Goal: Task Accomplishment & Management: Use online tool/utility

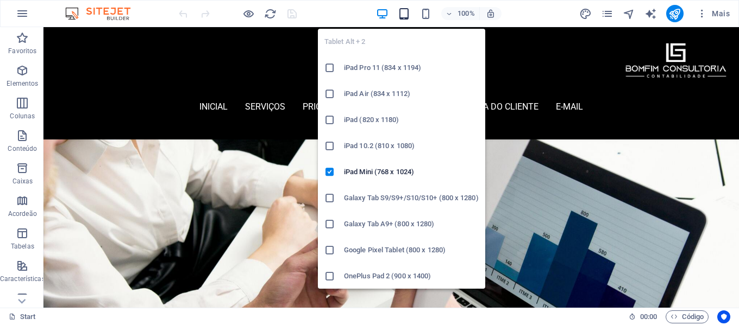
click at [405, 12] on icon "button" at bounding box center [404, 14] width 12 height 12
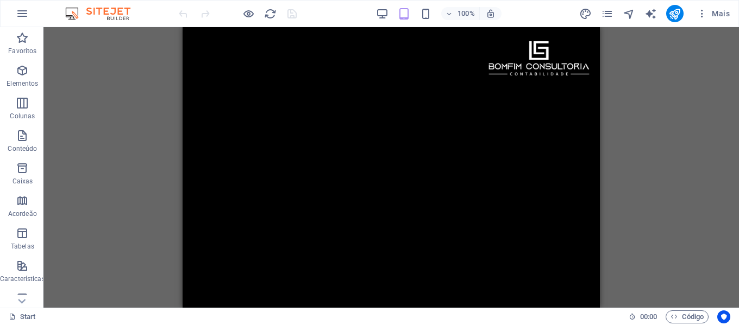
scroll to position [3969, 0]
drag, startPoint x: 595, startPoint y: 115, endPoint x: 790, endPoint y: 348, distance: 303.0
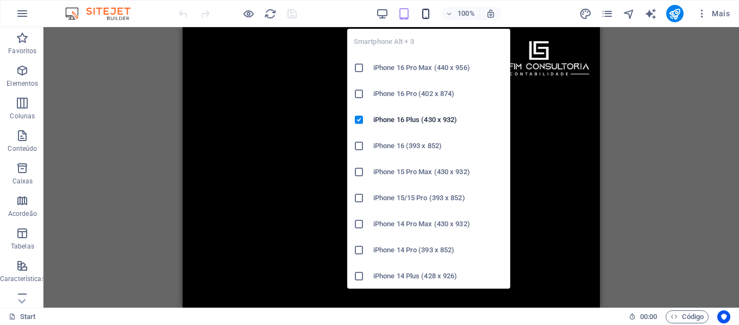
click at [426, 14] on icon "button" at bounding box center [425, 14] width 12 height 12
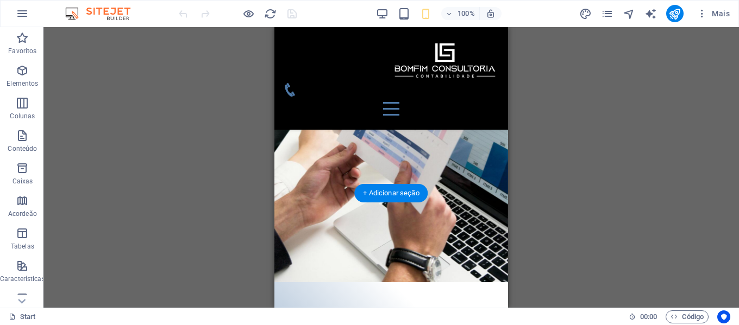
scroll to position [109, 0]
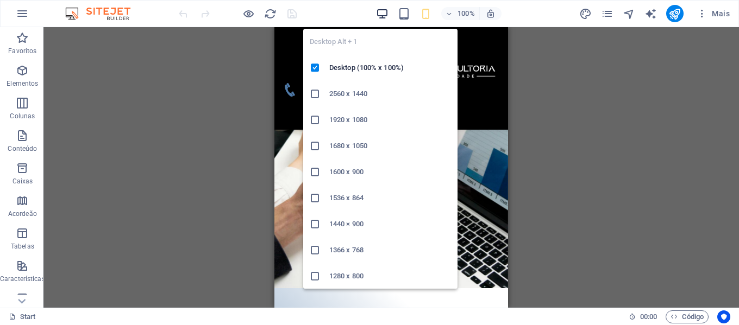
click at [381, 12] on icon "button" at bounding box center [382, 14] width 12 height 12
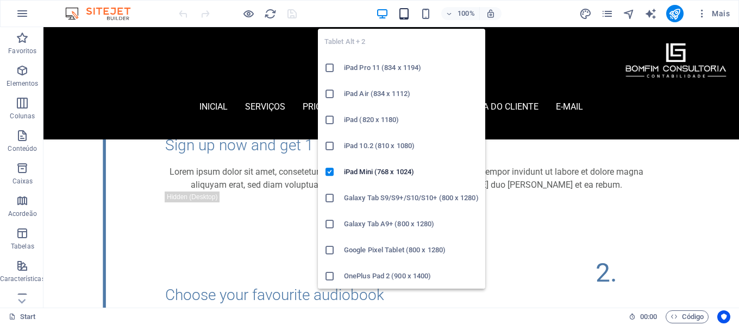
click at [405, 15] on icon "button" at bounding box center [404, 14] width 12 height 12
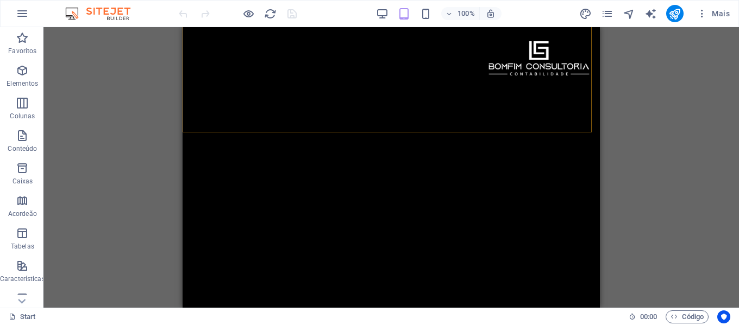
scroll to position [1042, 0]
click at [496, 81] on div "inicial Serviços Pricing Features contato área do cliente E-mail Menu" at bounding box center [390, 257] width 417 height 460
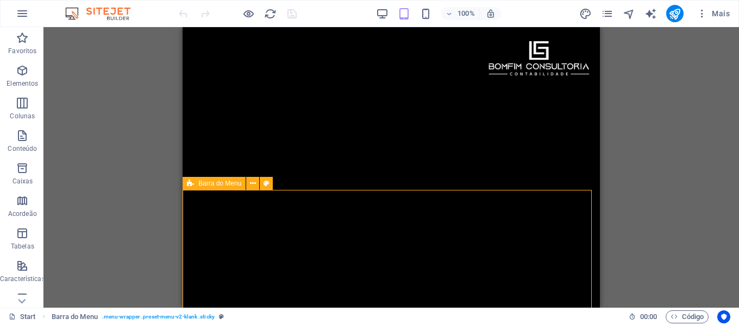
scroll to position [879, 0]
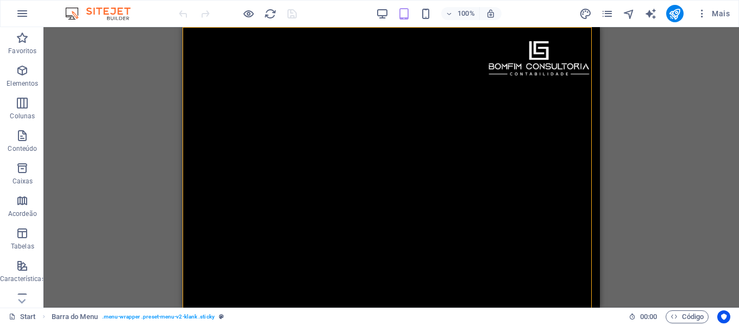
click at [482, 206] on div "inicial Serviços Pricing Features contato área do cliente E-mail Menu" at bounding box center [390, 257] width 417 height 460
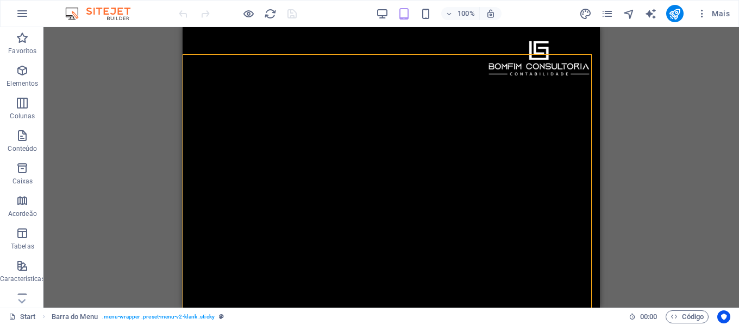
click at [443, 169] on div "inicial Serviços Pricing Features contato área do cliente E-mail Menu" at bounding box center [390, 257] width 417 height 460
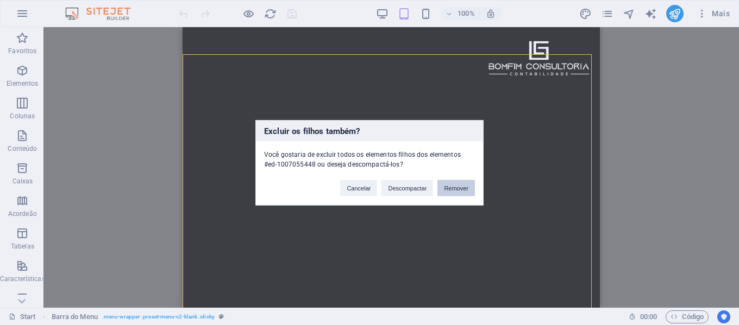
click at [455, 191] on button "Remover" at bounding box center [455, 188] width 37 height 16
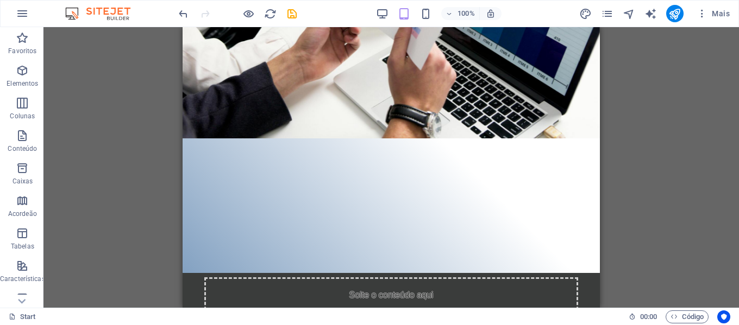
scroll to position [0, 0]
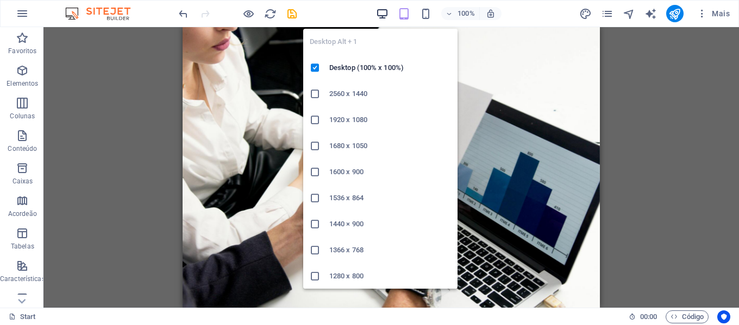
click at [383, 12] on icon "button" at bounding box center [382, 14] width 12 height 12
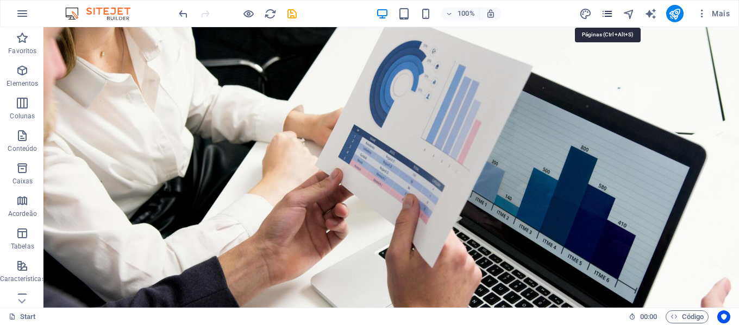
click at [611, 11] on icon "pages" at bounding box center [607, 14] width 12 height 12
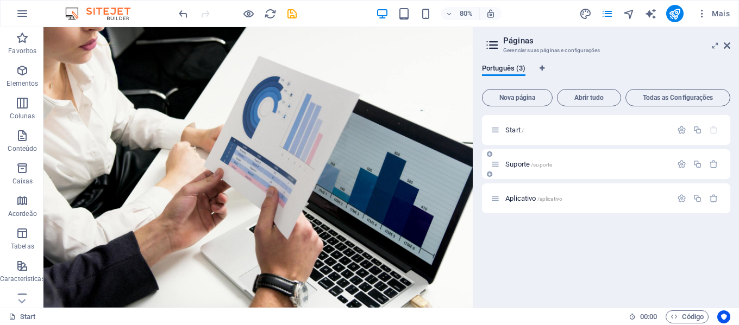
click at [583, 161] on p "Suporte /suporte" at bounding box center [586, 164] width 163 height 7
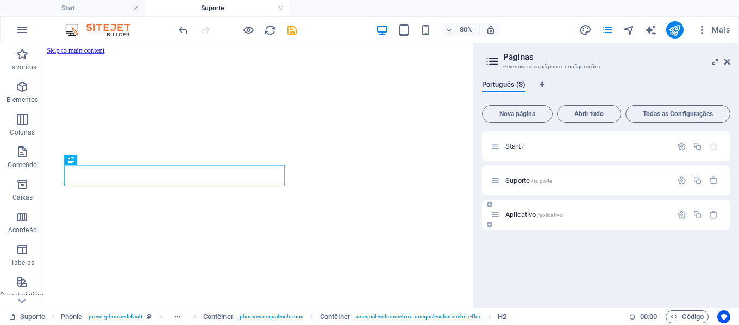
click at [579, 212] on p "Aplicativo /aplicativo" at bounding box center [586, 214] width 163 height 7
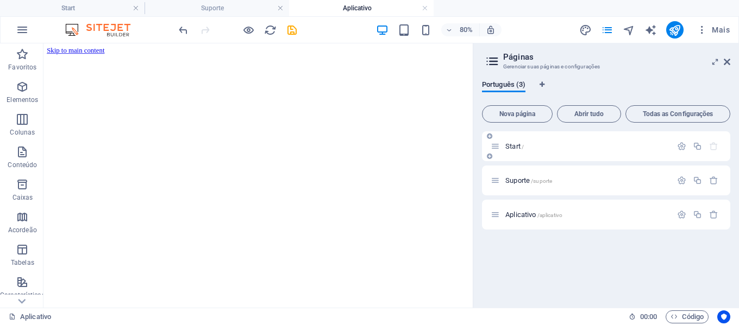
click at [558, 147] on p "Start /" at bounding box center [586, 146] width 163 height 7
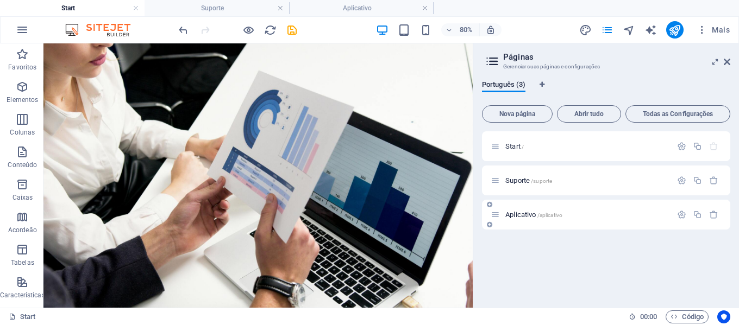
click at [570, 213] on p "Aplicativo /aplicativo" at bounding box center [586, 214] width 163 height 7
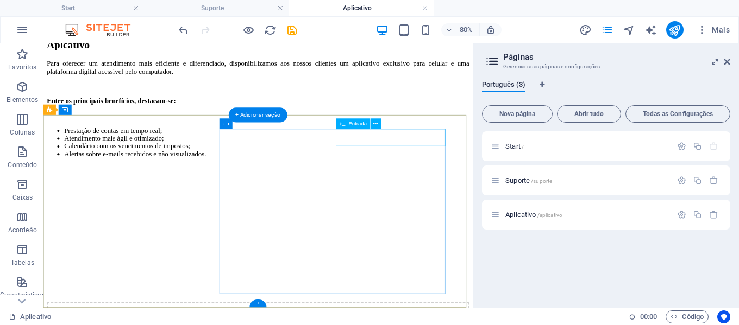
scroll to position [156, 0]
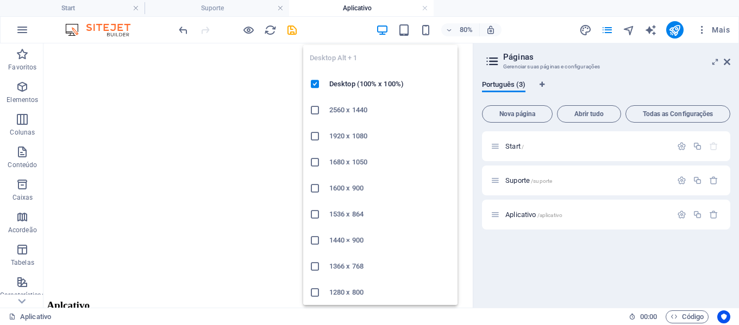
click at [384, 28] on icon "button" at bounding box center [382, 30] width 12 height 12
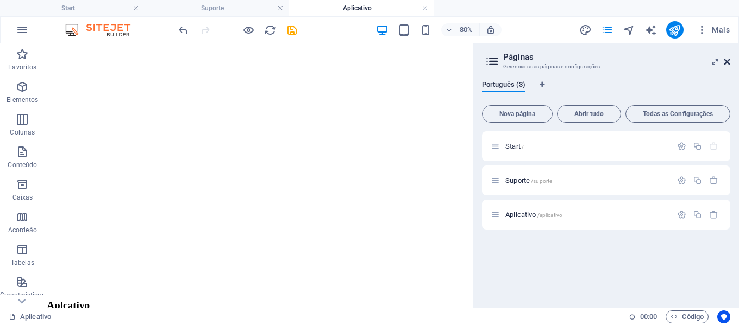
click at [728, 61] on icon at bounding box center [726, 62] width 7 height 9
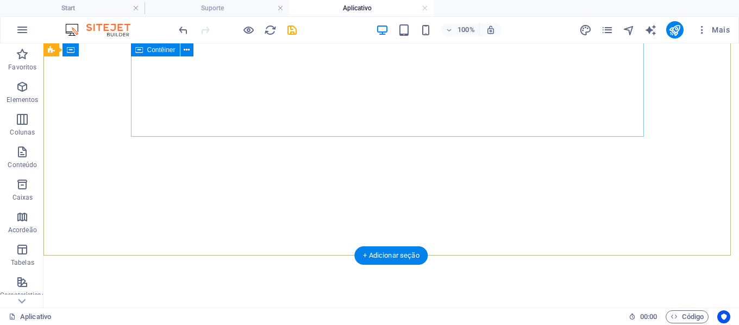
scroll to position [0, 0]
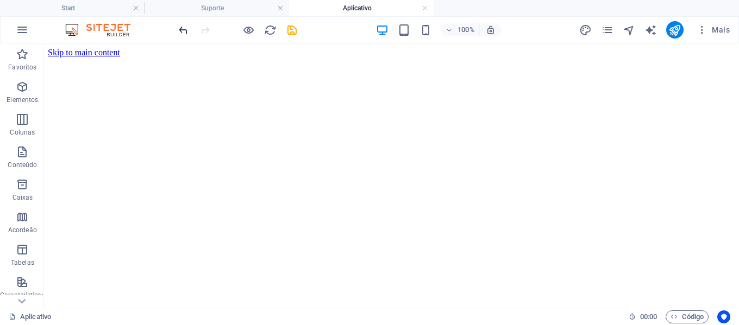
click at [182, 32] on icon "undo" at bounding box center [183, 30] width 12 height 12
click at [603, 29] on icon "pages" at bounding box center [607, 30] width 12 height 12
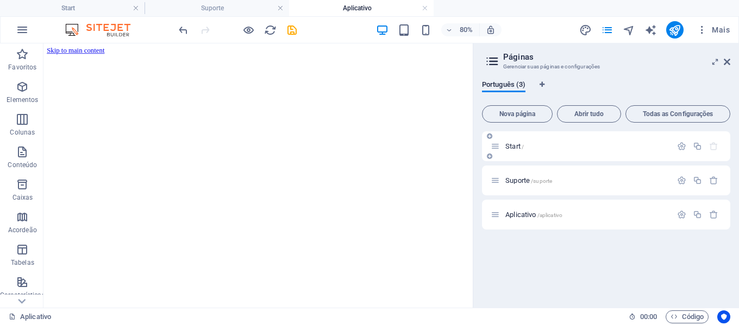
click at [549, 144] on p "Start /" at bounding box center [586, 146] width 163 height 7
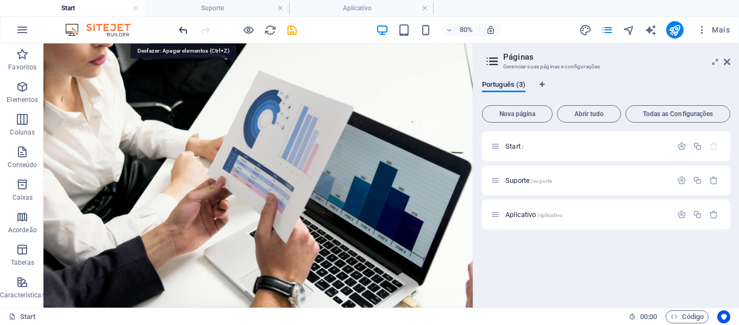
click at [186, 29] on icon "undo" at bounding box center [183, 30] width 12 height 12
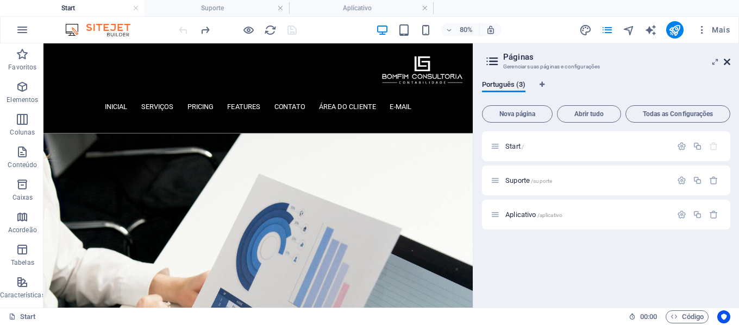
click at [726, 61] on icon at bounding box center [726, 62] width 7 height 9
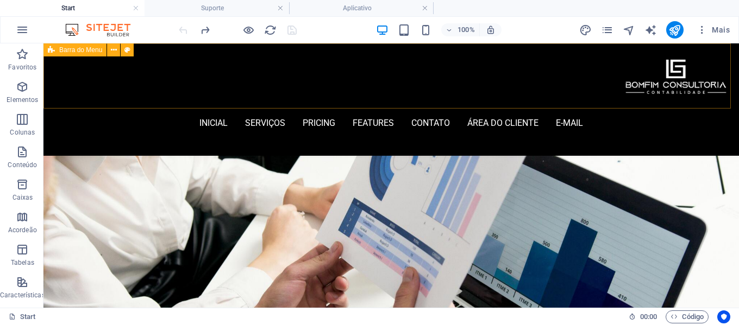
click at [705, 97] on div "inicial Serviços Pricing Features contato área do cliente E-mail Menu" at bounding box center [390, 99] width 695 height 112
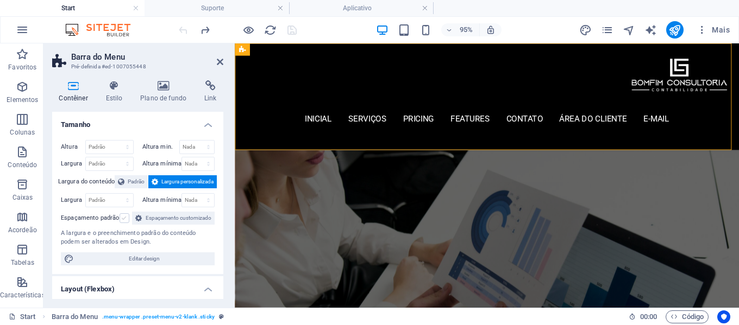
click at [122, 219] on label at bounding box center [124, 218] width 10 height 10
click at [0, 0] on input "Espaçamento padrão" at bounding box center [0, 0] width 0 height 0
click at [138, 182] on span "Padrão" at bounding box center [136, 181] width 17 height 13
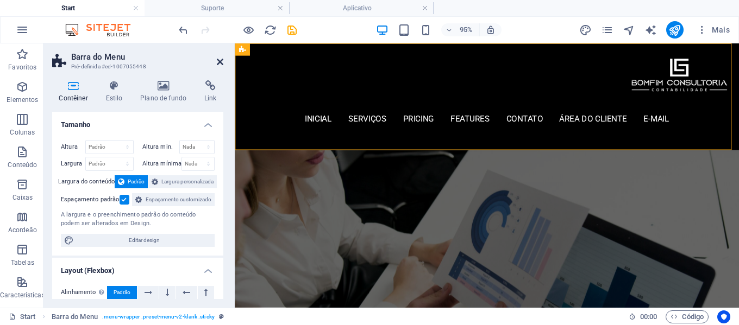
click at [218, 60] on icon at bounding box center [220, 62] width 7 height 9
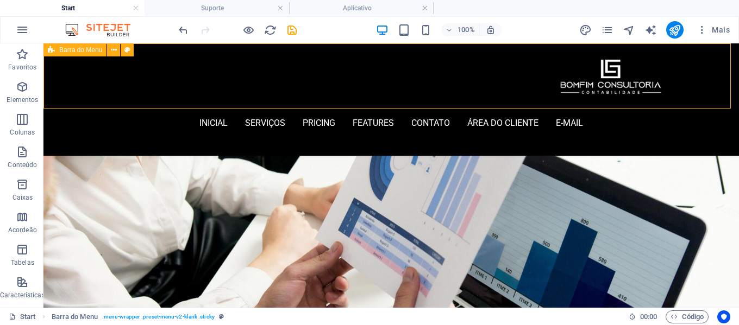
click at [99, 82] on div "inicial Serviços Pricing Features contato área do cliente E-mail Menu" at bounding box center [390, 99] width 695 height 112
click at [96, 83] on div "inicial Serviços Pricing Features contato área do cliente E-mail Menu" at bounding box center [390, 99] width 695 height 112
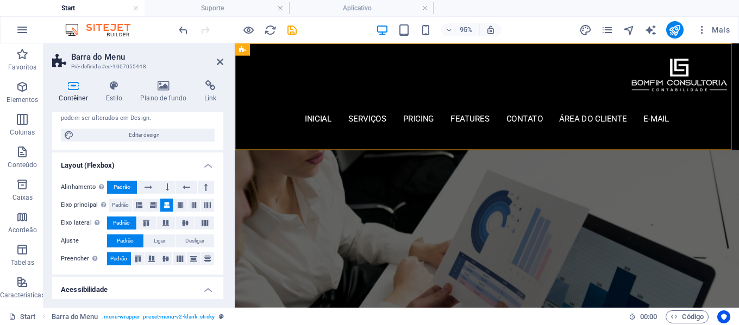
scroll to position [109, 0]
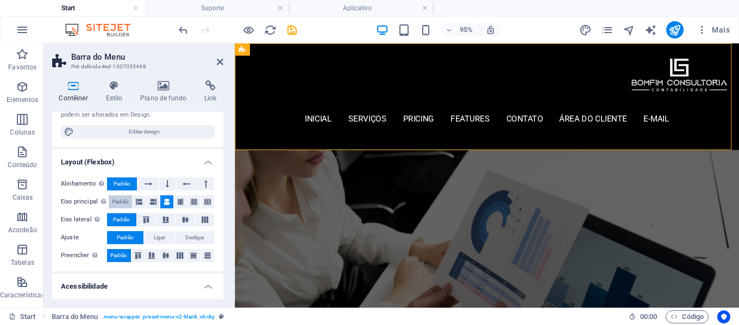
click at [122, 209] on span "Padrão" at bounding box center [120, 202] width 17 height 13
click at [220, 63] on icon at bounding box center [220, 62] width 7 height 9
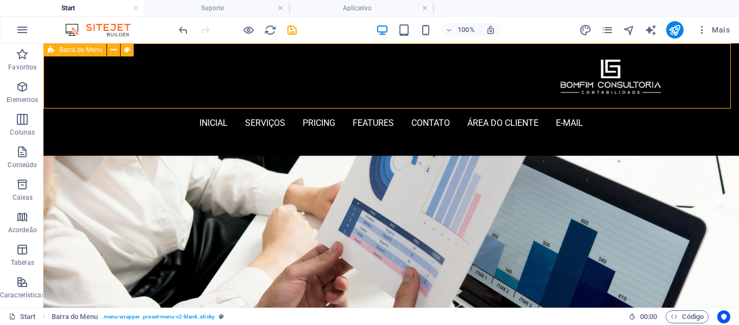
click at [77, 75] on div "inicial Serviços Pricing Features contato área do cliente E-mail Menu" at bounding box center [390, 99] width 695 height 112
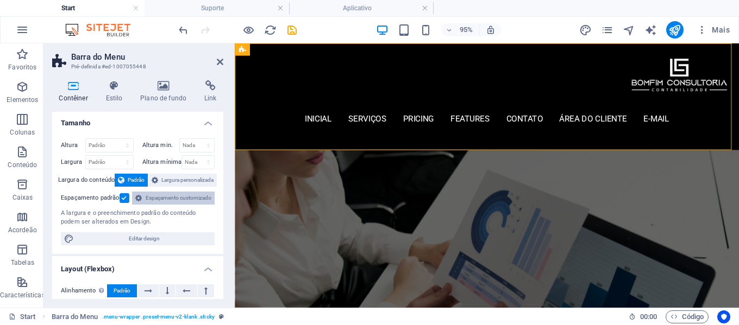
scroll to position [0, 0]
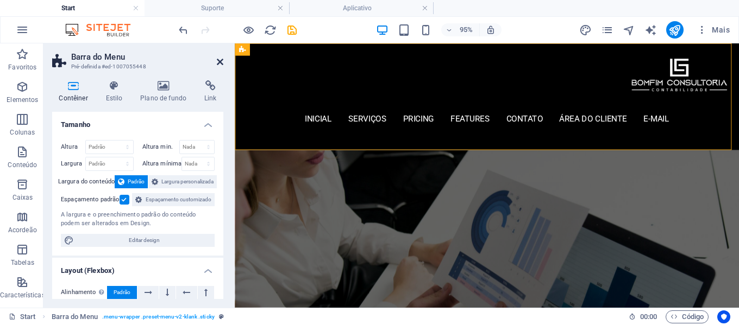
click at [217, 60] on icon at bounding box center [220, 62] width 7 height 9
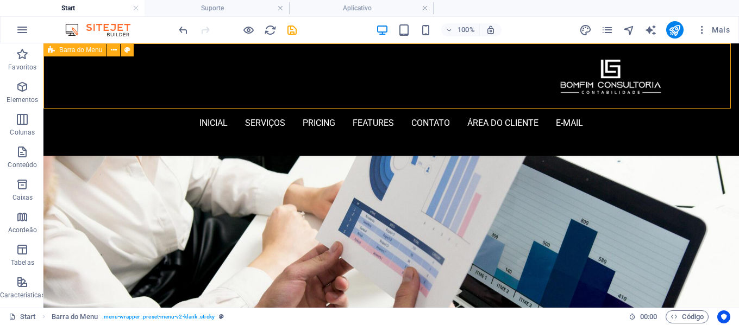
click at [655, 85] on div "inicial Serviços Pricing Features contato área do cliente E-mail Menu" at bounding box center [390, 99] width 695 height 112
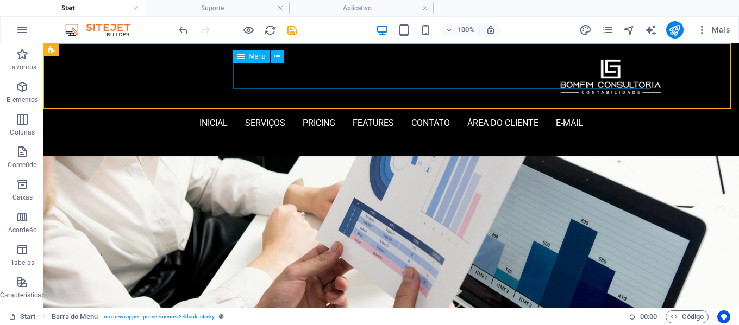
click at [598, 110] on nav "inicial Serviços Pricing Features contato área do cliente E-mail" at bounding box center [391, 123] width 526 height 26
select select
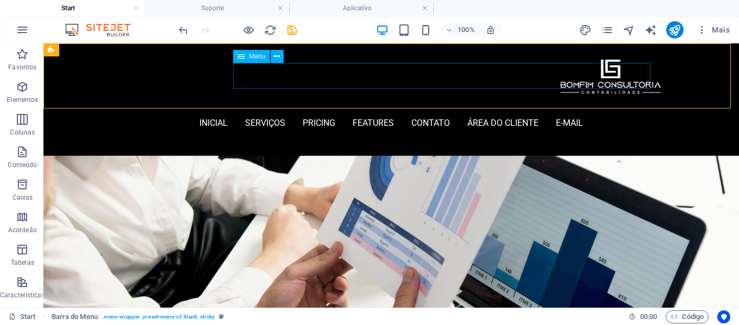
select select
select select "2"
select select
select select "next"
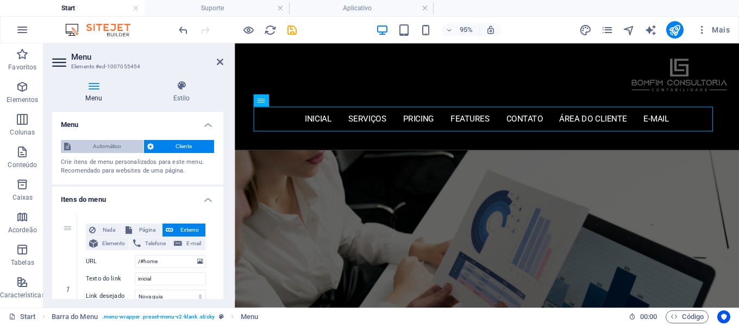
click at [99, 147] on span "Automático" at bounding box center [107, 146] width 66 height 13
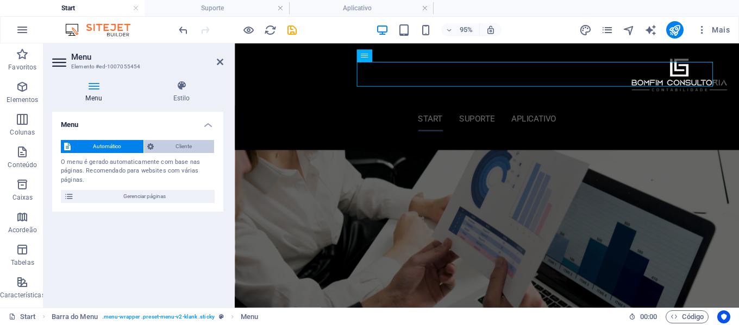
click at [172, 146] on span "Cliente" at bounding box center [184, 146] width 54 height 13
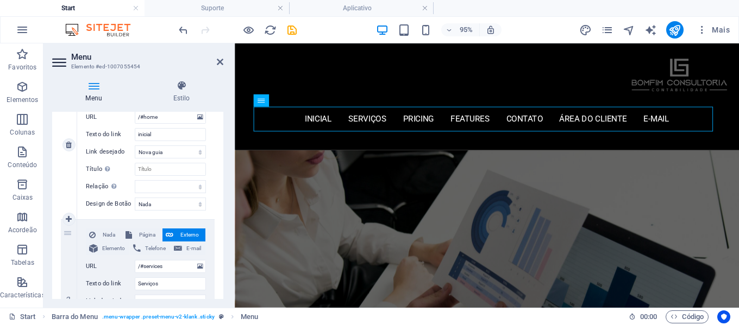
scroll to position [163, 0]
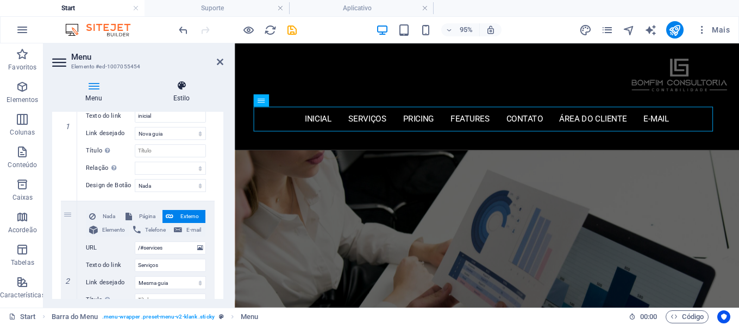
click at [184, 94] on h4 "Estilo" at bounding box center [182, 91] width 84 height 23
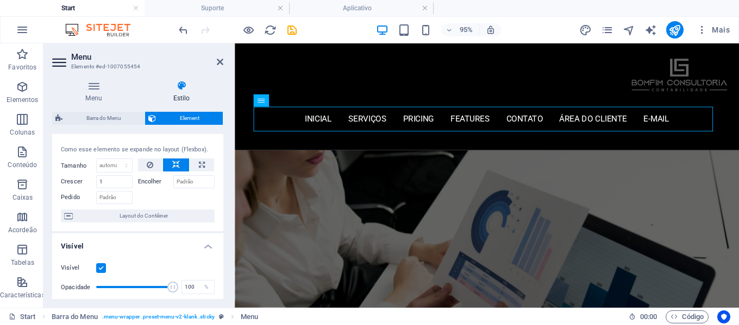
scroll to position [0, 0]
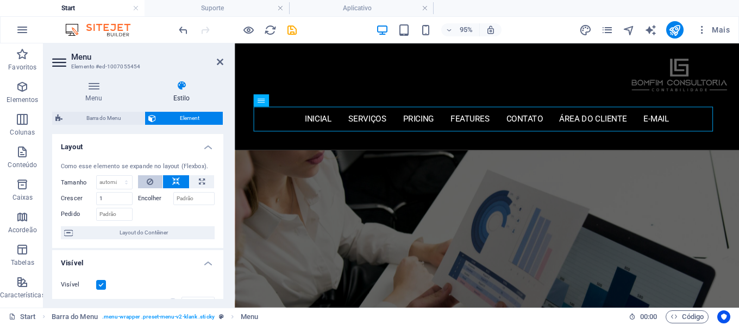
click at [147, 179] on icon at bounding box center [150, 181] width 7 height 13
click at [173, 180] on icon at bounding box center [176, 181] width 8 height 13
click at [153, 183] on button at bounding box center [150, 181] width 25 height 13
click at [196, 183] on button at bounding box center [202, 181] width 24 height 13
type input "100"
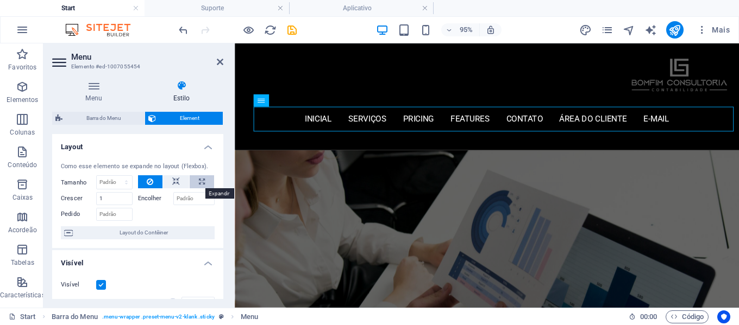
select select "%"
click at [165, 183] on button at bounding box center [176, 181] width 26 height 13
select select "DISABLED_OPTION_VALUE"
click at [152, 183] on icon at bounding box center [150, 181] width 7 height 13
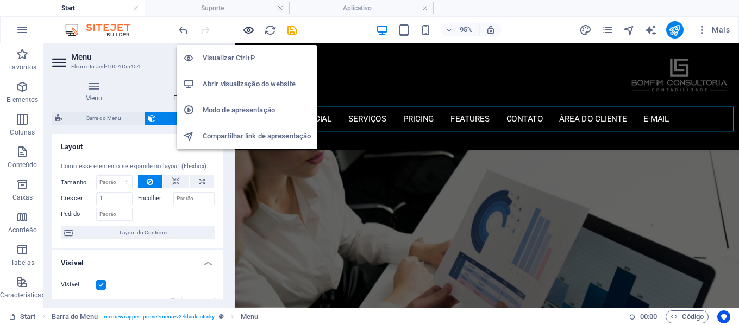
click at [244, 34] on icon "button" at bounding box center [248, 30] width 12 height 12
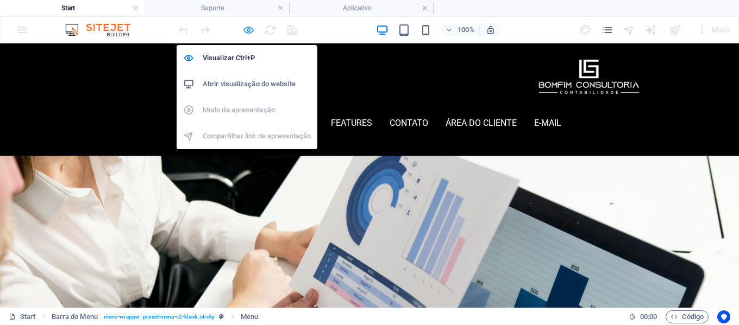
click at [249, 28] on icon "button" at bounding box center [248, 30] width 12 height 12
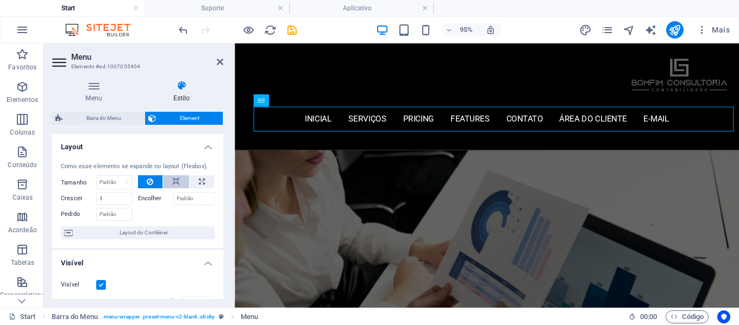
click at [174, 181] on icon at bounding box center [176, 181] width 8 height 13
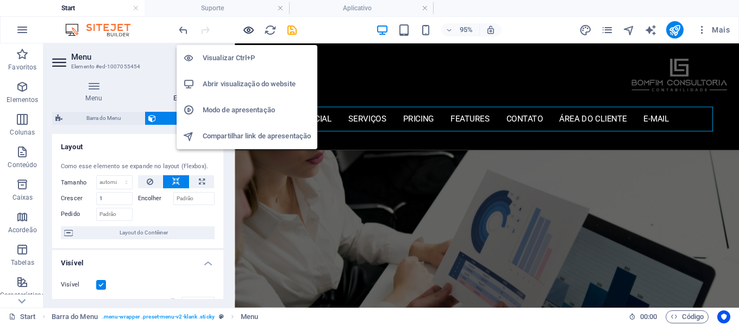
click at [247, 30] on icon "button" at bounding box center [248, 30] width 12 height 12
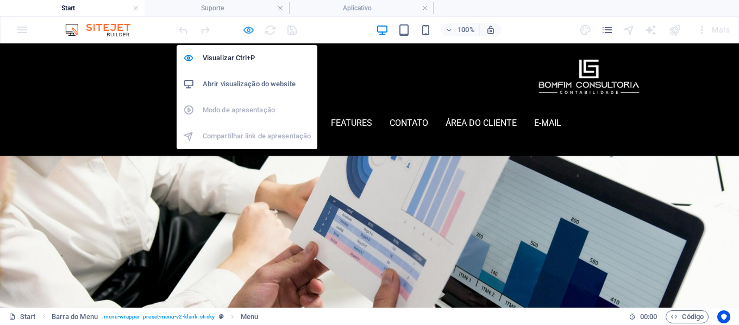
click at [248, 30] on icon "button" at bounding box center [248, 30] width 12 height 12
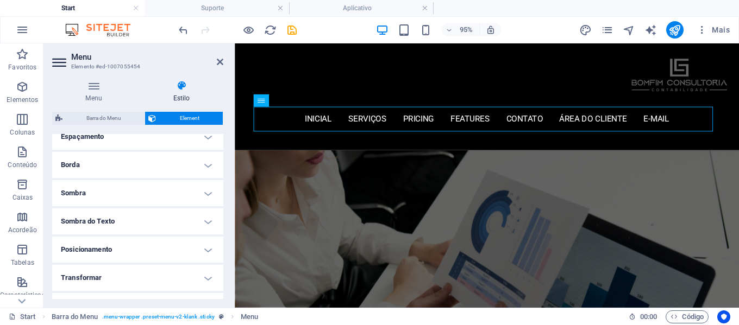
scroll to position [272, 0]
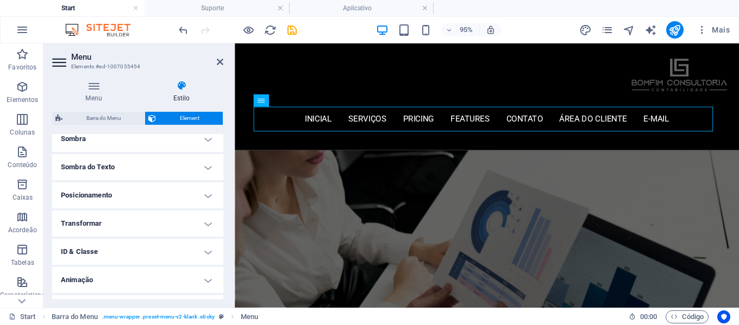
click at [156, 194] on h4 "Posicionamento" at bounding box center [137, 195] width 171 height 26
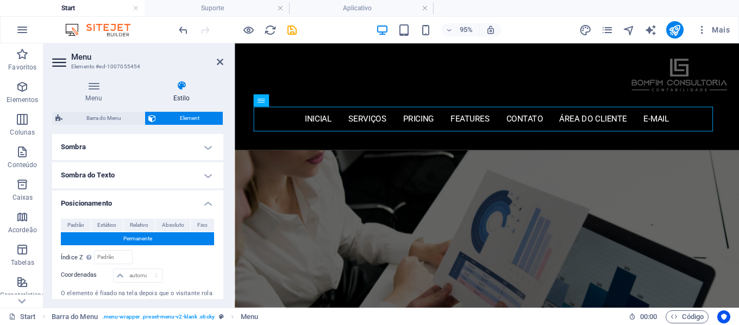
scroll to position [217, 0]
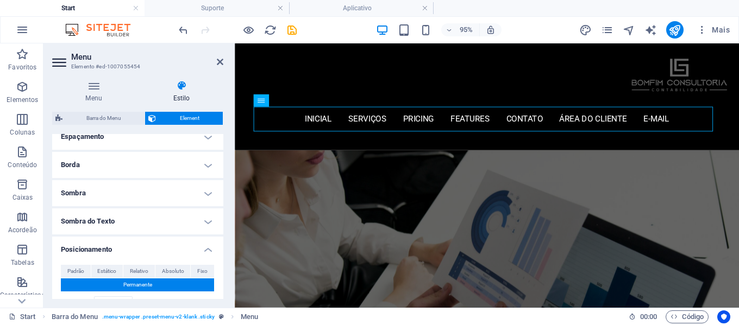
click at [153, 143] on h4 "Espaçamento" at bounding box center [137, 137] width 171 height 26
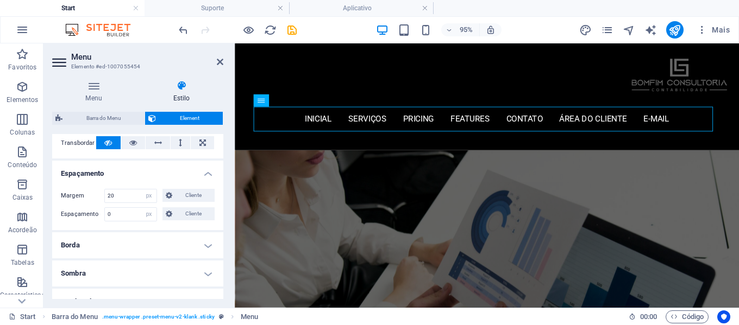
scroll to position [163, 0]
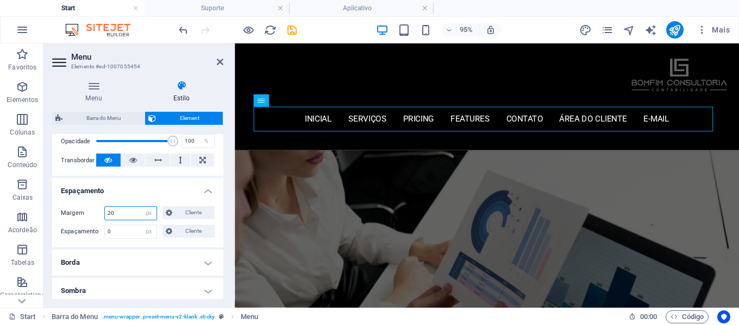
drag, startPoint x: 129, startPoint y: 215, endPoint x: 57, endPoint y: 210, distance: 72.4
click at [57, 210] on div "Margem 20 Padrão automático px % rem vw vh Cliente Cliente 20 automático px % r…" at bounding box center [137, 223] width 171 height 50
type input "0"
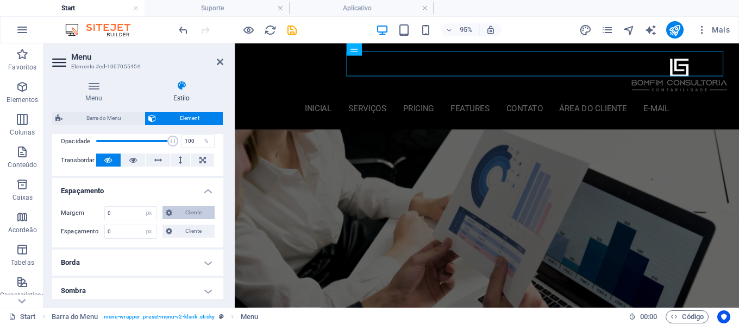
click at [176, 212] on span "Cliente" at bounding box center [193, 212] width 36 height 13
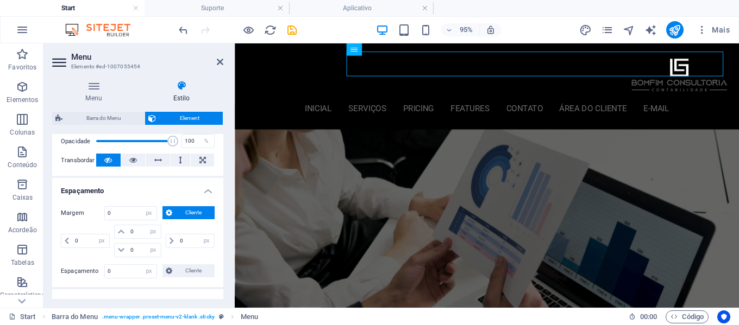
click at [206, 191] on h4 "Espaçamento" at bounding box center [137, 188] width 171 height 20
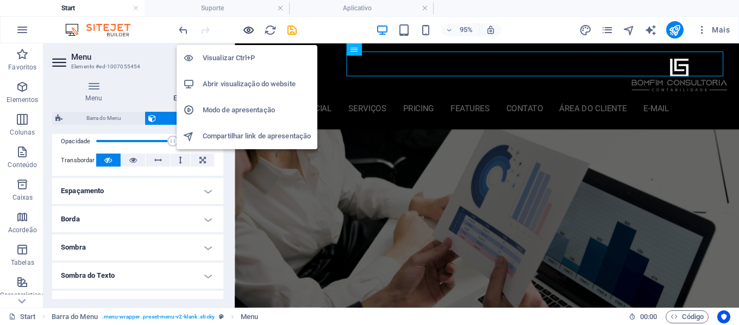
click at [247, 32] on icon "button" at bounding box center [248, 30] width 12 height 12
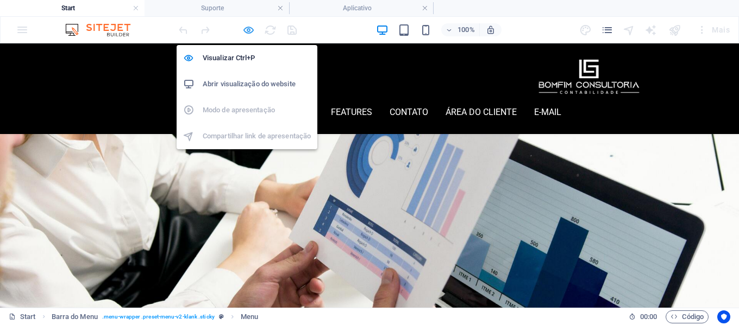
click at [249, 31] on icon "button" at bounding box center [248, 30] width 12 height 12
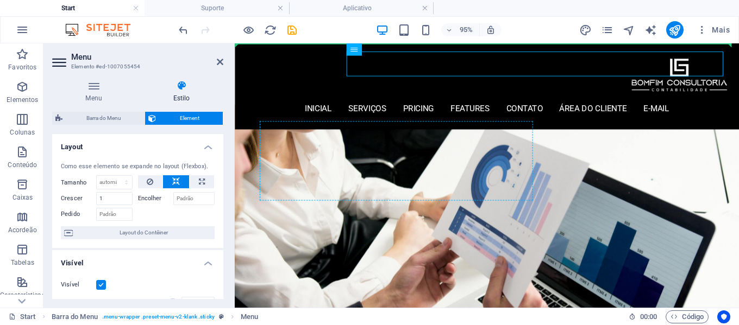
drag, startPoint x: 380, startPoint y: 69, endPoint x: 364, endPoint y: 142, distance: 74.5
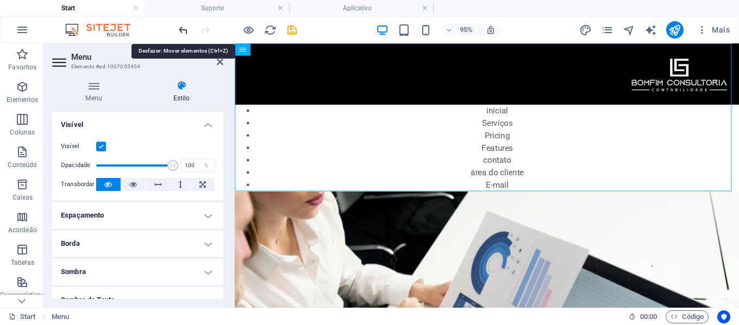
click at [182, 30] on icon "undo" at bounding box center [183, 30] width 12 height 12
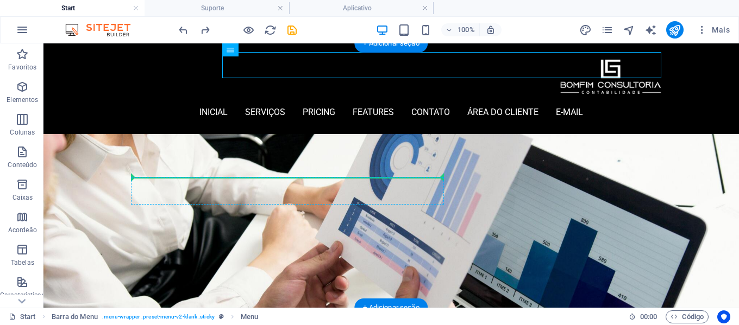
drag, startPoint x: 393, startPoint y: 67, endPoint x: 231, endPoint y: 190, distance: 203.1
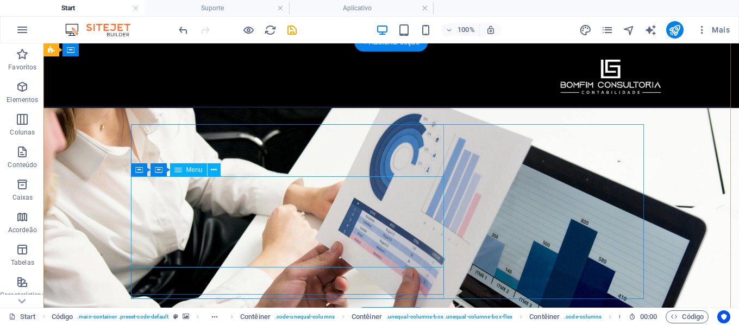
scroll to position [0, 0]
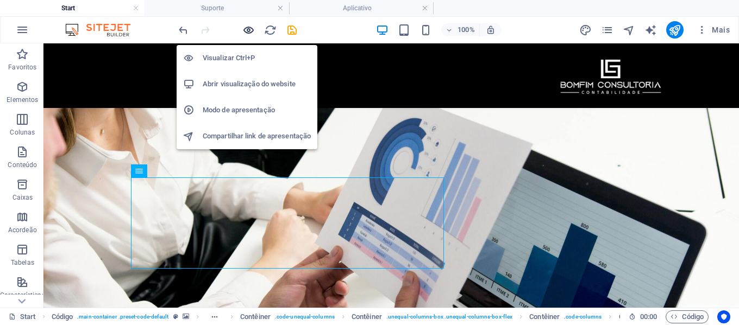
click at [249, 31] on icon "button" at bounding box center [248, 30] width 12 height 12
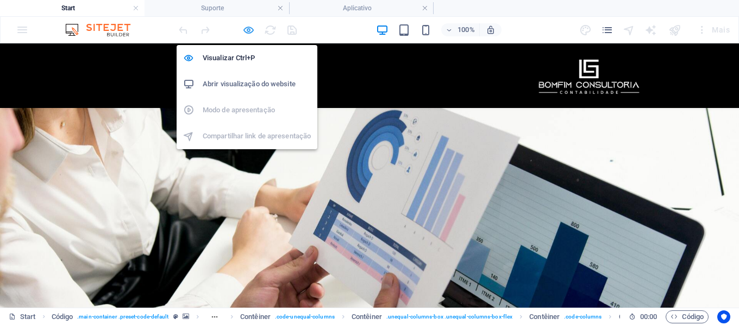
click at [249, 30] on icon "button" at bounding box center [248, 30] width 12 height 12
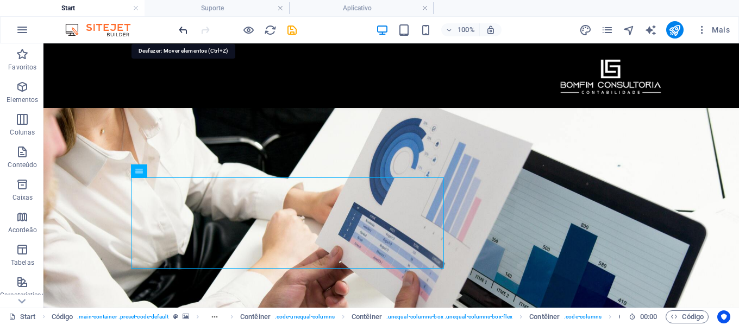
click at [179, 24] on icon "undo" at bounding box center [183, 30] width 12 height 12
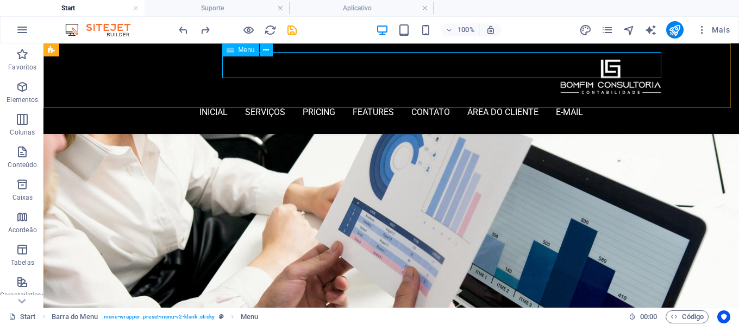
click at [284, 99] on nav "inicial Serviços Pricing Features contato área do cliente E-mail" at bounding box center [390, 112] width 547 height 26
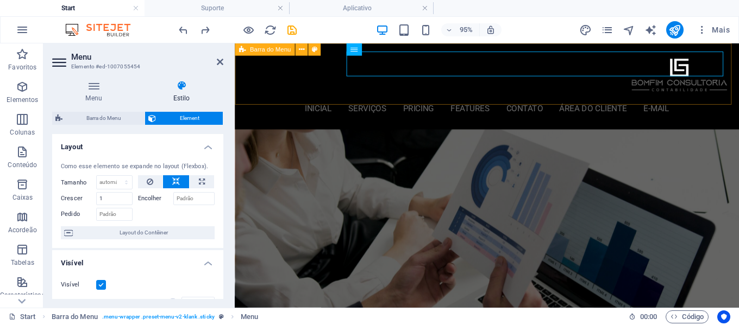
click at [393, 88] on div "inicial Serviços Pricing Features contato área do cliente E-mail Menu" at bounding box center [500, 88] width 531 height 91
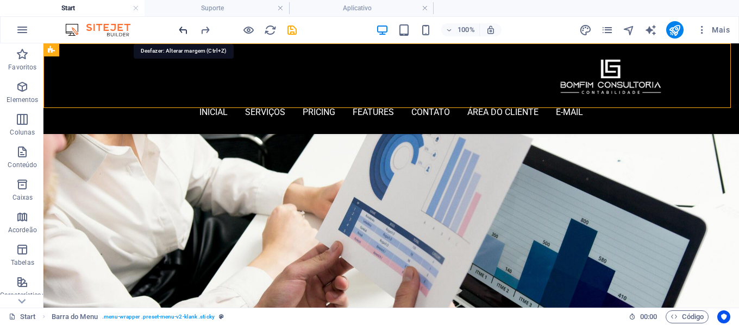
click at [183, 31] on icon "undo" at bounding box center [183, 30] width 12 height 12
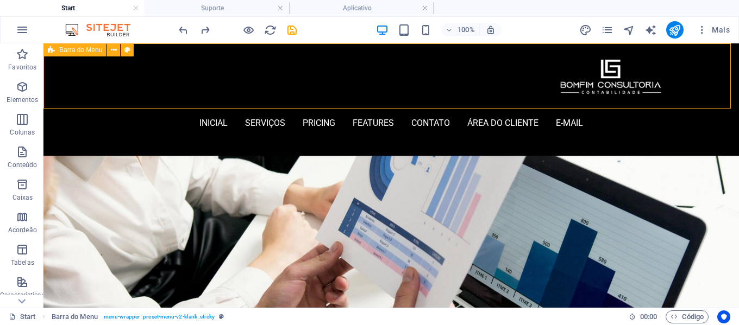
click at [687, 90] on div "inicial Serviços Pricing Features contato área do cliente E-mail Menu" at bounding box center [390, 99] width 695 height 112
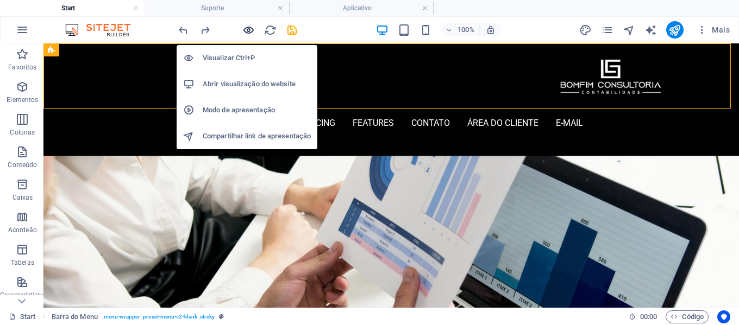
click at [248, 29] on icon "button" at bounding box center [248, 30] width 12 height 12
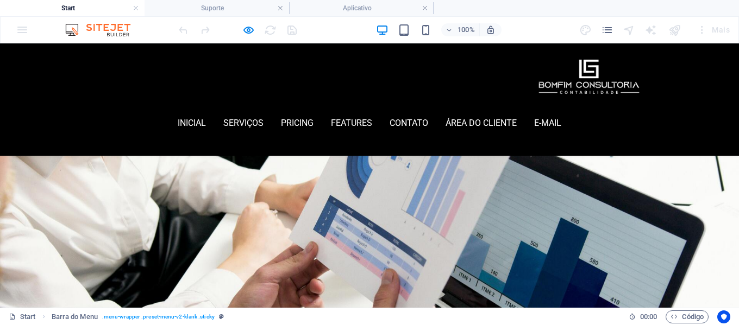
click at [652, 85] on div "inicial Serviços Pricing Features contato área do cliente E-mail Menu" at bounding box center [369, 99] width 739 height 112
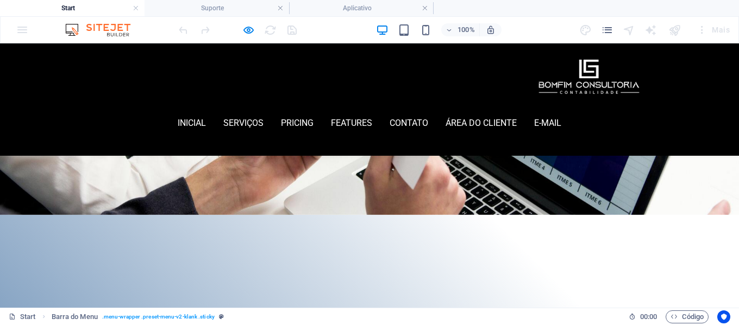
scroll to position [163, 0]
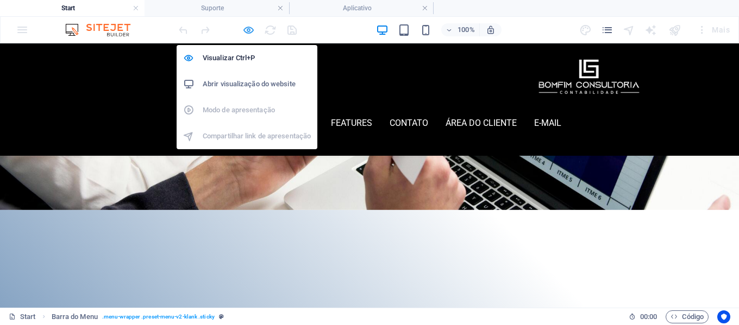
click at [247, 27] on icon "button" at bounding box center [248, 30] width 12 height 12
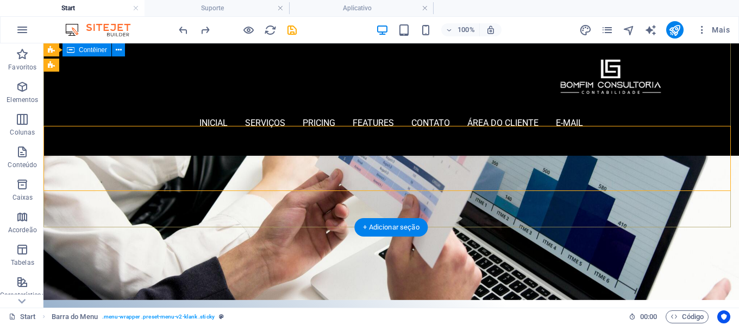
scroll to position [54, 0]
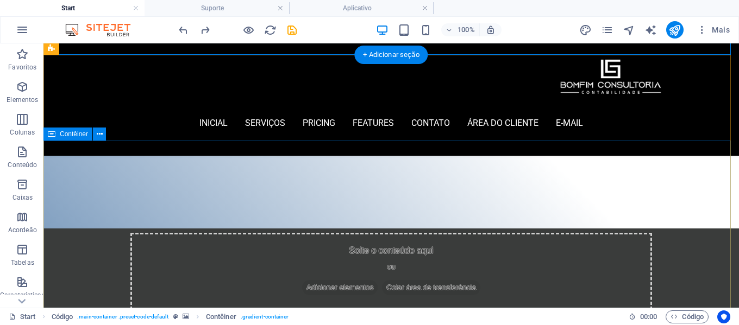
scroll to position [0, 0]
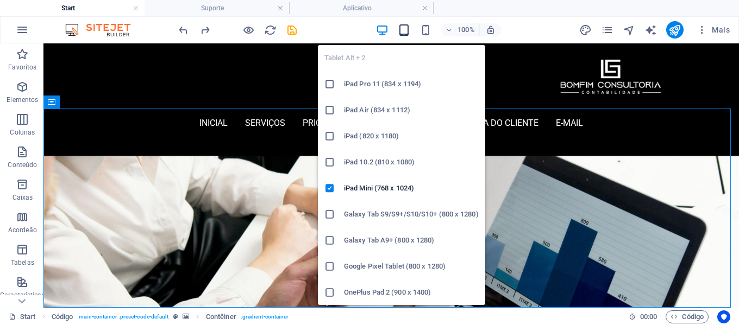
click at [407, 30] on icon "button" at bounding box center [404, 30] width 12 height 12
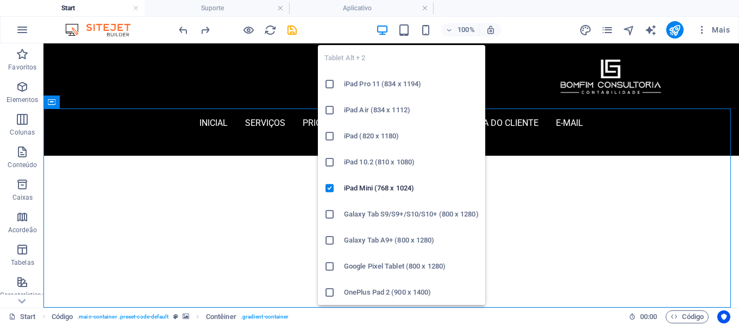
scroll to position [312, 0]
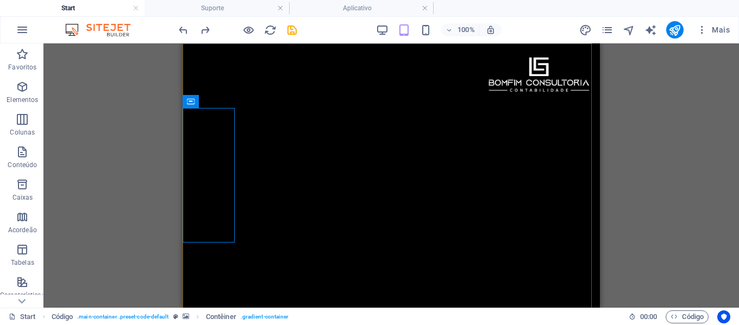
click at [206, 178] on div "inicial Serviços Pricing Features contato área do cliente E-mail Menu" at bounding box center [390, 273] width 417 height 460
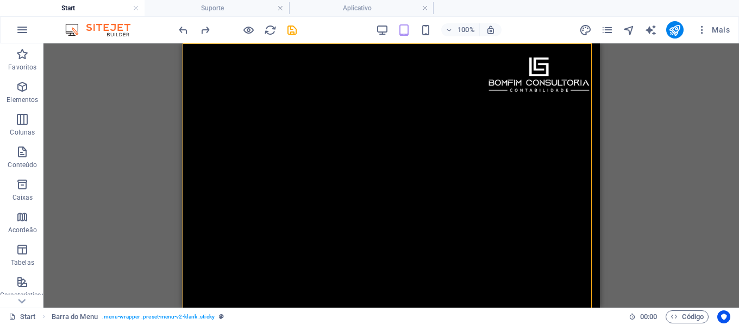
click at [264, 191] on div "inicial Serviços Pricing Features contato área do cliente E-mail Menu" at bounding box center [390, 273] width 417 height 460
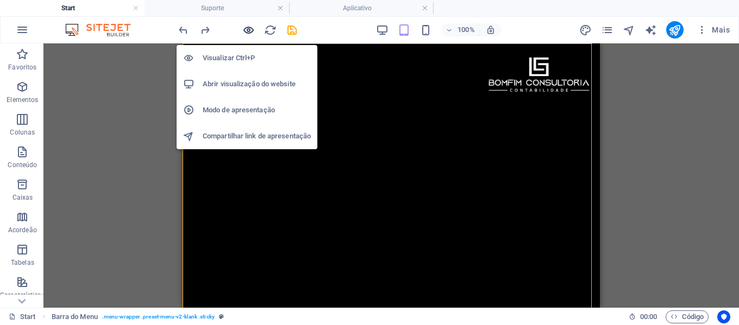
click at [252, 30] on icon "button" at bounding box center [248, 30] width 12 height 12
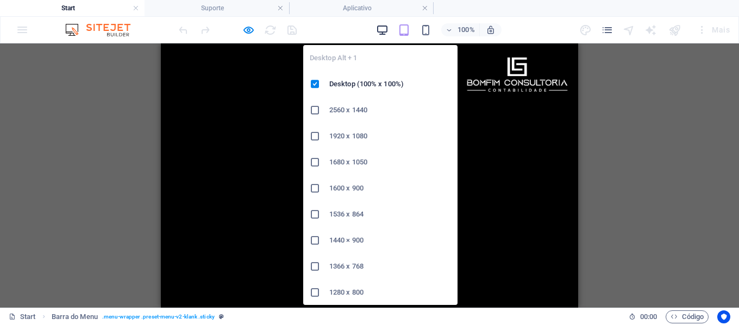
click at [385, 28] on icon "button" at bounding box center [382, 30] width 12 height 12
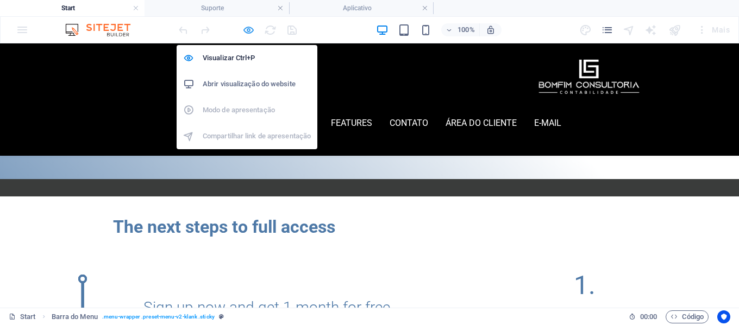
click at [251, 30] on icon "button" at bounding box center [248, 30] width 12 height 12
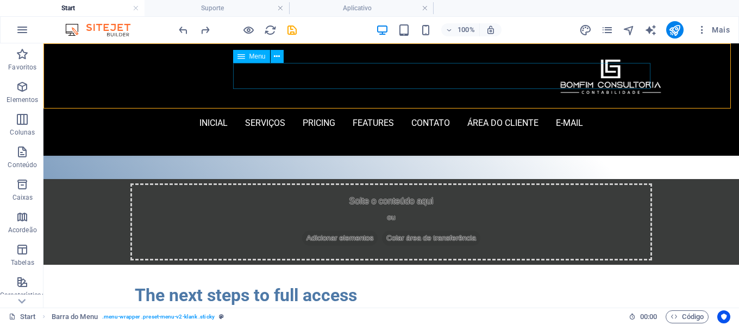
click at [345, 110] on nav "inicial Serviços Pricing Features contato área do cliente E-mail" at bounding box center [391, 123] width 526 height 26
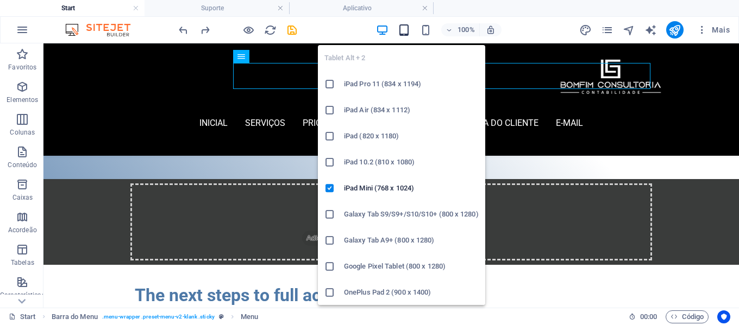
click at [409, 31] on icon "button" at bounding box center [404, 30] width 12 height 12
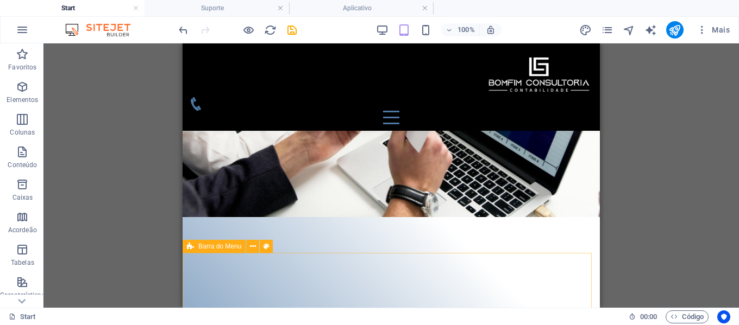
scroll to position [149, 0]
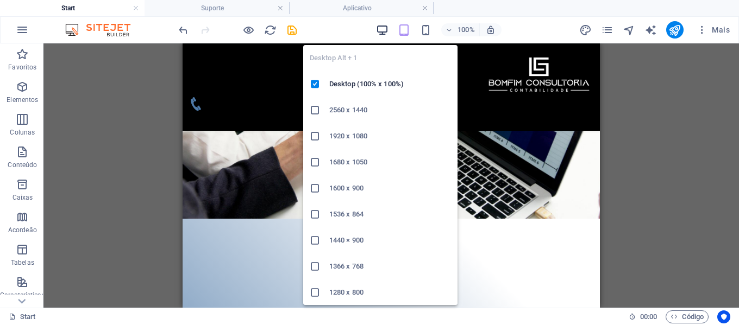
click at [379, 32] on icon "button" at bounding box center [382, 30] width 12 height 12
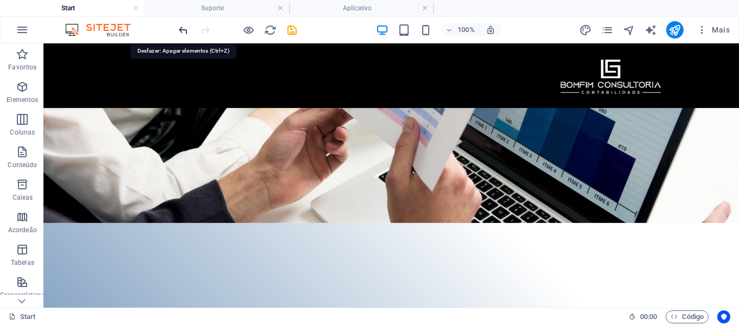
click at [185, 31] on icon "undo" at bounding box center [183, 30] width 12 height 12
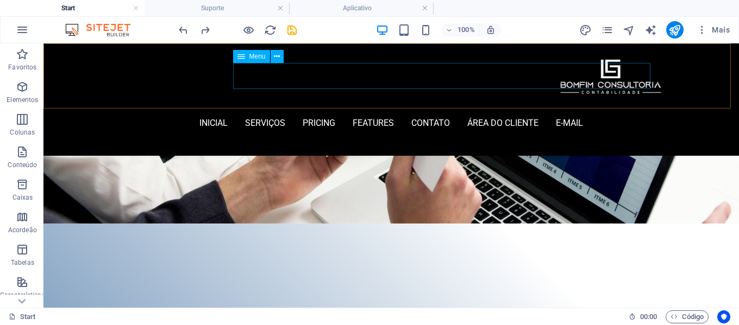
click at [344, 110] on nav "inicial Serviços Pricing Features contato área do cliente E-mail" at bounding box center [391, 123] width 526 height 26
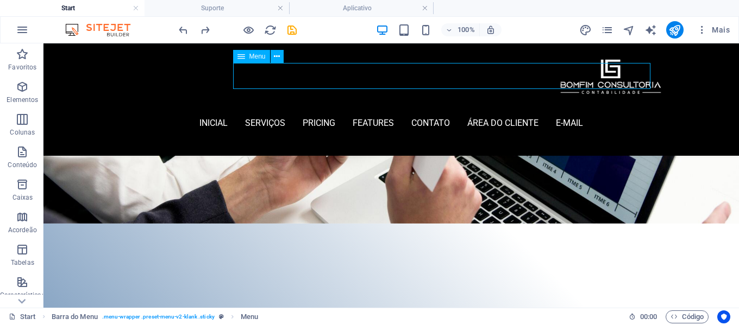
click at [344, 110] on nav "inicial Serviços Pricing Features contato área do cliente E-mail" at bounding box center [391, 123] width 526 height 26
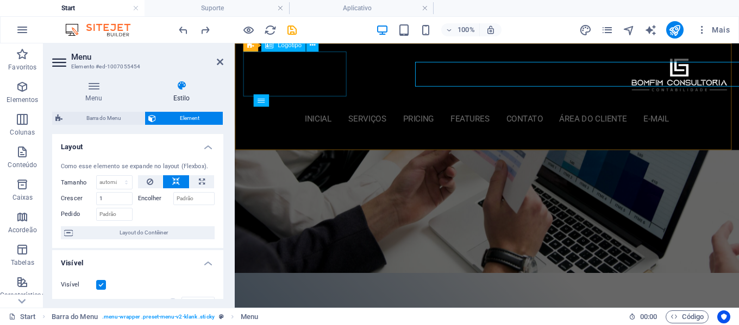
click at [349, 82] on div at bounding box center [499, 75] width 513 height 47
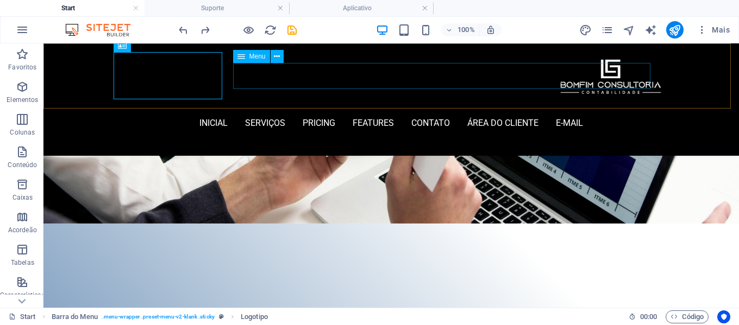
click at [337, 110] on nav "inicial Serviços Pricing Features contato área do cliente E-mail" at bounding box center [391, 123] width 526 height 26
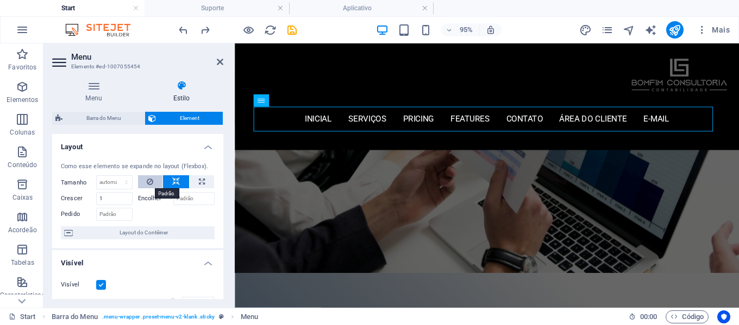
click at [142, 180] on button at bounding box center [150, 181] width 25 height 13
click at [220, 61] on icon at bounding box center [220, 62] width 7 height 9
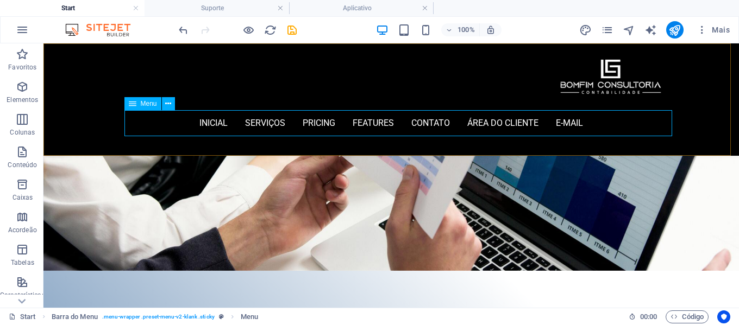
click at [164, 124] on nav "inicial Serviços Pricing Features contato área do cliente E-mail" at bounding box center [391, 123] width 526 height 26
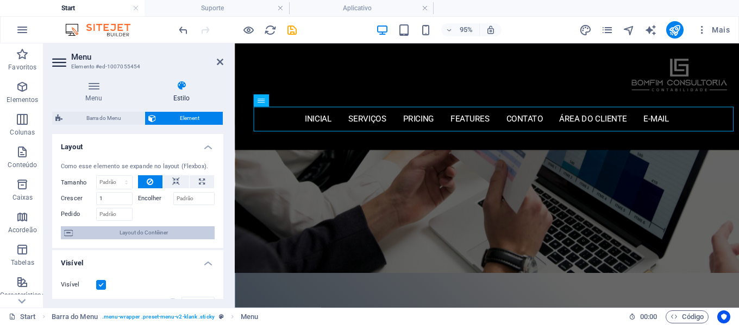
click at [168, 230] on span "Layout do Contêiner" at bounding box center [143, 232] width 135 height 13
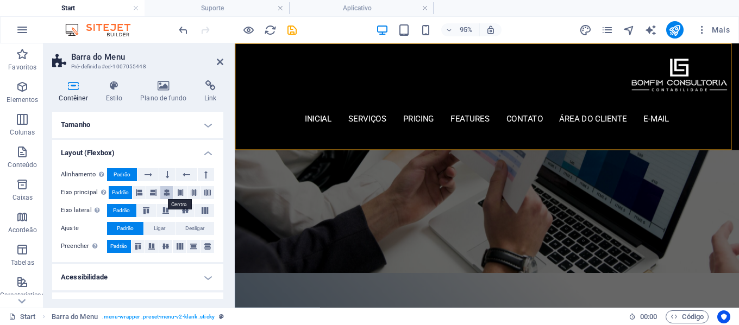
click at [166, 193] on icon at bounding box center [166, 192] width 7 height 13
click at [126, 195] on span "Padrão" at bounding box center [120, 192] width 17 height 13
click at [167, 211] on icon at bounding box center [165, 210] width 13 height 7
click at [166, 248] on icon at bounding box center [165, 246] width 13 height 7
click at [174, 247] on icon at bounding box center [179, 246] width 13 height 7
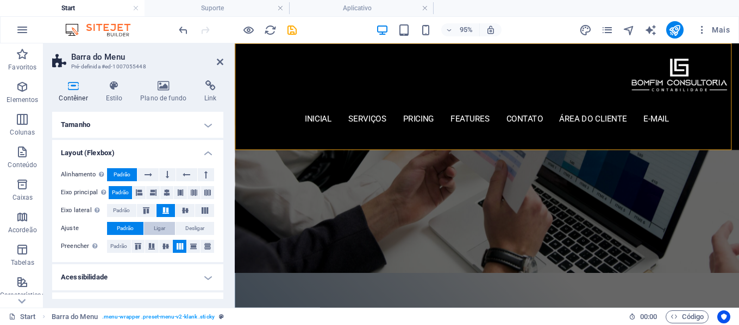
click at [162, 229] on span "Ligar" at bounding box center [159, 228] width 11 height 13
click at [185, 229] on span "Desligar" at bounding box center [194, 228] width 19 height 13
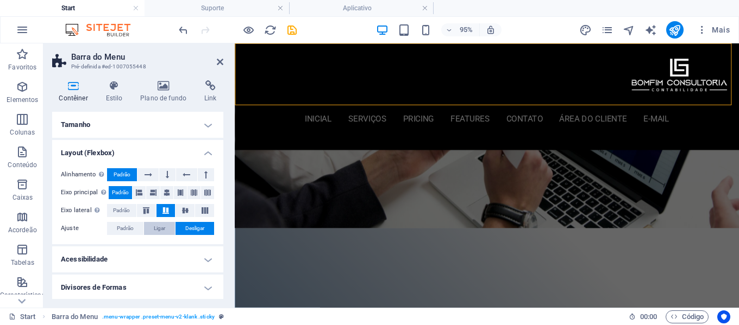
click at [161, 228] on span "Ligar" at bounding box center [159, 228] width 11 height 13
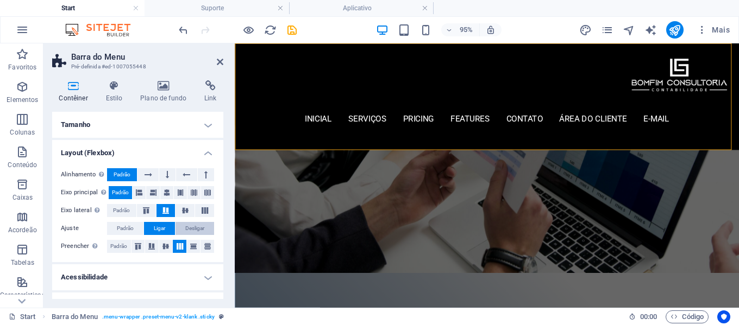
click at [185, 229] on span "Desligar" at bounding box center [194, 228] width 19 height 13
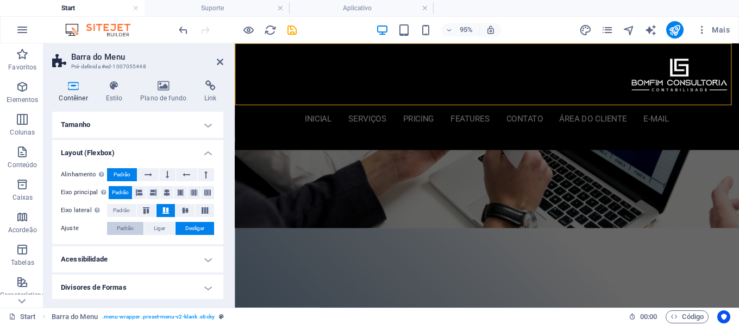
click at [130, 230] on span "Padrão" at bounding box center [125, 228] width 17 height 13
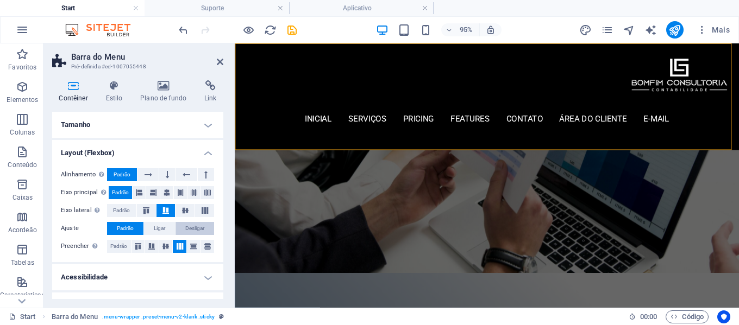
click at [189, 227] on span "Desligar" at bounding box center [194, 228] width 19 height 13
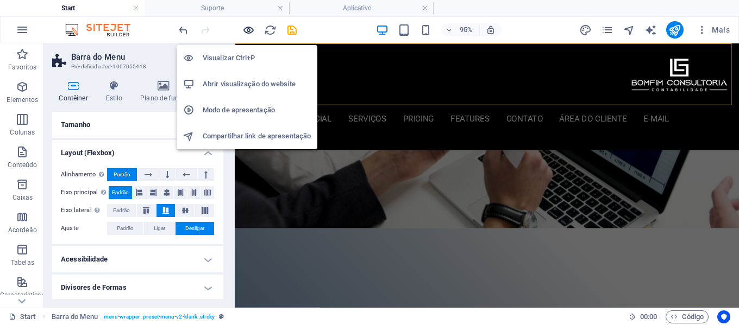
click at [247, 26] on icon "button" at bounding box center [248, 30] width 12 height 12
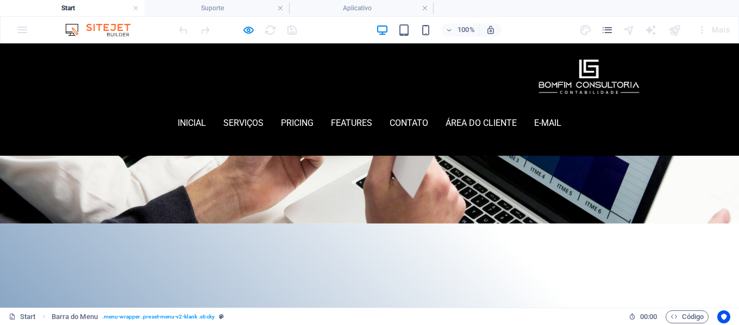
scroll to position [0, 0]
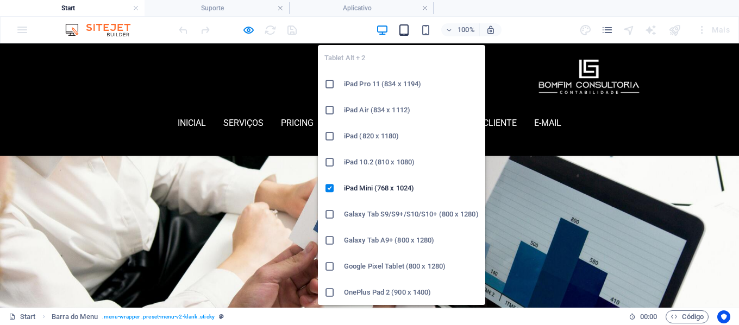
click at [407, 31] on icon "button" at bounding box center [404, 30] width 12 height 12
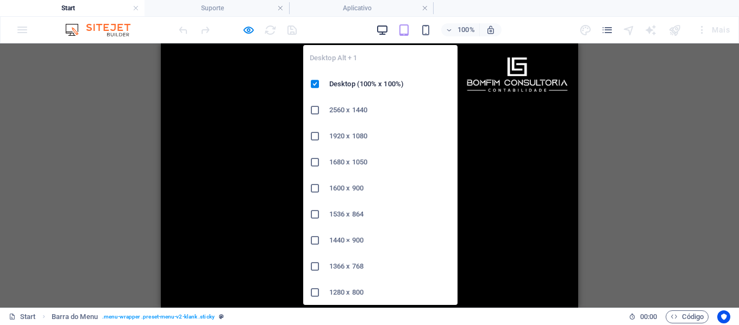
click at [383, 24] on icon "button" at bounding box center [382, 30] width 12 height 12
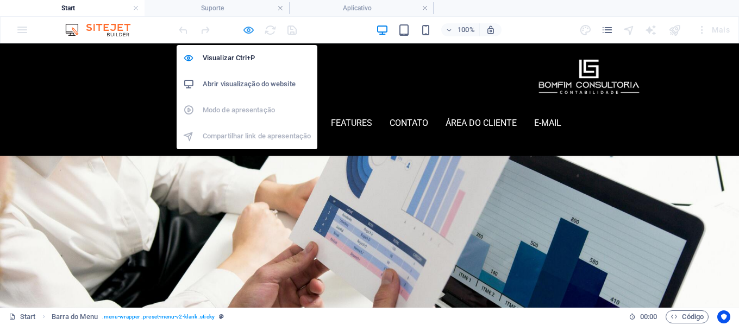
click at [249, 30] on icon "button" at bounding box center [248, 30] width 12 height 12
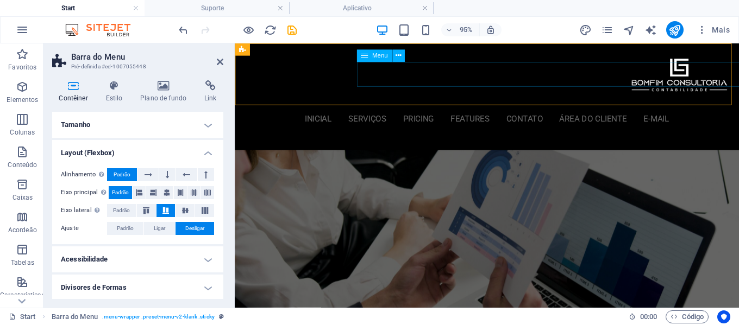
click at [375, 110] on nav "inicial Serviços Pricing Features contato área do cliente E-mail" at bounding box center [499, 123] width 491 height 26
click at [157, 227] on span "Ligar" at bounding box center [159, 228] width 11 height 13
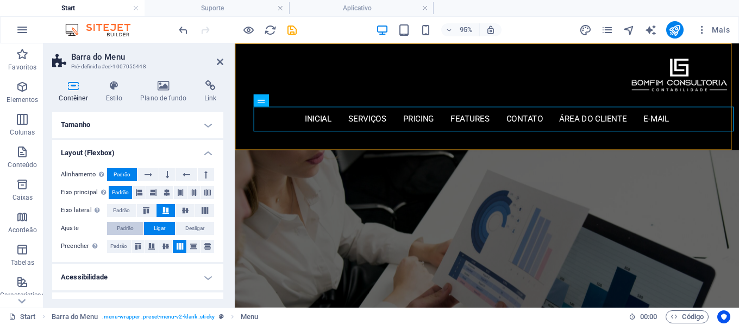
click at [126, 230] on span "Padrão" at bounding box center [125, 228] width 17 height 13
click at [125, 244] on span "Padrão" at bounding box center [118, 246] width 17 height 13
click at [201, 245] on icon at bounding box center [207, 246] width 13 height 7
click at [123, 243] on span "Padrão" at bounding box center [118, 246] width 17 height 13
click at [160, 229] on span "Ligar" at bounding box center [159, 228] width 11 height 13
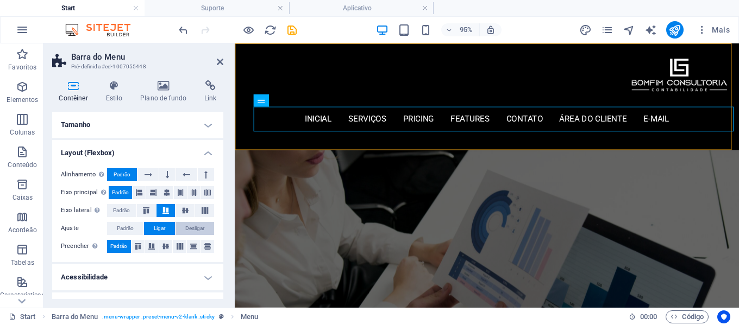
click at [194, 225] on span "Desligar" at bounding box center [194, 228] width 19 height 13
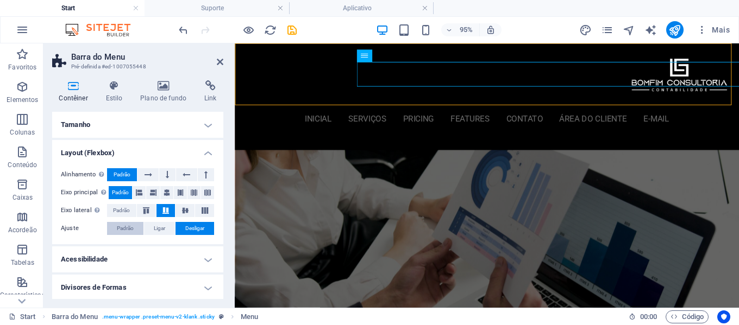
click at [124, 230] on span "Padrão" at bounding box center [125, 228] width 17 height 13
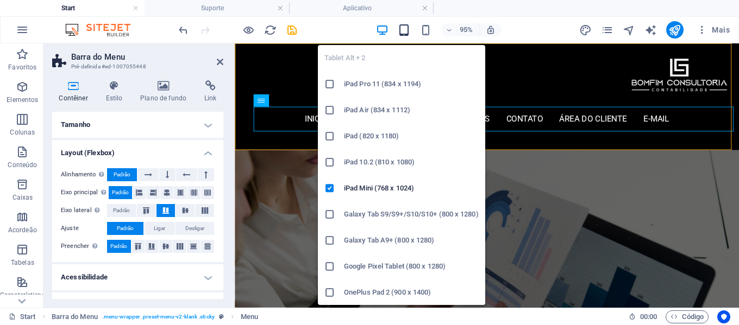
click at [407, 29] on icon "button" at bounding box center [404, 30] width 12 height 12
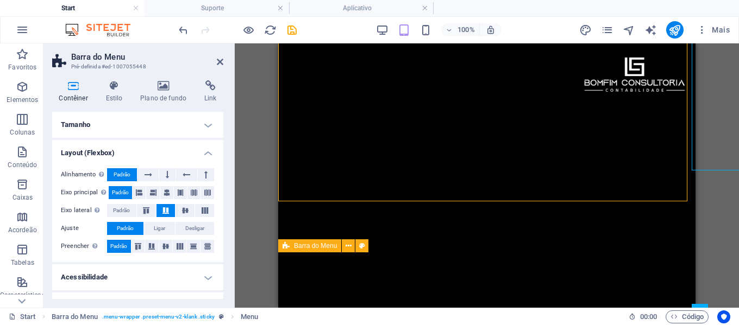
scroll to position [272, 0]
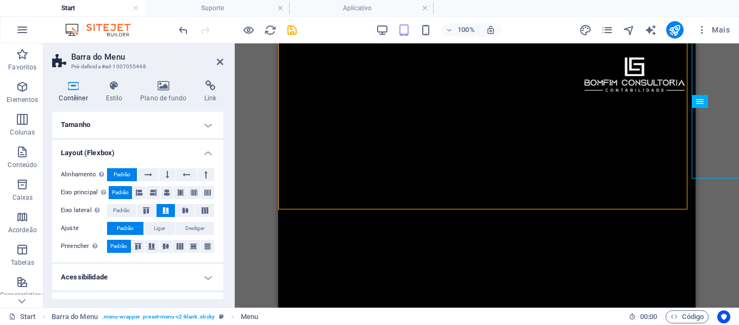
click at [504, 193] on div "inicial Serviços Pricing Features contato área do cliente E-mail Menu" at bounding box center [486, 273] width 417 height 460
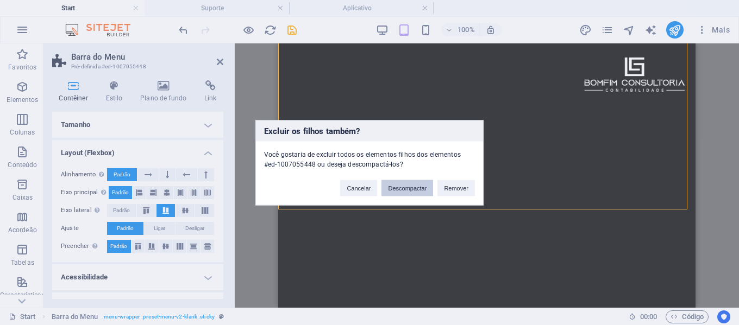
click at [412, 191] on button "Descompactar" at bounding box center [407, 188] width 52 height 16
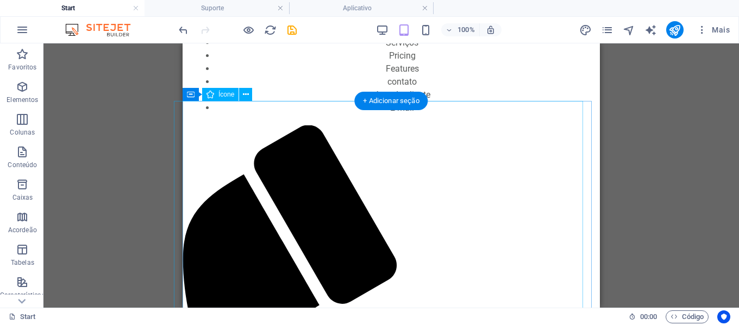
scroll to position [0, 0]
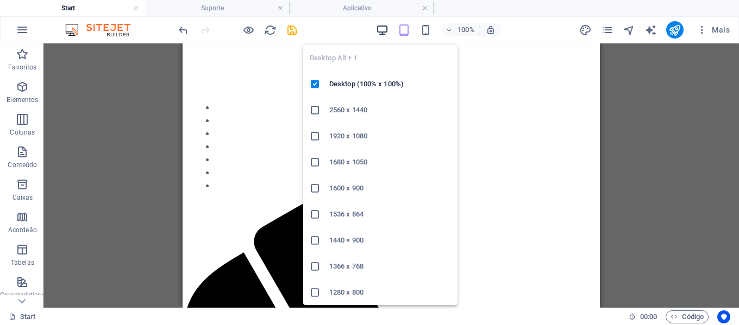
click at [384, 31] on icon "button" at bounding box center [382, 30] width 12 height 12
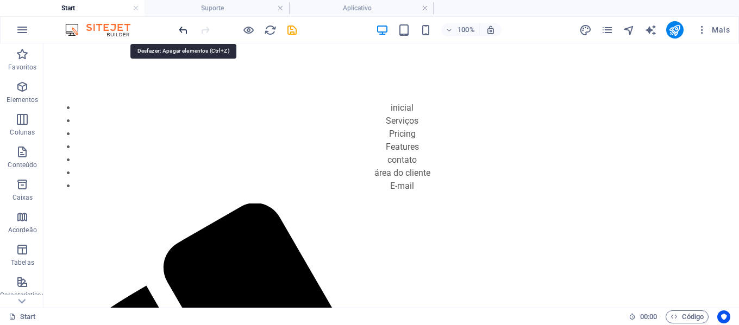
click at [181, 31] on icon "undo" at bounding box center [183, 30] width 12 height 12
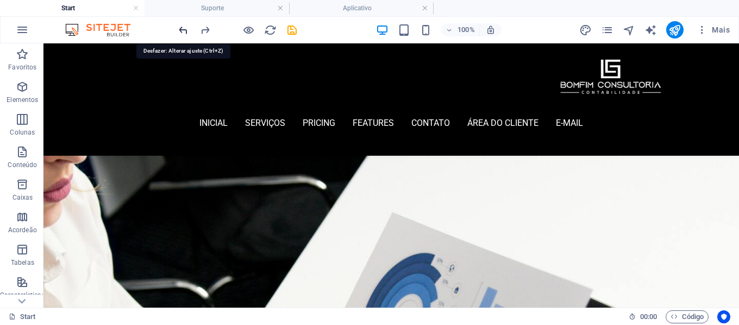
click at [181, 31] on icon "undo" at bounding box center [183, 30] width 12 height 12
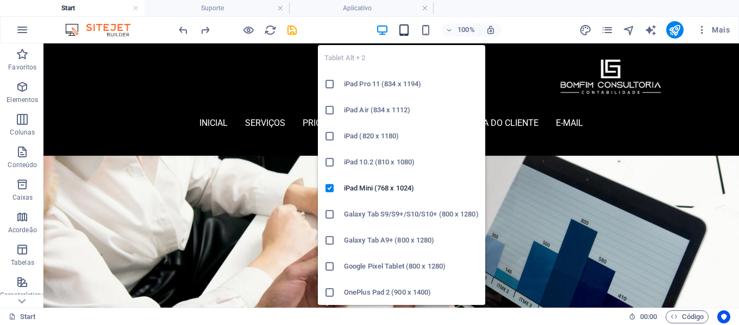
click at [409, 34] on icon "button" at bounding box center [404, 30] width 12 height 12
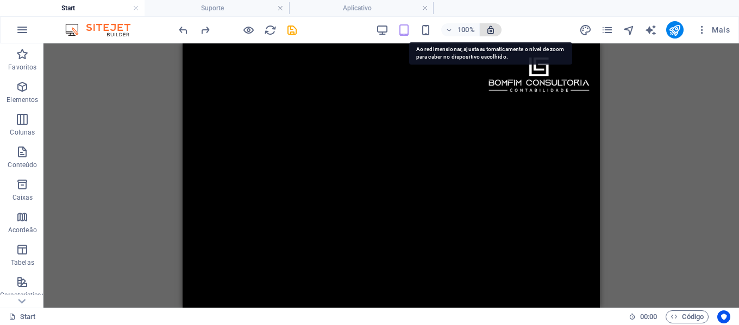
click at [494, 30] on icon "button" at bounding box center [491, 30] width 10 height 10
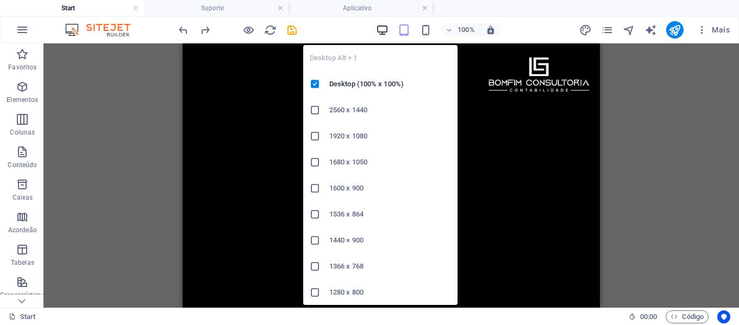
click at [380, 29] on icon "button" at bounding box center [382, 30] width 12 height 12
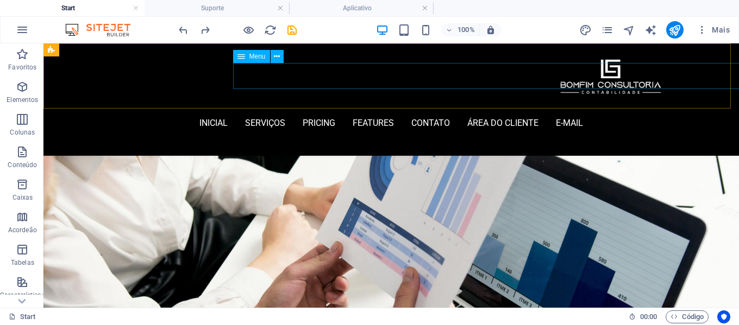
click at [326, 110] on nav "inicial Serviços Pricing Features contato área do cliente E-mail" at bounding box center [391, 123] width 526 height 26
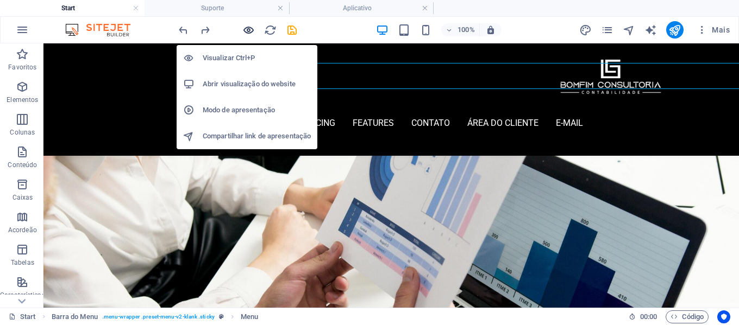
click at [248, 30] on icon "button" at bounding box center [248, 30] width 12 height 12
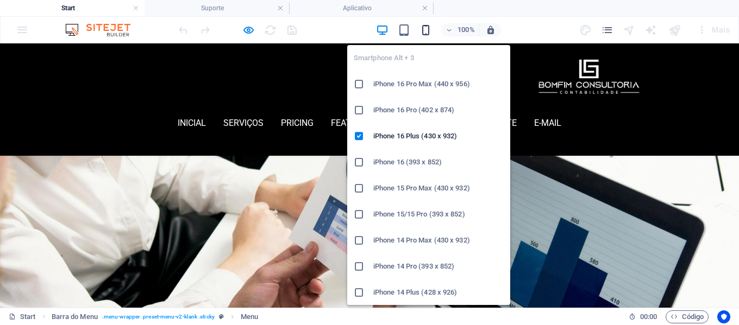
click at [428, 31] on icon "button" at bounding box center [425, 30] width 12 height 12
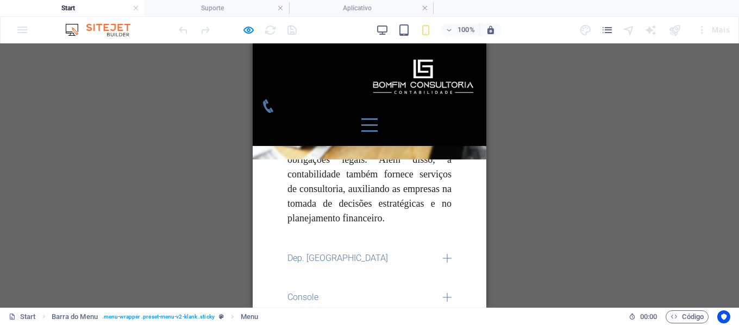
scroll to position [2645, 0]
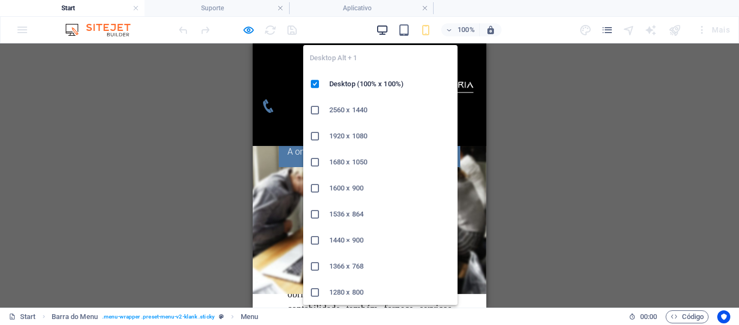
click at [380, 30] on icon "button" at bounding box center [382, 30] width 12 height 12
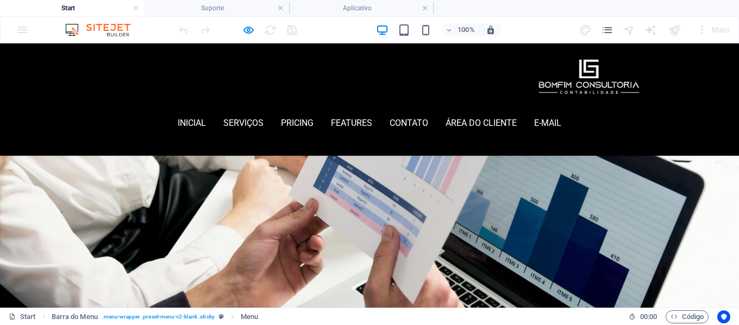
scroll to position [0, 0]
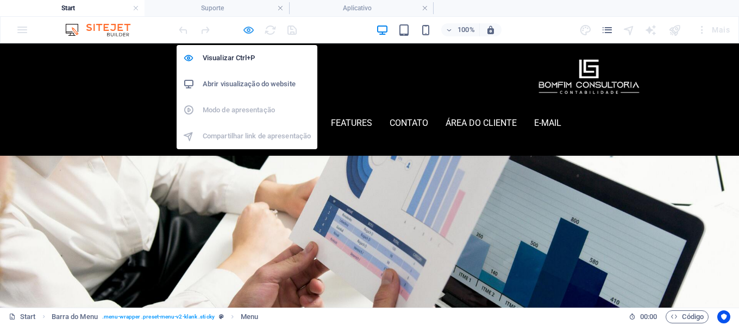
click at [251, 31] on icon "button" at bounding box center [248, 30] width 12 height 12
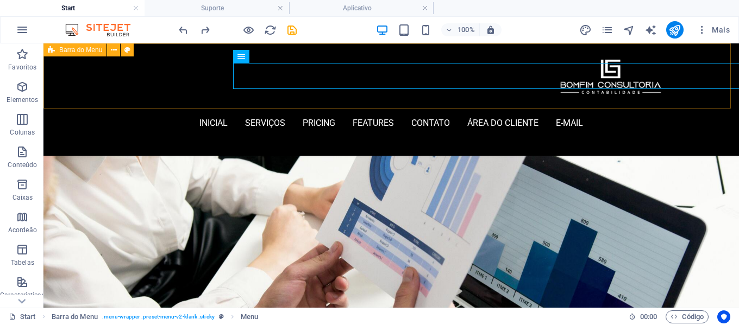
click at [89, 78] on div "inicial Serviços Pricing Features contato área do cliente E-mail Menu" at bounding box center [390, 99] width 695 height 112
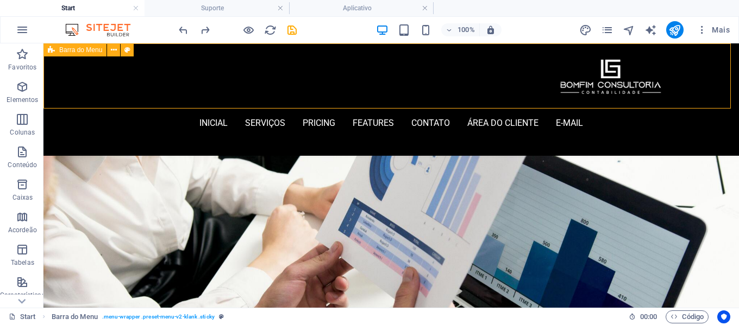
click at [89, 78] on div "inicial Serviços Pricing Features contato área do cliente E-mail Menu" at bounding box center [390, 99] width 695 height 112
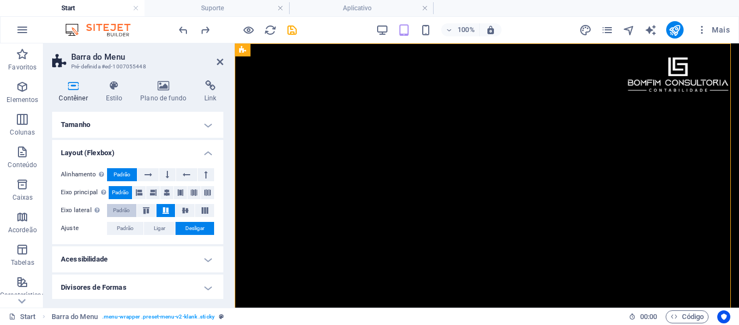
click at [127, 214] on span "Padrão" at bounding box center [121, 210] width 17 height 13
click at [127, 215] on span "Padrão" at bounding box center [121, 210] width 17 height 13
click at [130, 212] on span "Padrão" at bounding box center [121, 210] width 17 height 13
click at [147, 213] on icon at bounding box center [146, 210] width 13 height 7
click at [129, 212] on span "Padrão" at bounding box center [121, 210] width 17 height 13
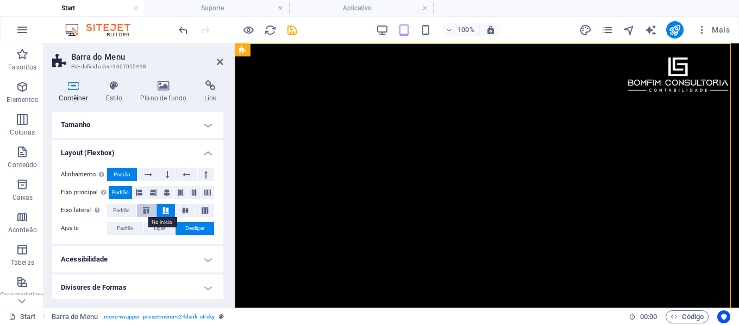
click at [145, 211] on icon at bounding box center [146, 210] width 13 height 7
click at [122, 211] on span "Padrão" at bounding box center [121, 210] width 17 height 13
click at [147, 211] on icon at bounding box center [146, 210] width 13 height 7
click at [157, 230] on span "Ligar" at bounding box center [159, 228] width 11 height 13
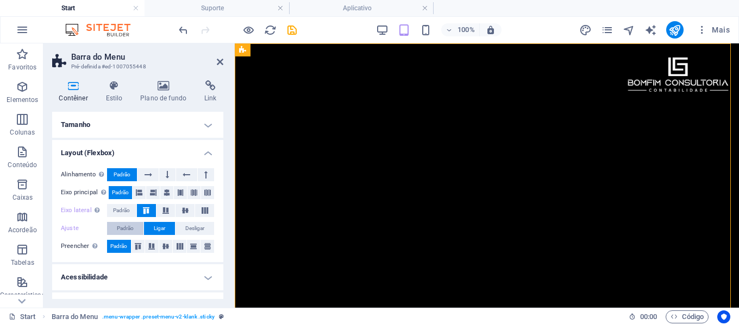
click at [124, 228] on span "Padrão" at bounding box center [125, 228] width 17 height 13
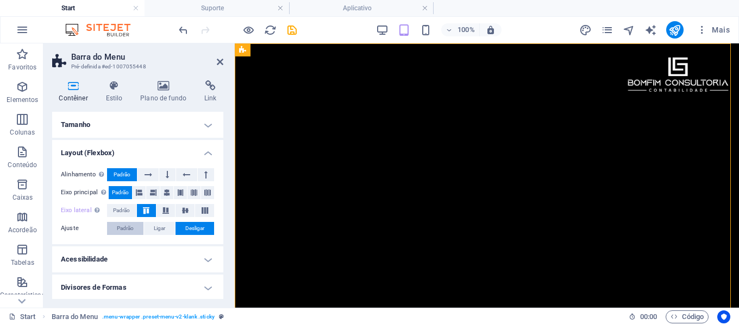
click at [124, 228] on span "Padrão" at bounding box center [125, 228] width 17 height 13
click at [119, 206] on span "Padrão" at bounding box center [121, 210] width 17 height 13
click at [148, 211] on icon at bounding box center [146, 210] width 13 height 7
click at [150, 228] on button "Ligar" at bounding box center [159, 228] width 31 height 13
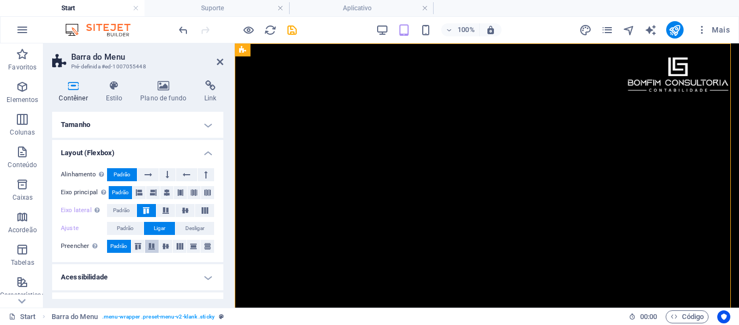
click at [148, 246] on icon at bounding box center [151, 246] width 13 height 7
click at [174, 245] on icon at bounding box center [179, 246] width 13 height 7
click at [192, 246] on icon at bounding box center [193, 246] width 13 height 7
click at [201, 246] on icon at bounding box center [207, 246] width 13 height 7
click at [112, 246] on span "Padrão" at bounding box center [118, 246] width 17 height 13
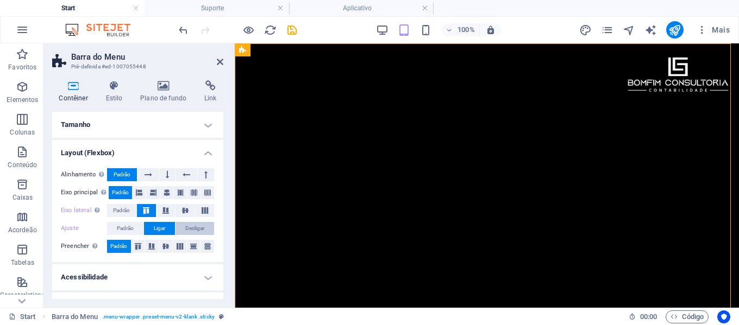
click at [186, 231] on span "Desligar" at bounding box center [194, 228] width 19 height 13
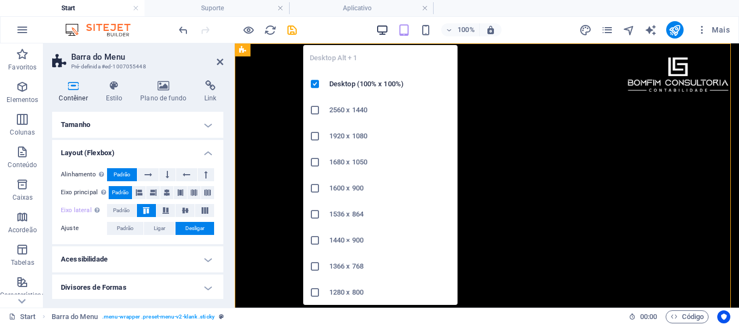
click at [388, 27] on icon "button" at bounding box center [382, 30] width 12 height 12
click at [382, 28] on icon "button" at bounding box center [382, 30] width 12 height 12
click at [381, 30] on icon "button" at bounding box center [382, 30] width 12 height 12
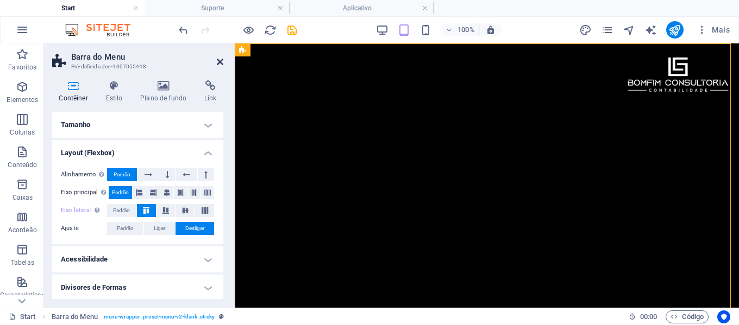
click at [220, 65] on icon at bounding box center [220, 62] width 7 height 9
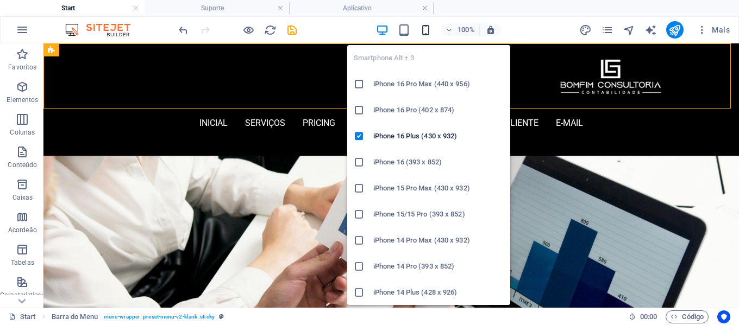
click at [427, 30] on icon "button" at bounding box center [425, 30] width 12 height 12
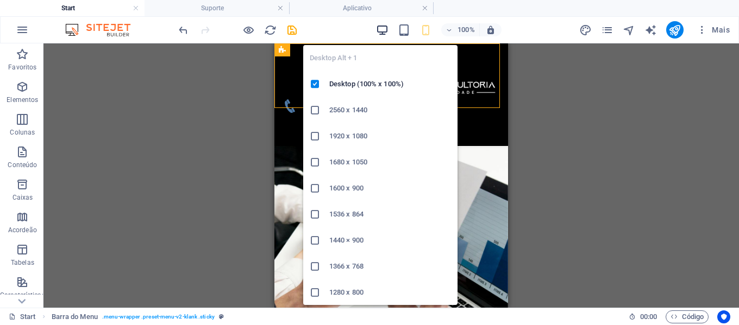
click at [380, 30] on icon "button" at bounding box center [382, 30] width 12 height 12
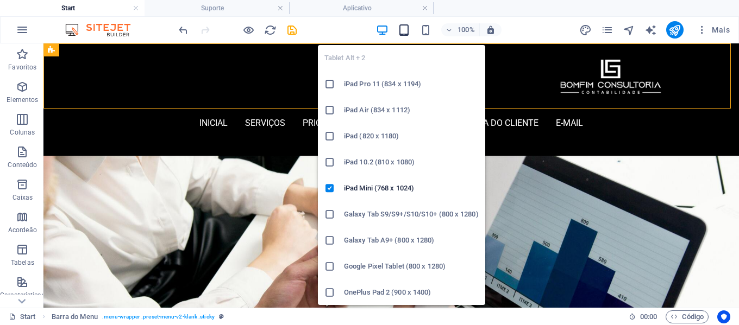
click at [402, 28] on icon "button" at bounding box center [404, 30] width 12 height 12
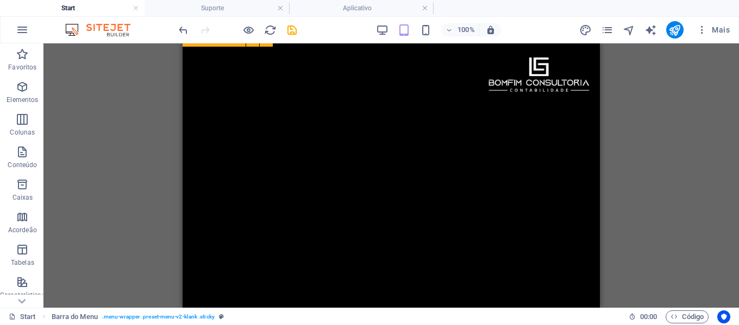
scroll to position [217, 0]
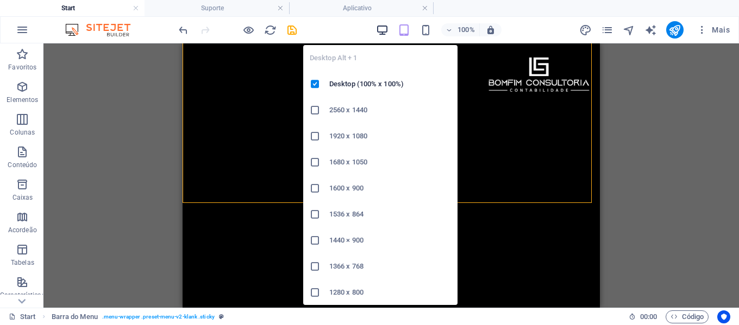
click at [383, 26] on icon "button" at bounding box center [382, 30] width 12 height 12
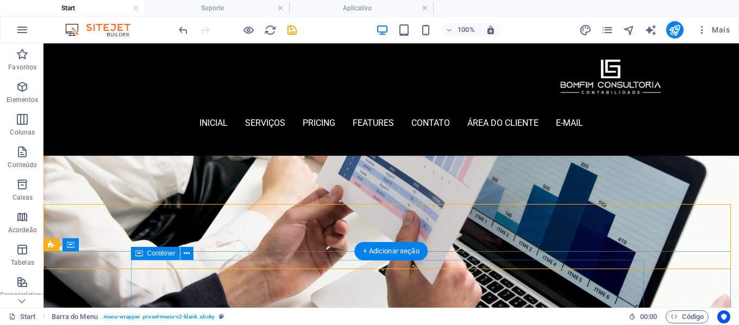
scroll to position [109, 0]
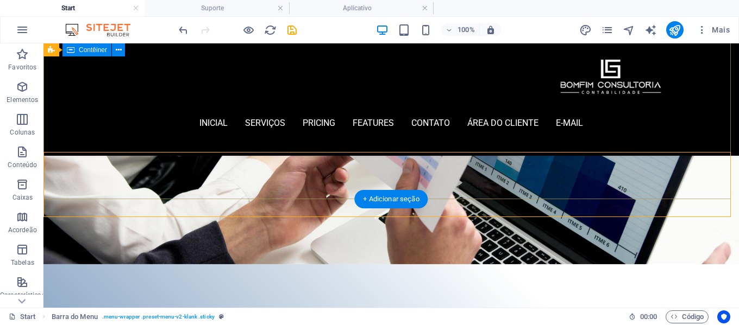
click at [546, 264] on div at bounding box center [390, 323] width 695 height 118
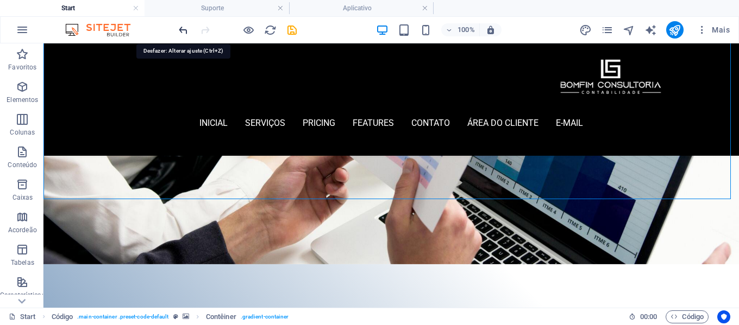
click at [184, 34] on icon "undo" at bounding box center [183, 30] width 12 height 12
click at [207, 31] on icon "redo" at bounding box center [205, 30] width 12 height 12
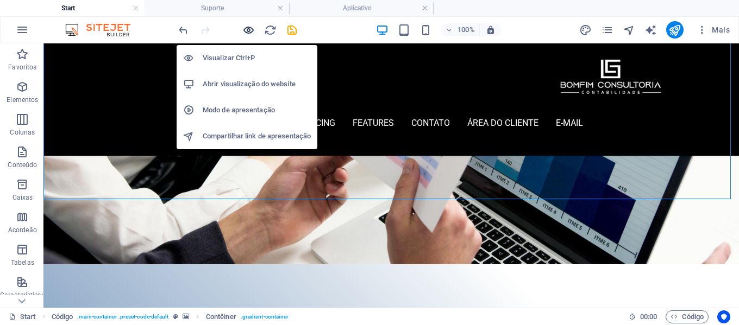
click at [246, 30] on icon "button" at bounding box center [248, 30] width 12 height 12
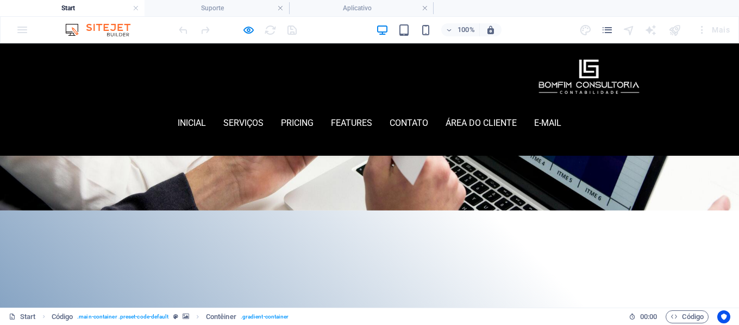
scroll to position [163, 0]
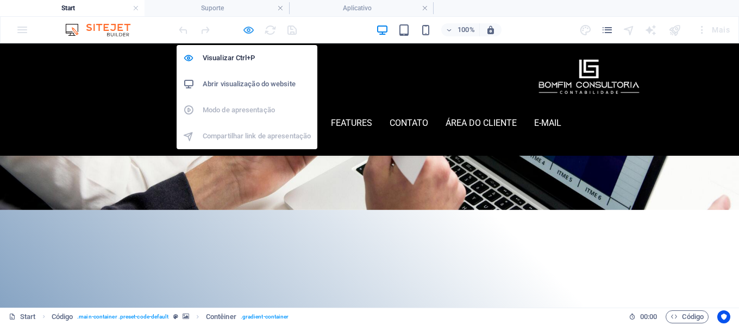
click at [250, 28] on icon "button" at bounding box center [248, 30] width 12 height 12
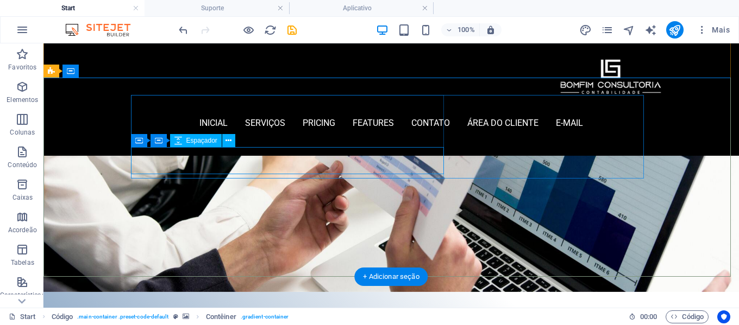
scroll to position [0, 0]
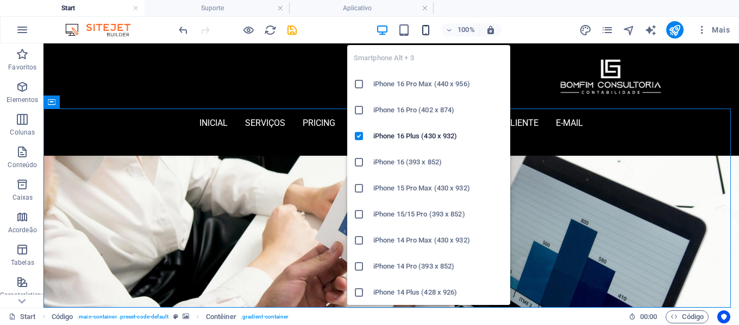
click at [429, 29] on icon "button" at bounding box center [425, 30] width 12 height 12
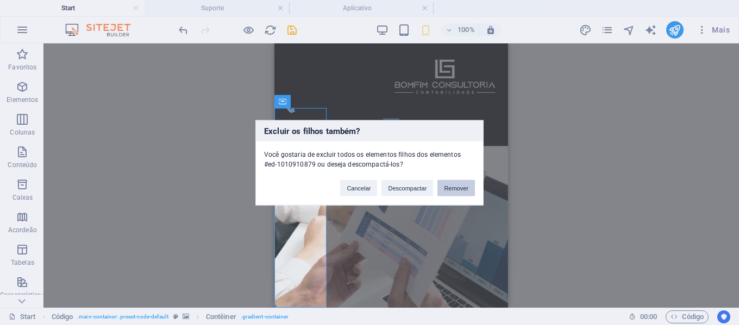
click at [451, 193] on button "Remover" at bounding box center [455, 188] width 37 height 16
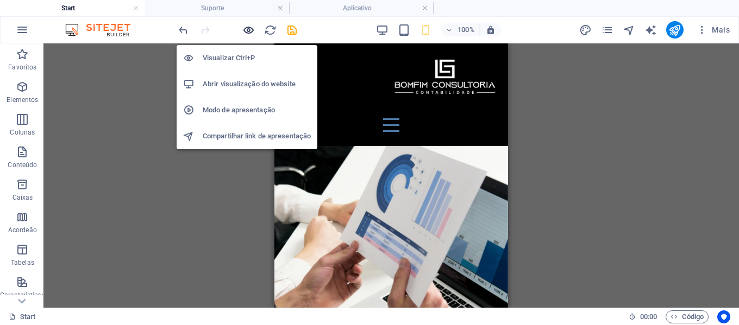
click at [245, 29] on icon "button" at bounding box center [248, 30] width 12 height 12
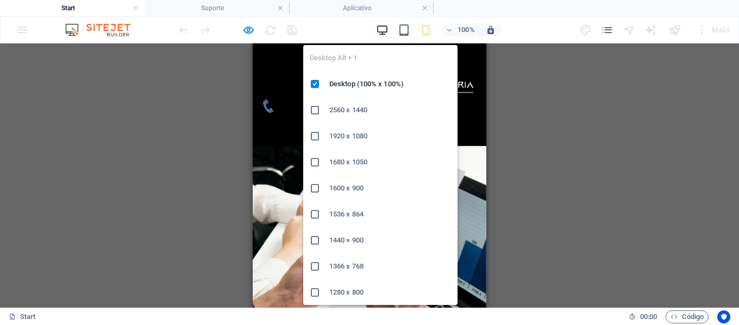
click at [385, 31] on icon "button" at bounding box center [382, 30] width 12 height 12
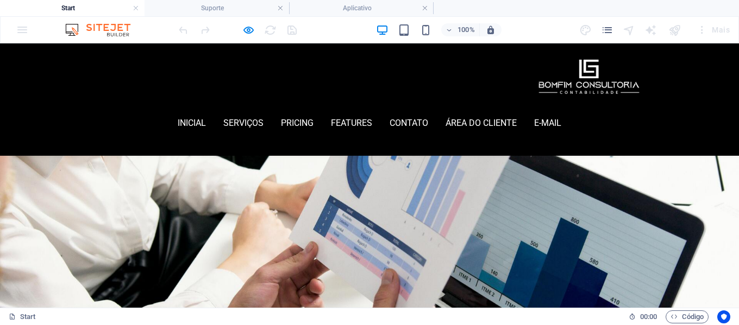
click at [304, 190] on div at bounding box center [369, 241] width 739 height 264
click at [288, 229] on div at bounding box center [369, 241] width 739 height 264
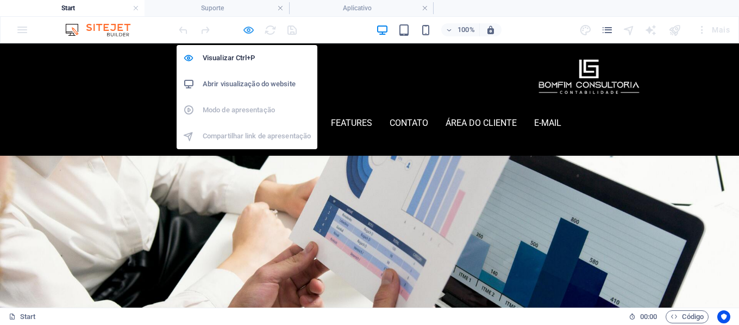
click at [245, 28] on icon "button" at bounding box center [248, 30] width 12 height 12
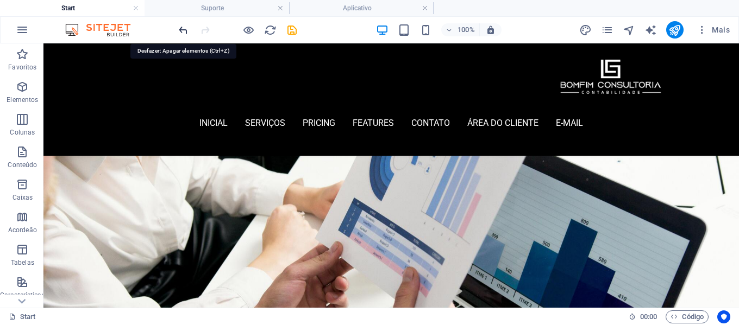
click at [181, 30] on icon "undo" at bounding box center [183, 30] width 12 height 12
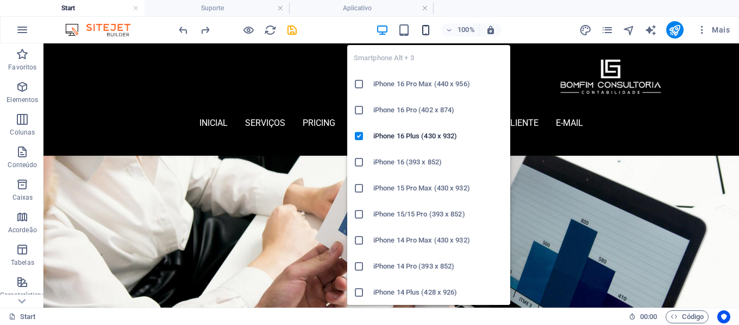
click at [430, 30] on icon "button" at bounding box center [425, 30] width 12 height 12
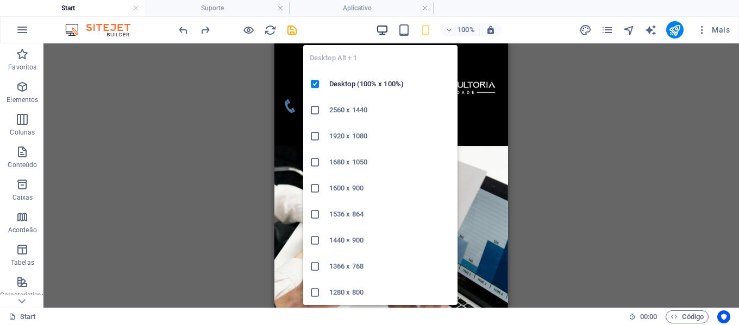
click at [379, 29] on icon "button" at bounding box center [382, 30] width 12 height 12
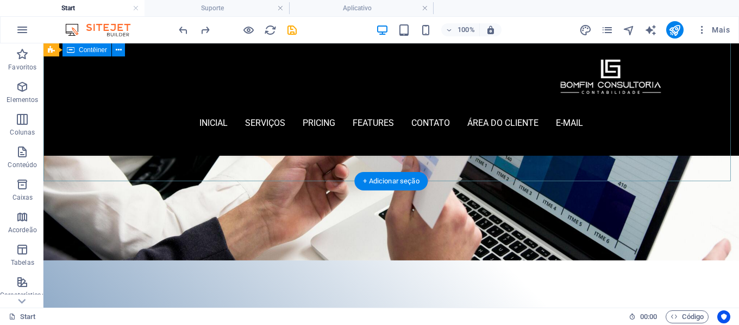
scroll to position [54, 0]
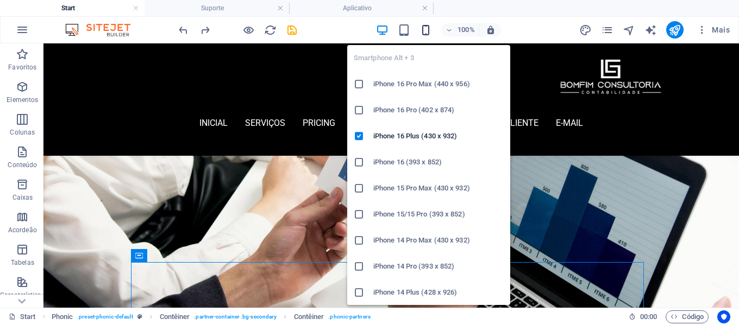
click at [424, 29] on icon "button" at bounding box center [425, 30] width 12 height 12
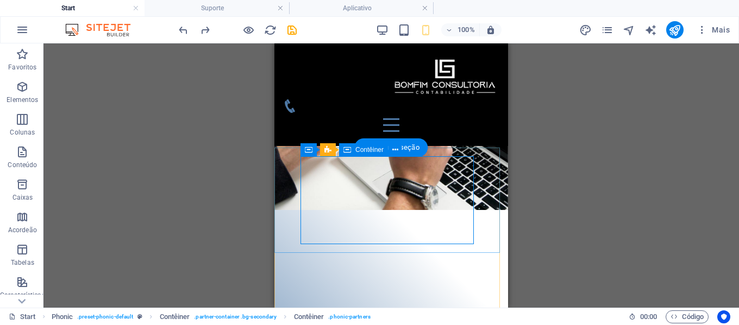
scroll to position [163, 0]
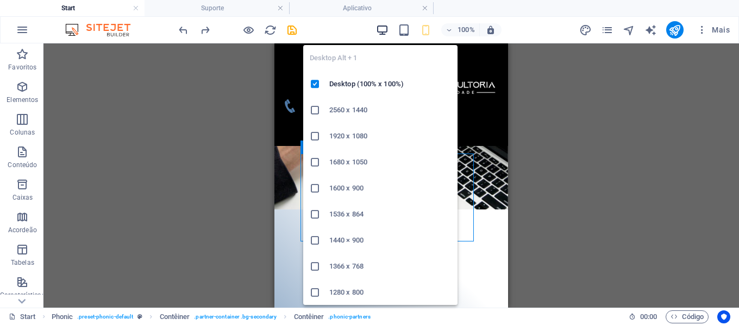
click at [380, 28] on icon "button" at bounding box center [382, 30] width 12 height 12
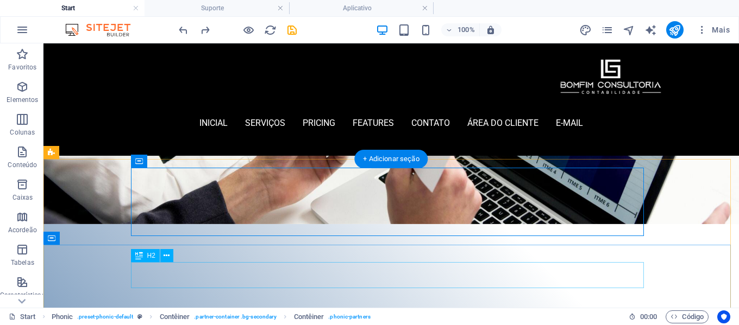
scroll to position [109, 0]
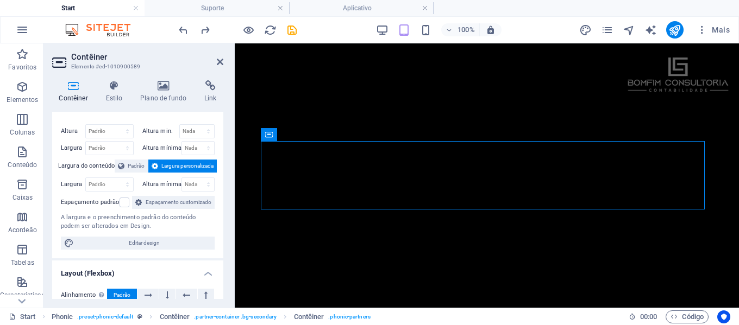
scroll to position [0, 0]
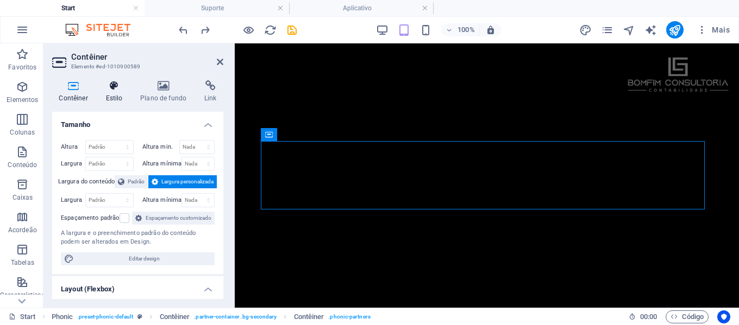
click at [121, 96] on h4 "Estilo" at bounding box center [116, 91] width 35 height 23
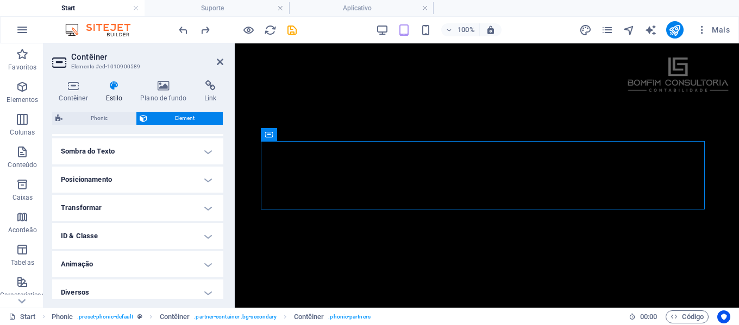
scroll to position [294, 0]
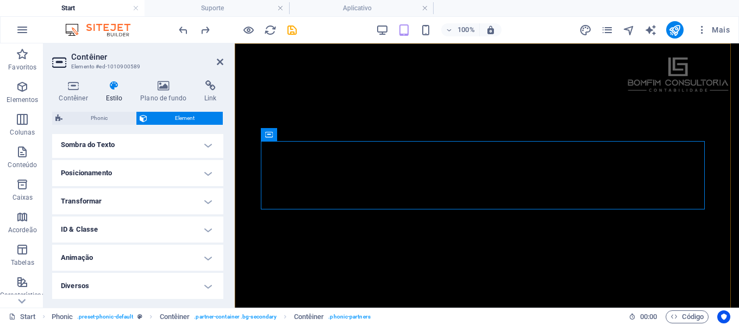
click at [328, 166] on div "inicial Serviços Pricing Features contato área do cliente E-mail Menu" at bounding box center [487, 273] width 504 height 460
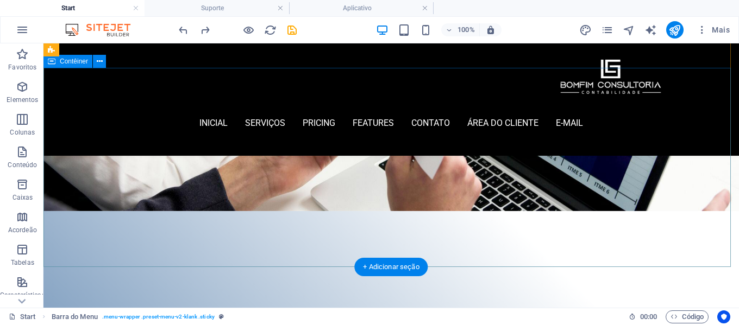
scroll to position [163, 0]
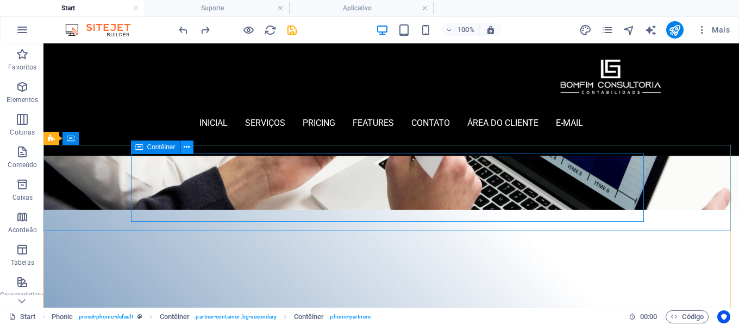
click at [187, 148] on icon at bounding box center [187, 147] width 6 height 11
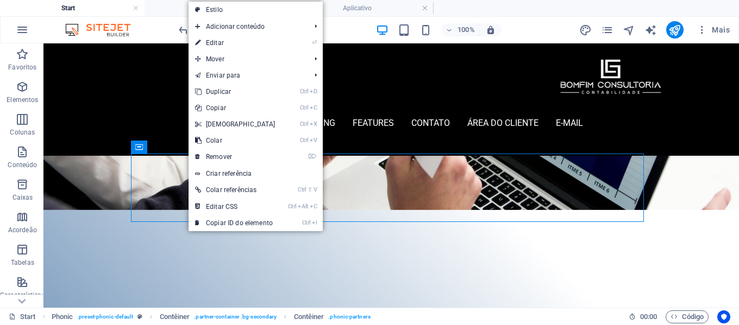
drag, startPoint x: 266, startPoint y: 9, endPoint x: 293, endPoint y: 39, distance: 40.4
click at [266, 9] on link "Estilo" at bounding box center [255, 10] width 134 height 16
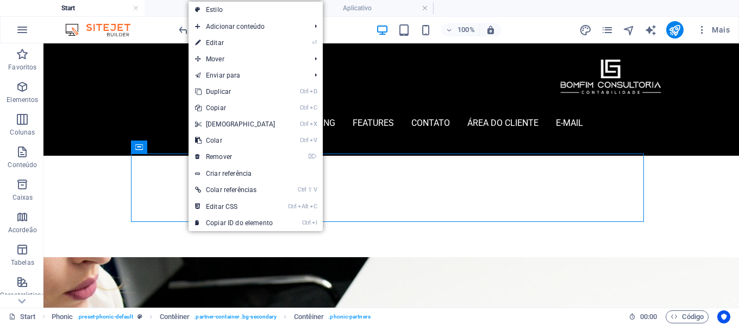
select select "%"
select select "rem"
select select "px"
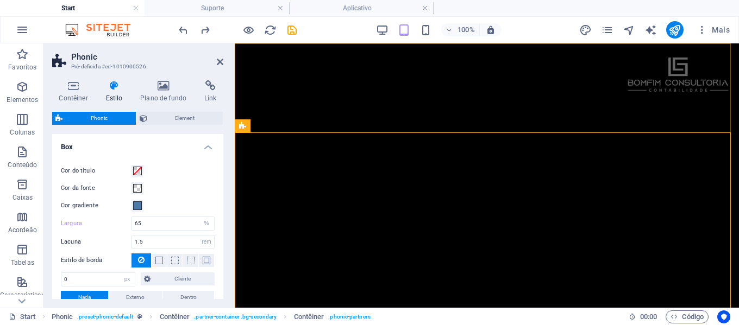
scroll to position [423, 0]
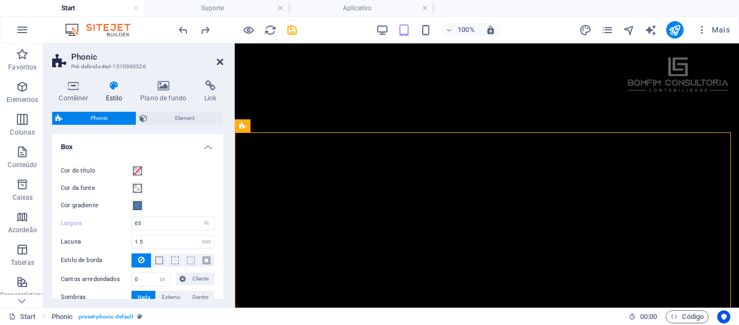
click at [222, 64] on icon at bounding box center [220, 62] width 7 height 9
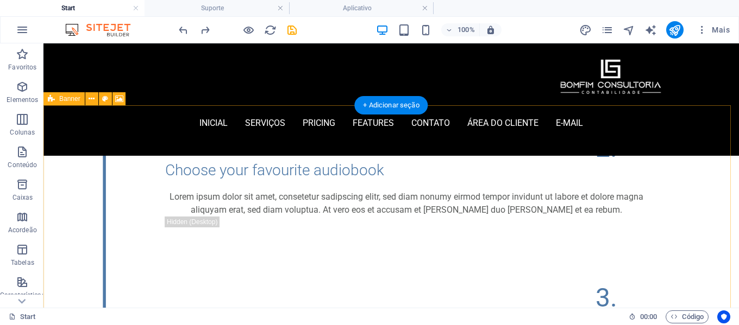
scroll to position [652, 0]
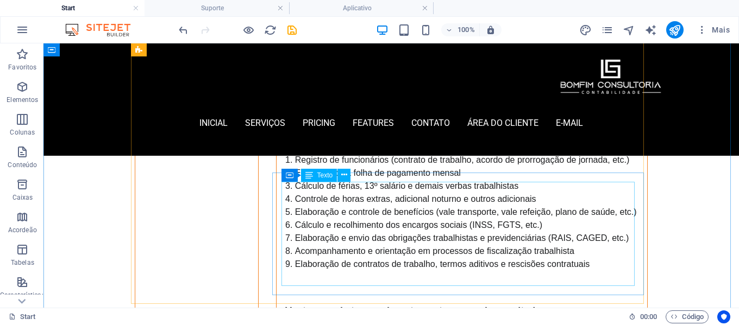
scroll to position [2343, 0]
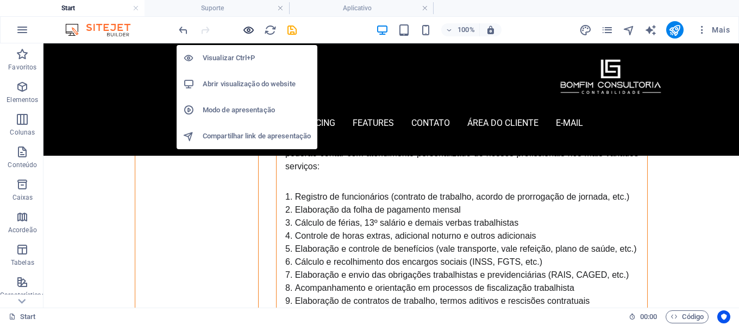
click at [248, 29] on icon "button" at bounding box center [248, 30] width 12 height 12
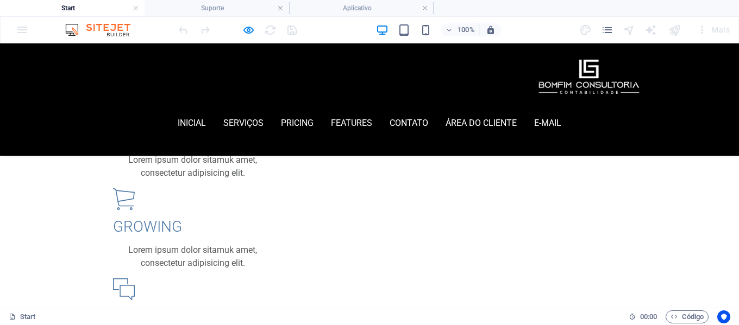
scroll to position [1183, 0]
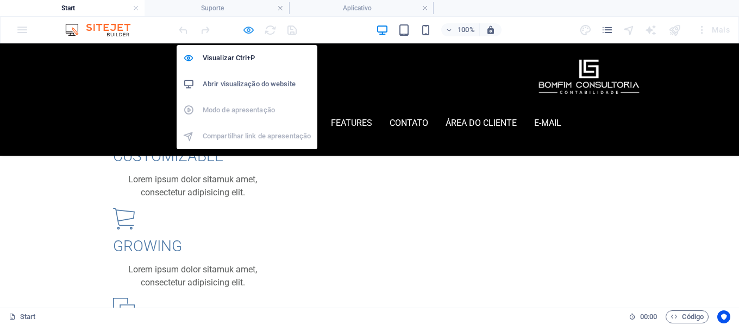
click at [248, 29] on icon "button" at bounding box center [248, 30] width 12 height 12
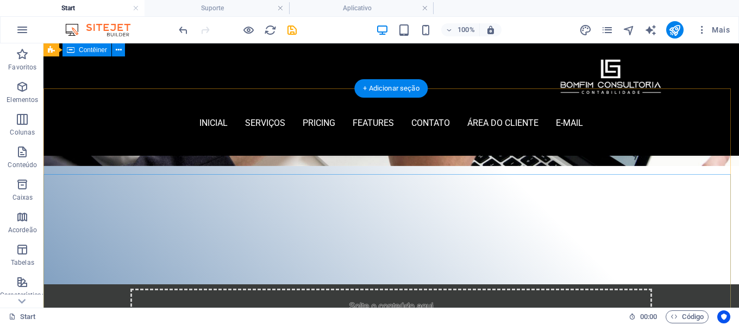
scroll to position [0, 0]
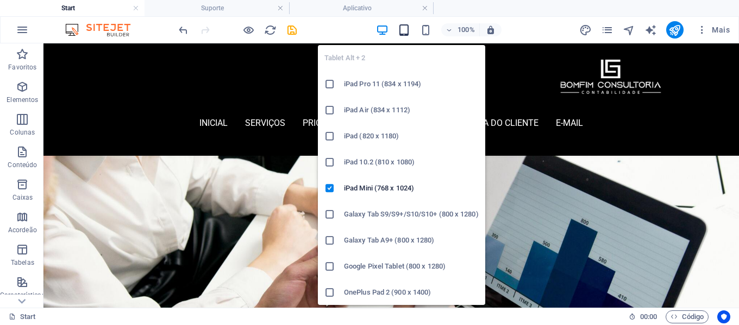
click at [401, 32] on icon "button" at bounding box center [404, 30] width 12 height 12
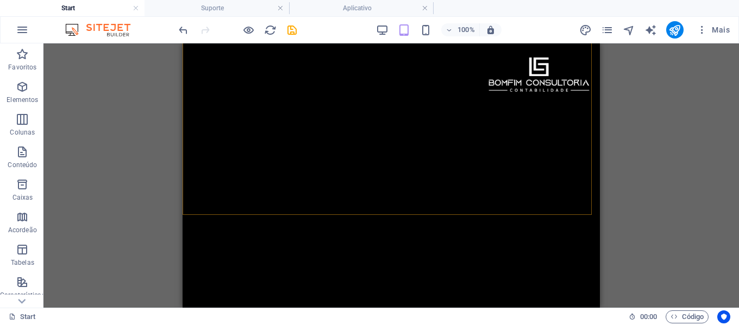
scroll to position [217, 0]
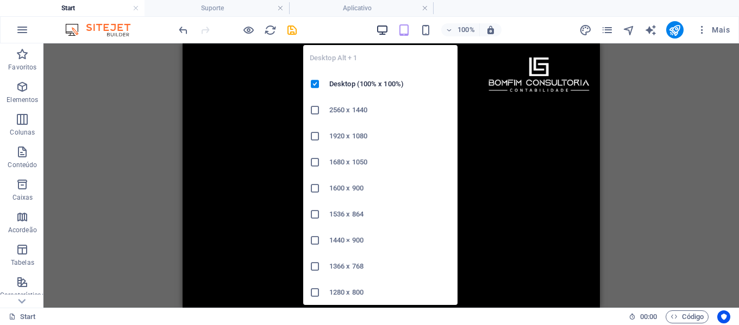
click at [383, 30] on icon "button" at bounding box center [382, 30] width 12 height 12
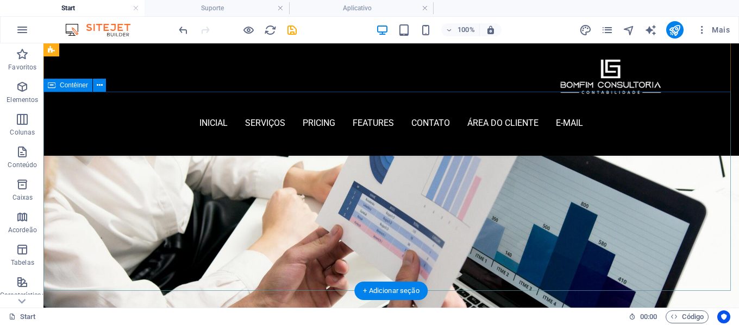
scroll to position [0, 0]
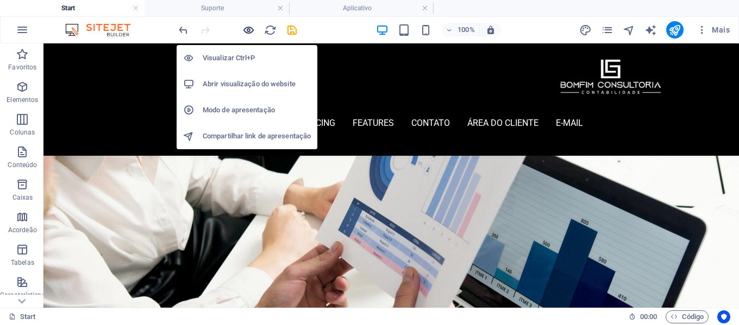
click at [247, 34] on icon "button" at bounding box center [248, 30] width 12 height 12
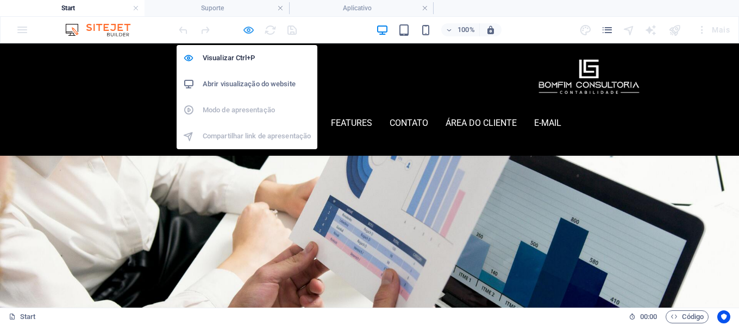
click at [249, 31] on icon "button" at bounding box center [248, 30] width 12 height 12
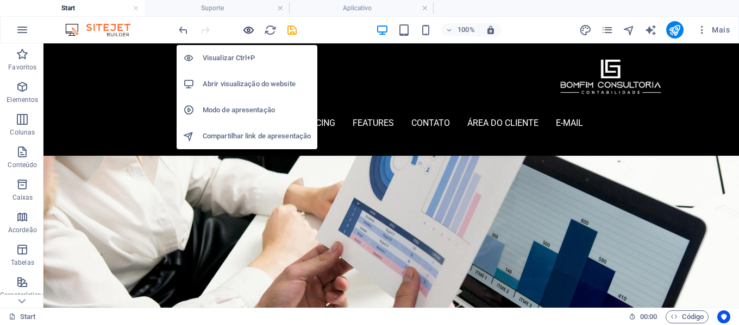
click at [247, 29] on icon "button" at bounding box center [248, 30] width 12 height 12
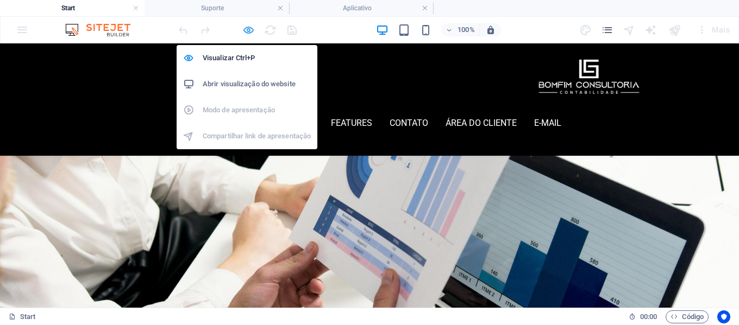
click at [248, 33] on icon "button" at bounding box center [248, 30] width 12 height 12
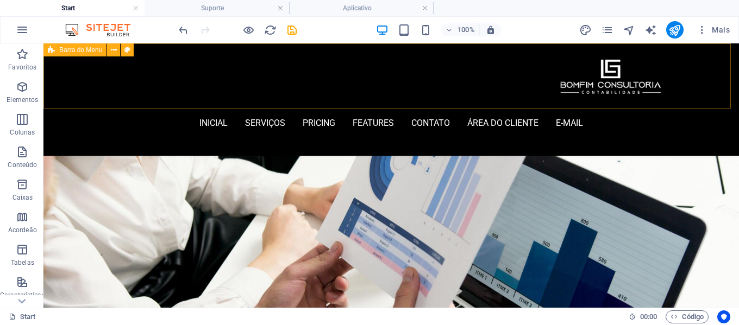
click at [713, 96] on div "inicial Serviços Pricing Features contato área do cliente E-mail Menu" at bounding box center [390, 99] width 695 height 112
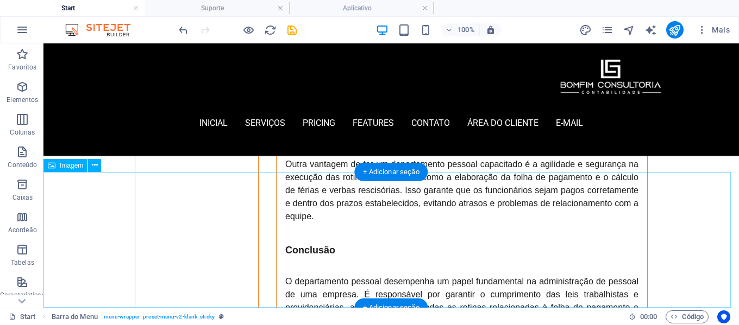
scroll to position [2723, 0]
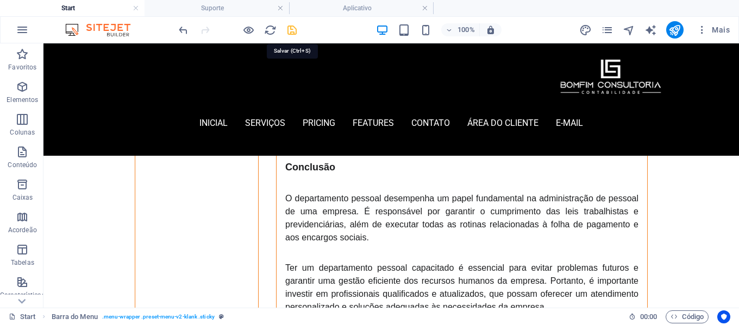
click at [292, 33] on icon "save" at bounding box center [292, 30] width 12 height 12
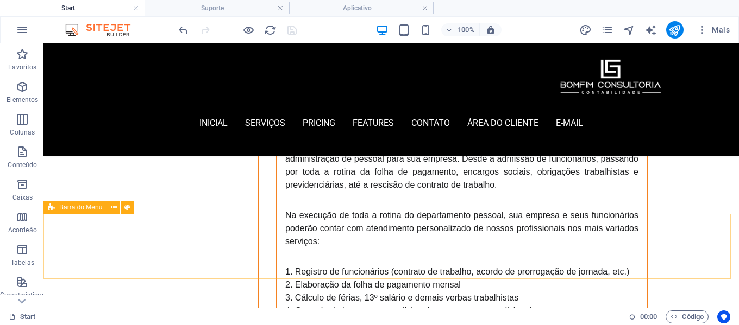
scroll to position [2071, 0]
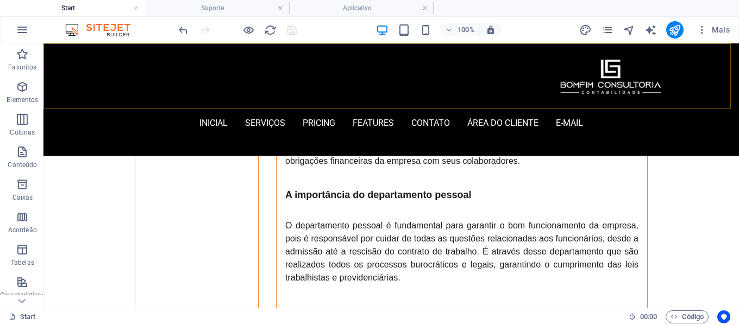
click at [86, 68] on div "inicial Serviços Pricing Features contato área do cliente E-mail Menu" at bounding box center [390, 99] width 695 height 112
click at [82, 73] on div "inicial Serviços Pricing Features contato área do cliente E-mail Menu" at bounding box center [390, 99] width 695 height 112
click at [83, 73] on div "inicial Serviços Pricing Features contato área do cliente E-mail Menu" at bounding box center [390, 99] width 695 height 112
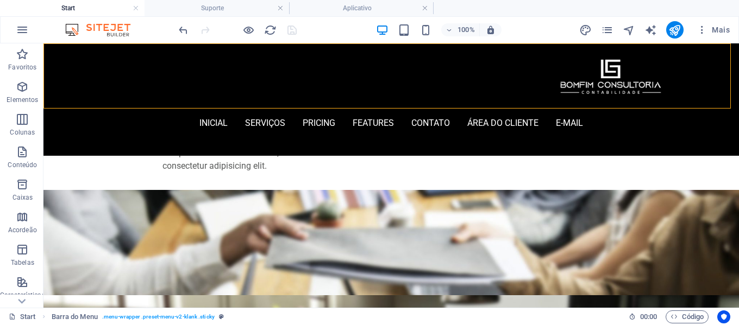
scroll to position [2323, 0]
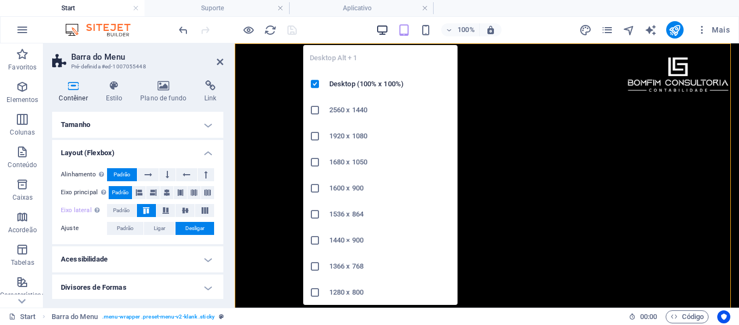
click at [381, 24] on icon "button" at bounding box center [382, 30] width 12 height 12
click at [382, 30] on icon "button" at bounding box center [382, 30] width 12 height 12
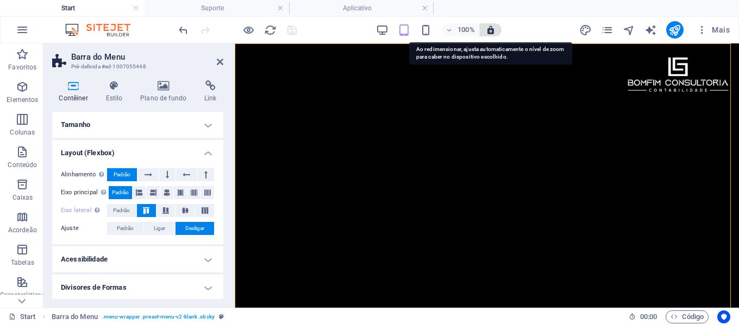
click at [489, 28] on icon "button" at bounding box center [491, 30] width 10 height 10
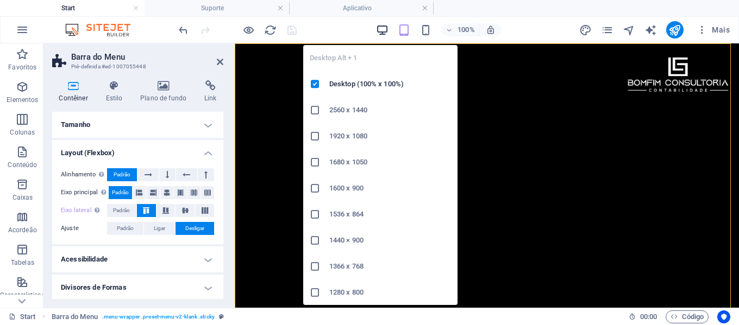
click at [381, 29] on icon "button" at bounding box center [382, 30] width 12 height 12
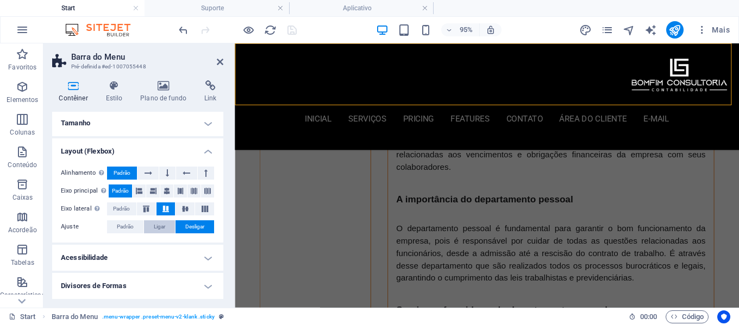
scroll to position [0, 0]
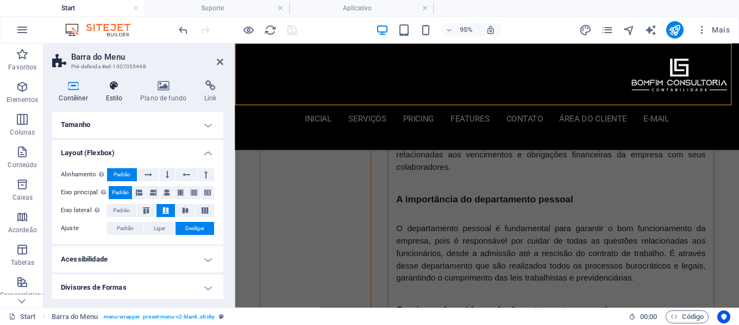
click at [113, 91] on icon at bounding box center [114, 85] width 30 height 11
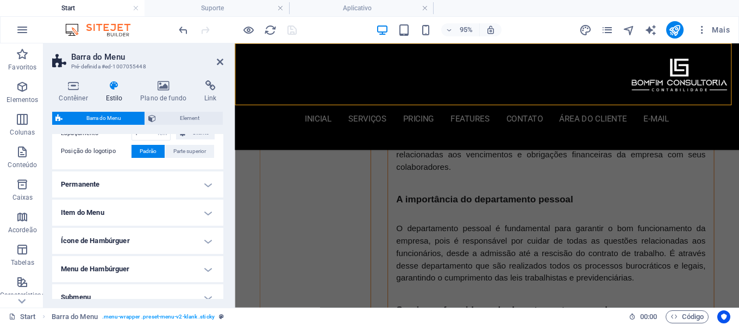
scroll to position [260, 0]
click at [143, 187] on h4 "Permanente" at bounding box center [137, 184] width 171 height 26
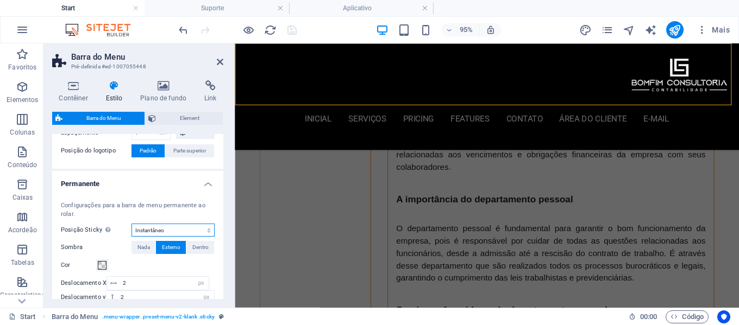
click at [172, 231] on select "Desligar Instantâneo Depois do menu Depois do banner Ao rolar para cima" at bounding box center [172, 230] width 83 height 13
select select "sticky_none"
click at [131, 224] on select "Desligar Instantâneo Depois do menu Depois do banner Ao rolar para cima" at bounding box center [172, 230] width 83 height 13
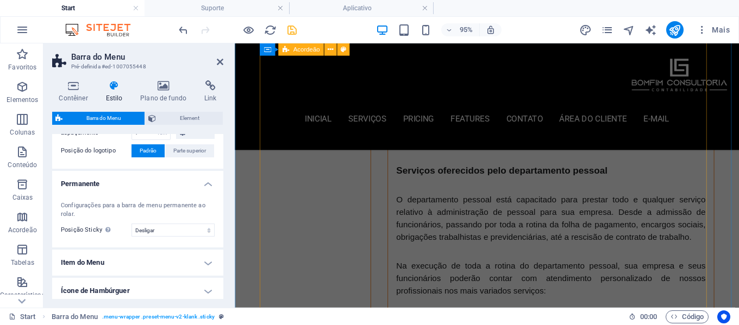
scroll to position [2070, 0]
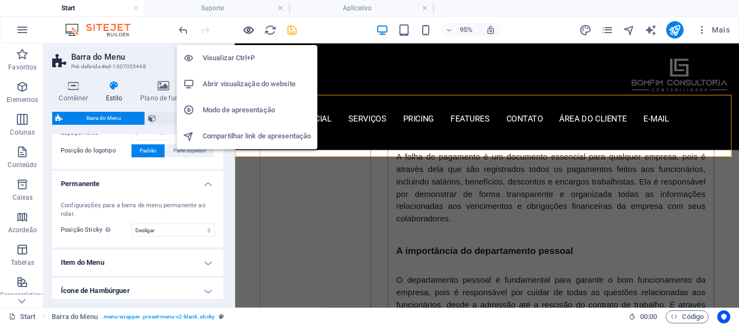
click at [251, 27] on icon "button" at bounding box center [248, 30] width 12 height 12
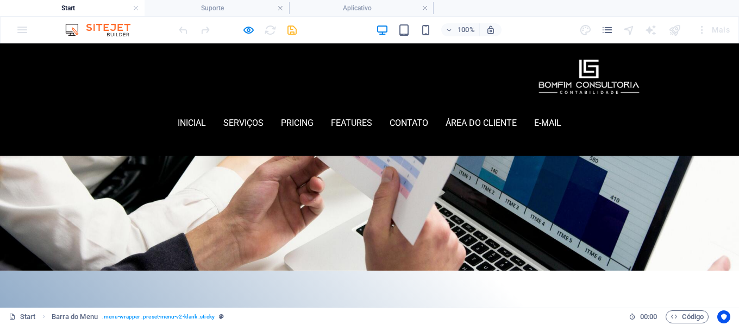
scroll to position [0, 0]
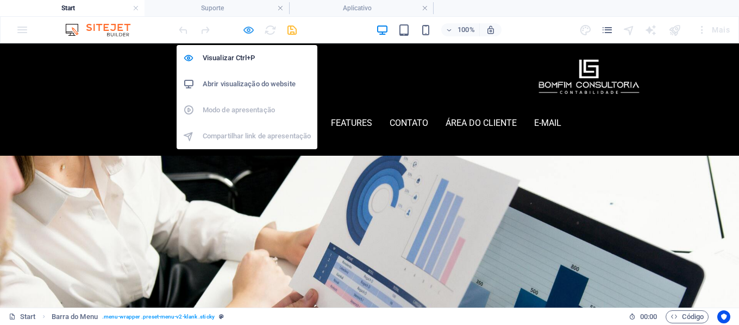
click at [248, 27] on icon "button" at bounding box center [248, 30] width 12 height 12
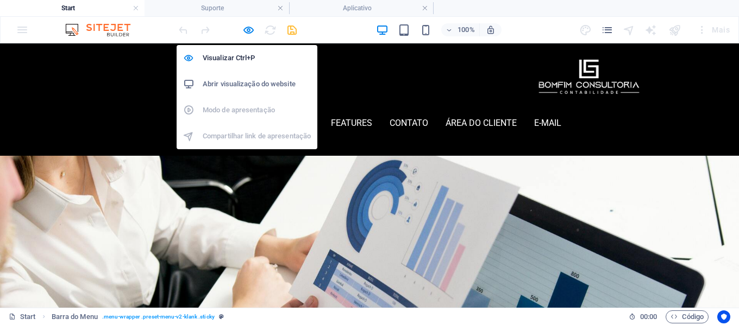
select select "rem"
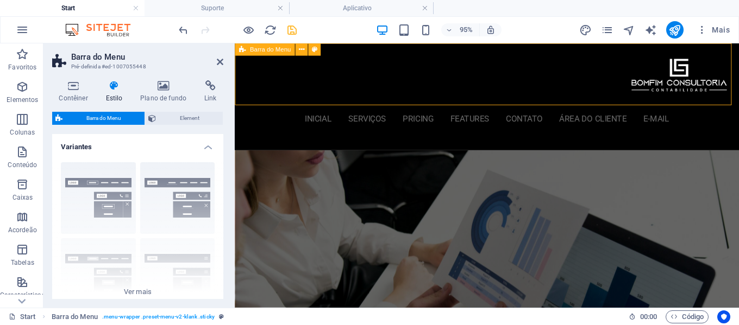
click at [375, 97] on div "inicial Serviços Pricing Features contato área do cliente E-mail Menu" at bounding box center [500, 99] width 531 height 112
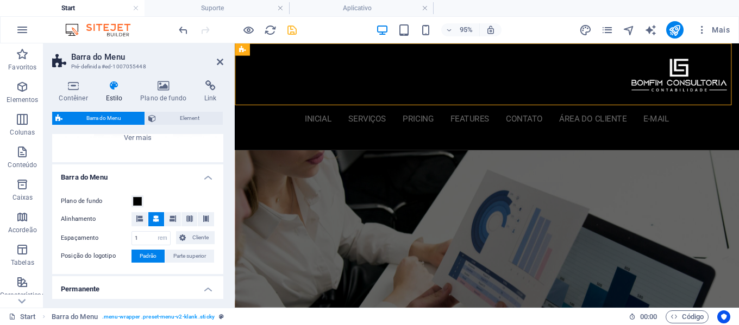
scroll to position [147, 0]
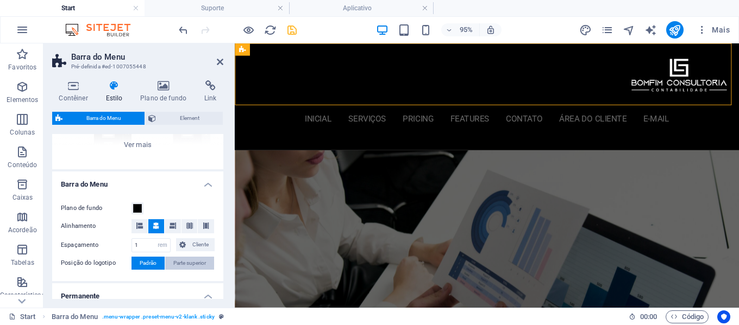
click at [185, 266] on span "Parte superior" at bounding box center [189, 263] width 33 height 13
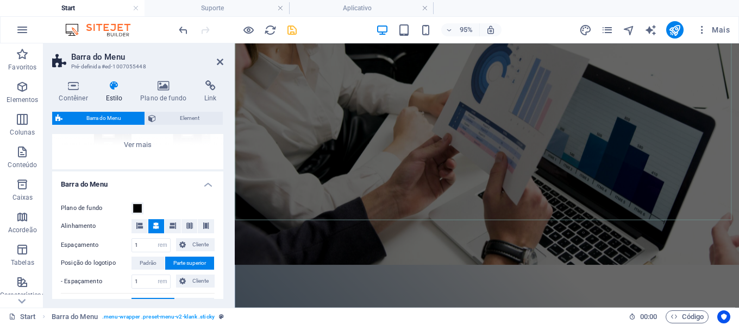
scroll to position [0, 0]
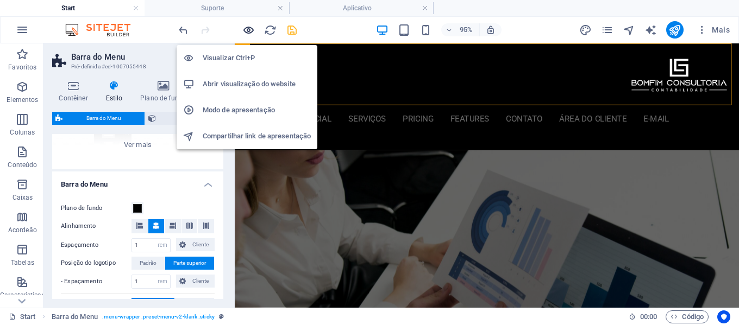
click at [250, 28] on icon "button" at bounding box center [248, 30] width 12 height 12
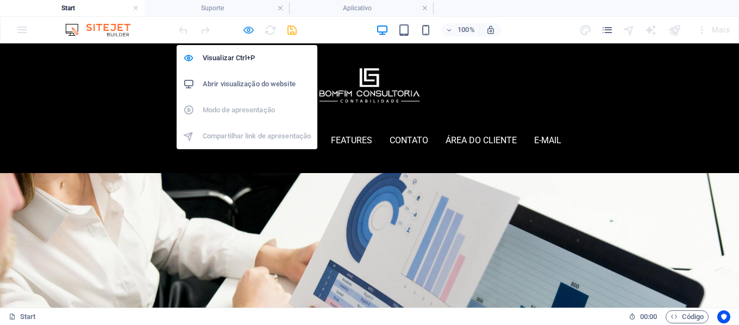
click at [250, 34] on icon "button" at bounding box center [248, 30] width 12 height 12
select select "rem"
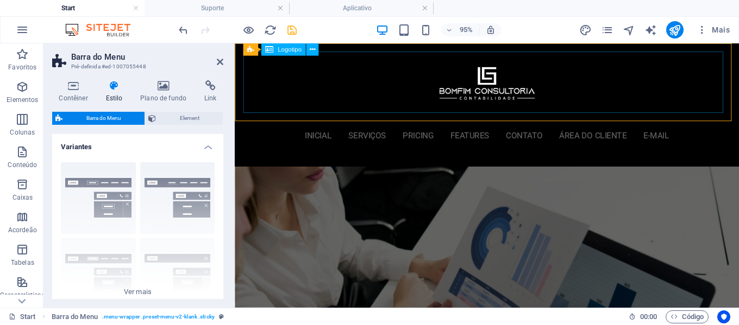
click at [384, 85] on div at bounding box center [499, 84] width 513 height 65
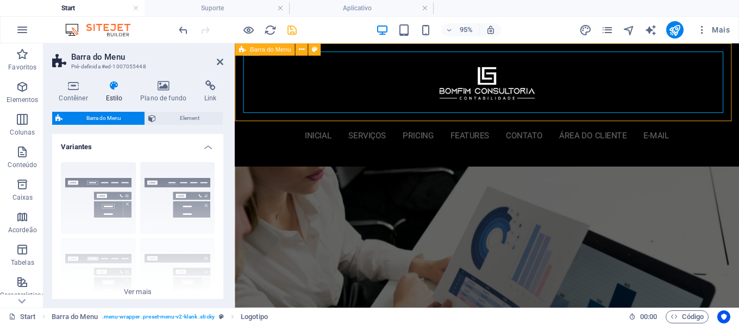
click at [238, 118] on div "inicial Serviços Pricing Features contato área do cliente E-mail Menu" at bounding box center [500, 108] width 531 height 130
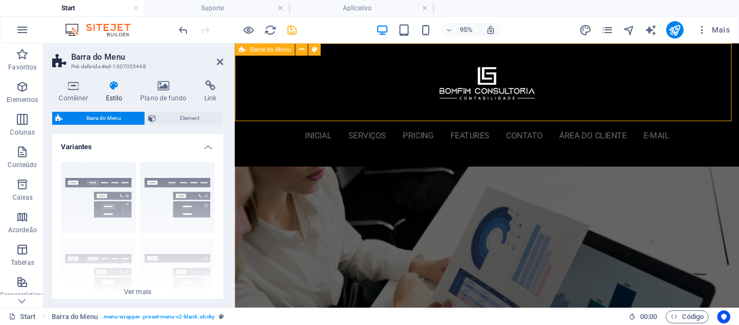
click at [238, 118] on div "inicial Serviços Pricing Features contato área do cliente E-mail Menu" at bounding box center [500, 108] width 531 height 130
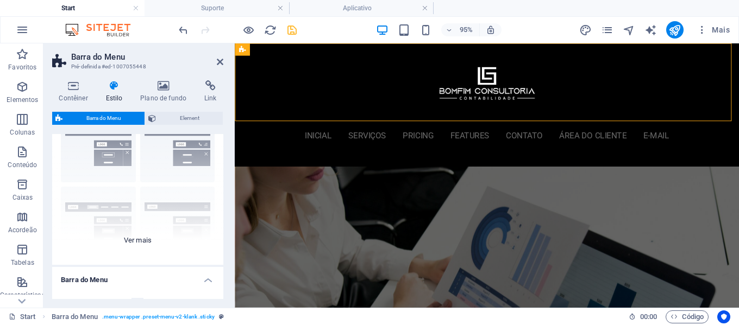
scroll to position [163, 0]
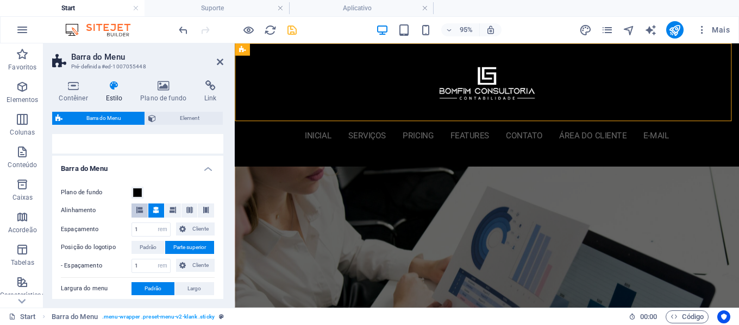
click at [141, 211] on icon at bounding box center [139, 210] width 7 height 7
click at [154, 211] on icon at bounding box center [156, 210] width 7 height 7
click at [138, 212] on icon at bounding box center [139, 210] width 7 height 7
click at [152, 251] on span "Padrão" at bounding box center [148, 247] width 17 height 13
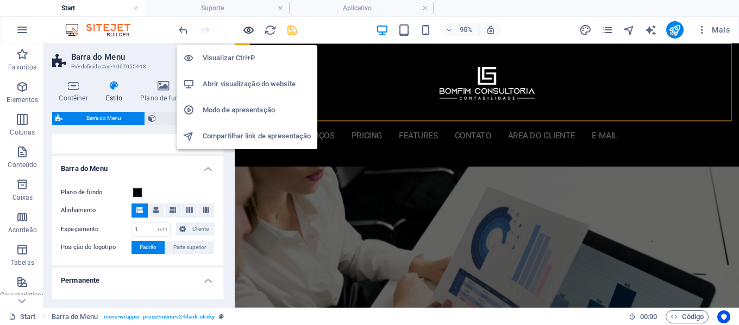
click at [248, 27] on icon "button" at bounding box center [248, 30] width 12 height 12
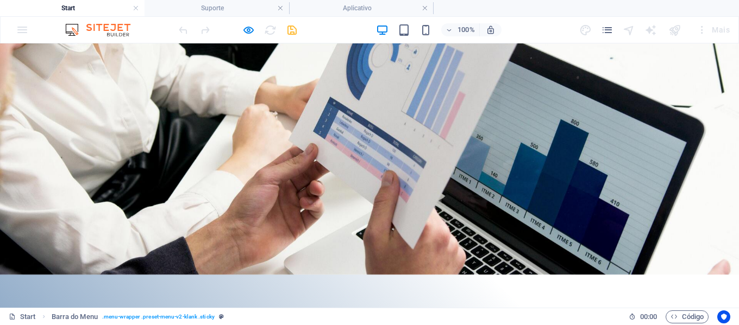
scroll to position [0, 0]
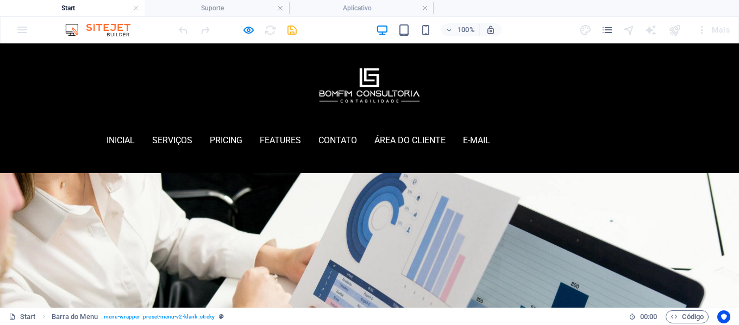
click at [443, 83] on div at bounding box center [369, 84] width 547 height 65
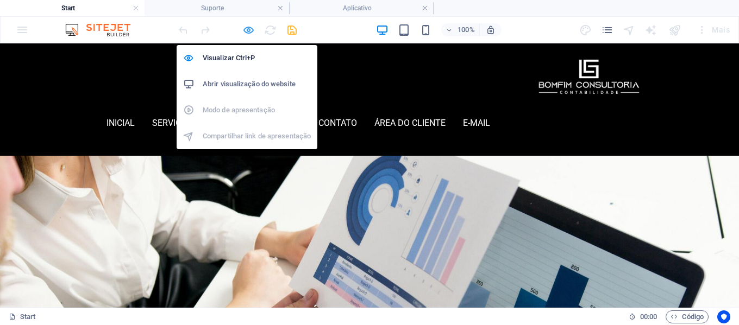
click at [245, 29] on icon "button" at bounding box center [248, 30] width 12 height 12
select select "rem"
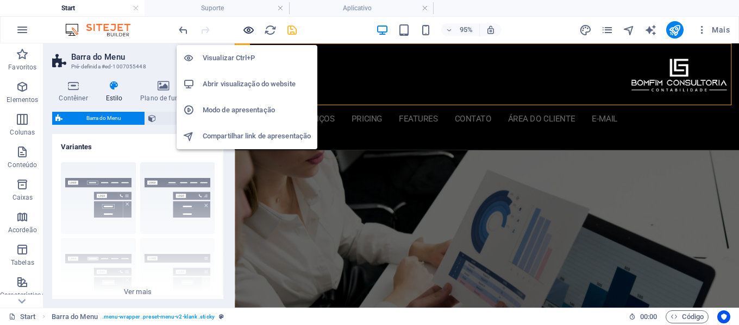
click at [249, 31] on icon "button" at bounding box center [248, 30] width 12 height 12
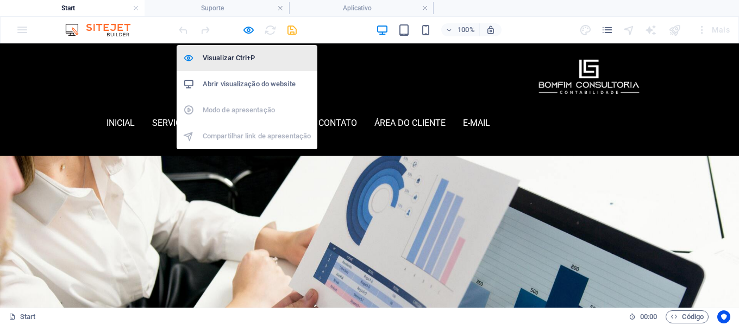
drag, startPoint x: 245, startPoint y: 28, endPoint x: 246, endPoint y: 51, distance: 22.3
click at [245, 28] on icon "button" at bounding box center [248, 30] width 12 height 12
select select "rem"
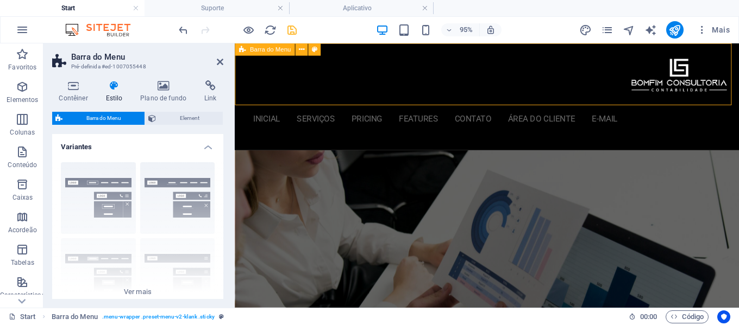
click at [242, 102] on div "inicial Serviços Pricing Features contato área do cliente E-mail Menu" at bounding box center [500, 99] width 531 height 112
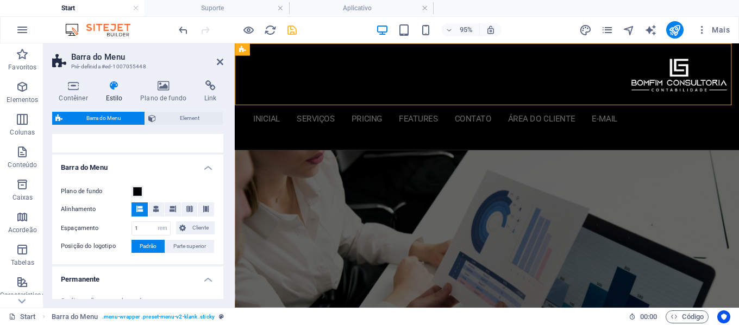
scroll to position [163, 0]
click at [156, 209] on icon at bounding box center [156, 210] width 7 height 7
click at [174, 213] on span at bounding box center [172, 211] width 7 height 14
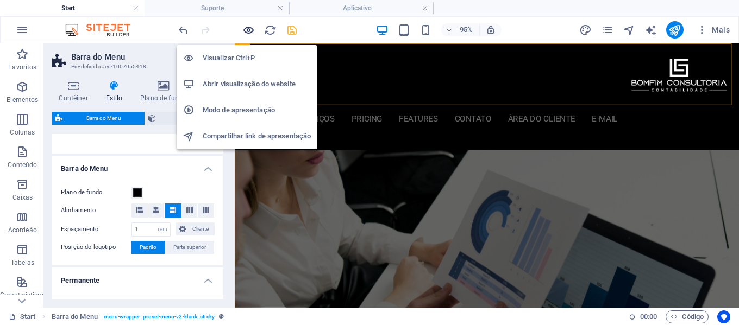
click at [248, 30] on icon "button" at bounding box center [248, 30] width 12 height 12
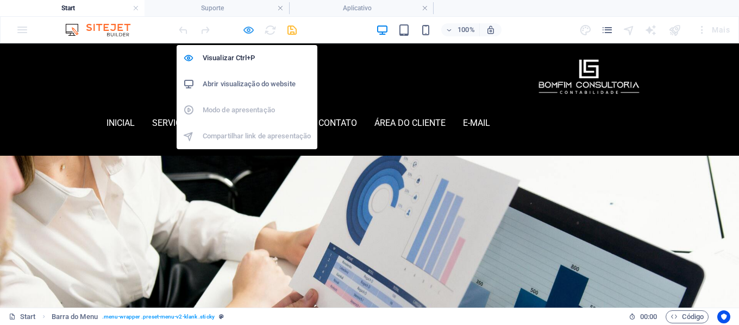
click at [247, 29] on icon "button" at bounding box center [248, 30] width 12 height 12
select select "rem"
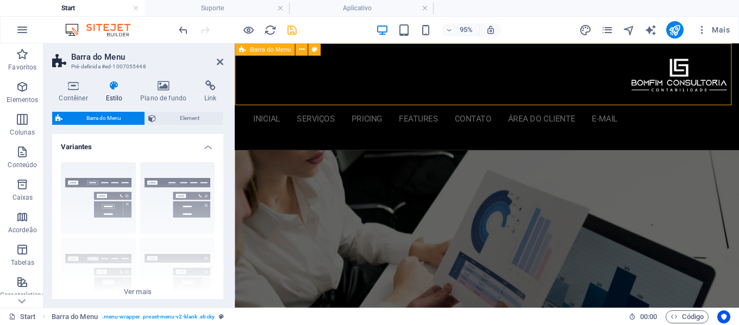
click at [242, 102] on div "inicial Serviços Pricing Features contato área do cliente E-mail Menu" at bounding box center [500, 99] width 531 height 112
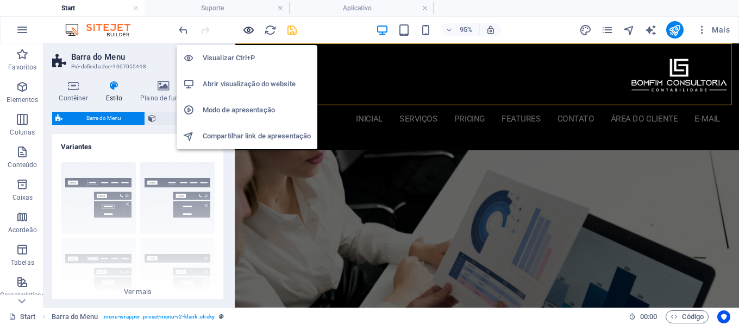
click at [247, 30] on icon "button" at bounding box center [248, 30] width 12 height 12
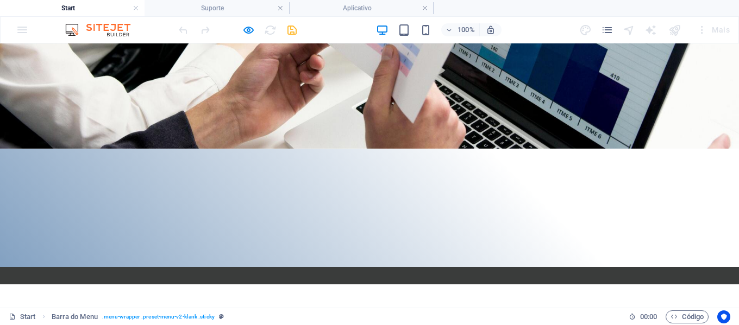
scroll to position [0, 0]
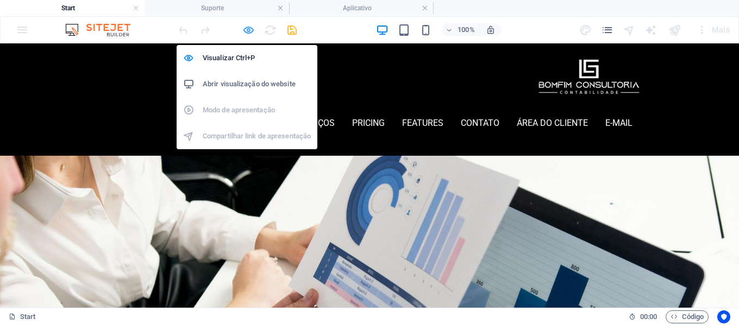
click at [250, 29] on icon "button" at bounding box center [248, 30] width 12 height 12
select select "rem"
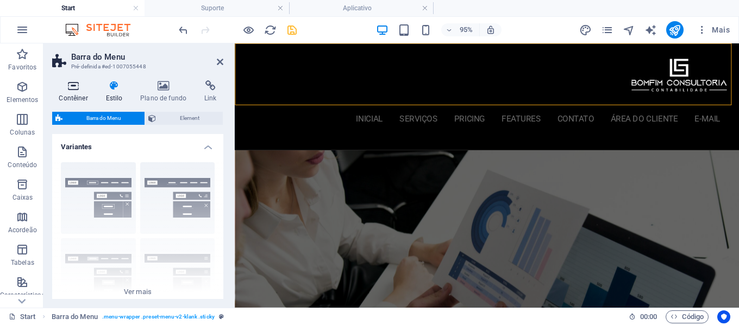
click at [79, 91] on h4 "Contêiner" at bounding box center [75, 91] width 47 height 23
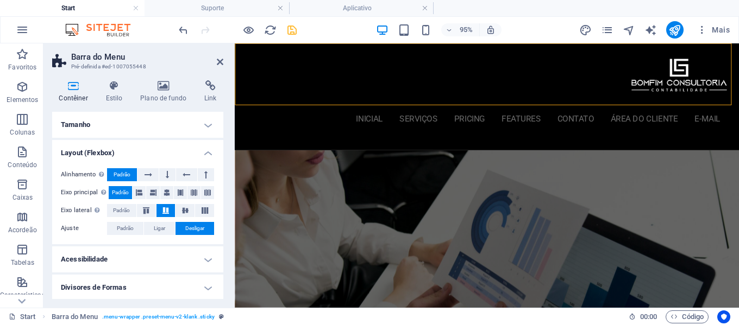
scroll to position [2, 0]
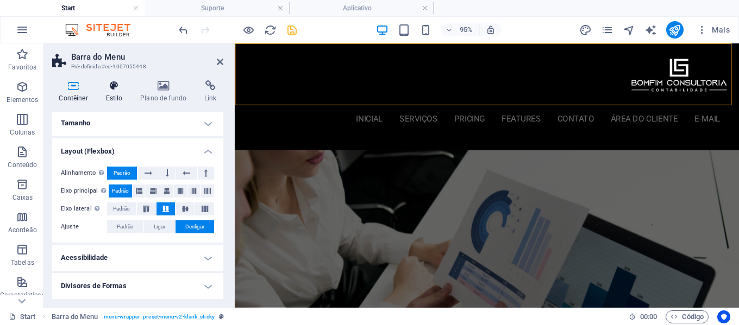
click at [118, 98] on h4 "Estilo" at bounding box center [116, 91] width 35 height 23
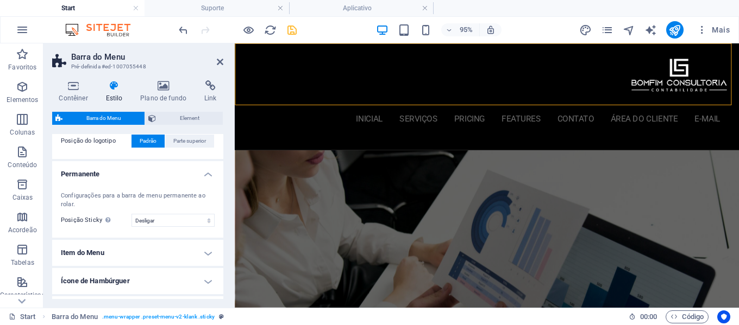
scroll to position [272, 0]
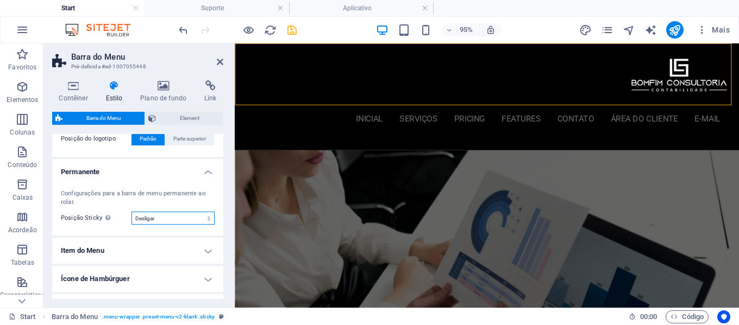
click at [169, 213] on select "Desligar Instantâneo Depois do menu Depois do banner Ao rolar para cima" at bounding box center [172, 218] width 83 height 13
select select "sticky_reverse"
click at [131, 212] on select "Desligar Instantâneo Depois do menu Depois do banner Ao rolar para cima" at bounding box center [172, 218] width 83 height 13
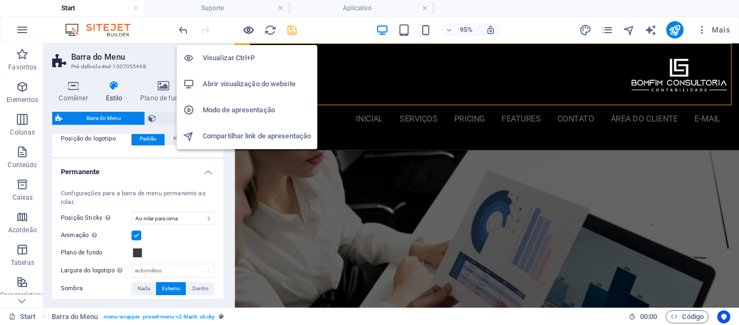
click at [250, 33] on icon "button" at bounding box center [248, 30] width 12 height 12
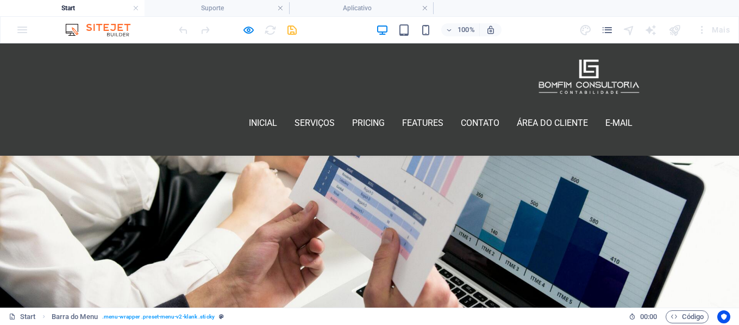
scroll to position [0, 0]
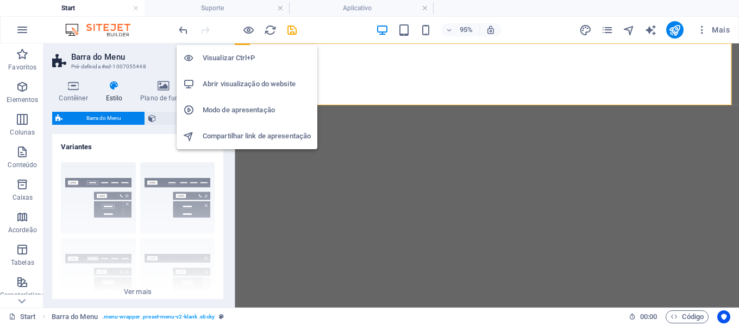
select select "rem"
select select "sticky_reverse"
select select "px"
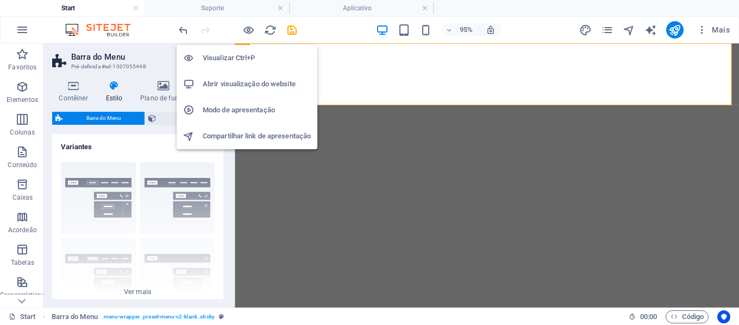
select select "px"
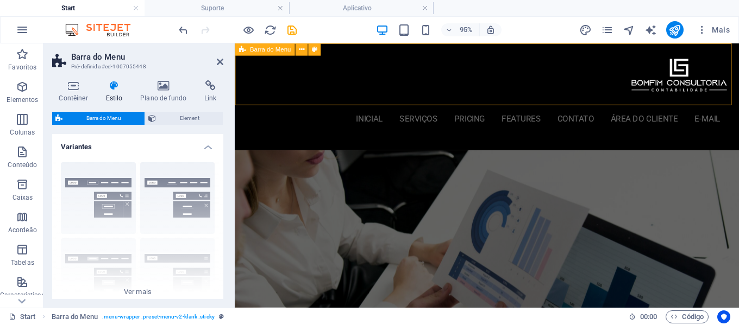
click at [239, 100] on div "inicial Serviços Pricing Features contato área do cliente E-mail Menu" at bounding box center [500, 99] width 531 height 112
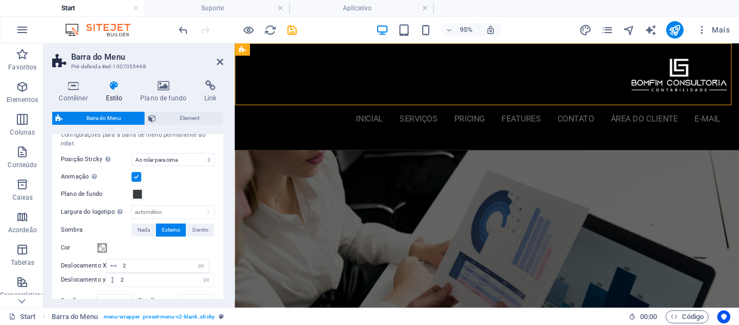
scroll to position [326, 0]
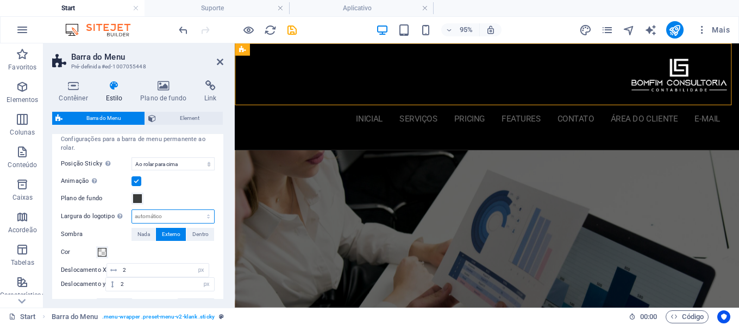
click at [169, 216] on select "automático px rem % vh vw" at bounding box center [173, 216] width 82 height 13
click at [179, 166] on select "Desligar Instantâneo Depois do menu Depois do banner Ao rolar para cima" at bounding box center [172, 163] width 83 height 13
select select "sticky_none"
click at [131, 157] on select "Desligar Instantâneo Depois do menu Depois do banner Ao rolar para cima" at bounding box center [172, 163] width 83 height 13
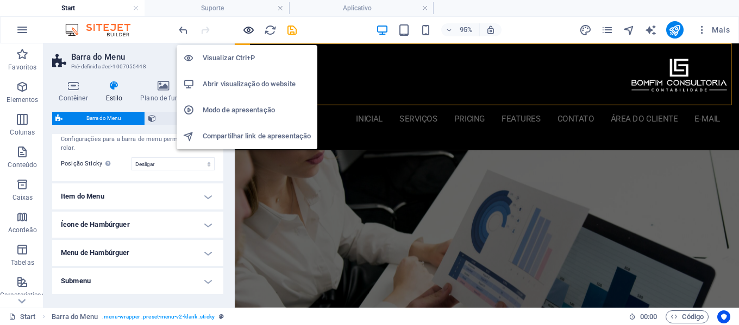
click at [250, 30] on icon "button" at bounding box center [248, 30] width 12 height 12
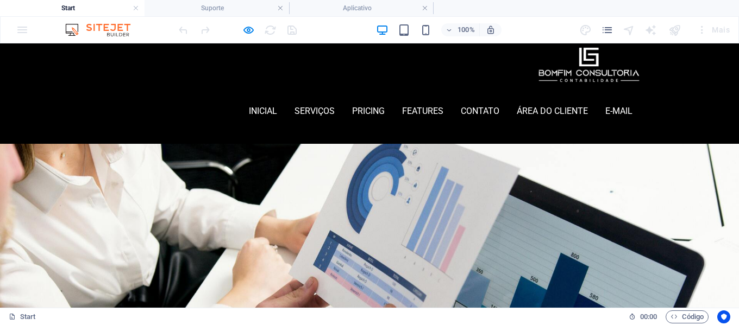
scroll to position [0, 0]
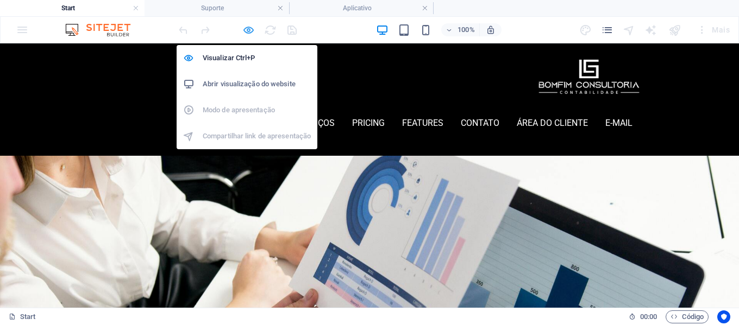
click at [242, 29] on icon "button" at bounding box center [248, 30] width 12 height 12
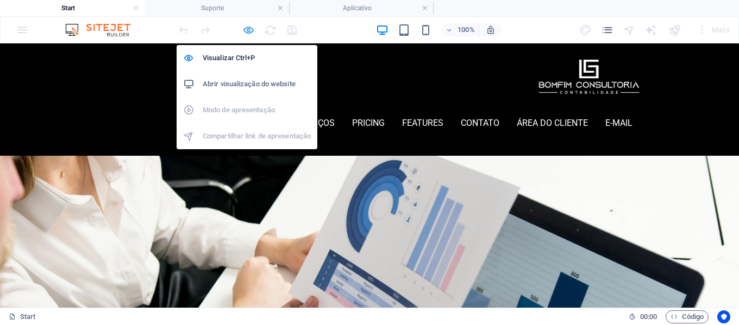
select select "rem"
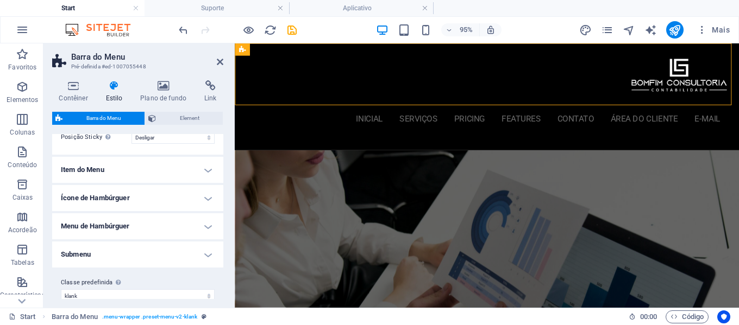
scroll to position [364, 0]
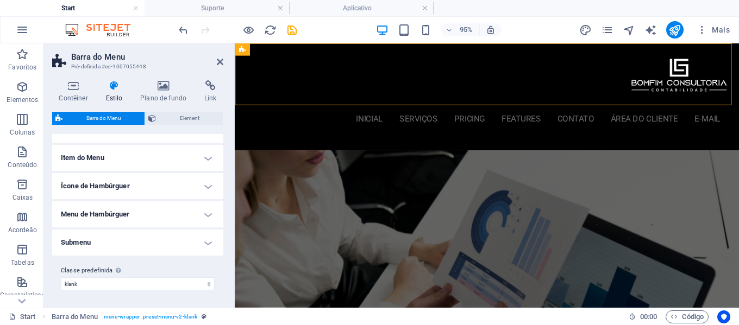
click at [155, 213] on h4 "Menu de Hambúrguer" at bounding box center [137, 214] width 171 height 26
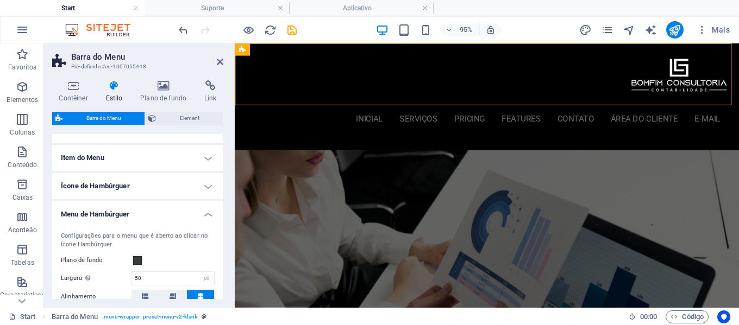
click at [193, 218] on h4 "Menu de Hambúrguer" at bounding box center [137, 211] width 171 height 20
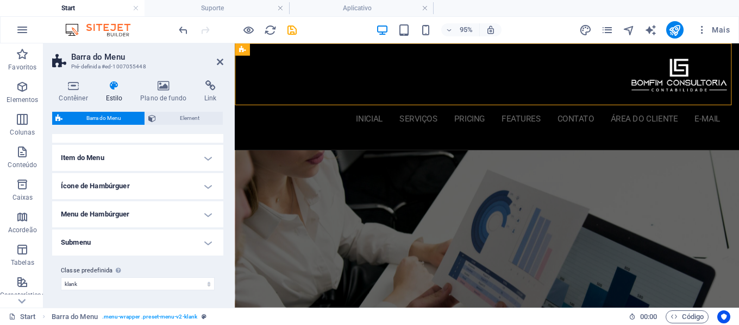
click at [198, 185] on h4 "Ícone de Hambúrguer" at bounding box center [137, 186] width 171 height 26
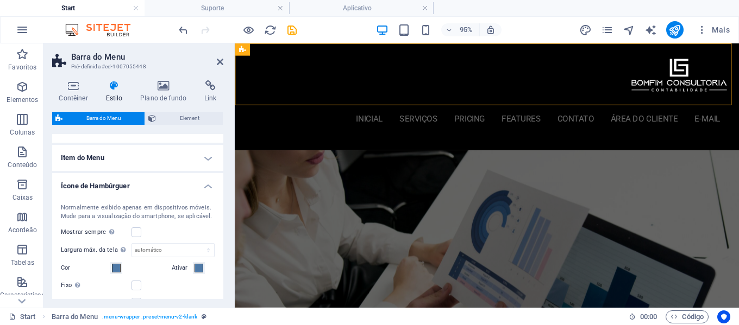
click at [198, 185] on h4 "Ícone de Hambúrguer" at bounding box center [137, 183] width 171 height 20
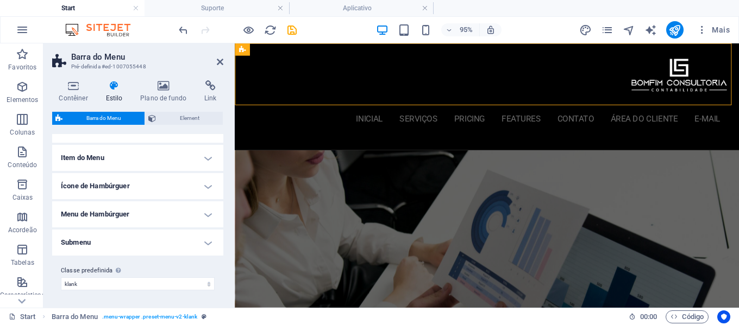
click at [189, 161] on h4 "Item do Menu" at bounding box center [137, 158] width 171 height 26
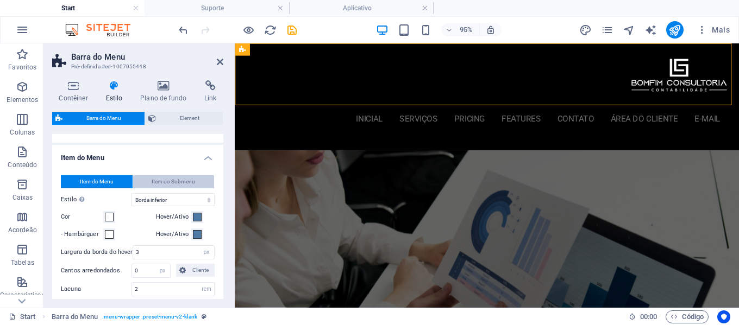
click at [187, 180] on span "Item do Submenu" at bounding box center [173, 181] width 43 height 13
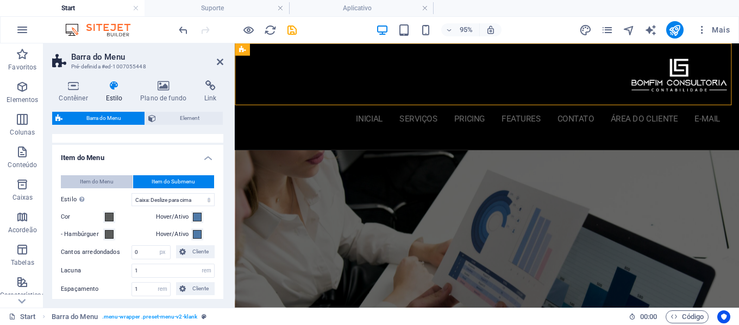
click at [114, 179] on button "Item do Menu" at bounding box center [97, 181] width 72 height 13
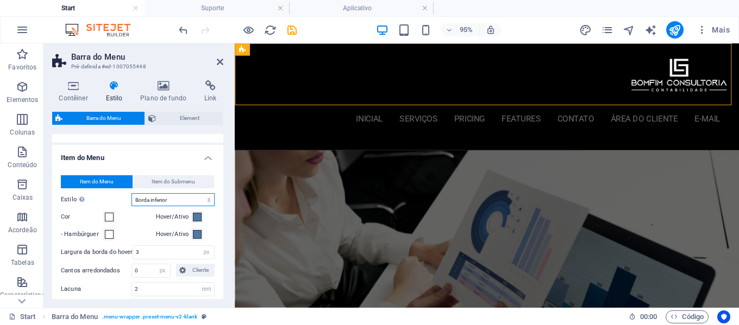
click at [173, 200] on select "Sem formatação Cor do texto Caixa: Dissipar Caixa: Virar na vertical Caixa: Vir…" at bounding box center [172, 199] width 83 height 13
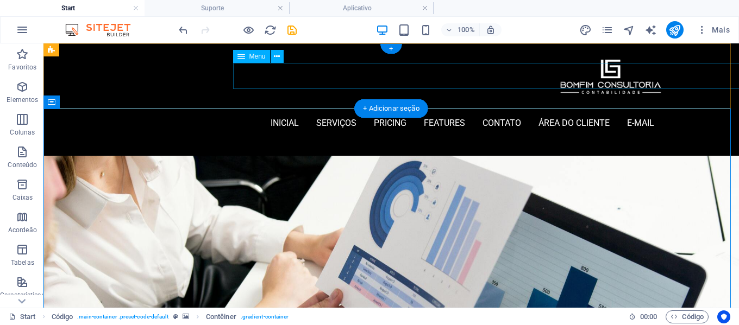
click at [608, 110] on nav "inicial Serviços Pricing Features contato área do cliente E-mail" at bounding box center [391, 123] width 526 height 26
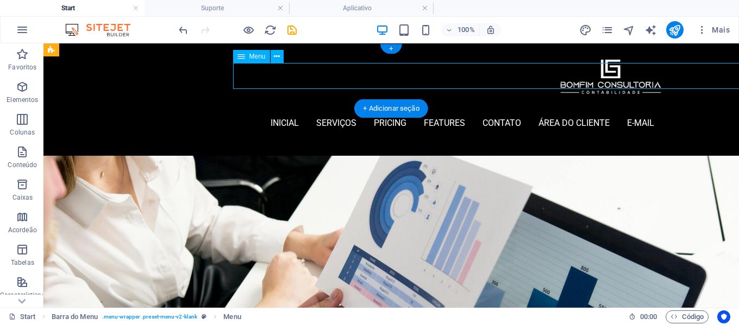
click at [604, 110] on nav "inicial Serviços Pricing Features contato área do cliente E-mail" at bounding box center [391, 123] width 526 height 26
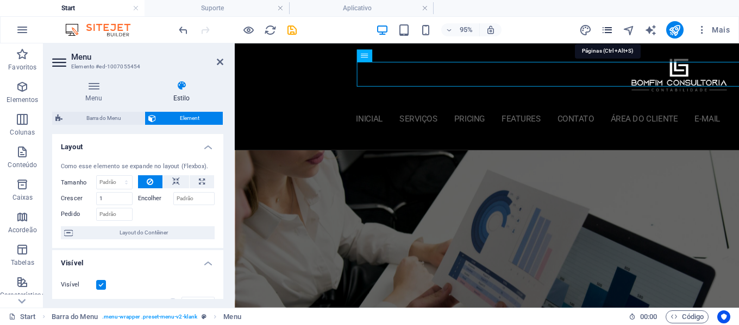
click at [610, 31] on icon "pages" at bounding box center [607, 30] width 12 height 12
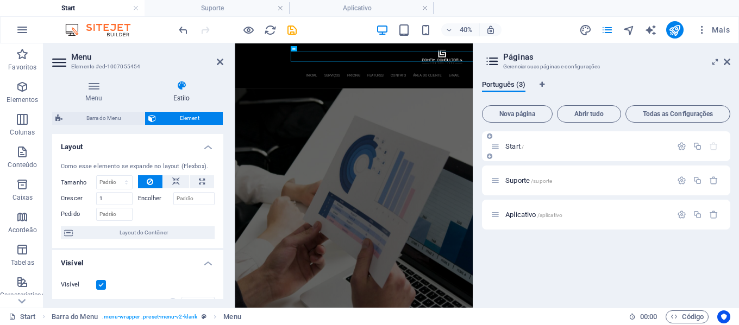
click at [578, 149] on p "Start /" at bounding box center [586, 146] width 163 height 7
click at [727, 62] on icon at bounding box center [726, 62] width 7 height 9
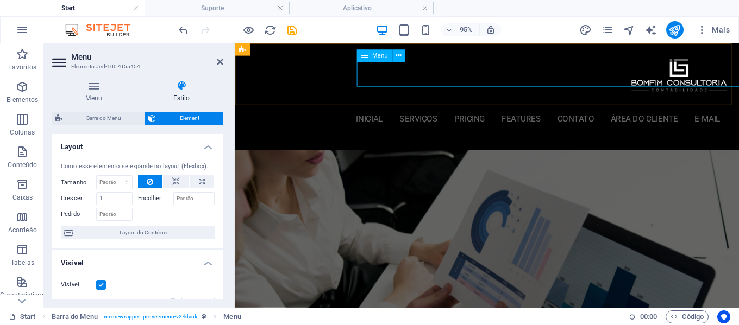
click at [418, 110] on nav "inicial Serviços Pricing Features contato área do cliente E-mail" at bounding box center [499, 123] width 491 height 26
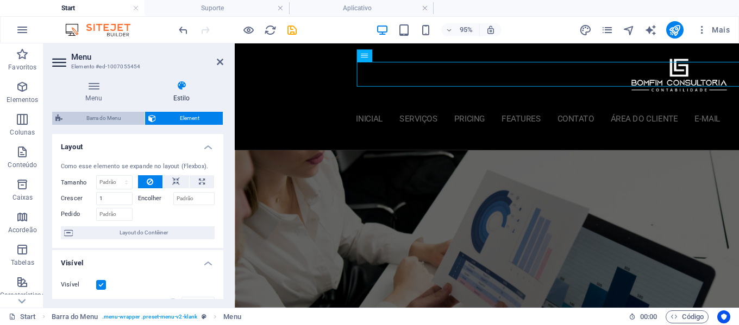
click at [120, 116] on span "Barra do Menu" at bounding box center [103, 118] width 75 height 13
select select "rem"
select select "hover_border_bottom"
select select "px"
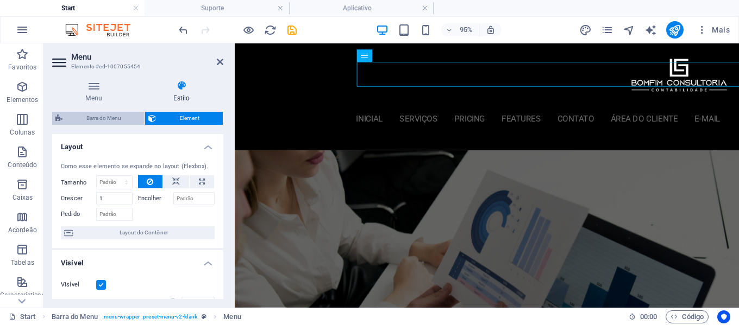
select select "rem"
select select "400"
select select "px"
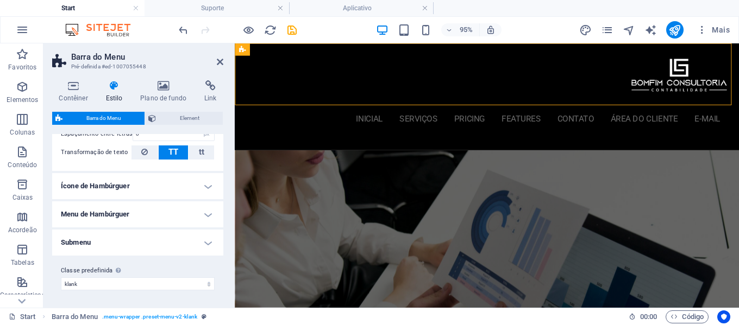
scroll to position [575, 0]
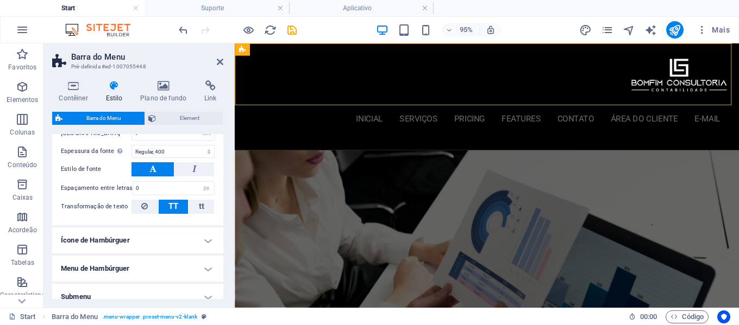
click at [116, 246] on h4 "Ícone de Hambúrguer" at bounding box center [137, 241] width 171 height 26
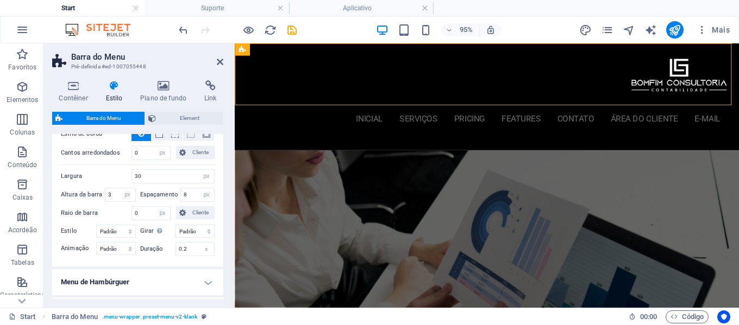
scroll to position [956, 0]
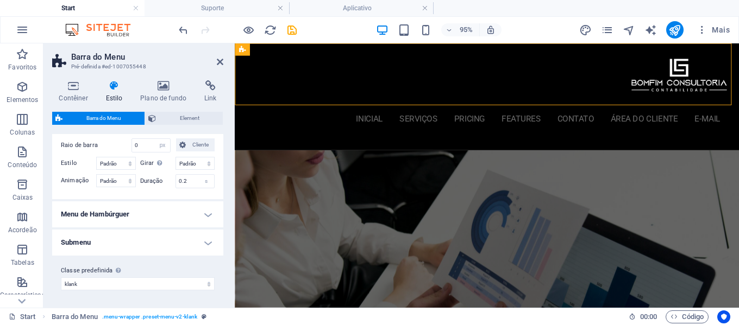
click at [169, 218] on h4 "Menu de Hambúrguer" at bounding box center [137, 214] width 171 height 26
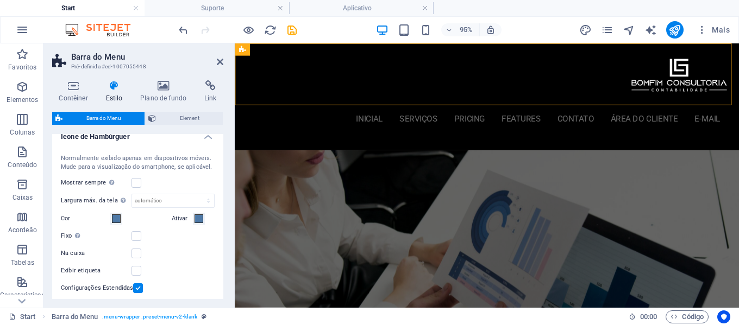
scroll to position [576, 0]
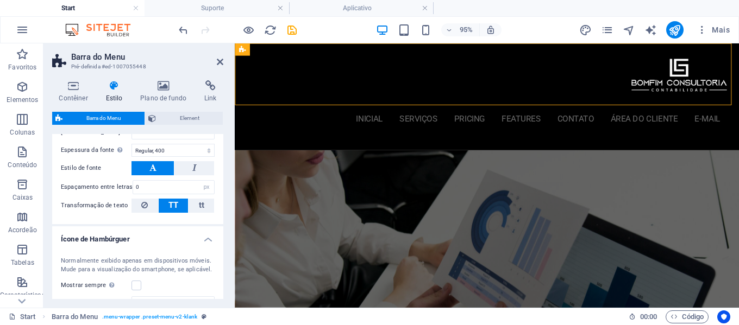
click at [184, 238] on h4 "Ícone de Hambúrguer" at bounding box center [137, 236] width 171 height 20
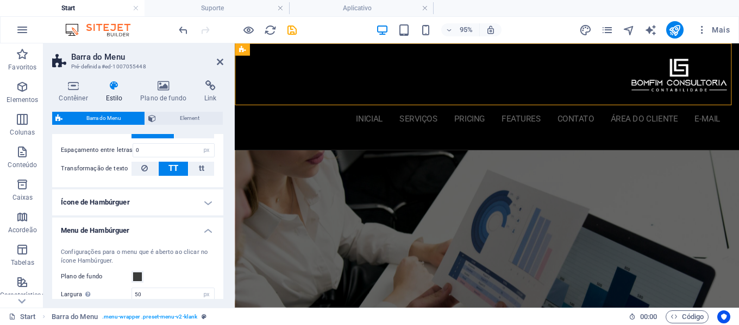
scroll to position [630, 0]
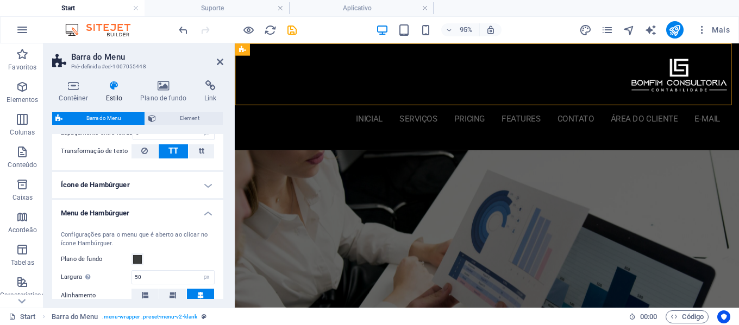
click at [183, 212] on h4 "Menu de Hambúrguer" at bounding box center [137, 210] width 171 height 20
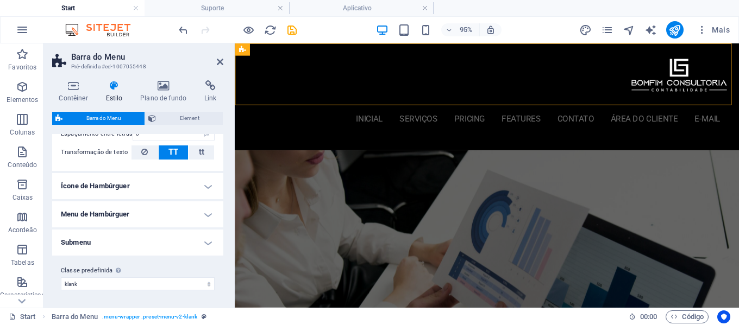
click at [183, 212] on h4 "Menu de Hambúrguer" at bounding box center [137, 214] width 171 height 26
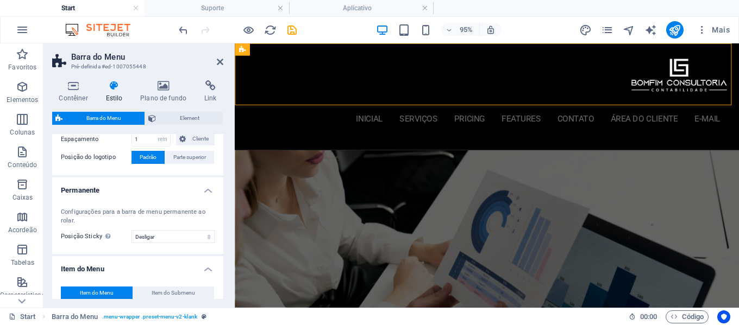
scroll to position [250, 0]
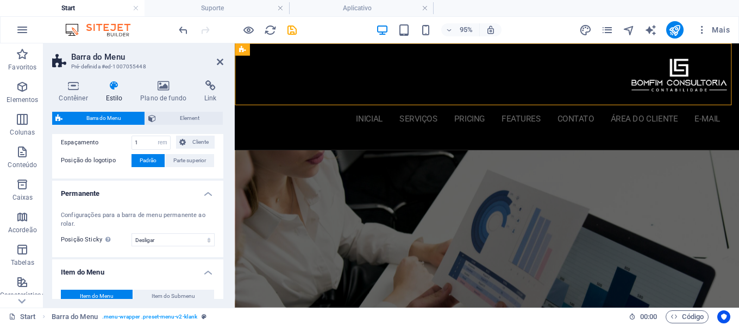
click at [181, 268] on h4 "Item do Menu" at bounding box center [137, 270] width 171 height 20
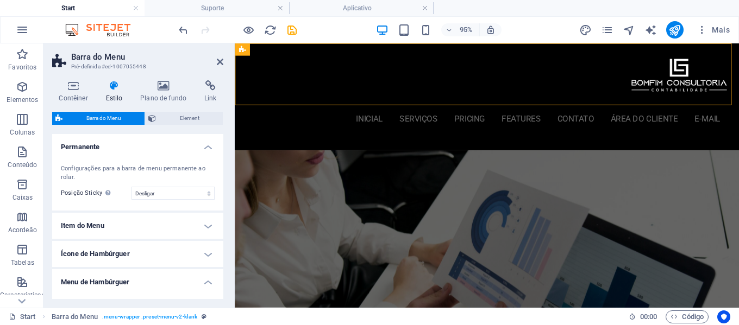
scroll to position [358, 0]
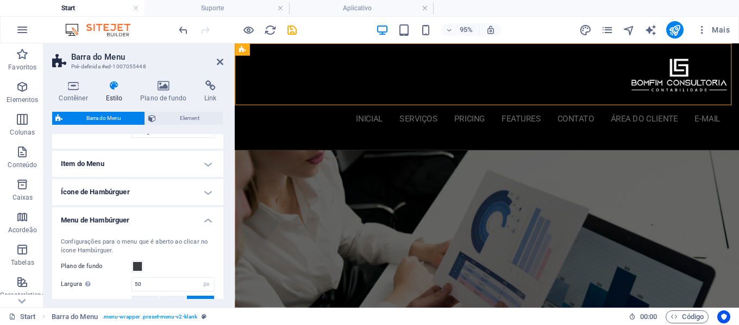
click at [179, 165] on h4 "Item do Menu" at bounding box center [137, 164] width 171 height 26
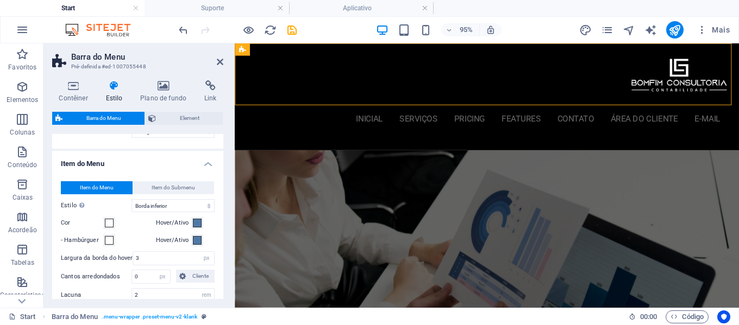
click at [179, 165] on h4 "Item do Menu" at bounding box center [137, 161] width 171 height 20
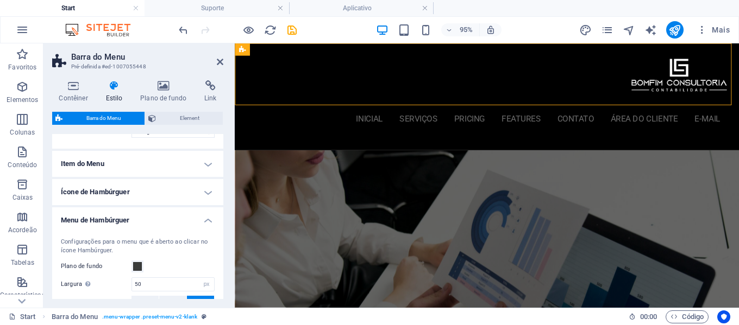
click at [184, 220] on h4 "Menu de Hambúrguer" at bounding box center [137, 217] width 171 height 20
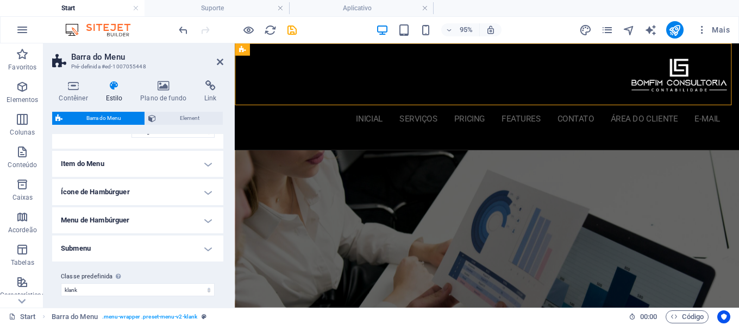
click at [184, 198] on h4 "Ícone de Hambúrguer" at bounding box center [137, 192] width 171 height 26
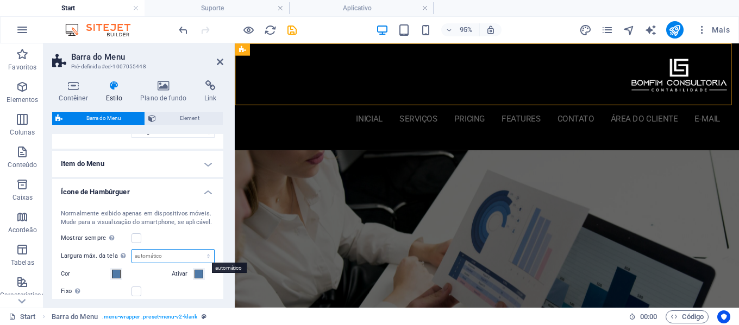
click at [194, 258] on select "automático px rem vh vw" at bounding box center [173, 256] width 82 height 13
select select "px"
click at [197, 250] on select "automático px rem vh vw" at bounding box center [173, 256] width 82 height 13
type input "0"
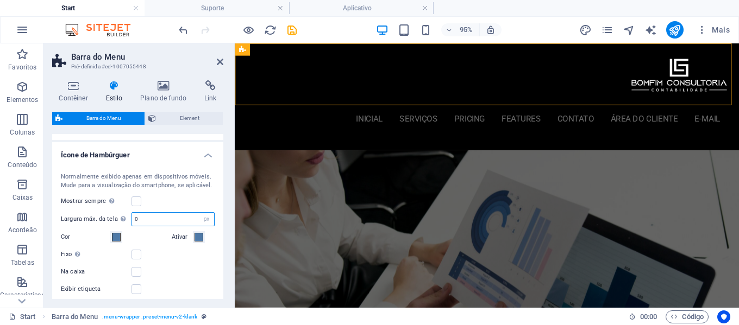
scroll to position [413, 0]
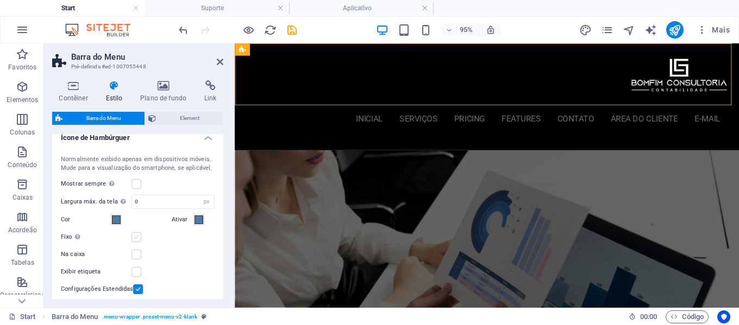
click at [138, 240] on label at bounding box center [136, 237] width 10 height 10
click at [0, 0] on input "Fixo Posiciona o trigger em um estado fixo para que esteja constantemente na ja…" at bounding box center [0, 0] width 0 height 0
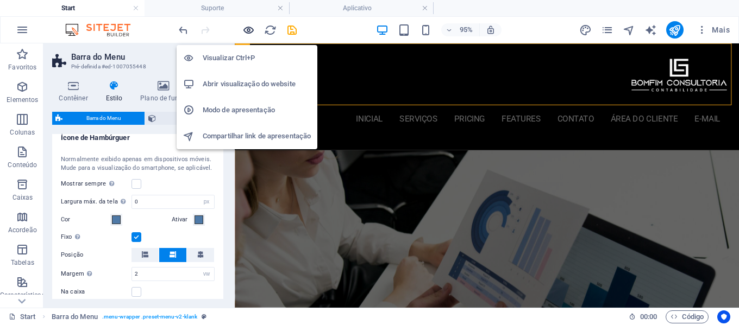
click at [247, 31] on icon "button" at bounding box center [248, 30] width 12 height 12
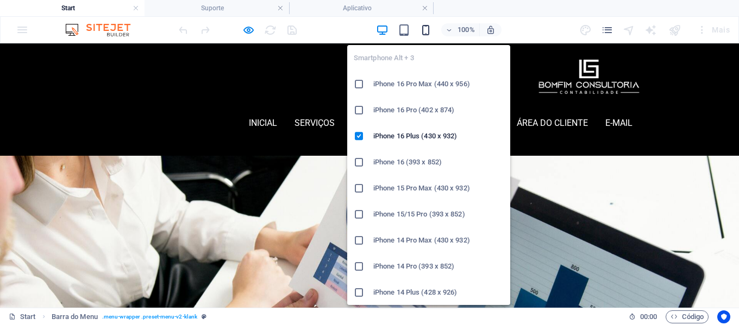
click at [424, 30] on icon "button" at bounding box center [425, 30] width 12 height 12
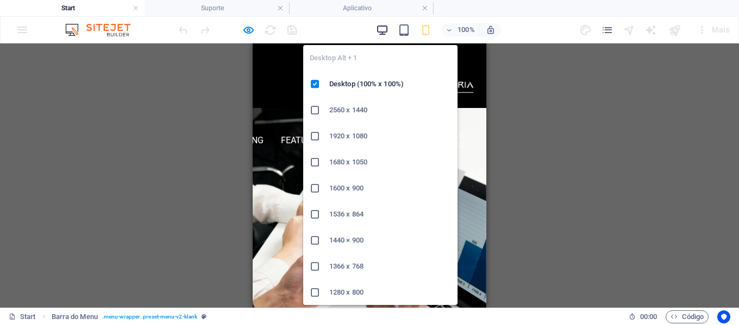
click at [382, 30] on icon "button" at bounding box center [382, 30] width 12 height 12
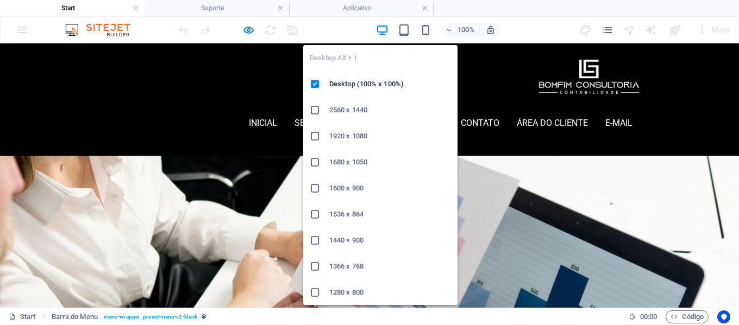
click at [384, 33] on icon "button" at bounding box center [382, 30] width 12 height 12
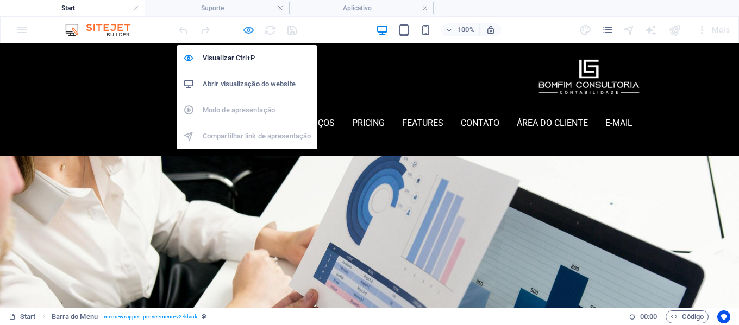
click at [250, 30] on icon "button" at bounding box center [248, 30] width 12 height 12
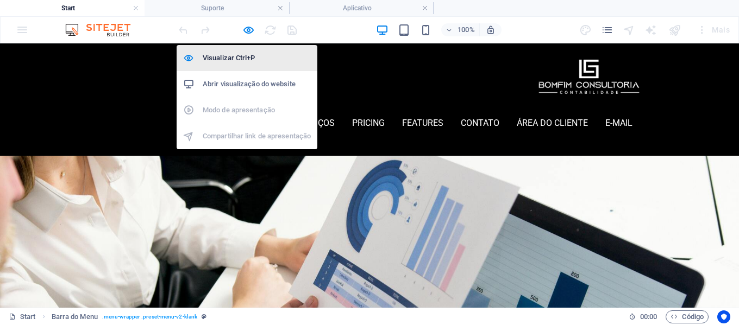
select select "rem"
select select "px"
select select "vw"
select select "px"
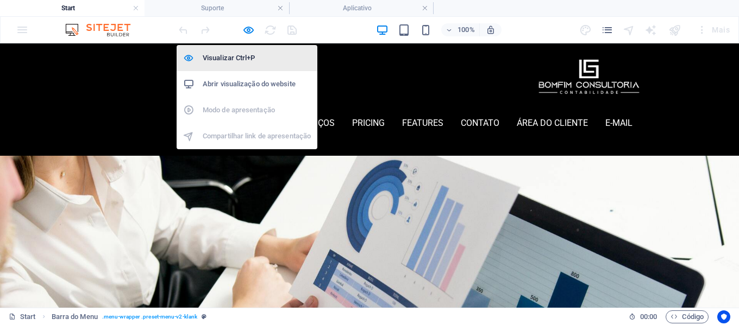
select select "px"
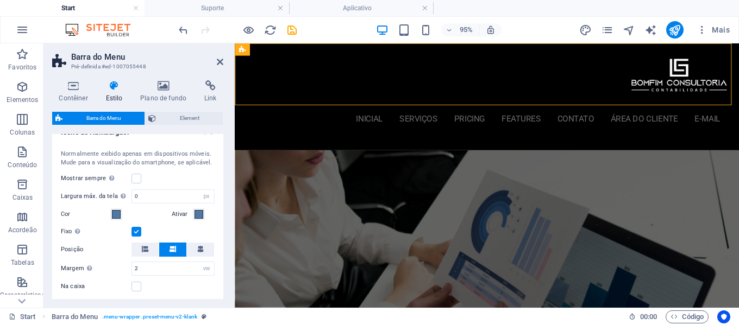
scroll to position [434, 0]
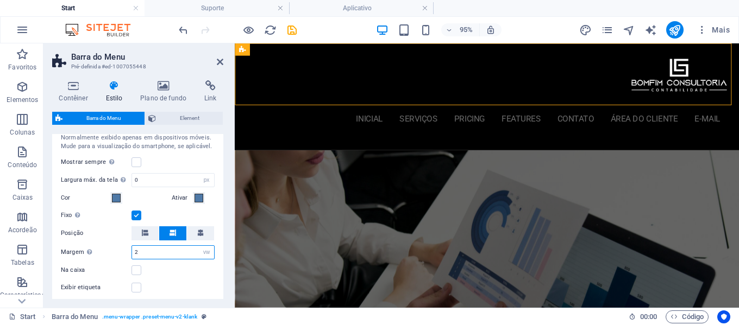
click at [171, 252] on input "2" at bounding box center [173, 252] width 82 height 13
drag, startPoint x: 171, startPoint y: 252, endPoint x: 116, endPoint y: 247, distance: 54.5
click at [117, 248] on div "Margem Somente quando o trigger fixo está ativo 2 px rem % vh vw" at bounding box center [138, 252] width 154 height 14
type input "0"
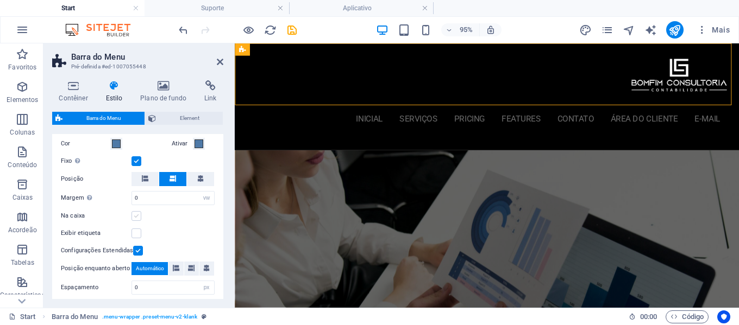
click at [135, 213] on label at bounding box center [136, 216] width 10 height 10
click at [0, 0] on input "Na caixa" at bounding box center [0, 0] width 0 height 0
click at [134, 249] on label at bounding box center [138, 251] width 10 height 10
click at [0, 0] on input "Configurações Estendidas" at bounding box center [0, 0] width 0 height 0
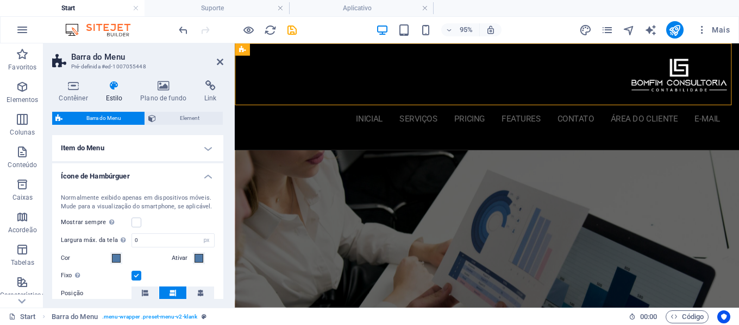
scroll to position [326, 0]
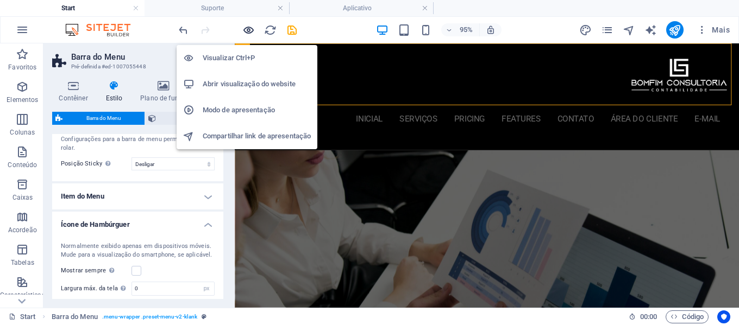
click at [251, 33] on icon "button" at bounding box center [248, 30] width 12 height 12
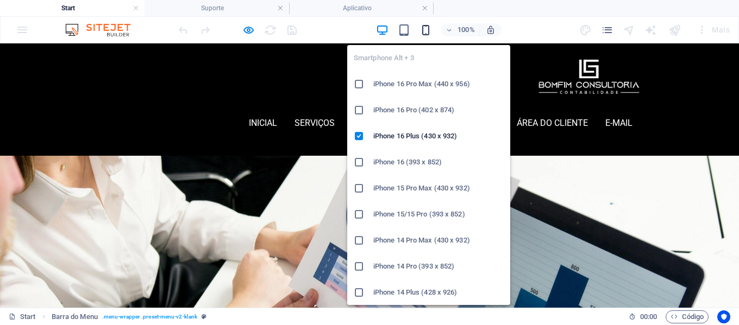
click at [429, 30] on icon "button" at bounding box center [425, 30] width 12 height 12
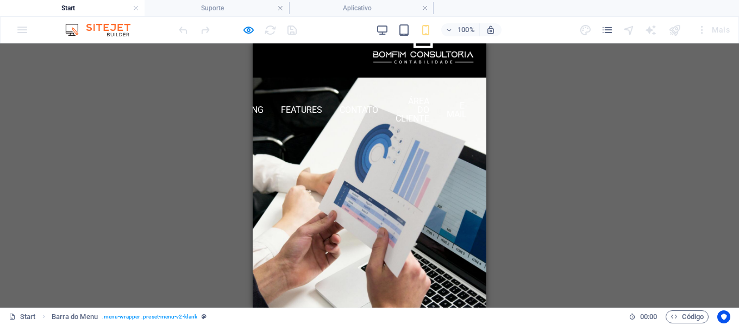
scroll to position [0, 0]
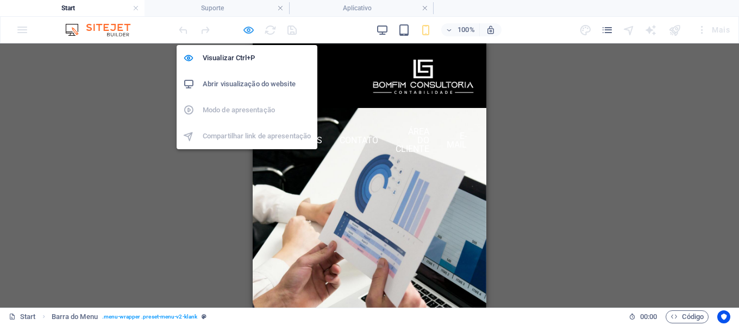
click at [245, 29] on icon "button" at bounding box center [248, 30] width 12 height 12
select select "rem"
select select "px"
select select "vw"
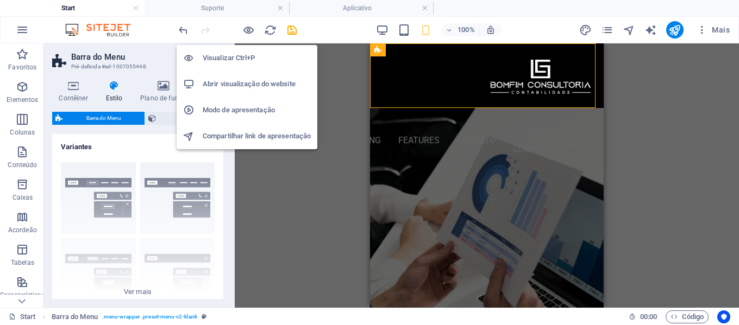
type input "16"
select select "px"
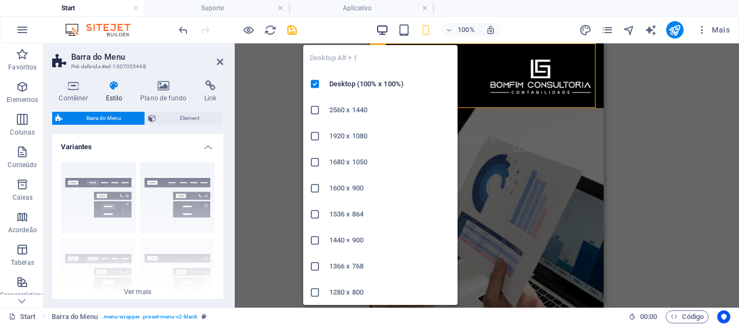
click at [379, 32] on icon "button" at bounding box center [382, 30] width 12 height 12
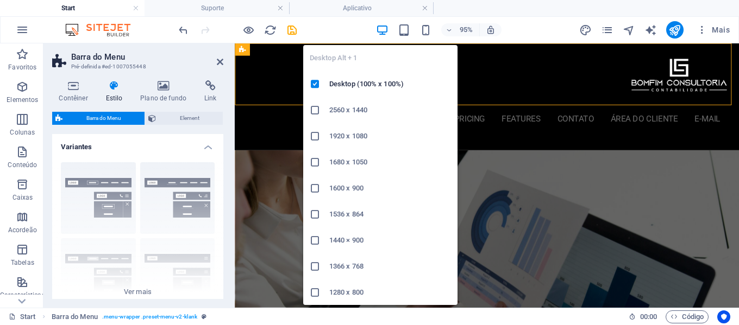
type input "1"
select select "rem"
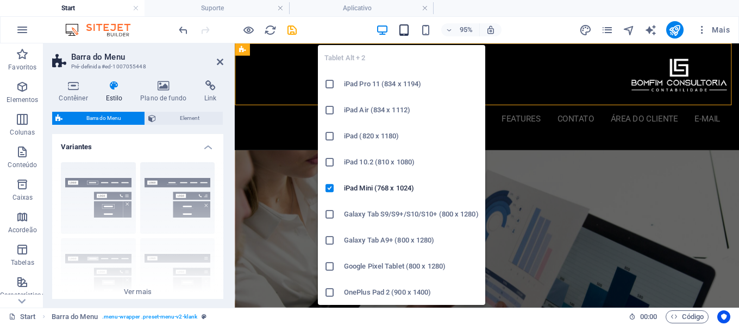
click at [402, 29] on icon "button" at bounding box center [404, 30] width 12 height 12
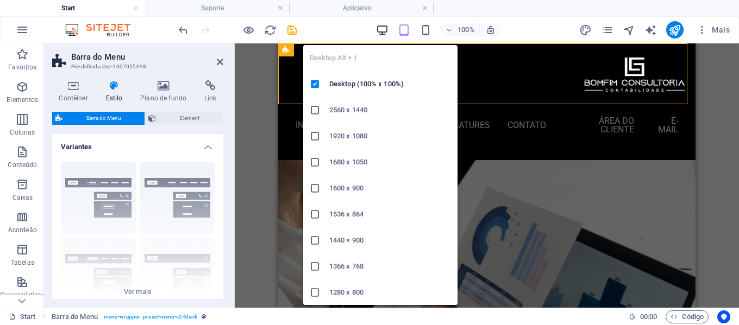
click at [379, 28] on icon "button" at bounding box center [382, 30] width 12 height 12
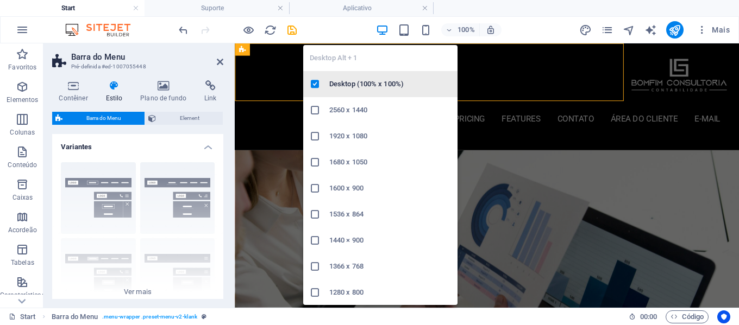
type input "1"
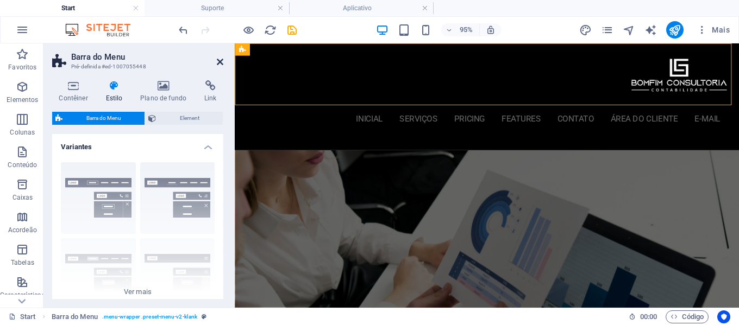
drag, startPoint x: 219, startPoint y: 61, endPoint x: 182, endPoint y: 39, distance: 43.1
click at [219, 61] on icon at bounding box center [220, 62] width 7 height 9
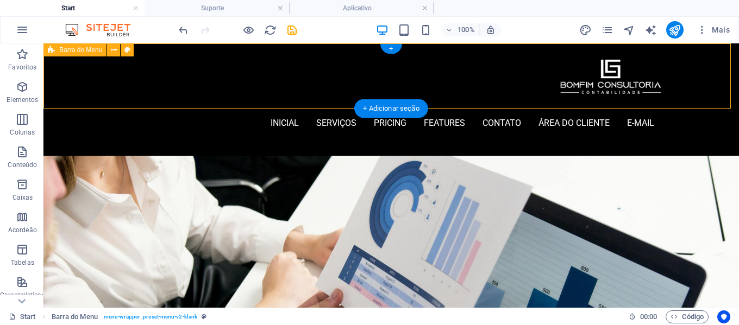
click at [55, 89] on div "inicial Serviços Pricing Features contato área do cliente E-mail Menu" at bounding box center [390, 99] width 695 height 112
select select "rem"
select select "px"
select select "vw"
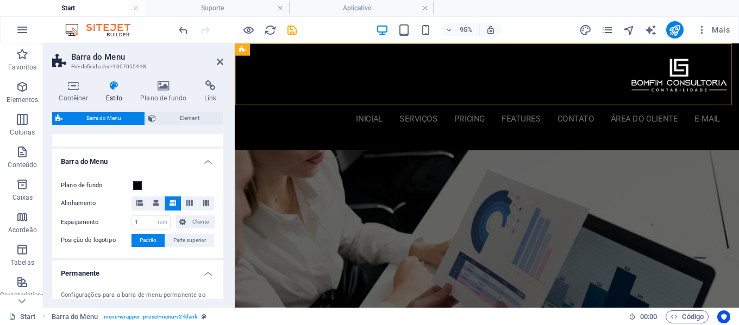
scroll to position [163, 0]
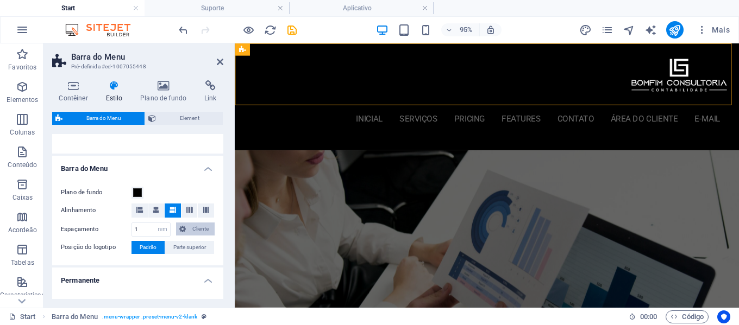
click at [193, 227] on span "Cliente" at bounding box center [200, 229] width 22 height 13
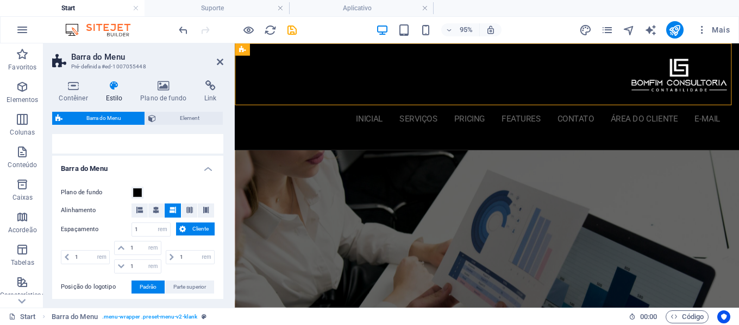
click at [193, 227] on span "Cliente" at bounding box center [200, 229] width 22 height 13
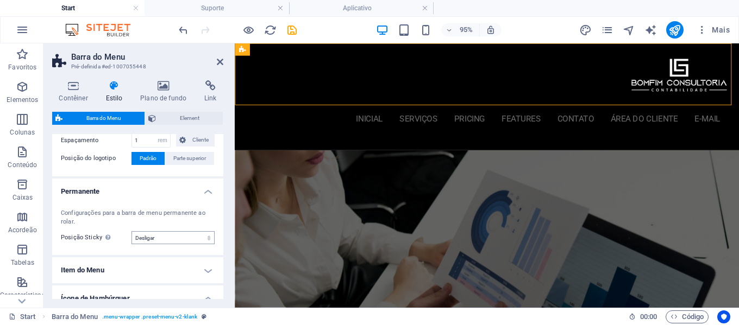
scroll to position [272, 0]
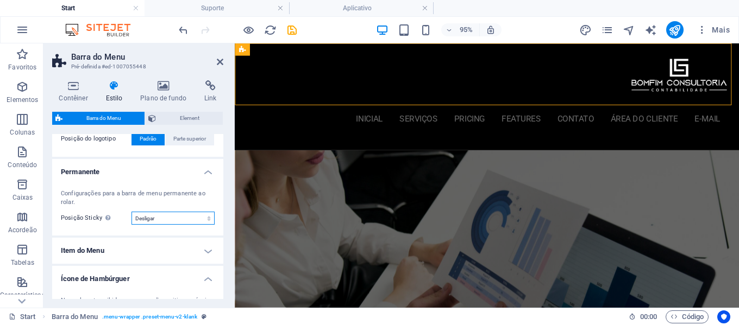
click at [182, 219] on select "Desligar Instantâneo Depois do menu Depois do banner Ao rolar para cima" at bounding box center [172, 218] width 83 height 13
click at [232, 187] on div at bounding box center [233, 175] width 2 height 264
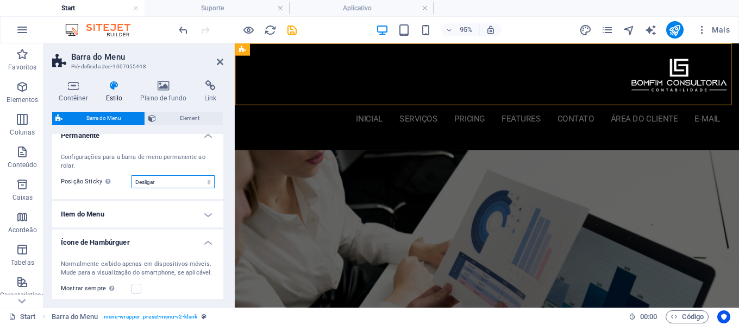
scroll to position [326, 0]
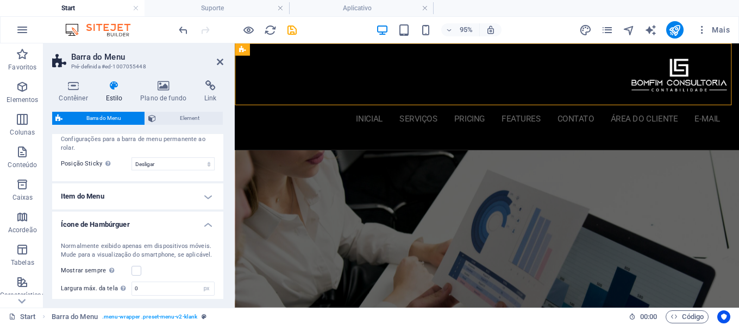
click at [194, 199] on h4 "Item do Menu" at bounding box center [137, 197] width 171 height 26
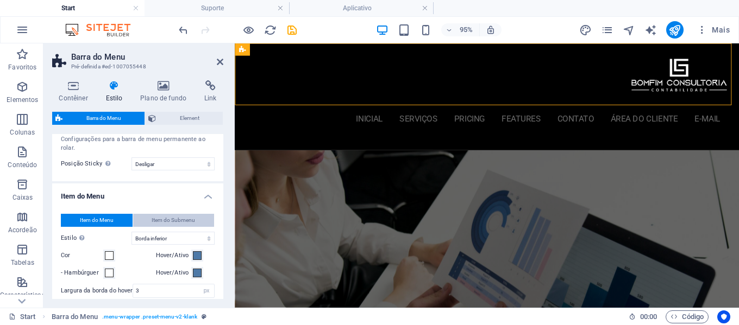
click at [193, 220] on button "Item do Submenu" at bounding box center [173, 220] width 81 height 13
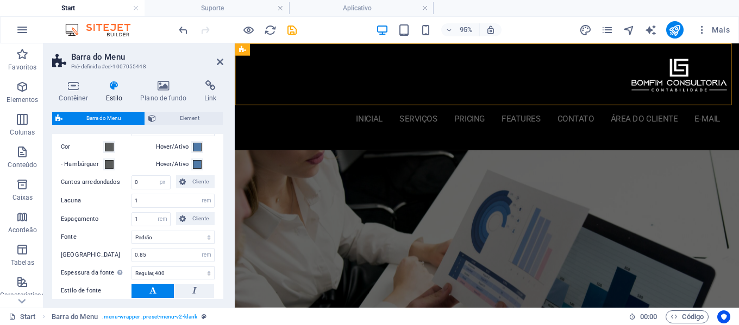
scroll to position [380, 0]
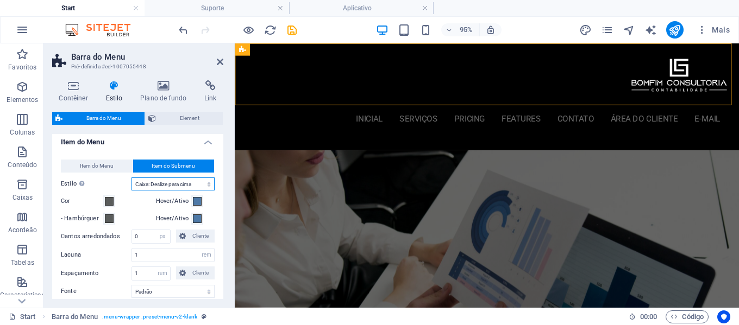
click at [181, 185] on select "Sem formatação Cor do texto Caixa: Dissipar Caixa: Virar na vertical Caixa: Vir…" at bounding box center [172, 184] width 83 height 13
select select "hover_none"
click at [131, 178] on select "Sem formatação Cor do texto Caixa: Dissipar Caixa: Virar na vertical Caixa: Vir…" at bounding box center [172, 184] width 83 height 13
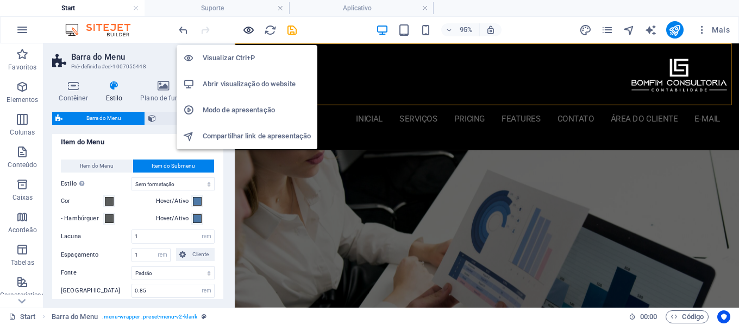
click at [252, 28] on icon "button" at bounding box center [248, 30] width 12 height 12
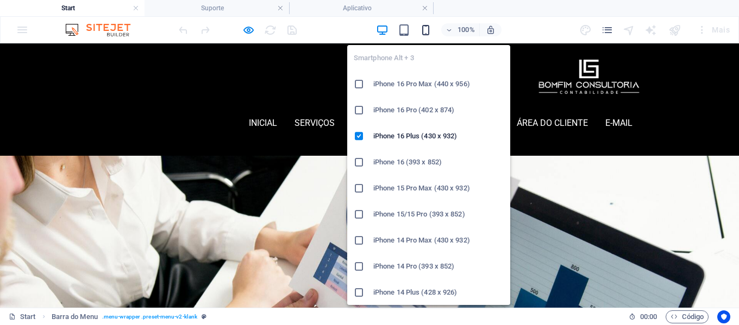
click at [424, 29] on icon "button" at bounding box center [425, 30] width 12 height 12
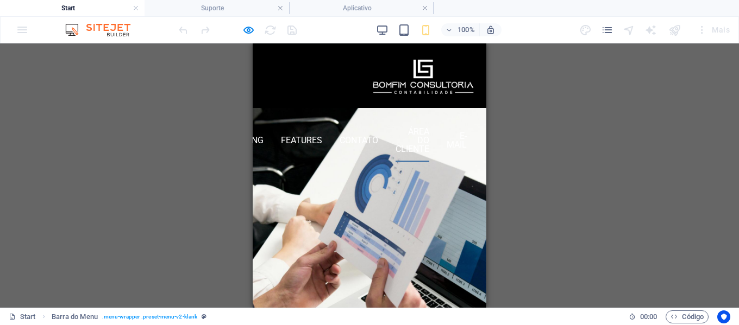
click at [412, 119] on link "área do cliente" at bounding box center [412, 140] width 34 height 43
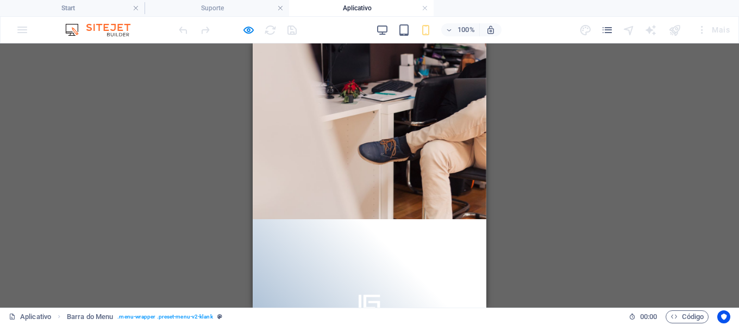
scroll to position [0, 0]
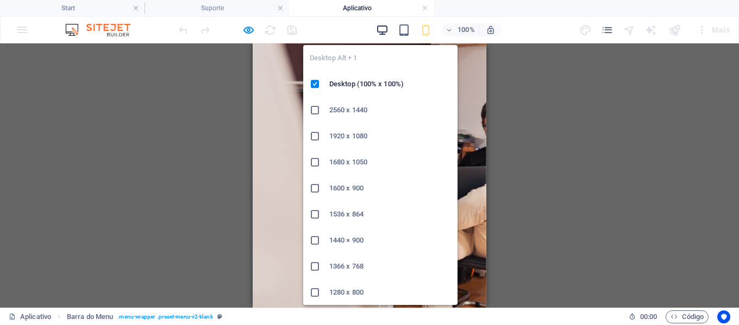
click at [383, 30] on icon "button" at bounding box center [382, 30] width 12 height 12
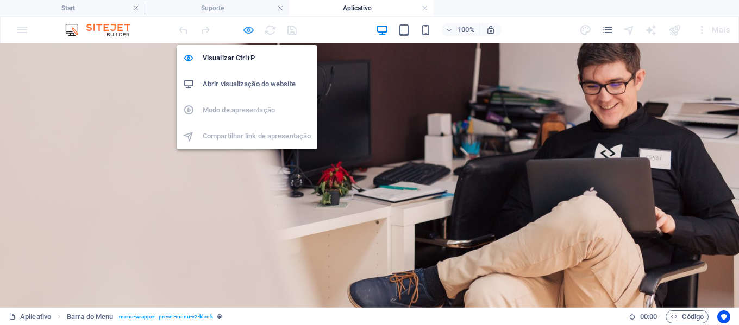
click at [247, 28] on icon "button" at bounding box center [248, 30] width 12 height 12
select select "rem"
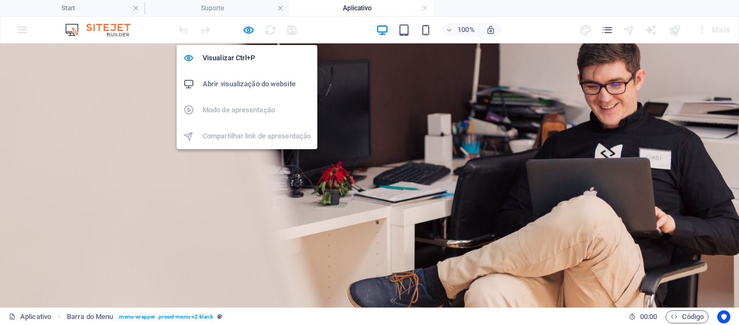
select select "400"
select select "px"
select select "vw"
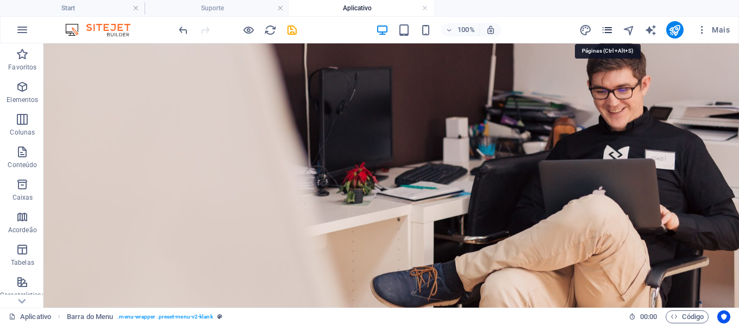
click at [603, 29] on icon "pages" at bounding box center [607, 30] width 12 height 12
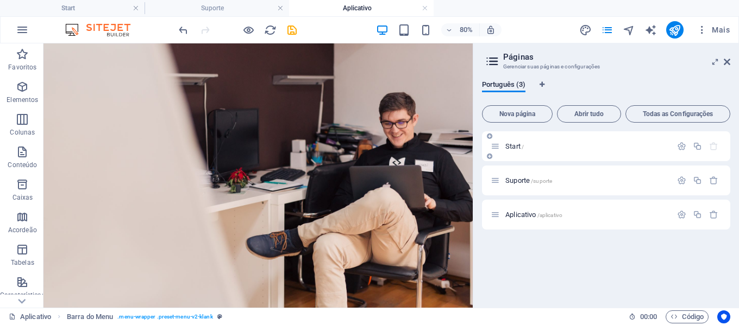
click at [551, 146] on p "Start /" at bounding box center [586, 146] width 163 height 7
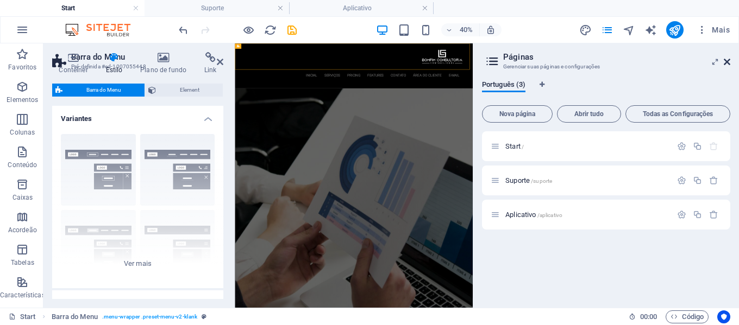
click at [726, 60] on icon at bounding box center [726, 62] width 7 height 9
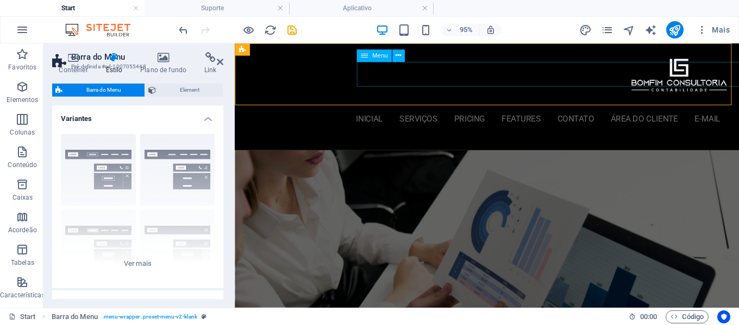
click at [426, 110] on nav "inicial Serviços Pricing Features contato área do cliente E-mail" at bounding box center [499, 123] width 491 height 26
click at [220, 61] on icon at bounding box center [220, 62] width 7 height 9
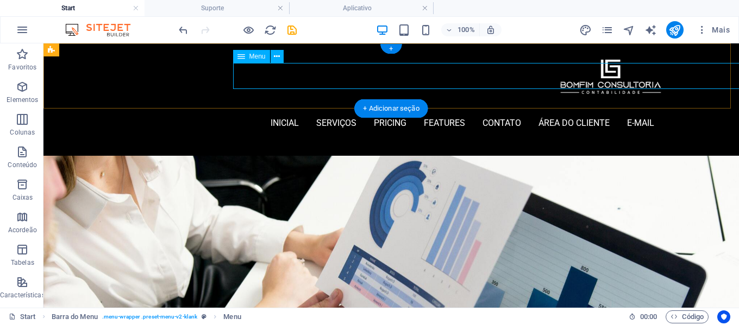
click at [269, 110] on nav "inicial Serviços Pricing Features contato área do cliente E-mail" at bounding box center [391, 123] width 526 height 26
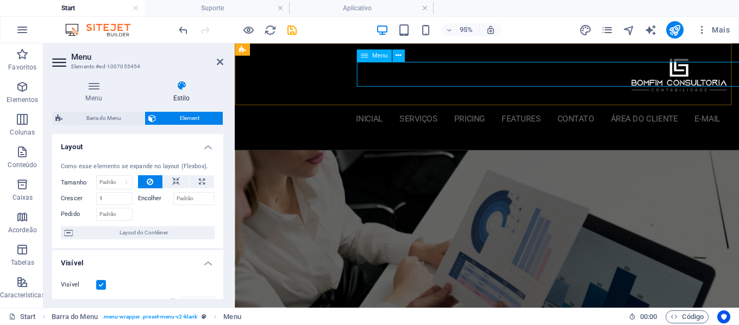
click at [404, 110] on nav "inicial Serviços Pricing Features contato área do cliente E-mail" at bounding box center [499, 123] width 491 height 26
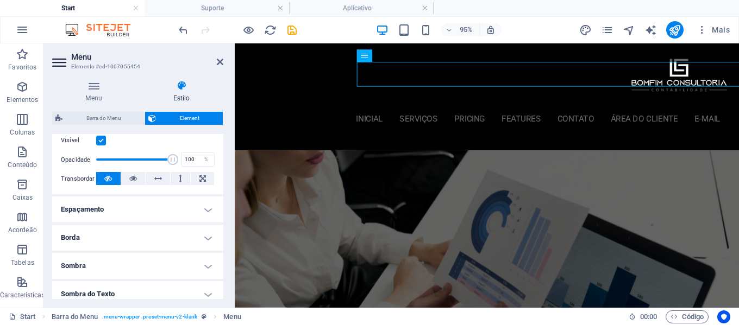
scroll to position [163, 0]
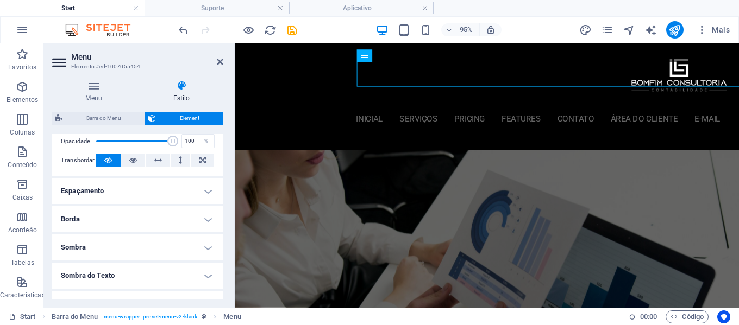
click at [175, 197] on h4 "Espaçamento" at bounding box center [137, 191] width 171 height 26
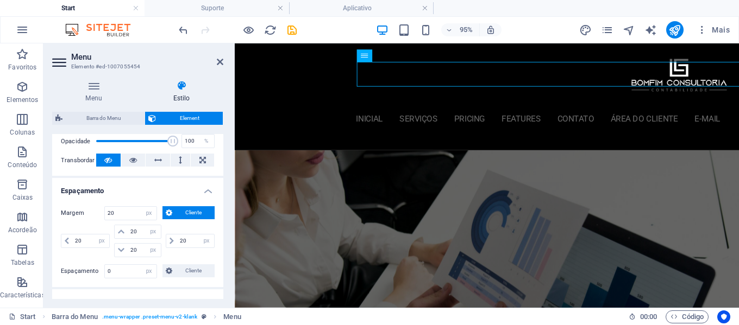
click at [172, 212] on button "Cliente" at bounding box center [188, 212] width 52 height 13
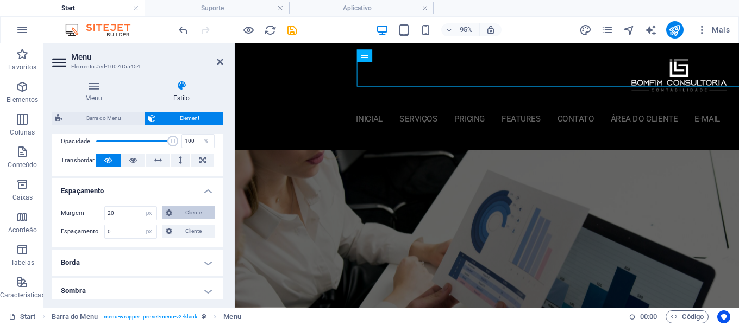
click at [172, 212] on button "Cliente" at bounding box center [188, 212] width 52 height 13
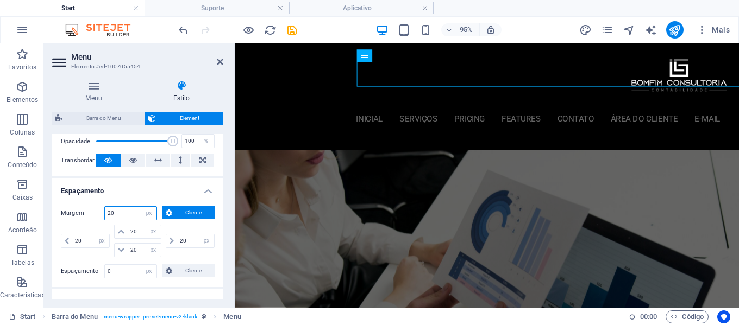
drag, startPoint x: 131, startPoint y: 215, endPoint x: 84, endPoint y: 212, distance: 46.8
click at [85, 211] on div "Margem 20 Padrão automático px % rem vw vh Cliente Cliente" at bounding box center [138, 213] width 154 height 14
type input "0"
click at [136, 235] on input "20" at bounding box center [144, 231] width 33 height 13
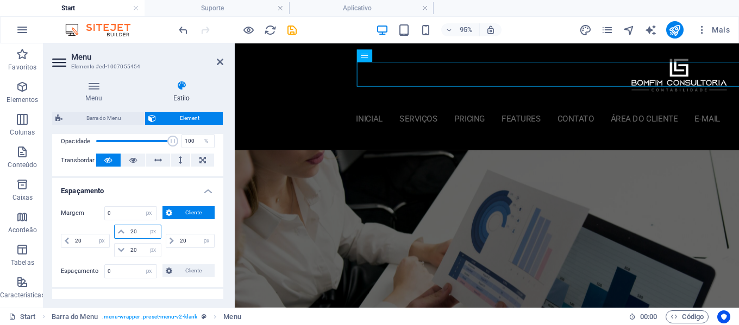
click at [136, 235] on input "20" at bounding box center [144, 231] width 33 height 13
type input "0"
select select "DISABLED_OPTION_VALUE"
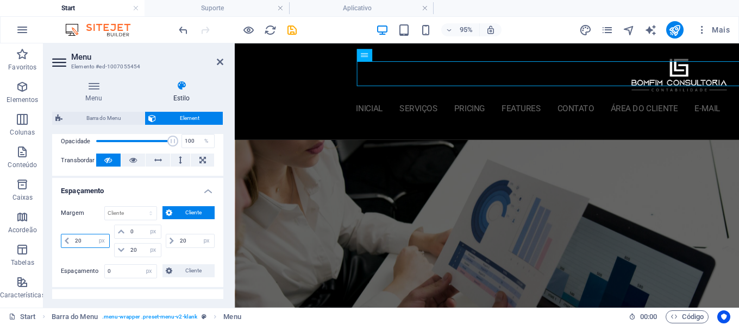
click at [88, 242] on input "20" at bounding box center [90, 241] width 37 height 13
click at [91, 241] on input "20" at bounding box center [90, 241] width 37 height 13
drag, startPoint x: 91, startPoint y: 241, endPoint x: 57, endPoint y: 236, distance: 34.1
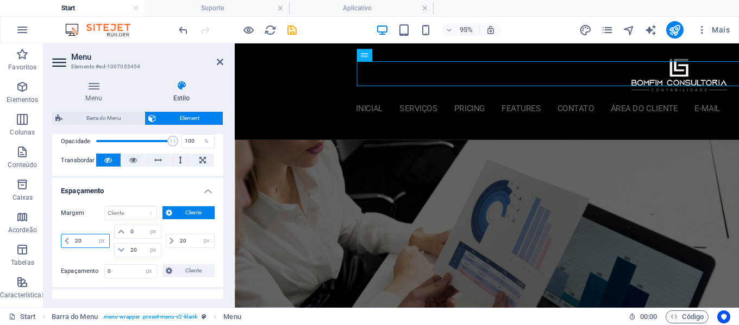
click at [57, 236] on div "Margem Padrão automático px % rem vw vh Cliente Cliente 20 automático px % rem …" at bounding box center [137, 243] width 171 height 90
type input "0"
click at [187, 243] on input "20" at bounding box center [195, 241] width 37 height 13
type input "0"
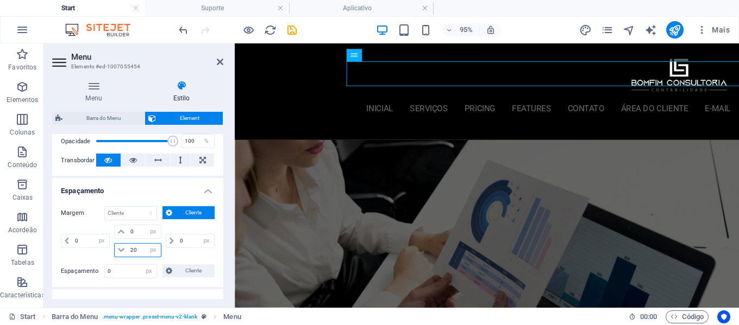
click at [139, 248] on input "20" at bounding box center [144, 250] width 33 height 13
type input "0"
select select "px"
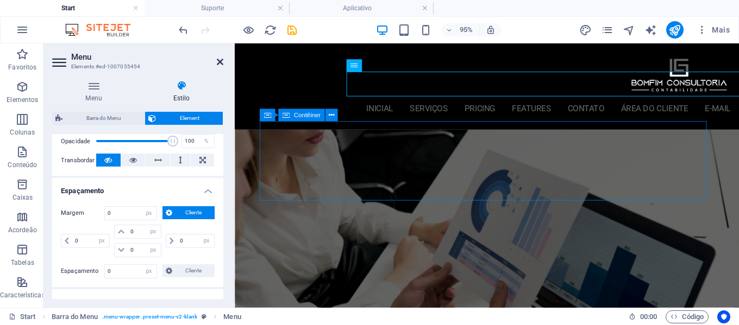
drag, startPoint x: 219, startPoint y: 59, endPoint x: 175, endPoint y: 18, distance: 59.9
click at [219, 59] on icon at bounding box center [220, 62] width 7 height 9
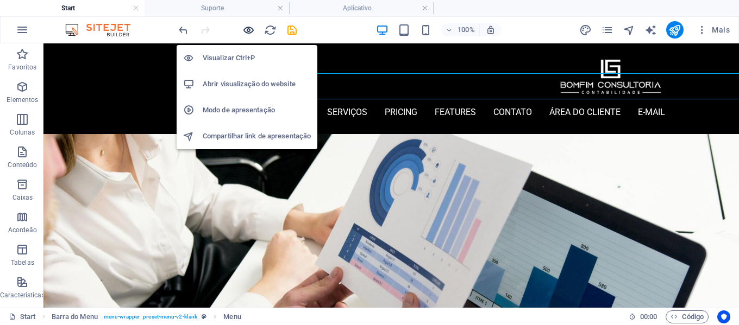
click at [250, 28] on icon "button" at bounding box center [248, 30] width 12 height 12
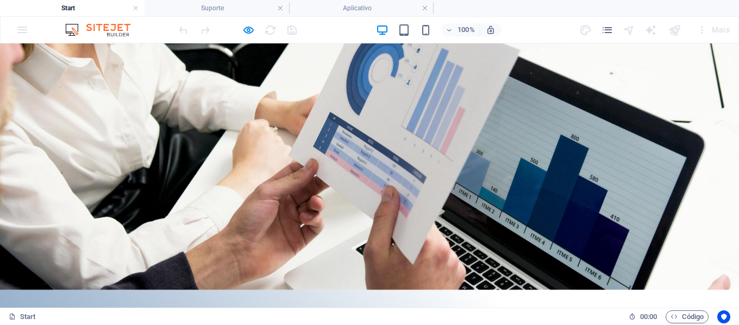
scroll to position [0, 0]
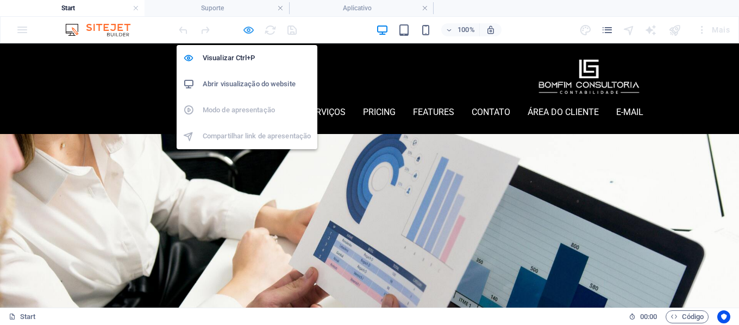
click at [248, 31] on icon "button" at bounding box center [248, 30] width 12 height 12
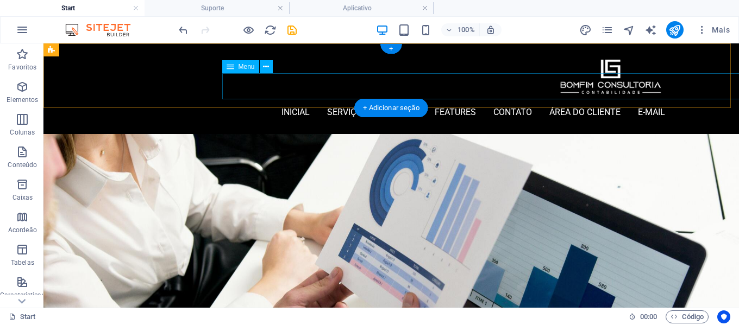
click at [333, 99] on nav "inicial Serviços Pricing Features contato área do cliente E-mail" at bounding box center [390, 112] width 547 height 26
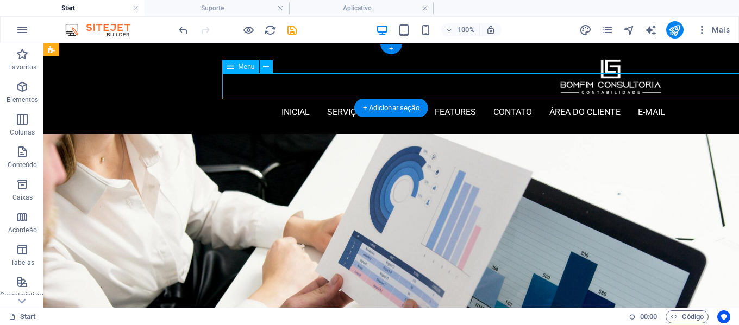
select select "px"
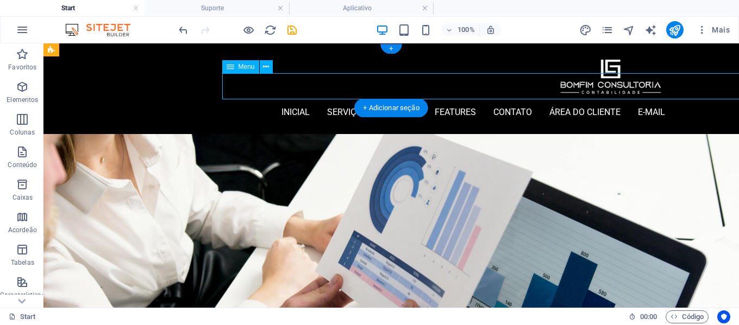
select select "px"
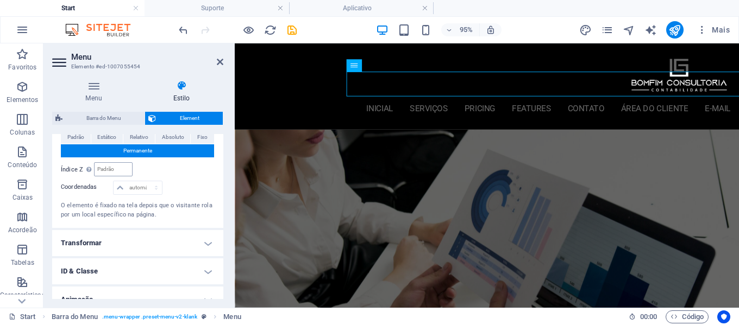
scroll to position [380, 0]
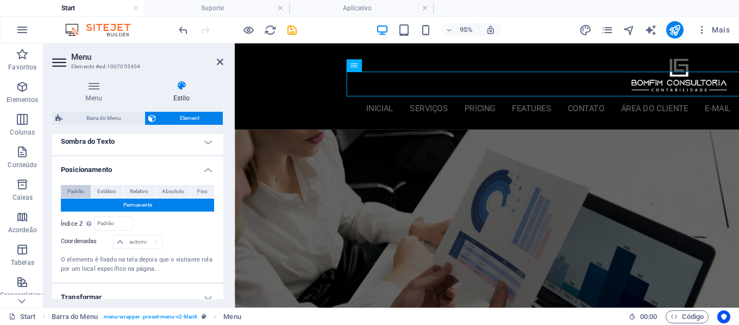
click at [78, 192] on span "Padrão" at bounding box center [75, 191] width 17 height 13
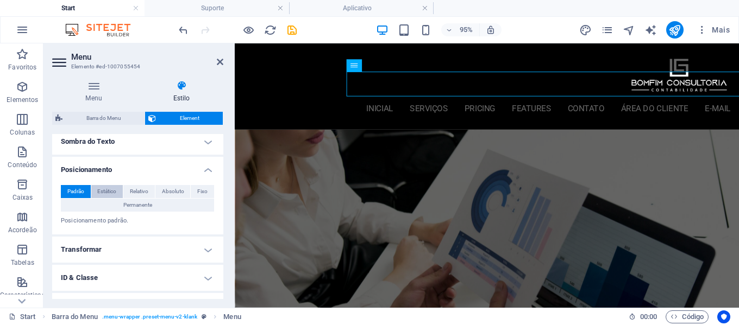
click at [99, 189] on span "Estático" at bounding box center [106, 191] width 19 height 13
click at [131, 187] on span "Relativo" at bounding box center [139, 191] width 18 height 13
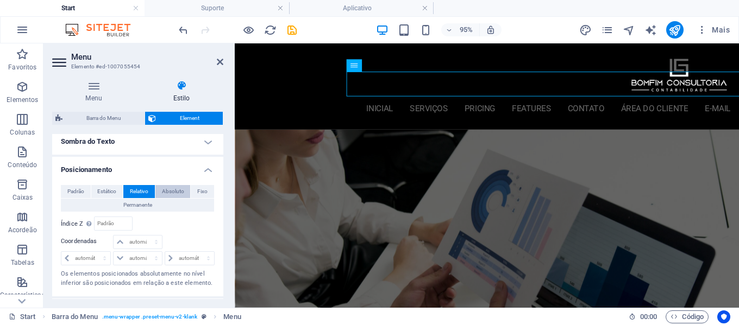
click at [168, 188] on span "Absoluto" at bounding box center [173, 191] width 22 height 13
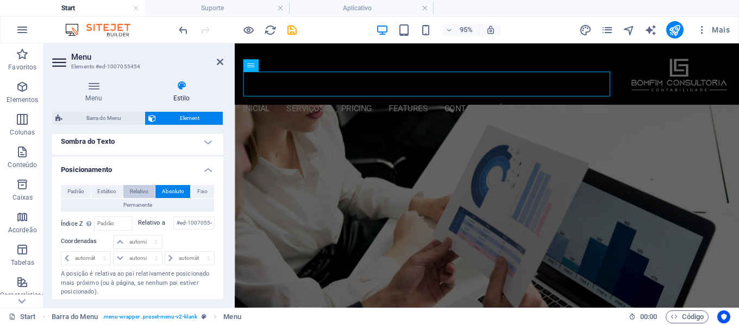
click at [138, 190] on span "Relativo" at bounding box center [139, 191] width 18 height 13
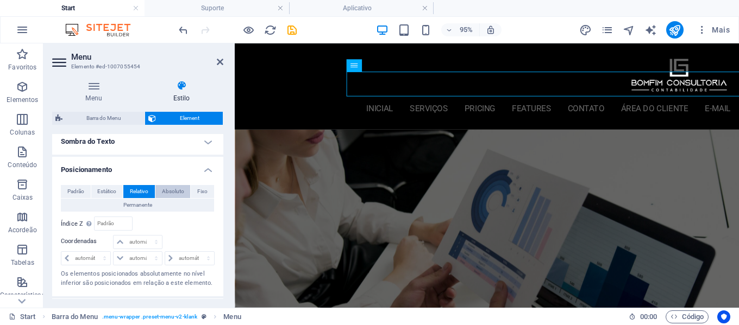
click at [172, 190] on span "Absoluto" at bounding box center [173, 191] width 22 height 13
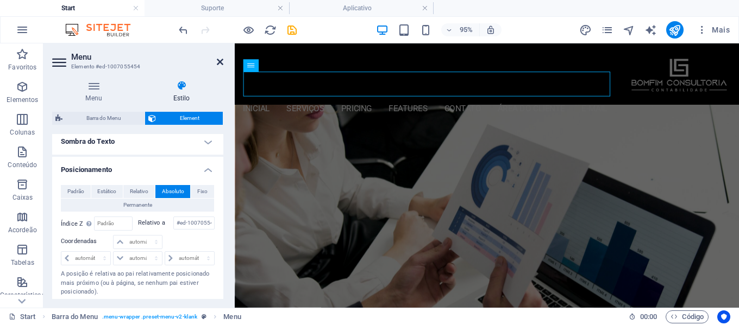
click at [219, 58] on icon at bounding box center [220, 62] width 7 height 9
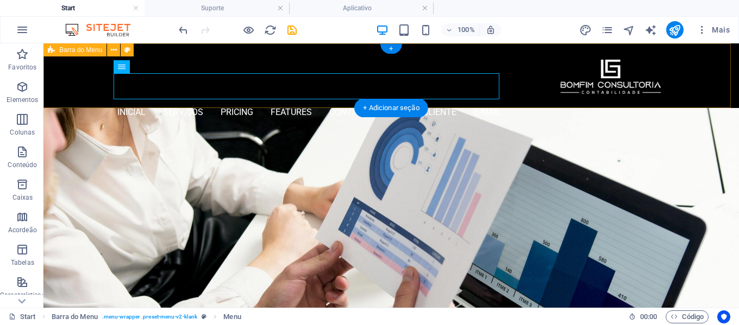
click at [90, 79] on div "inicial Serviços Pricing Features contato área do cliente E-mail Menu" at bounding box center [390, 75] width 695 height 65
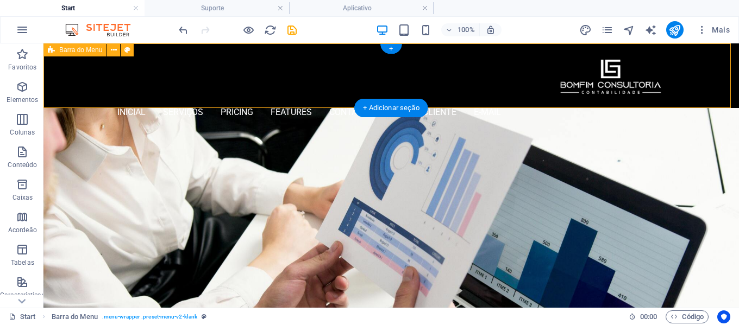
click at [547, 81] on div "inicial Serviços Pricing Features contato área do cliente E-mail Menu" at bounding box center [390, 75] width 695 height 65
click at [462, 99] on nav "inicial Serviços Pricing Features contato área do cliente E-mail" at bounding box center [308, 112] width 383 height 26
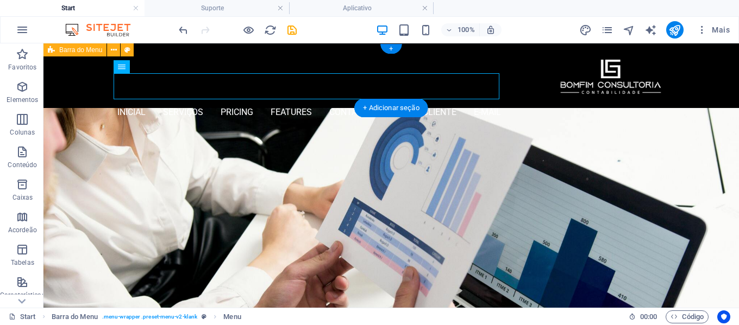
click at [538, 85] on div "inicial Serviços Pricing Features contato área do cliente E-mail Menu" at bounding box center [390, 75] width 695 height 65
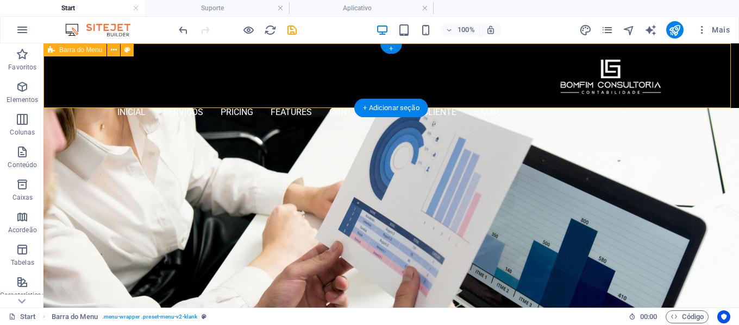
click at [538, 85] on div "inicial Serviços Pricing Features contato área do cliente E-mail Menu" at bounding box center [390, 75] width 695 height 65
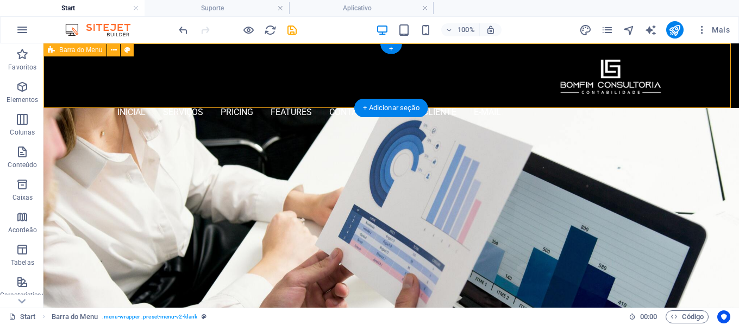
select select "rem"
select select "400"
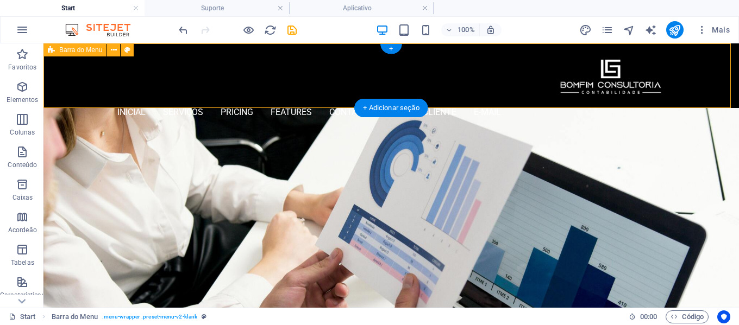
select select "px"
select select "vw"
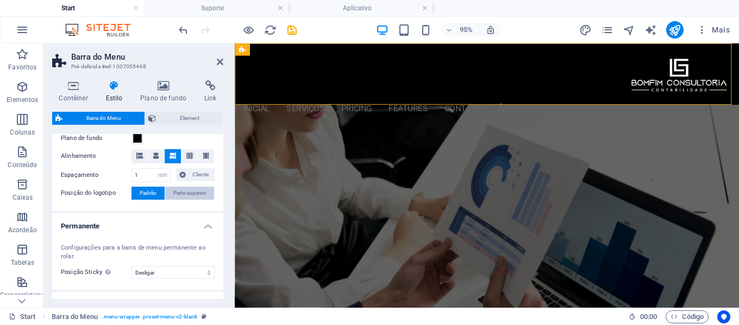
scroll to position [163, 0]
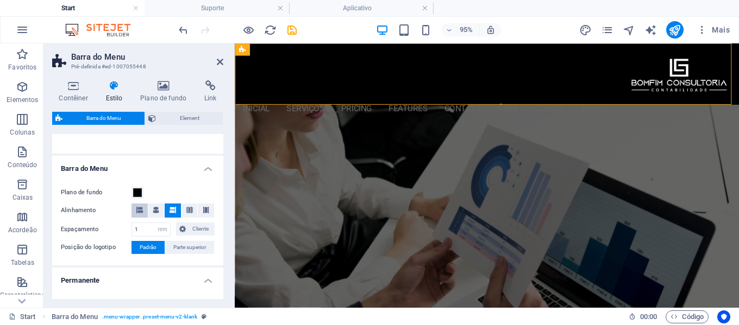
click at [140, 211] on icon at bounding box center [139, 210] width 7 height 7
click at [206, 210] on icon at bounding box center [206, 210] width 7 height 7
click at [189, 210] on icon at bounding box center [189, 210] width 7 height 7
click at [137, 212] on icon at bounding box center [139, 210] width 7 height 7
click at [190, 251] on span "Parte superior" at bounding box center [189, 247] width 33 height 13
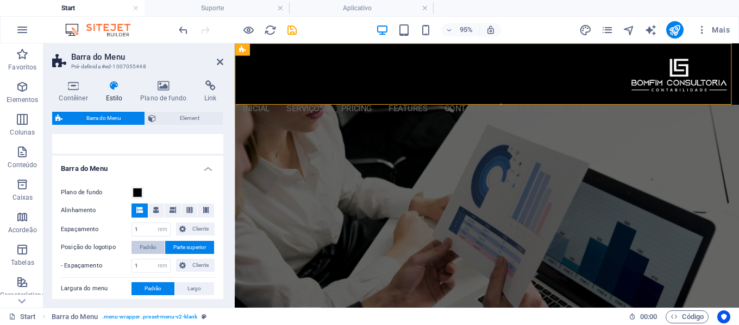
click at [151, 247] on span "Padrão" at bounding box center [148, 247] width 17 height 13
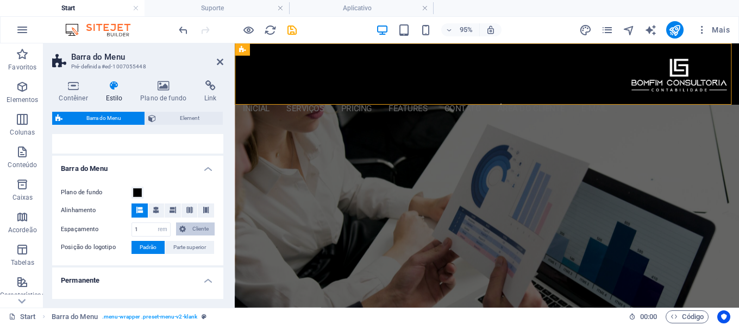
click at [189, 230] on span "Cliente" at bounding box center [200, 229] width 22 height 13
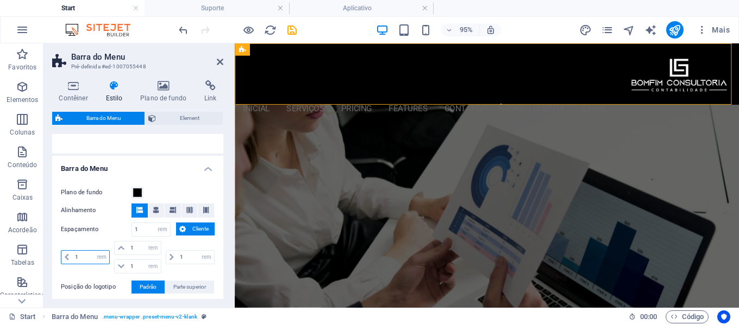
drag, startPoint x: 87, startPoint y: 256, endPoint x: 62, endPoint y: 255, distance: 25.0
click at [63, 256] on div "1 px rem % vh vw" at bounding box center [85, 257] width 49 height 14
type input "50"
select select "DISABLED_OPTION_VALUE"
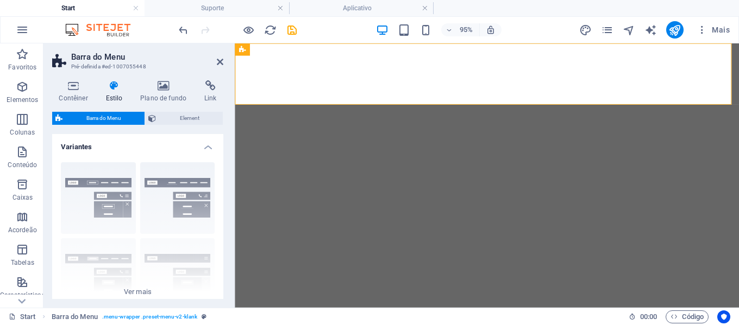
select select "rem"
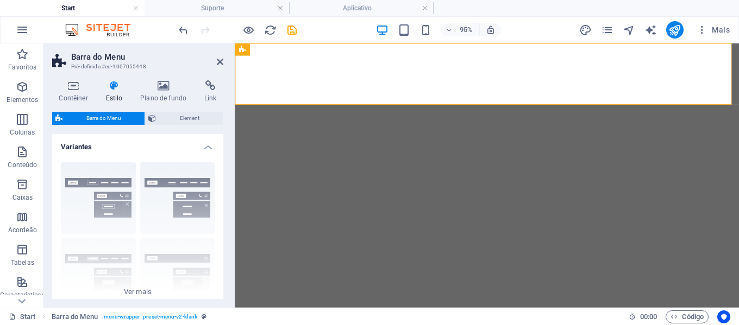
select select "rem"
select select "400"
select select "px"
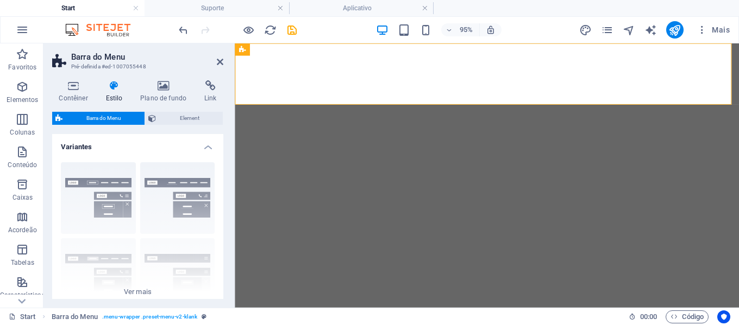
select select "vw"
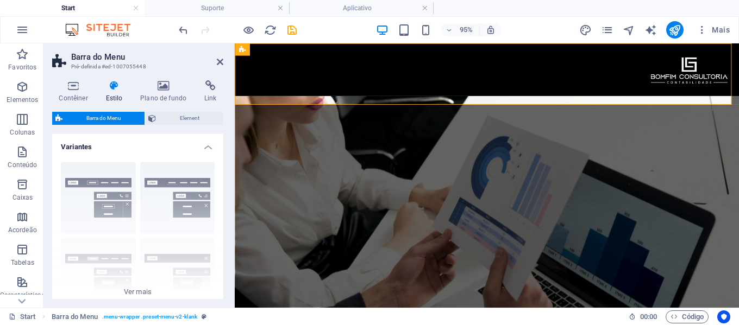
scroll to position [163, 0]
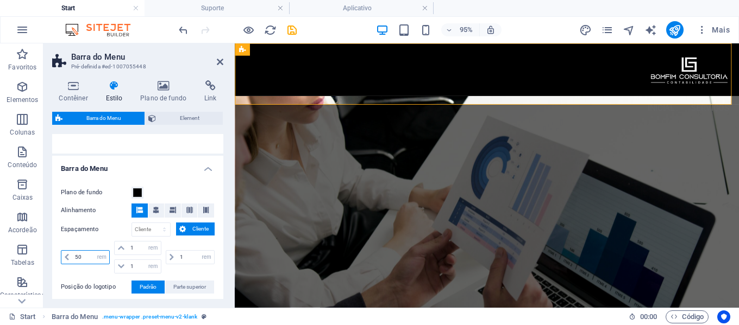
drag, startPoint x: 91, startPoint y: 257, endPoint x: 71, endPoint y: 257, distance: 20.1
click at [71, 257] on div "50 px rem % vh vw" at bounding box center [85, 257] width 49 height 14
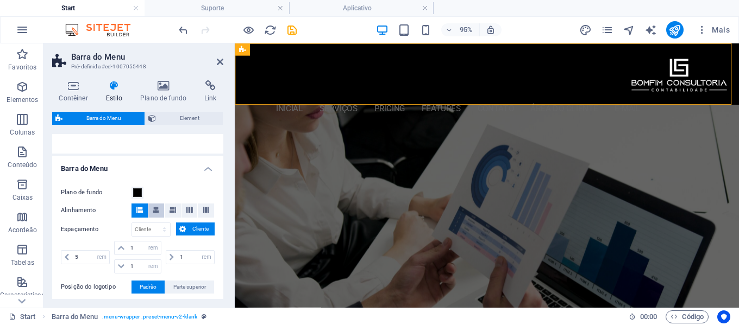
click at [153, 212] on icon at bounding box center [156, 210] width 7 height 7
drag, startPoint x: 89, startPoint y: 257, endPoint x: 64, endPoint y: 257, distance: 25.0
click at [64, 257] on div "5 px rem % vh vw" at bounding box center [85, 257] width 49 height 14
type input "0"
click at [438, 99] on nav "inicial Serviços Pricing Features contato área do cliente E-mail" at bounding box center [426, 112] width 383 height 26
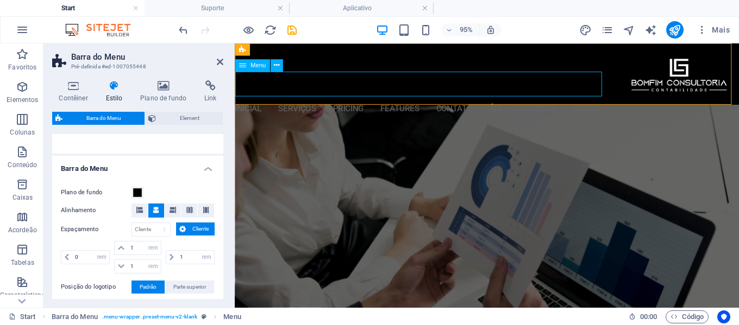
click at [584, 99] on nav "inicial Serviços Pricing Features contato área do cliente E-mail" at bounding box center [426, 112] width 383 height 26
select select "px"
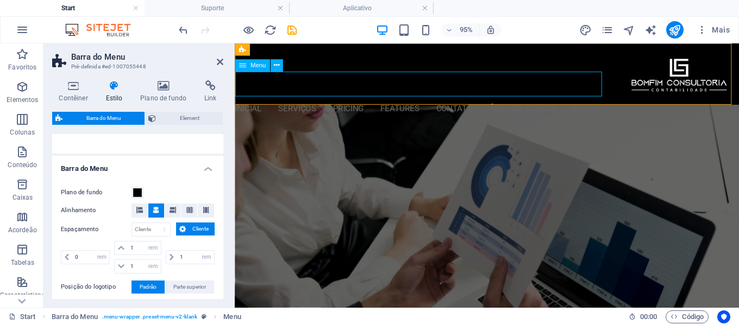
select select "px"
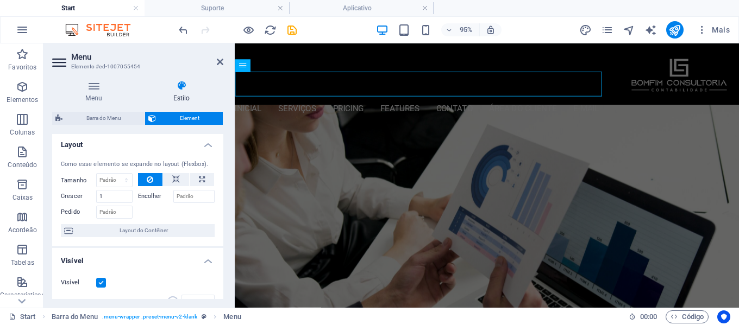
scroll to position [0, 0]
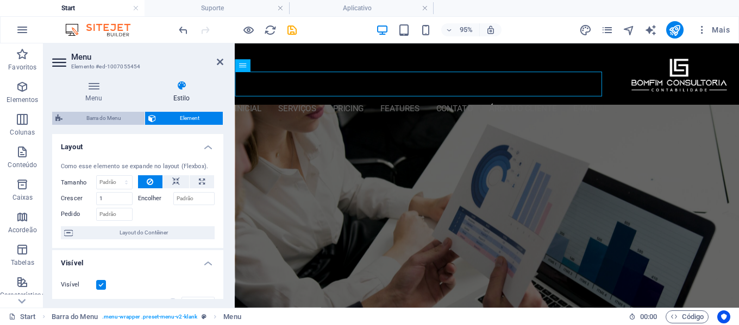
click at [124, 117] on span "Barra do Menu" at bounding box center [103, 118] width 75 height 13
select select "rem"
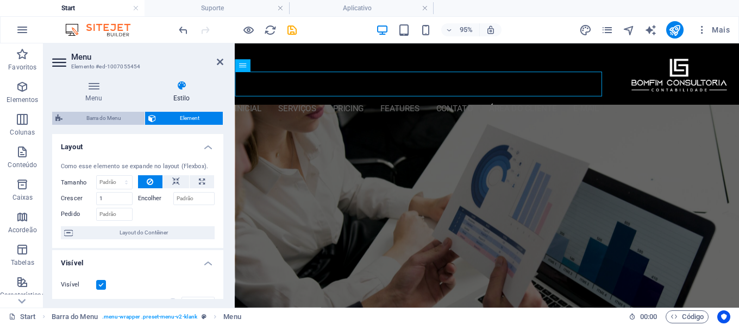
select select "rem"
select select "400"
select select "px"
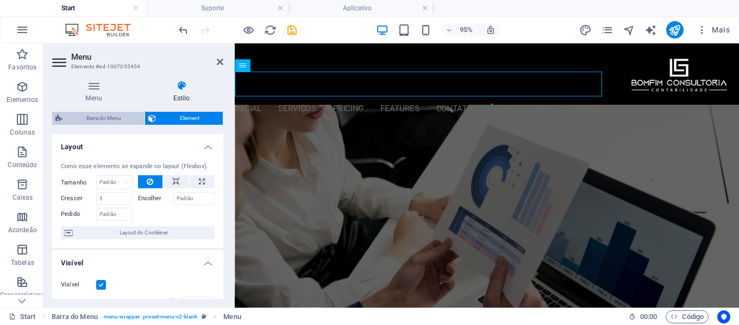
select select "px"
select select "vw"
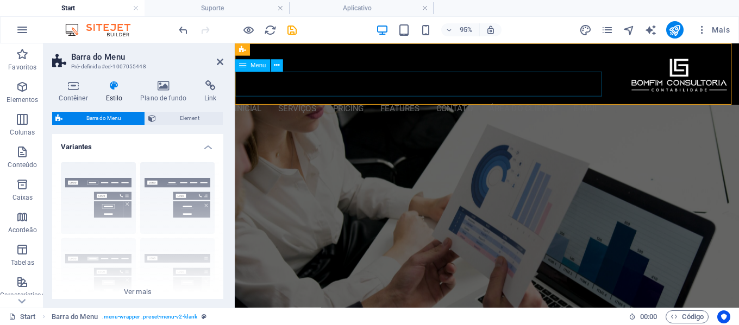
click at [493, 99] on nav "inicial Serviços Pricing Features contato área do cliente E-mail" at bounding box center [426, 112] width 383 height 26
select select "px"
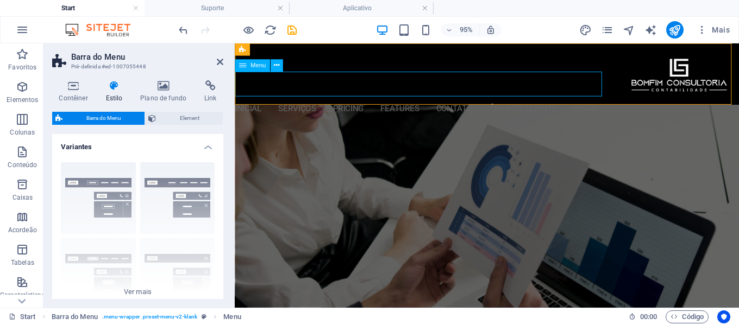
select select "px"
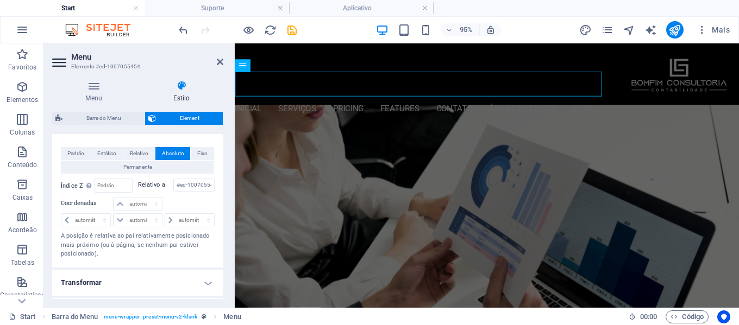
scroll to position [434, 0]
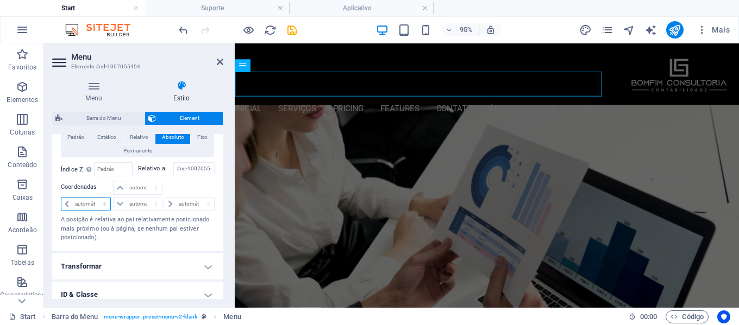
click at [98, 206] on select "automático px rem % em" at bounding box center [85, 204] width 49 height 13
select select "px"
click at [94, 198] on select "automático px rem % em" at bounding box center [85, 204] width 49 height 13
drag, startPoint x: 90, startPoint y: 203, endPoint x: 56, endPoint y: 204, distance: 33.1
click at [58, 204] on div "Padrão Estático Relativo Absoluto Fixo Permanente Índice Z Define a ordem do el…" at bounding box center [137, 186] width 171 height 129
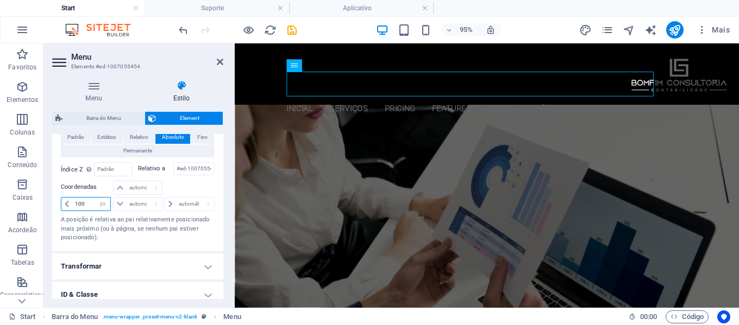
drag, startPoint x: 88, startPoint y: 206, endPoint x: 59, endPoint y: 206, distance: 29.3
click at [59, 206] on div "Padrão Estático Relativo Absoluto Fixo Permanente Índice Z Define a ordem do el…" at bounding box center [137, 186] width 171 height 129
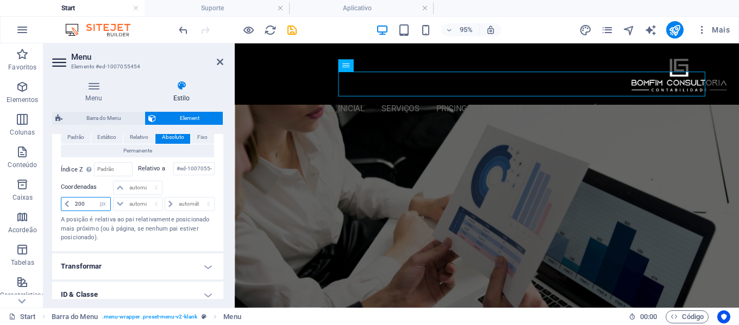
drag, startPoint x: 89, startPoint y: 204, endPoint x: 49, endPoint y: 202, distance: 39.7
click at [49, 202] on div "Menu Estilo Menu Automático Cliente Crie itens de menu personalizados para este…" at bounding box center [137, 190] width 188 height 236
type input "300"
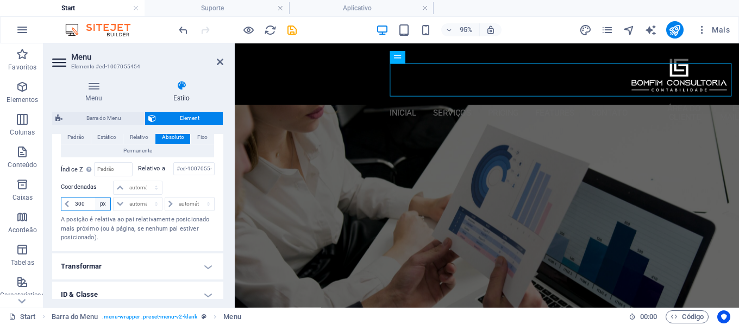
click at [99, 203] on select "automático px rem % em" at bounding box center [102, 204] width 15 height 13
select select "auto"
click at [95, 198] on select "automático px rem % em" at bounding box center [102, 204] width 15 height 13
select select "DISABLED_OPTION_VALUE"
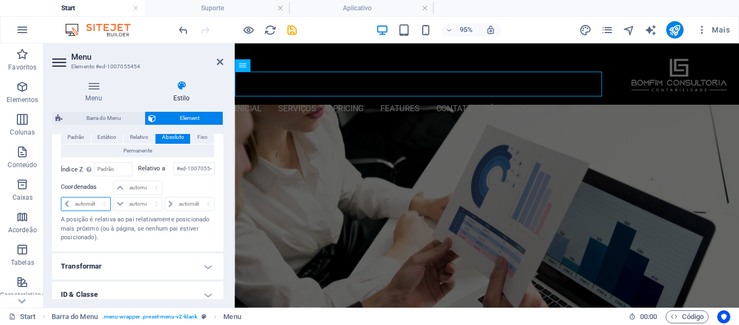
scroll to position [380, 0]
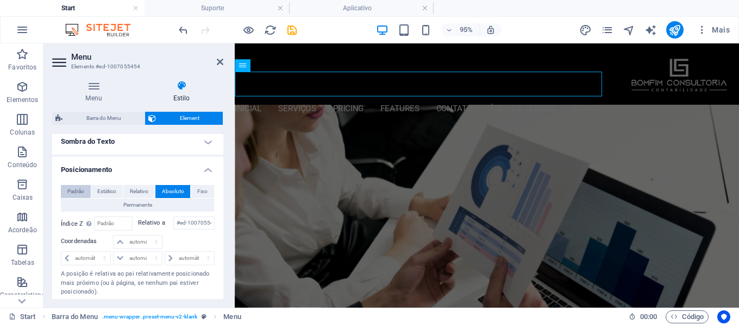
click at [75, 191] on span "Padrão" at bounding box center [75, 191] width 17 height 13
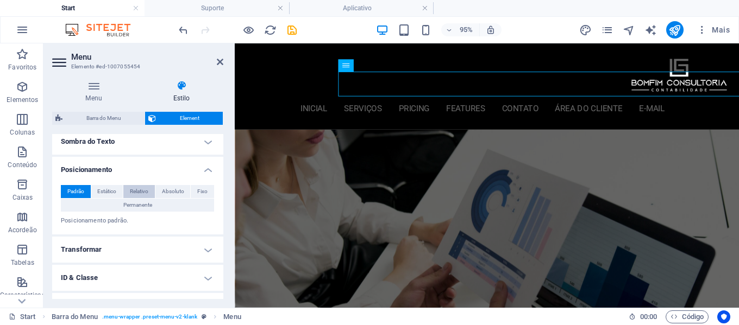
click at [143, 188] on span "Relativo" at bounding box center [139, 191] width 18 height 13
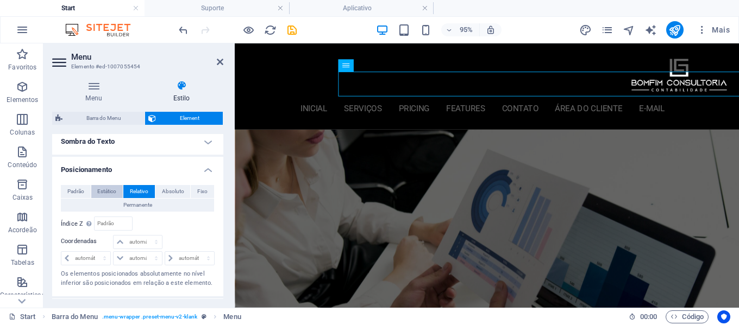
click at [106, 190] on span "Estático" at bounding box center [106, 191] width 19 height 13
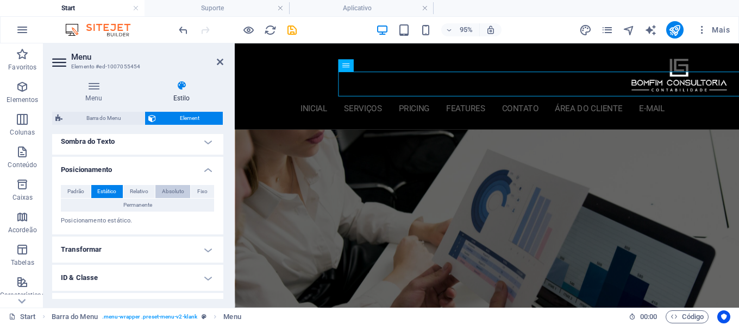
click at [165, 191] on span "Absoluto" at bounding box center [173, 191] width 22 height 13
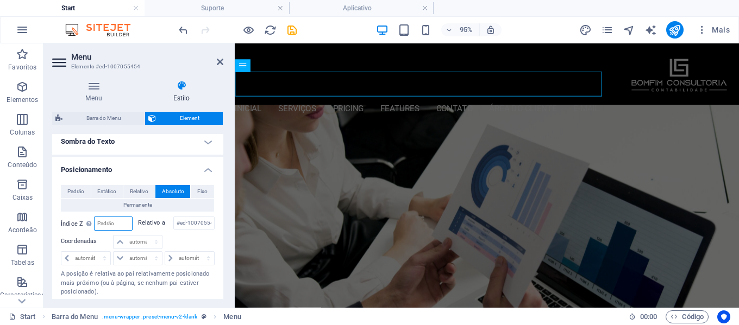
click at [117, 222] on input "number" at bounding box center [112, 223] width 37 height 13
type input "50"
click at [203, 191] on span "Fixo" at bounding box center [202, 191] width 10 height 13
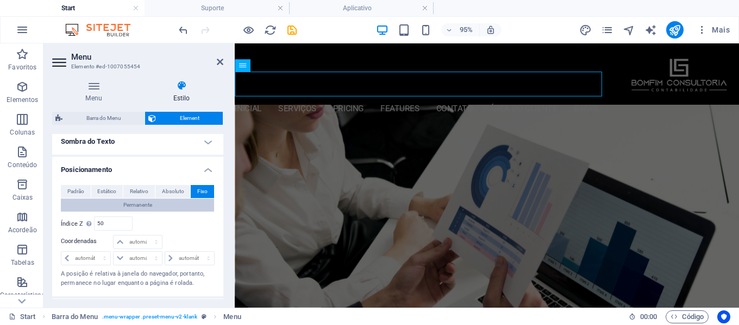
click at [107, 203] on button "Permanente" at bounding box center [137, 205] width 153 height 13
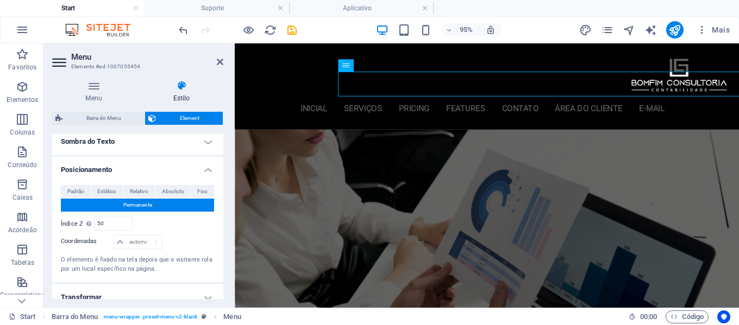
click at [223, 61] on aside "Menu Elemento #ed-1007055454 Menu Estilo Menu Automático Cliente Crie itens de …" at bounding box center [138, 175] width 191 height 264
click at [220, 62] on icon at bounding box center [220, 62] width 7 height 9
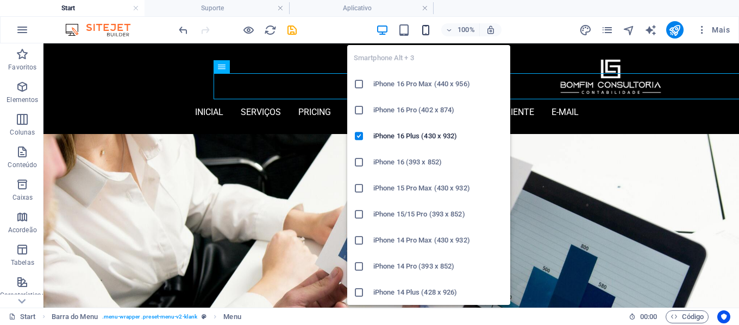
click at [425, 29] on icon "button" at bounding box center [425, 30] width 12 height 12
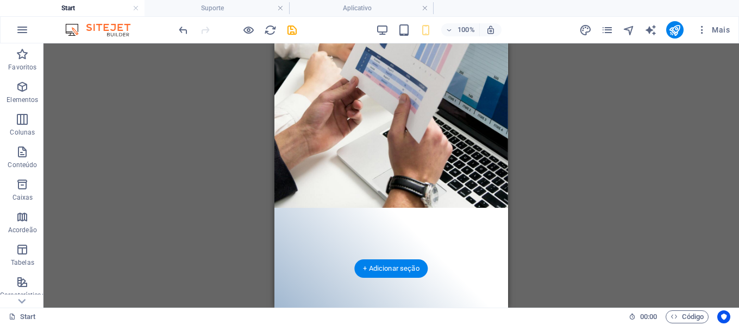
scroll to position [0, 0]
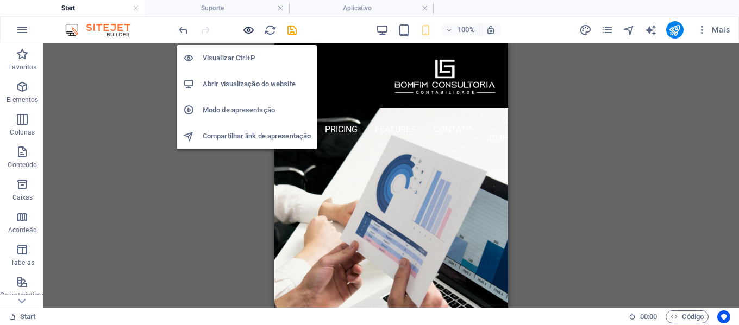
click at [250, 24] on icon "button" at bounding box center [248, 30] width 12 height 12
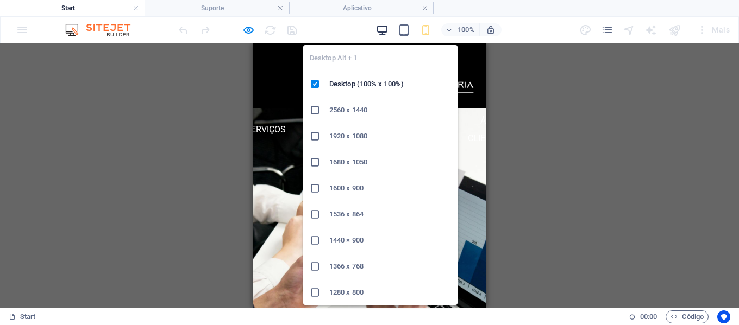
click at [381, 27] on icon "button" at bounding box center [382, 30] width 12 height 12
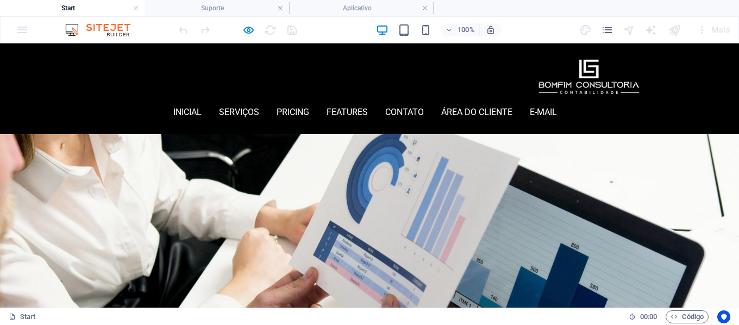
click at [260, 99] on ul "inicial Serviços Pricing Features contato área do cliente E-mail" at bounding box center [365, 112] width 556 height 26
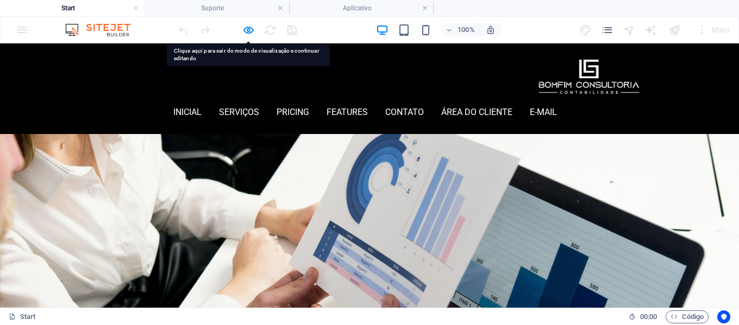
click at [374, 67] on div "inicial Serviços Pricing Features contato área do cliente E-mail Menu" at bounding box center [369, 88] width 739 height 91
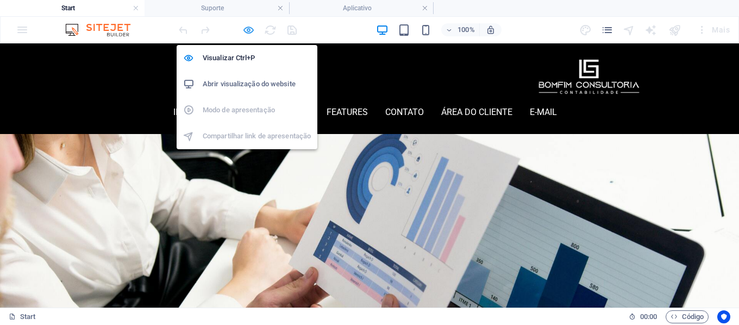
click at [249, 32] on icon "button" at bounding box center [248, 30] width 12 height 12
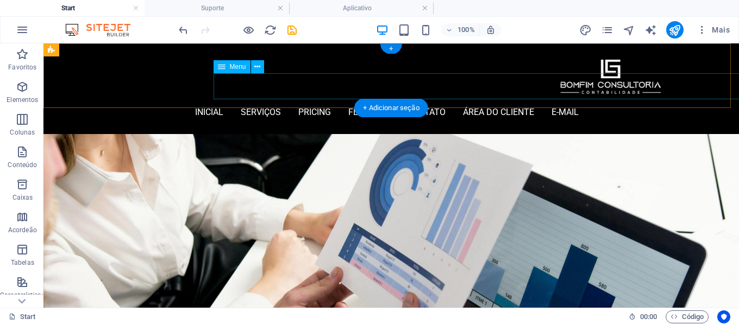
click at [286, 99] on nav "inicial Serviços Pricing Features contato área do cliente E-mail" at bounding box center [387, 112] width 556 height 26
select select "px"
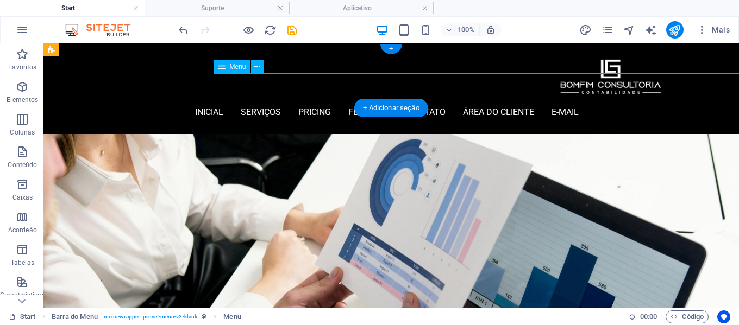
select select "px"
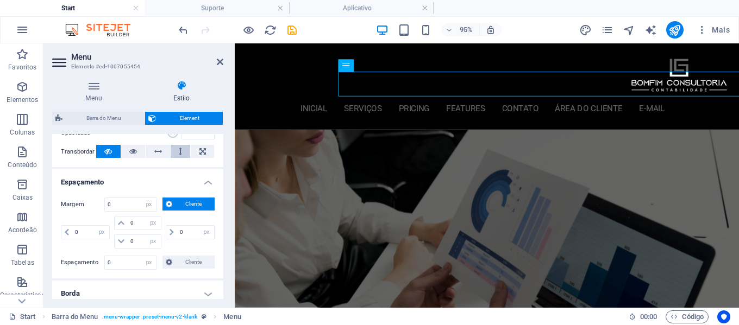
scroll to position [217, 0]
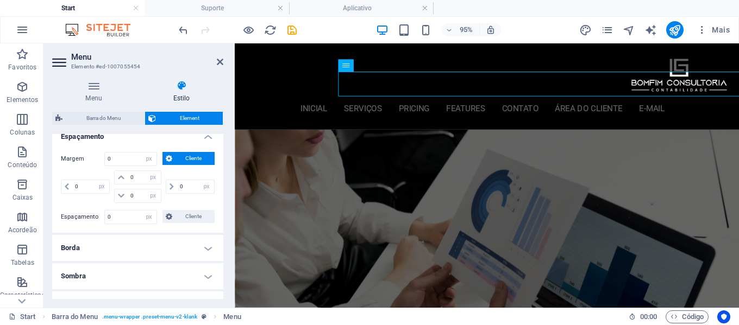
click at [182, 154] on span "Cliente" at bounding box center [193, 158] width 36 height 13
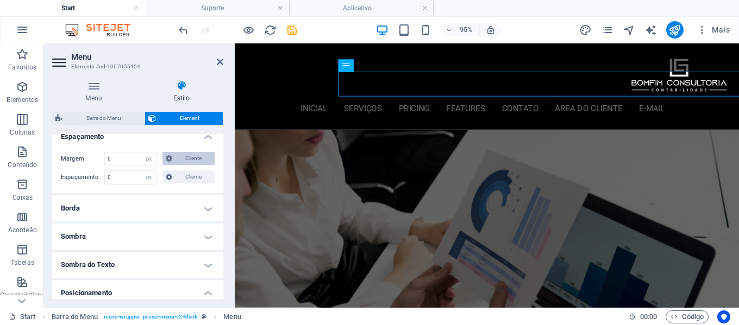
click at [182, 154] on span "Cliente" at bounding box center [193, 158] width 36 height 13
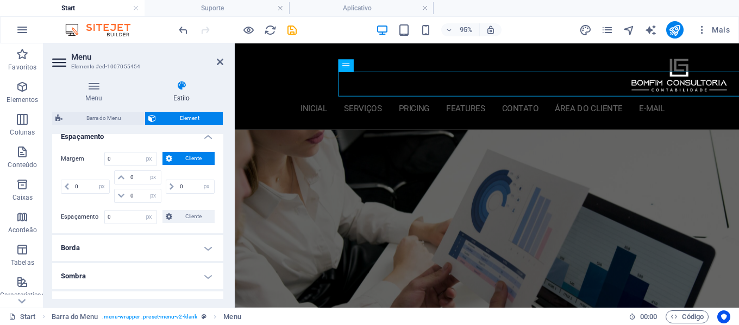
click at [182, 154] on span "Cliente" at bounding box center [193, 158] width 36 height 13
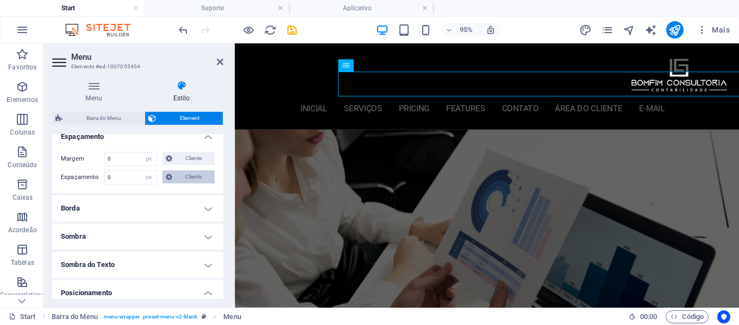
click at [191, 177] on span "Cliente" at bounding box center [193, 177] width 36 height 13
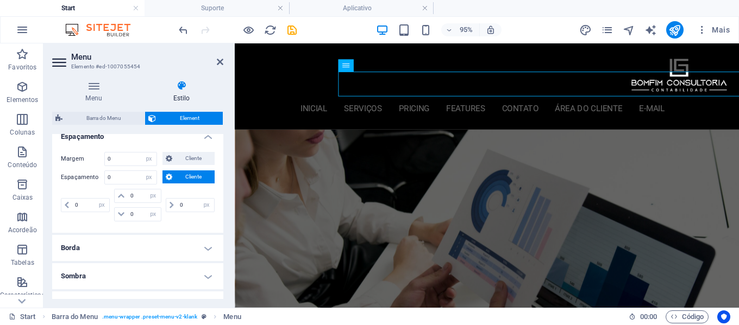
click at [191, 177] on span "Cliente" at bounding box center [193, 177] width 36 height 13
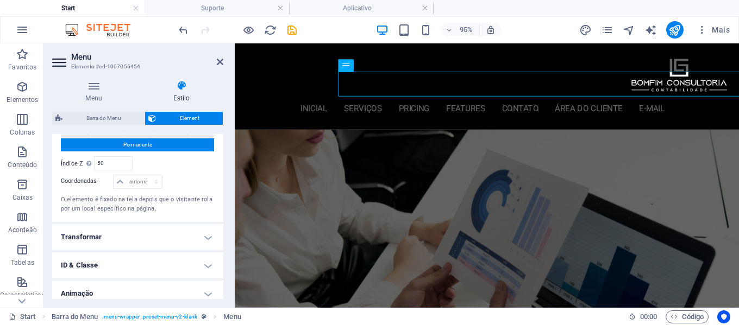
scroll to position [382, 0]
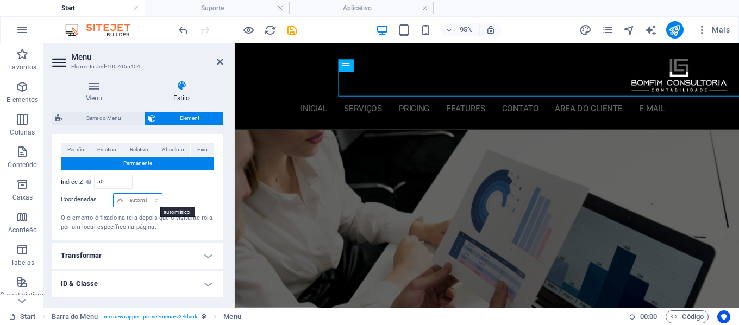
click at [144, 198] on select "automático px rem % em" at bounding box center [138, 200] width 48 height 13
click at [76, 150] on span "Padrão" at bounding box center [75, 149] width 17 height 13
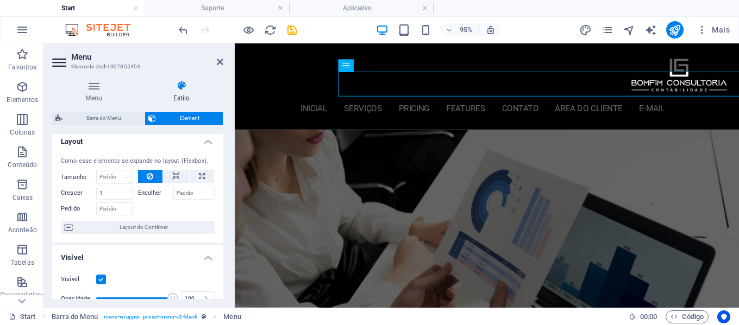
scroll to position [0, 0]
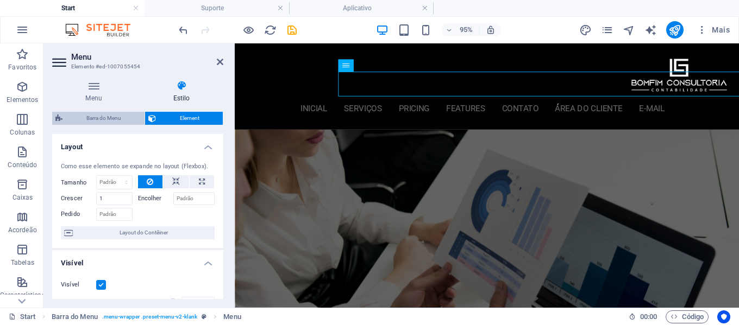
click at [108, 118] on span "Barra do Menu" at bounding box center [103, 118] width 75 height 13
select select "rem"
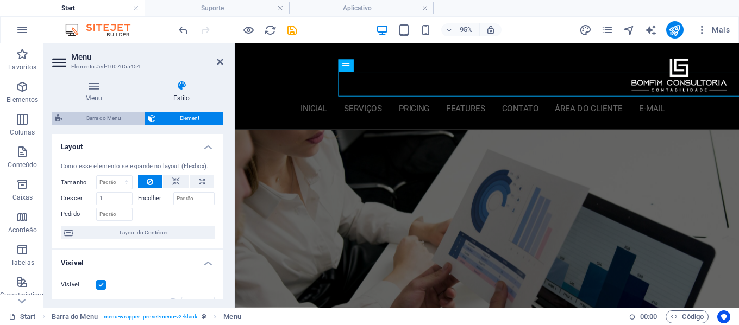
select select "rem"
select select "400"
select select "px"
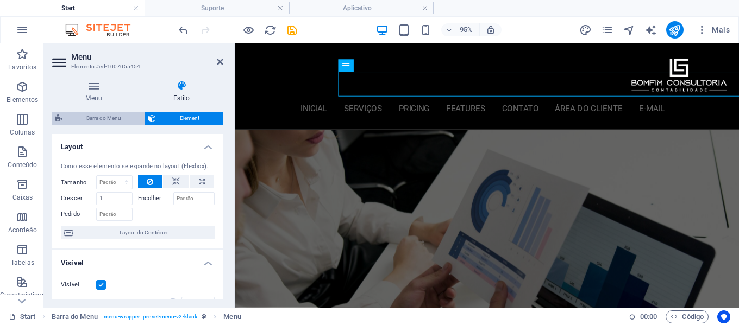
select select "px"
select select "vw"
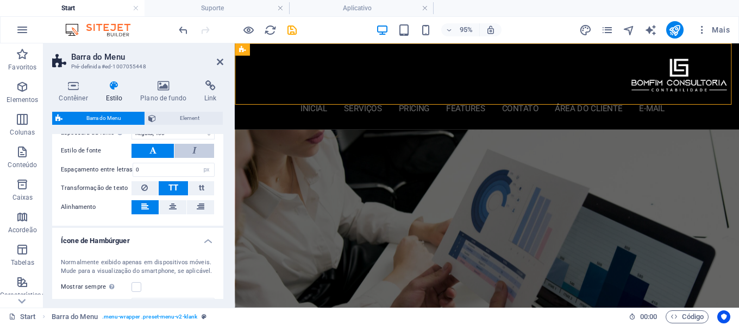
scroll to position [597, 0]
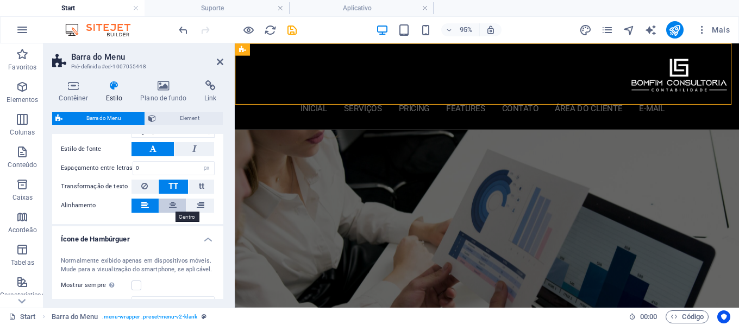
click at [174, 207] on icon at bounding box center [173, 205] width 8 height 13
click at [149, 206] on button at bounding box center [144, 206] width 27 height 14
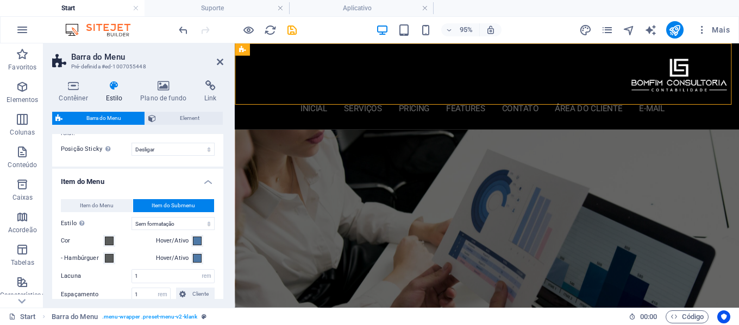
scroll to position [434, 0]
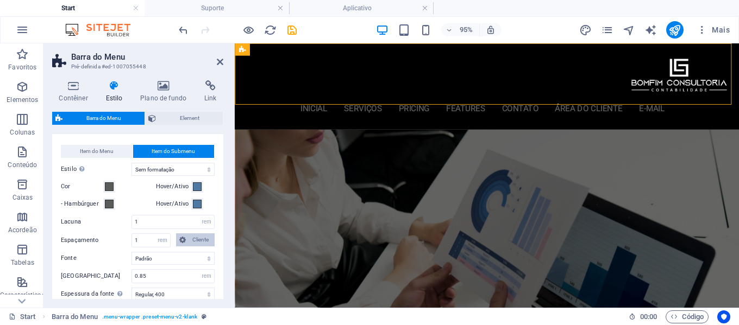
click at [197, 242] on span "Cliente" at bounding box center [200, 240] width 22 height 13
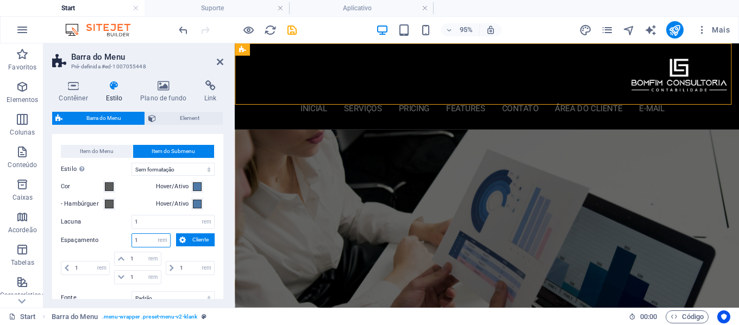
drag, startPoint x: 154, startPoint y: 236, endPoint x: 143, endPoint y: 238, distance: 11.1
click at [143, 238] on div "1 automático px rem % vh vw Cliente" at bounding box center [150, 241] width 39 height 14
drag, startPoint x: 144, startPoint y: 239, endPoint x: 104, endPoint y: 241, distance: 40.7
click at [105, 241] on div "Espaçamento 1 automático px rem % vh vw Cliente Cliente" at bounding box center [138, 241] width 154 height 14
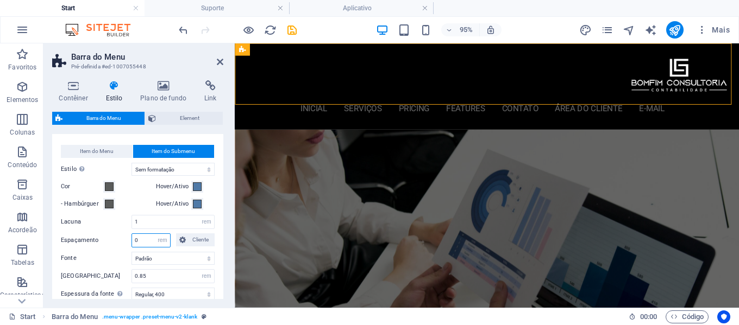
drag, startPoint x: 144, startPoint y: 241, endPoint x: 123, endPoint y: 242, distance: 21.7
click at [123, 242] on div "Espaçamento 0 automático px rem % vh vw Cliente Cliente" at bounding box center [138, 241] width 154 height 14
type input "5"
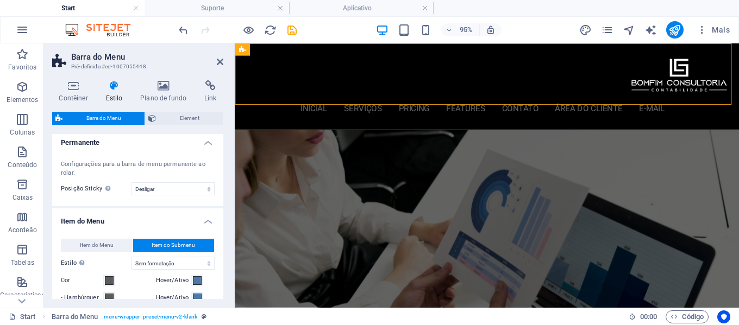
scroll to position [326, 0]
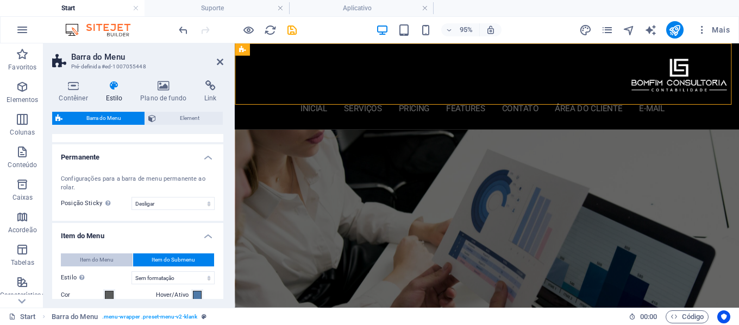
click at [109, 262] on span "Item do Menu" at bounding box center [97, 260] width 34 height 13
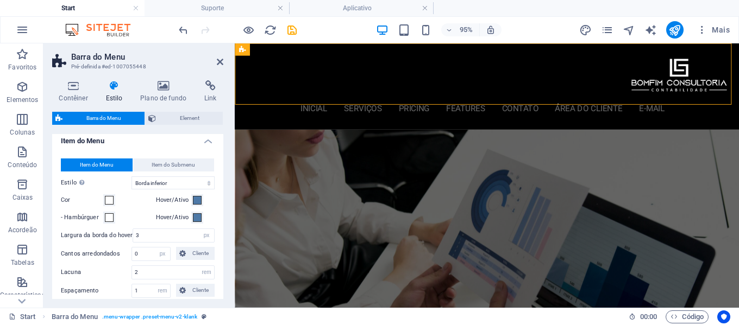
scroll to position [434, 0]
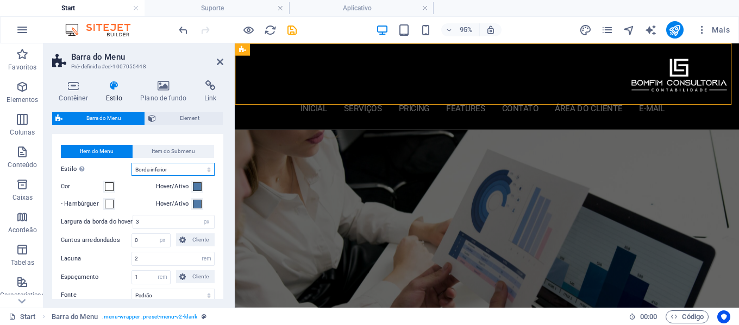
click at [175, 169] on select "Sem formatação Cor do texto Caixa: Dissipar Caixa: Virar na vertical Caixa: Vir…" at bounding box center [172, 169] width 83 height 13
click at [131, 163] on select "Sem formatação Cor do texto Caixa: Dissipar Caixa: Virar na vertical Caixa: Vir…" at bounding box center [172, 169] width 83 height 13
click at [178, 166] on select "Sem formatação Cor do texto Caixa: Dissipar Caixa: Virar na vertical Caixa: Vir…" at bounding box center [172, 169] width 83 height 13
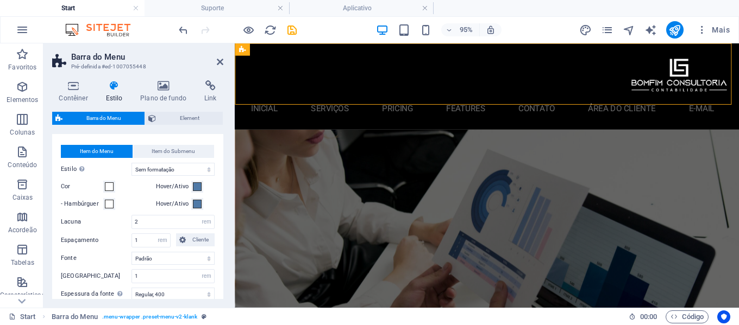
click at [325, 29] on div "95% Mais" at bounding box center [454, 29] width 557 height 17
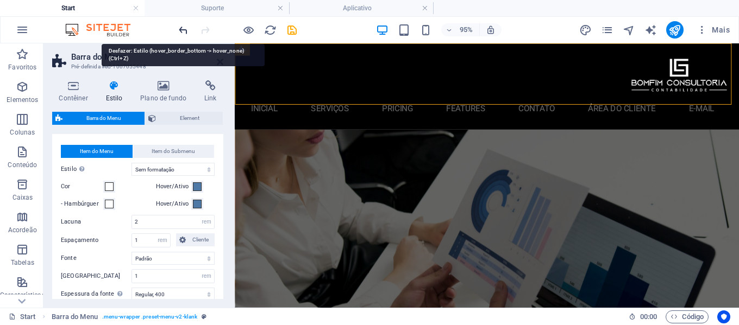
click at [180, 30] on icon "undo" at bounding box center [183, 30] width 12 height 12
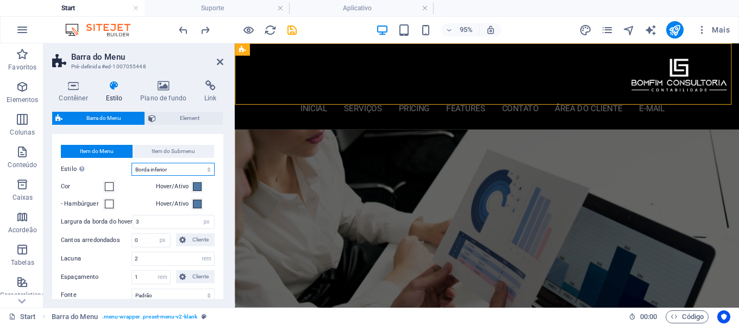
click at [177, 170] on select "Sem formatação Cor do texto Caixa: Dissipar Caixa: Virar na vertical Caixa: Vir…" at bounding box center [172, 169] width 83 height 13
click at [131, 163] on select "Sem formatação Cor do texto Caixa: Dissipar Caixa: Virar na vertical Caixa: Vir…" at bounding box center [172, 169] width 83 height 13
click at [180, 171] on select "Sem formatação Cor do texto Caixa: Dissipar Caixa: Virar na vertical Caixa: Vir…" at bounding box center [172, 169] width 83 height 13
select select "hover_border_horizontal"
click at [131, 163] on select "Sem formatação Cor do texto Caixa: Dissipar Caixa: Virar na vertical Caixa: Vir…" at bounding box center [172, 169] width 83 height 13
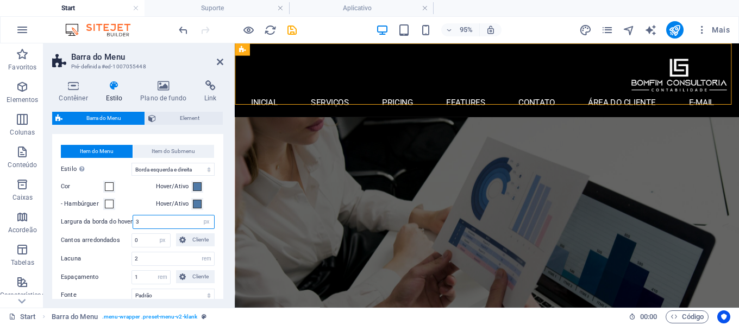
drag, startPoint x: 152, startPoint y: 223, endPoint x: 124, endPoint y: 222, distance: 27.7
click at [124, 222] on div "Largura da borda do hover 3 px rem vh vw" at bounding box center [138, 222] width 154 height 14
drag, startPoint x: 159, startPoint y: 227, endPoint x: 125, endPoint y: 227, distance: 33.1
click at [127, 227] on div "Largura da borda do hover 0 px rem vh vw" at bounding box center [138, 222] width 154 height 14
type input "10"
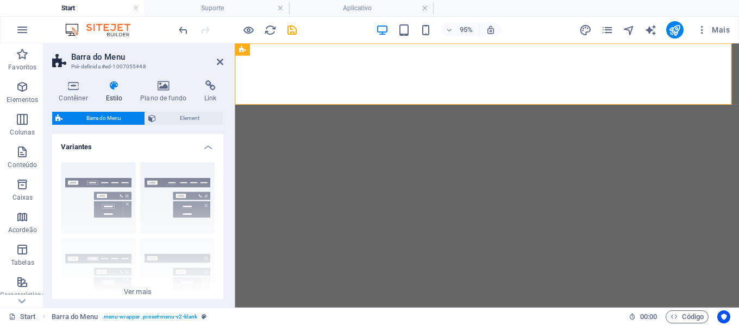
select select "rem"
select select "hover_border_horizontal"
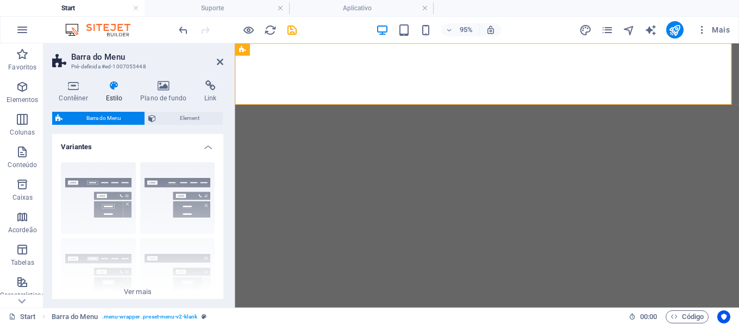
select select "px"
select select "rem"
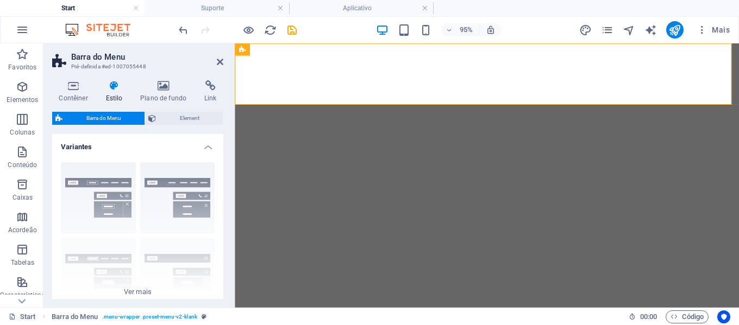
select select "400"
select select "px"
select select "vw"
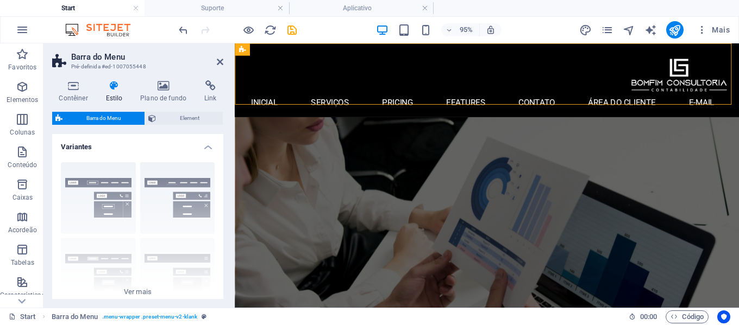
scroll to position [434, 0]
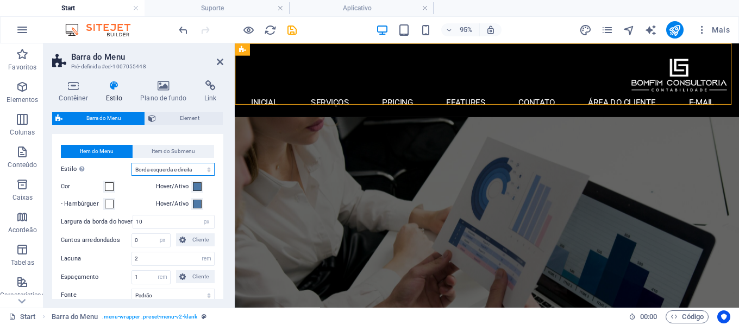
click at [162, 171] on select "Sem formatação Cor do texto Caixa: Dissipar Caixa: Virar na vertical Caixa: Vir…" at bounding box center [172, 169] width 83 height 13
select select "hover_border_bottom"
click at [131, 163] on select "Sem formatação Cor do texto Caixa: Dissipar Caixa: Virar na vertical Caixa: Vir…" at bounding box center [172, 169] width 83 height 13
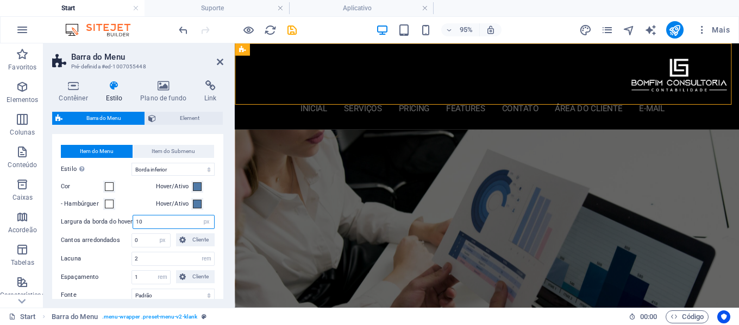
drag, startPoint x: 166, startPoint y: 219, endPoint x: 127, endPoint y: 222, distance: 39.7
click at [127, 222] on div "Largura da borda do hover 10 px rem vh vw" at bounding box center [138, 222] width 154 height 14
type input "0"
click at [109, 205] on span at bounding box center [109, 204] width 9 height 9
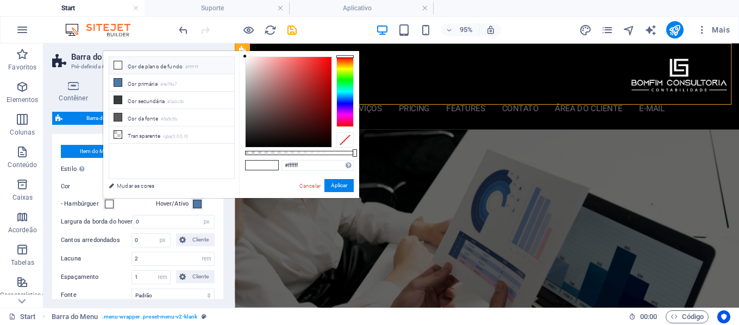
type input "#bc1e1e"
click at [317, 80] on div at bounding box center [288, 102] width 86 height 90
click at [337, 187] on button "Aplicar" at bounding box center [338, 185] width 29 height 13
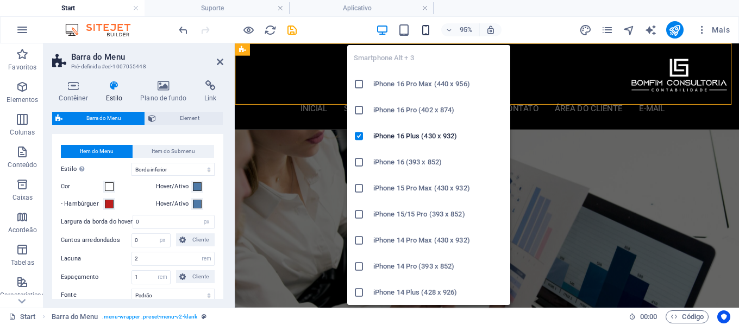
click at [427, 29] on icon "button" at bounding box center [425, 30] width 12 height 12
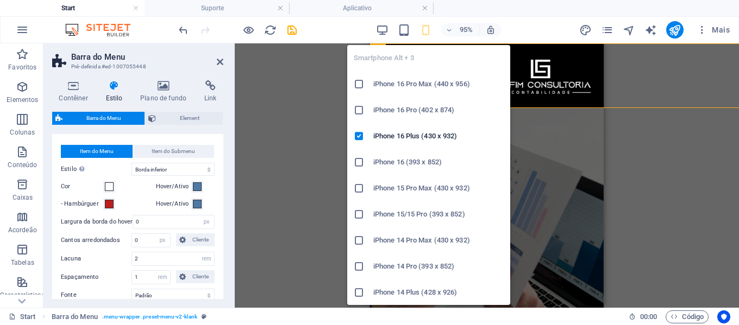
type input "16"
select select "px"
type input "16"
select select "px"
type input "16"
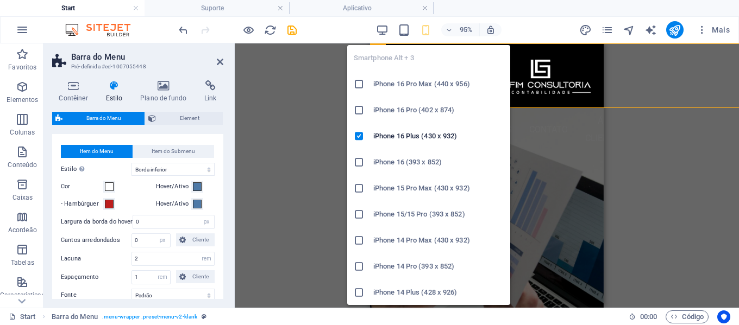
select select "px"
type input "16"
select select "px"
type input "16"
select select "px"
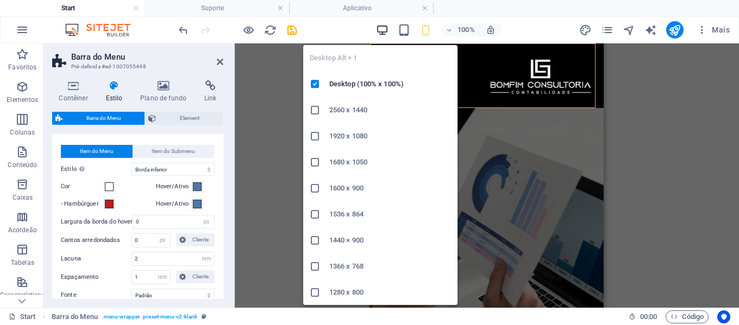
click at [384, 28] on icon "button" at bounding box center [382, 30] width 12 height 12
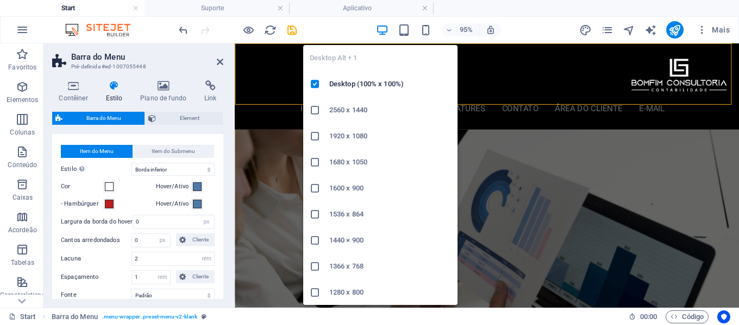
select select "DISABLED_OPTION_VALUE"
type input "0"
select select "rem"
type input "1"
select select "rem"
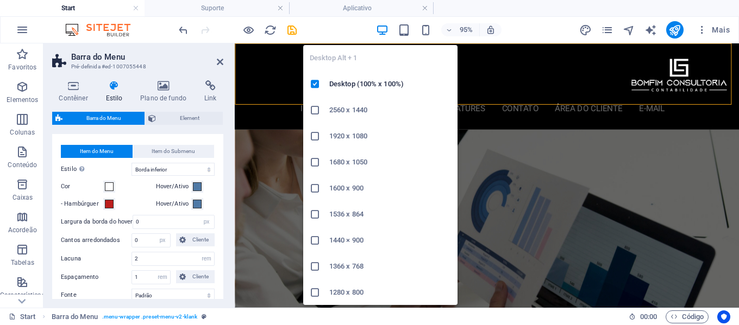
type input "1"
select select "rem"
type input "1"
select select "rem"
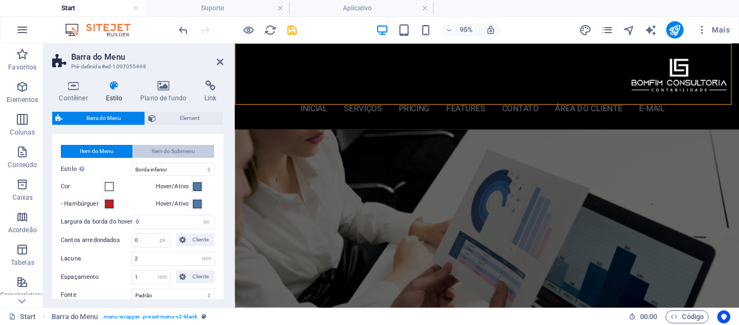
click at [178, 152] on span "Item do Submenu" at bounding box center [173, 151] width 43 height 13
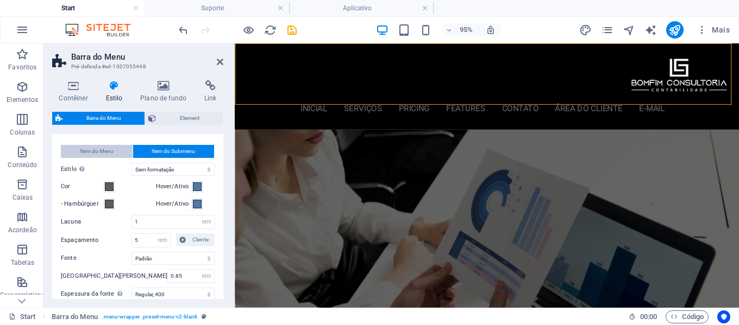
click at [103, 152] on span "Item do Menu" at bounding box center [97, 151] width 34 height 13
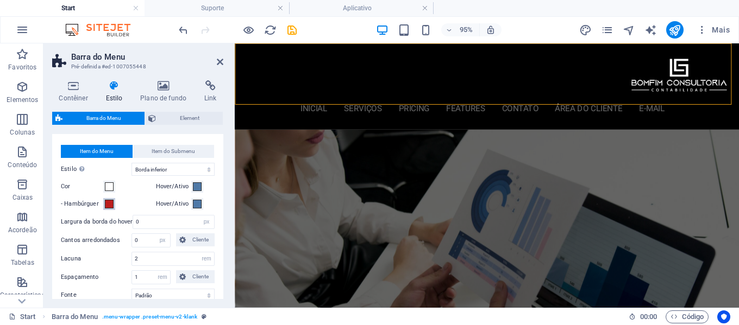
click at [109, 206] on span at bounding box center [109, 204] width 9 height 9
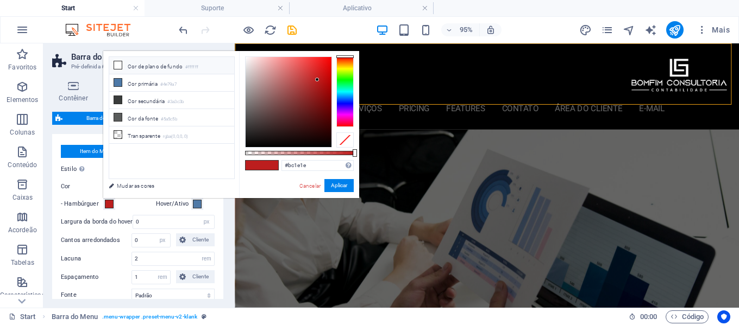
click at [133, 68] on li "Cor de plano de fundo #ffffff" at bounding box center [171, 65] width 125 height 17
type input "#ffffff"
click at [344, 184] on button "Aplicar" at bounding box center [338, 185] width 29 height 13
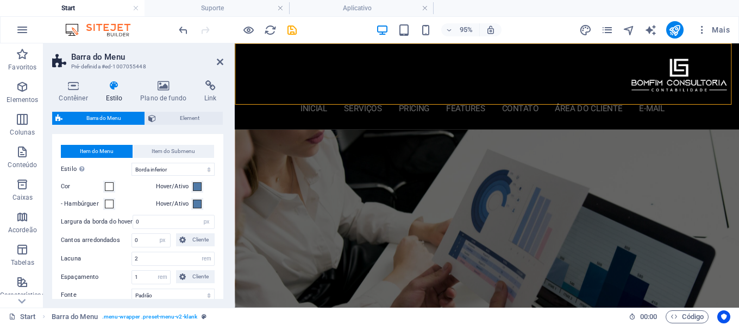
scroll to position [489, 0]
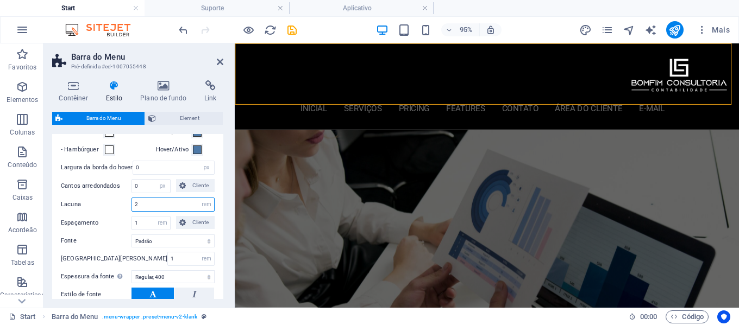
drag, startPoint x: 154, startPoint y: 208, endPoint x: 106, endPoint y: 207, distance: 47.8
click at [106, 206] on div "Lacuna 2 px rem % vh vw" at bounding box center [138, 205] width 154 height 14
type input "0"
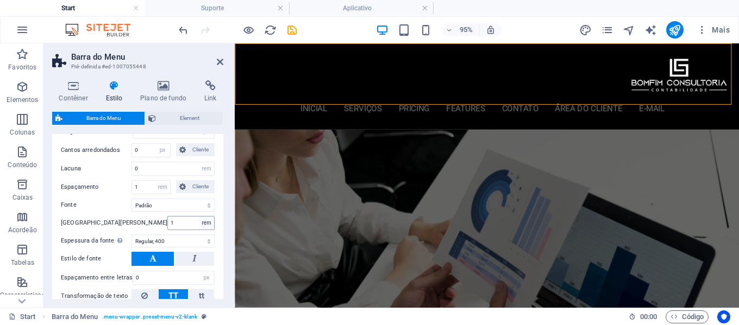
scroll to position [543, 0]
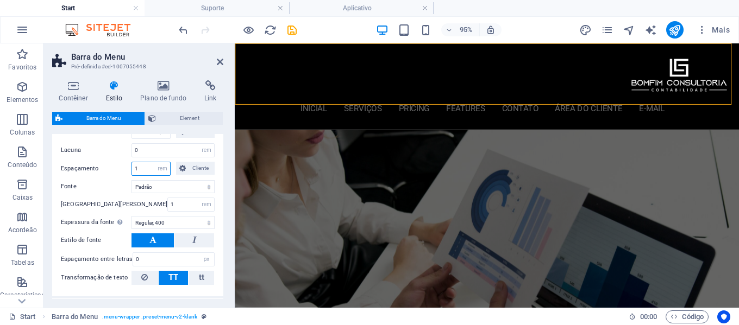
drag, startPoint x: 128, startPoint y: 169, endPoint x: 116, endPoint y: 169, distance: 11.4
click at [116, 169] on div "Espaçamento 1 px rem % vh vw Cliente Cliente" at bounding box center [138, 169] width 154 height 14
type input "0"
drag, startPoint x: 158, startPoint y: 203, endPoint x: 119, endPoint y: 207, distance: 38.8
click at [119, 207] on div "Tamanho da fonte 1 px rem % vh vw" at bounding box center [138, 205] width 154 height 14
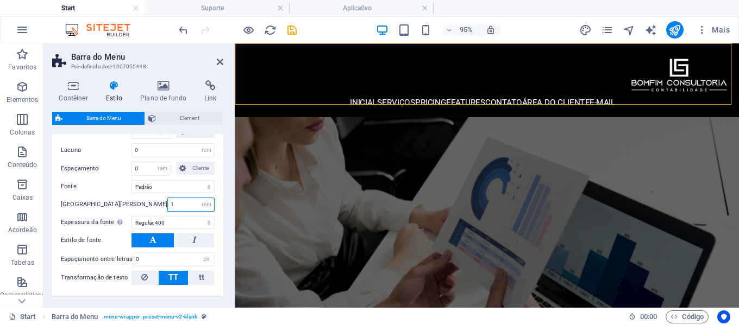
click at [168, 206] on input "1" at bounding box center [191, 204] width 46 height 13
drag, startPoint x: 154, startPoint y: 206, endPoint x: 114, endPoint y: 206, distance: 39.6
click at [116, 206] on div "Tamanho da fonte 1 px rem % vh vw" at bounding box center [138, 205] width 154 height 14
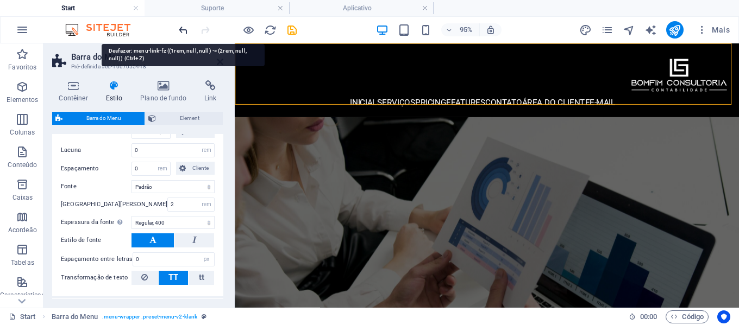
click at [185, 27] on icon "undo" at bounding box center [183, 30] width 12 height 12
type input "1"
click at [185, 27] on icon "undo" at bounding box center [183, 30] width 12 height 12
type input "1"
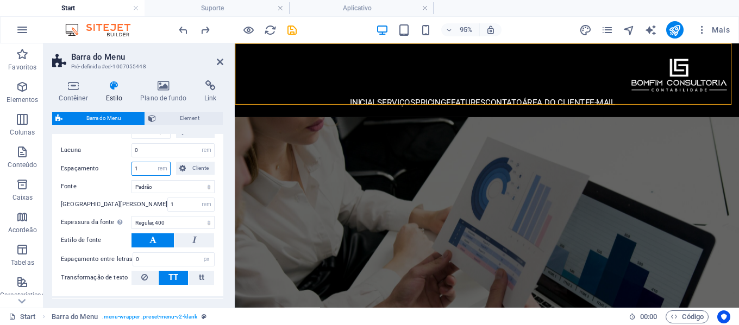
click at [150, 169] on input "1" at bounding box center [151, 168] width 38 height 13
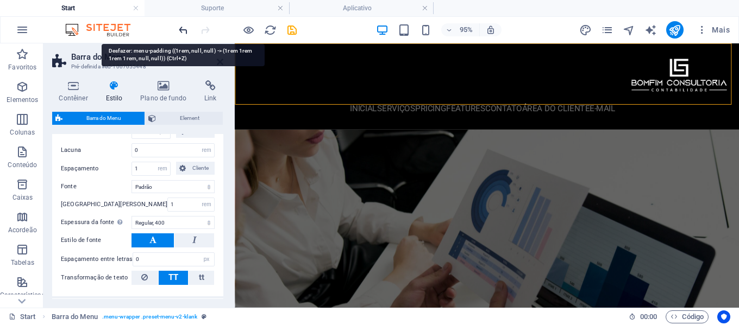
click at [185, 29] on icon "undo" at bounding box center [183, 30] width 12 height 12
type input "2"
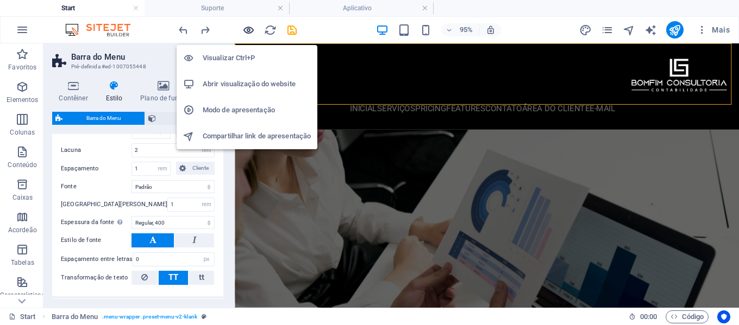
click at [251, 27] on icon "button" at bounding box center [248, 30] width 12 height 12
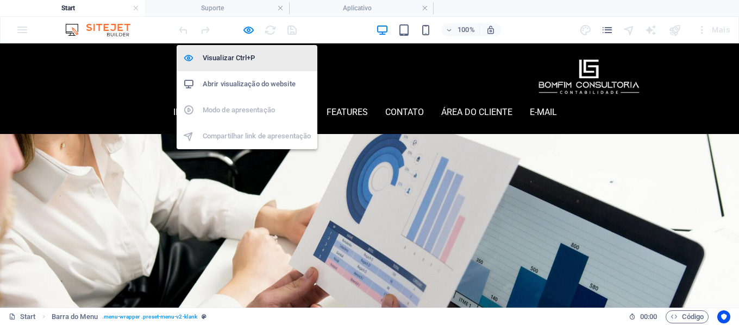
drag, startPoint x: 252, startPoint y: 31, endPoint x: 246, endPoint y: 45, distance: 15.3
click at [252, 30] on icon "button" at bounding box center [248, 30] width 12 height 12
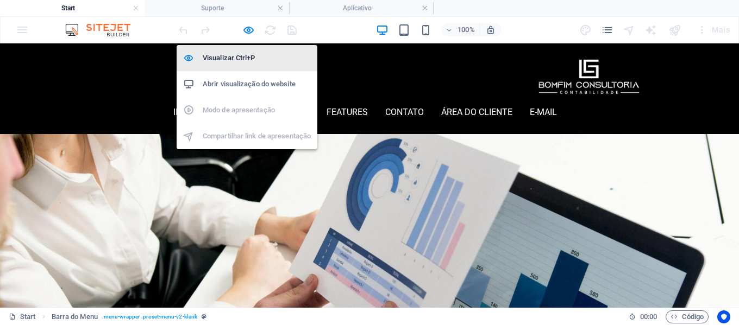
select select "rem"
select select "hover_border_bottom"
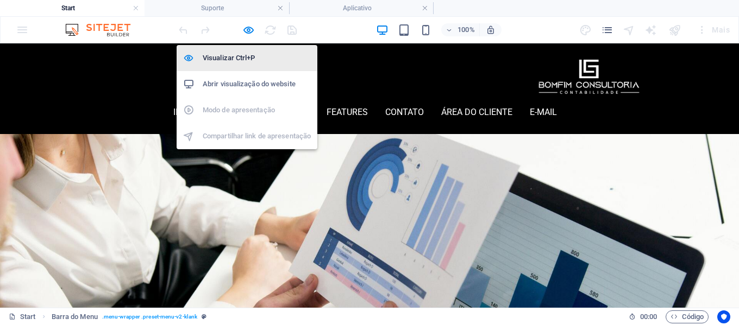
select select "px"
select select "rem"
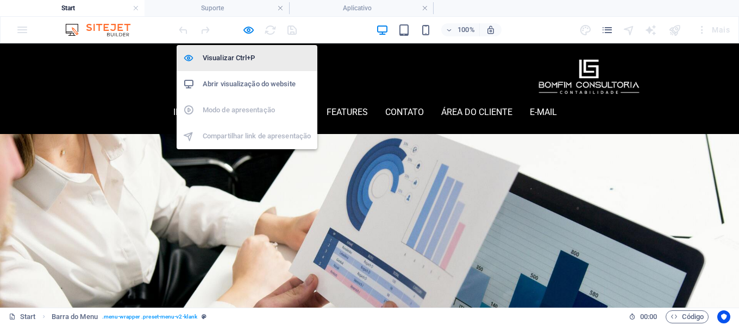
select select "400"
select select "px"
select select "vw"
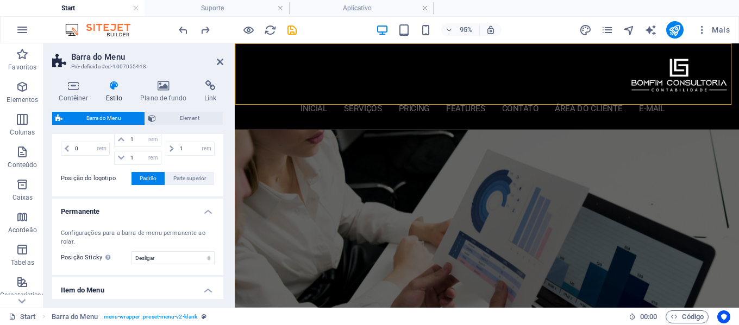
scroll to position [326, 0]
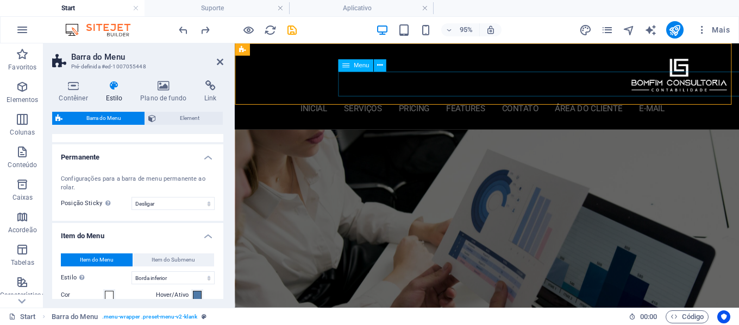
click at [395, 99] on nav "inicial Serviços Pricing Features contato área do cliente E-mail" at bounding box center [496, 112] width 522 height 26
select select "px"
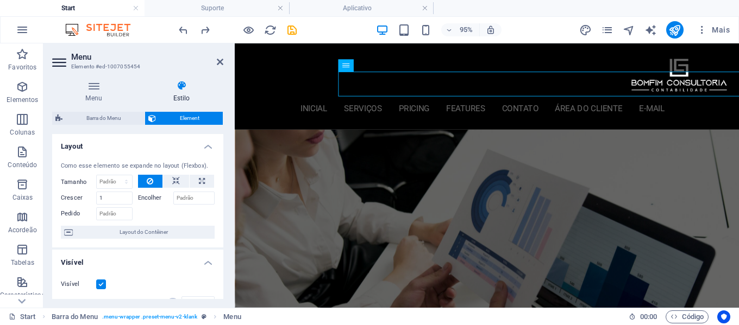
scroll to position [0, 0]
click at [112, 122] on span "Barra do Menu" at bounding box center [103, 118] width 75 height 13
select select "rem"
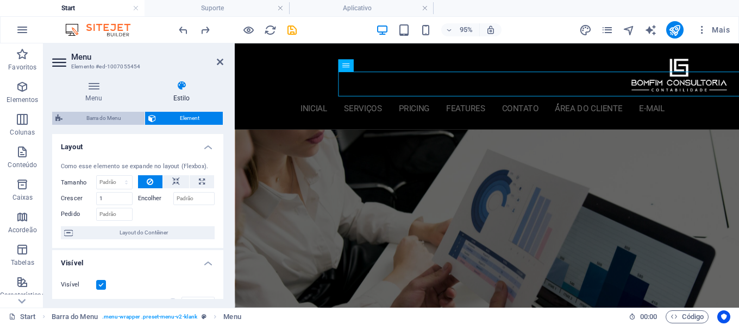
select select "rem"
select select "hover_border_bottom"
select select "px"
select select "rem"
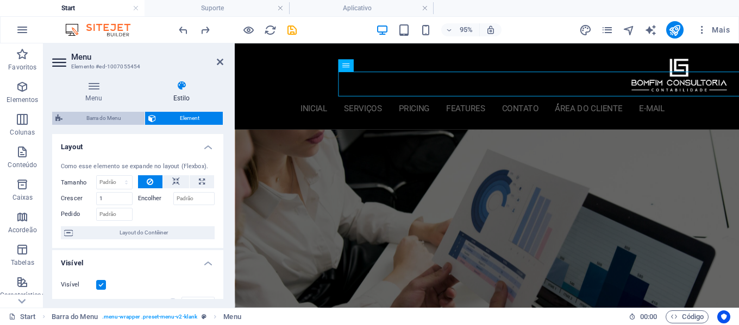
select select "rem"
select select "400"
select select "px"
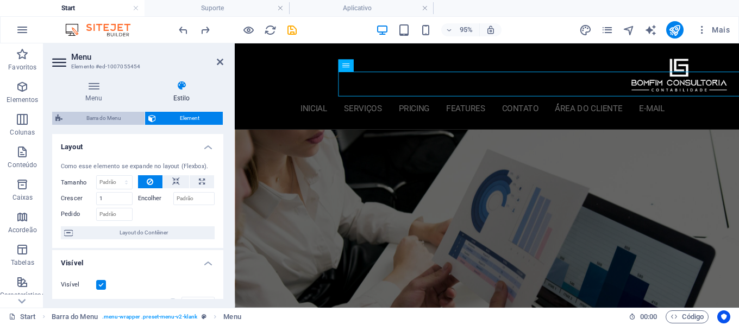
select select "vw"
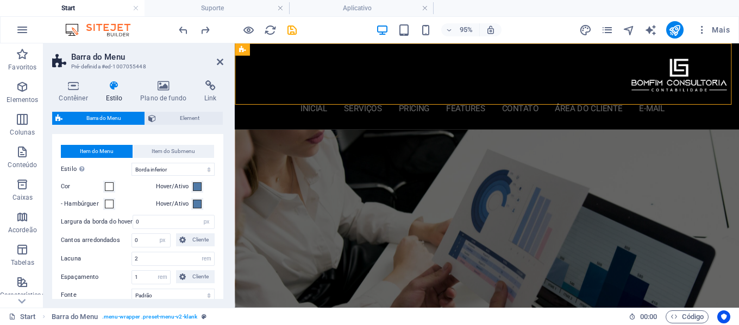
scroll to position [489, 0]
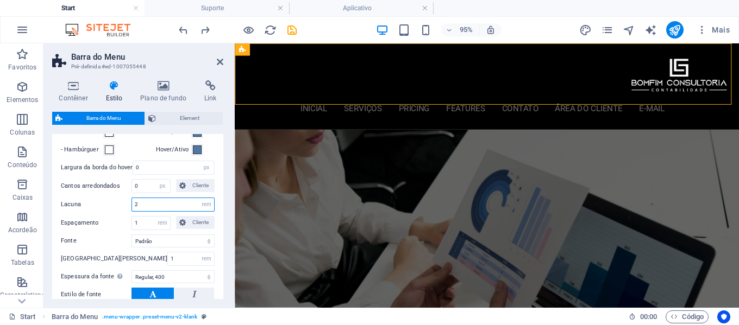
drag, startPoint x: 150, startPoint y: 205, endPoint x: 120, endPoint y: 205, distance: 30.4
click at [121, 204] on div "Lacuna 2 px rem % vh vw" at bounding box center [138, 205] width 154 height 14
type input "1"
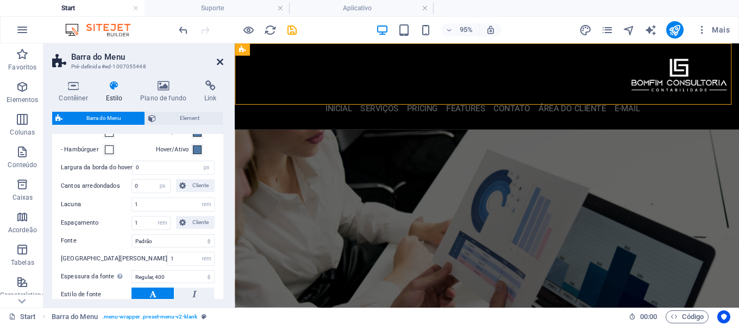
click at [219, 61] on icon at bounding box center [220, 62] width 7 height 9
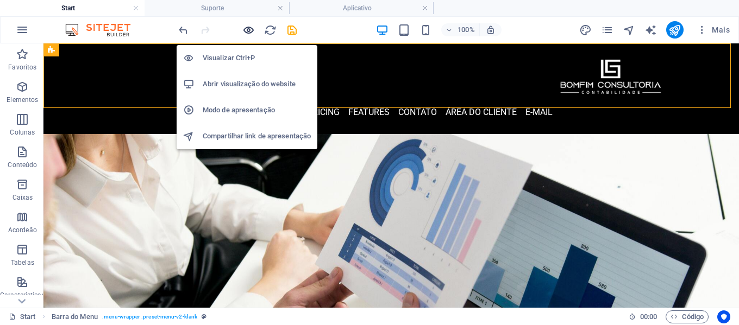
click at [244, 28] on icon "button" at bounding box center [248, 30] width 12 height 12
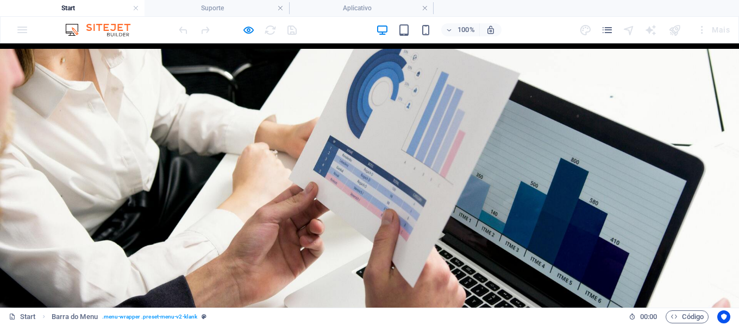
scroll to position [54, 0]
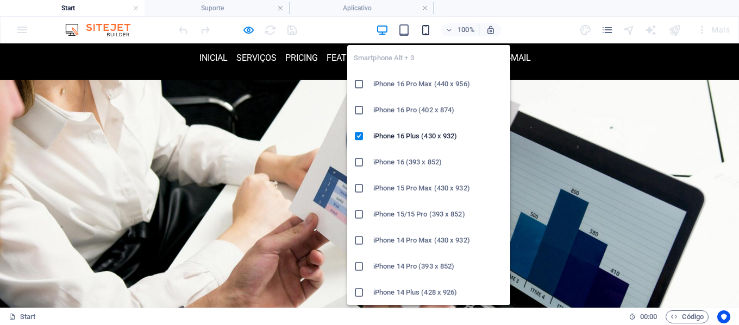
click at [429, 33] on icon "button" at bounding box center [425, 30] width 12 height 12
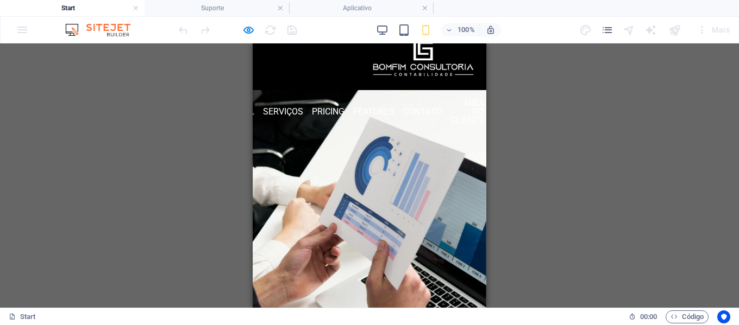
scroll to position [0, 0]
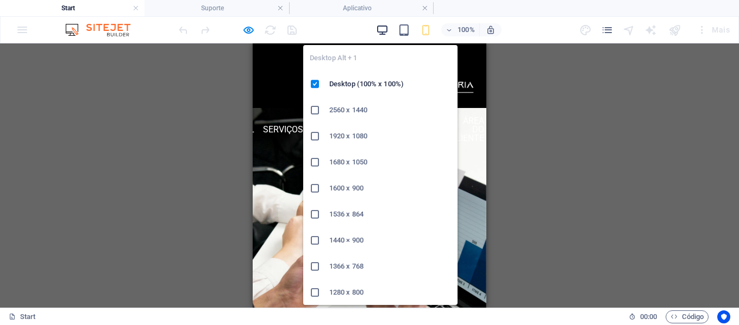
click at [380, 30] on icon "button" at bounding box center [382, 30] width 12 height 12
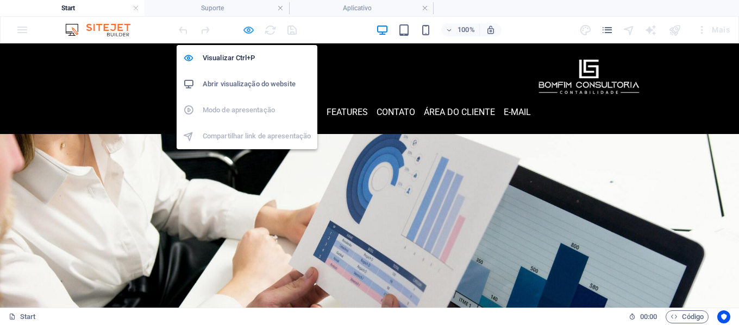
click at [249, 28] on icon "button" at bounding box center [248, 30] width 12 height 12
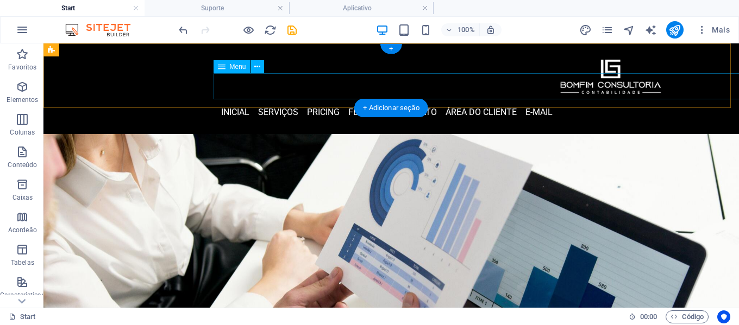
click at [308, 99] on nav "inicial Serviços Pricing Features contato área do cliente E-mail" at bounding box center [387, 112] width 556 height 26
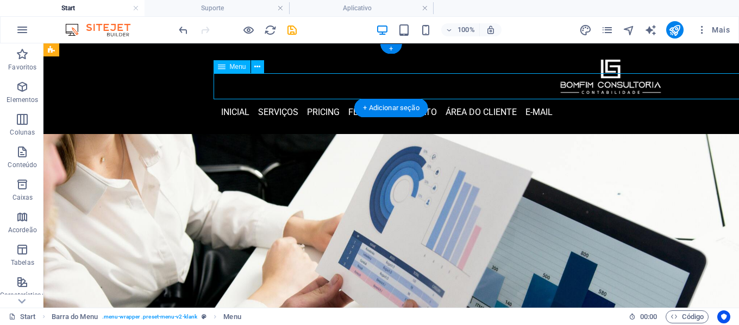
select select "px"
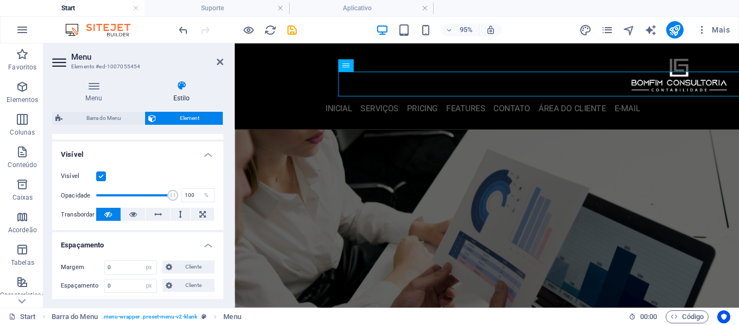
scroll to position [163, 0]
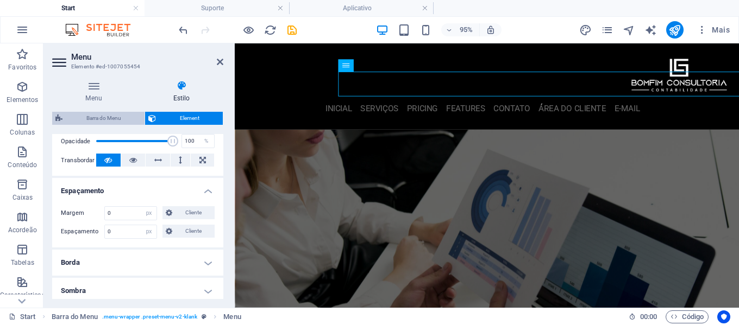
click at [118, 112] on span "Barra do Menu" at bounding box center [103, 118] width 75 height 13
select select "rem"
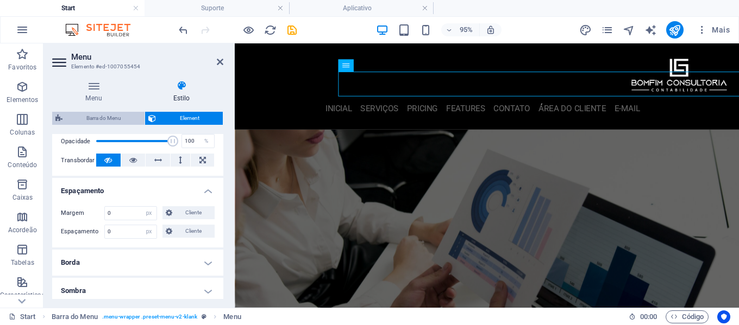
select select "hover_border_bottom"
select select "px"
select select "rem"
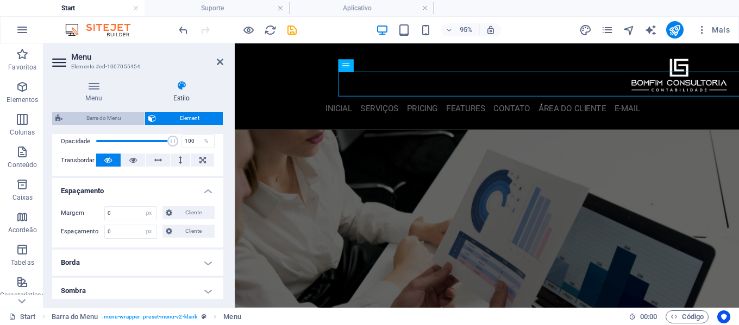
select select "rem"
select select "400"
select select "px"
select select "vw"
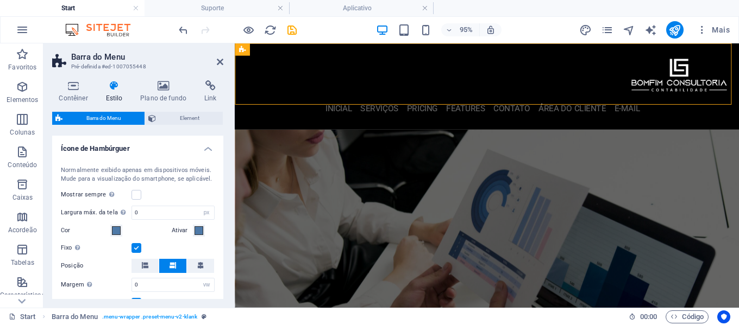
scroll to position [760, 0]
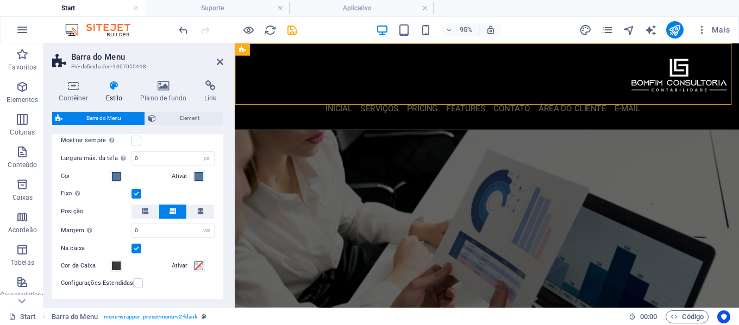
click at [133, 246] on label at bounding box center [136, 249] width 10 height 10
click at [0, 0] on input "Na caixa" at bounding box center [0, 0] width 0 height 0
click at [137, 194] on label at bounding box center [136, 194] width 10 height 10
click at [0, 0] on input "Fixo Posiciona o trigger em um estado fixo para que esteja constantemente na ja…" at bounding box center [0, 0] width 0 height 0
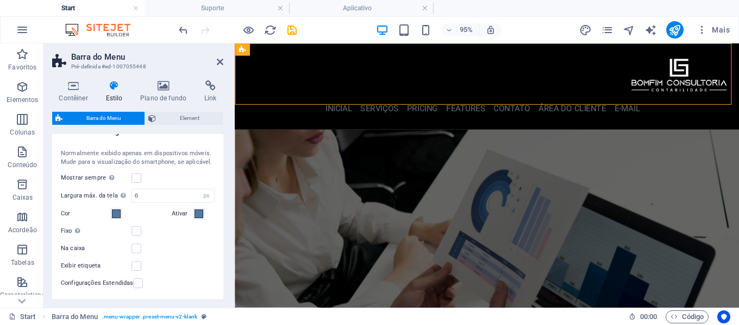
scroll to position [706, 0]
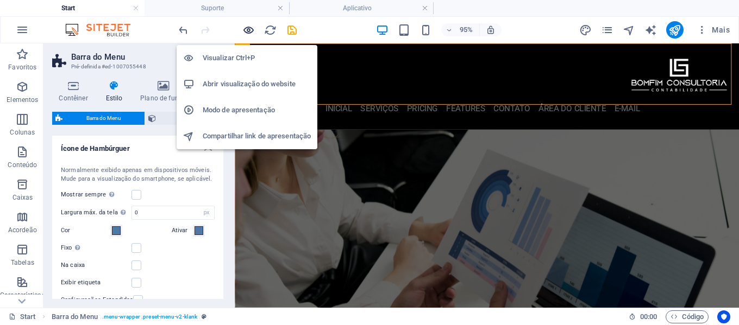
click at [247, 28] on icon "button" at bounding box center [248, 30] width 12 height 12
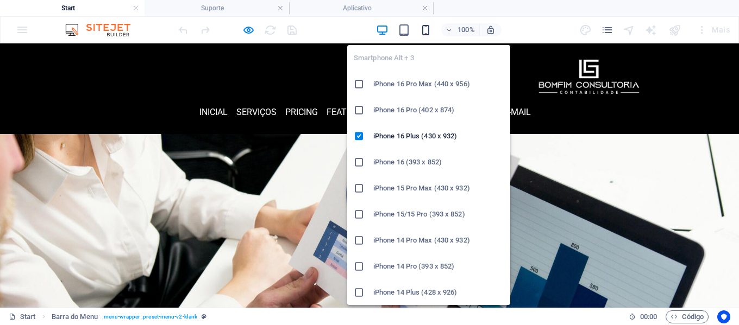
click at [422, 31] on icon "button" at bounding box center [425, 30] width 12 height 12
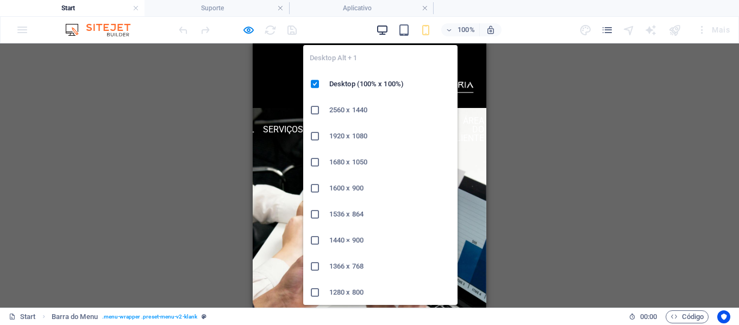
click at [376, 30] on icon "button" at bounding box center [382, 30] width 12 height 12
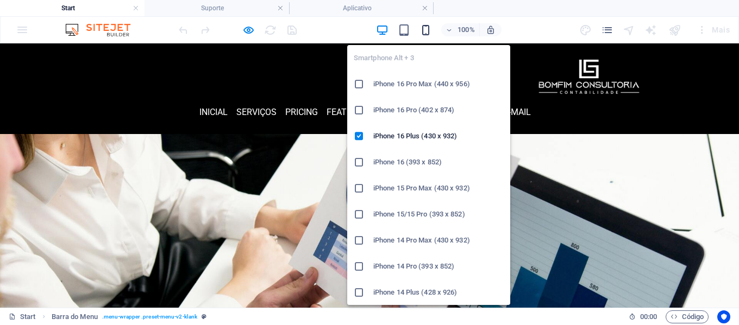
click at [425, 29] on icon "button" at bounding box center [425, 30] width 12 height 12
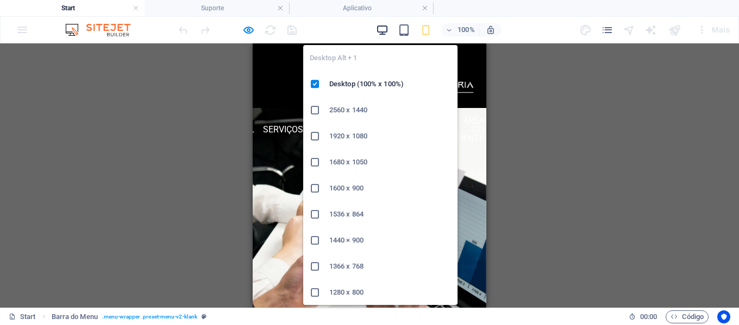
click at [382, 28] on icon "button" at bounding box center [382, 30] width 12 height 12
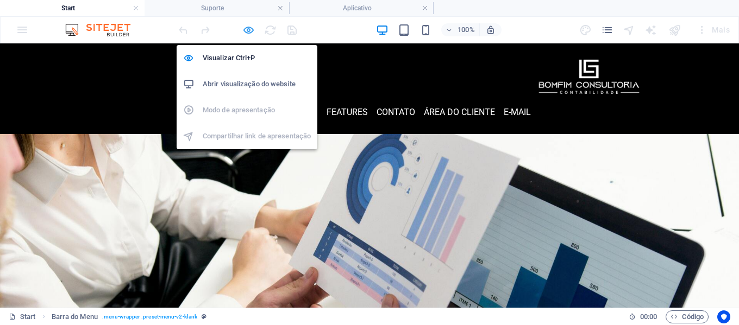
click at [250, 31] on icon "button" at bounding box center [248, 30] width 12 height 12
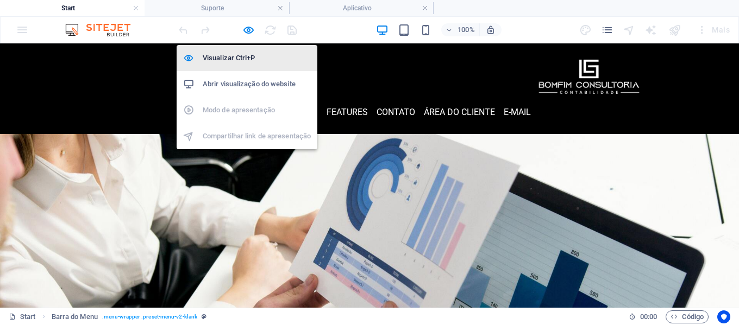
select select "rem"
select select "hover_border_bottom"
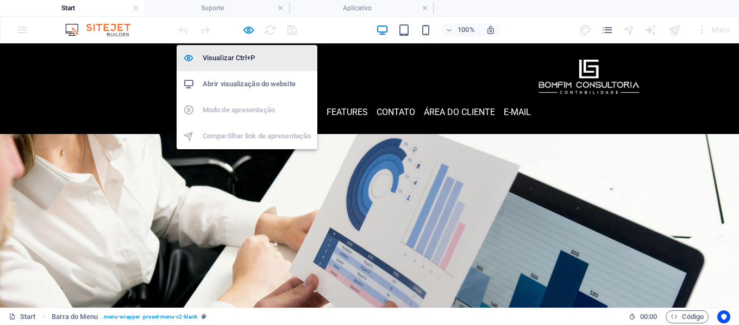
select select "px"
select select "rem"
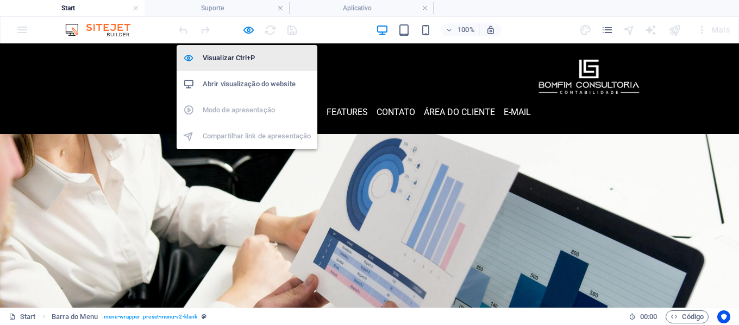
select select "400"
select select "px"
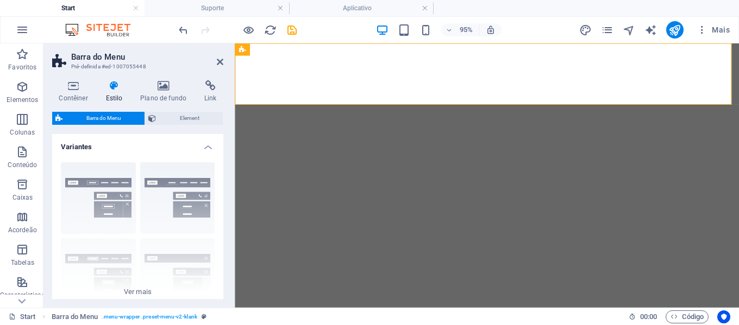
select select "rem"
select select "hover_border_bottom"
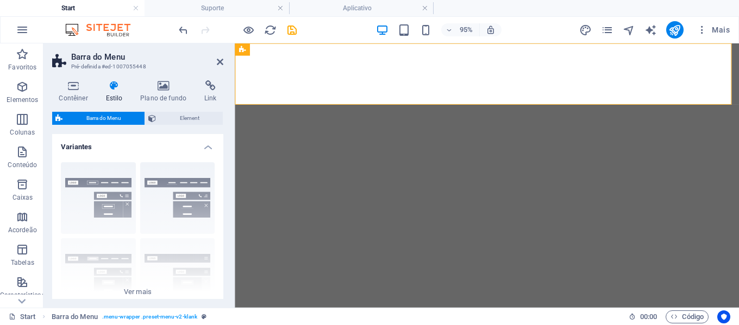
select select "px"
select select "rem"
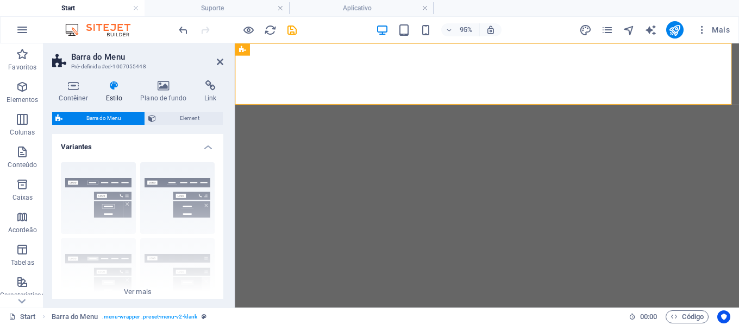
select select "400"
select select "px"
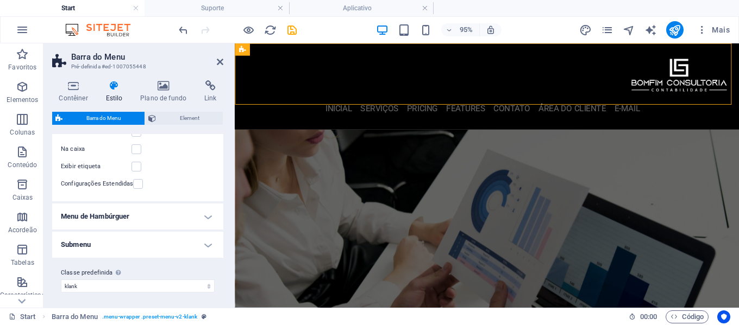
scroll to position [824, 0]
click at [184, 218] on h4 "Menu de Hambúrguer" at bounding box center [137, 214] width 171 height 26
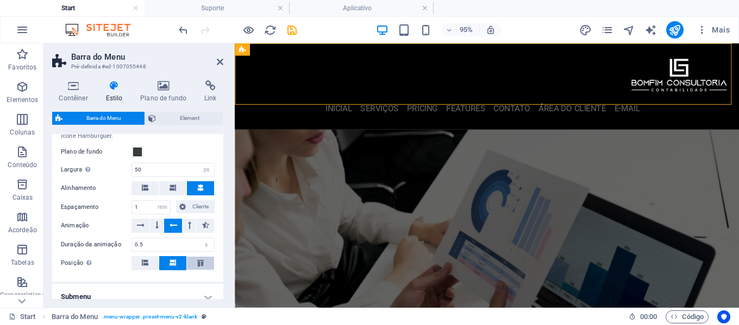
scroll to position [987, 0]
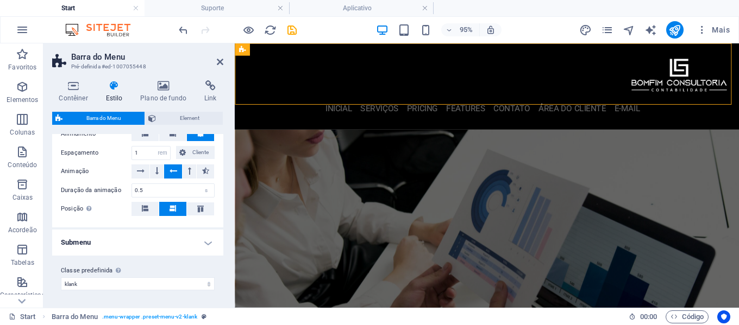
click at [194, 244] on h4 "Submenu" at bounding box center [137, 243] width 171 height 26
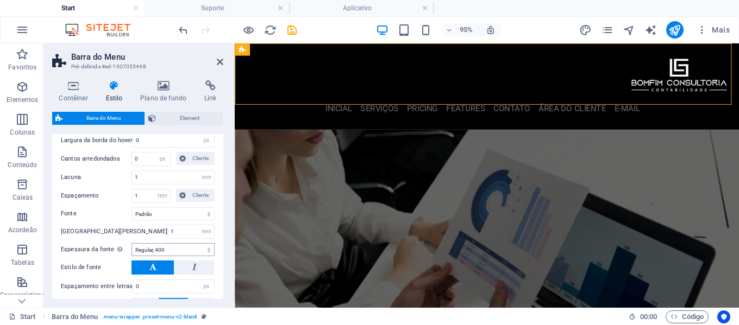
scroll to position [244, 0]
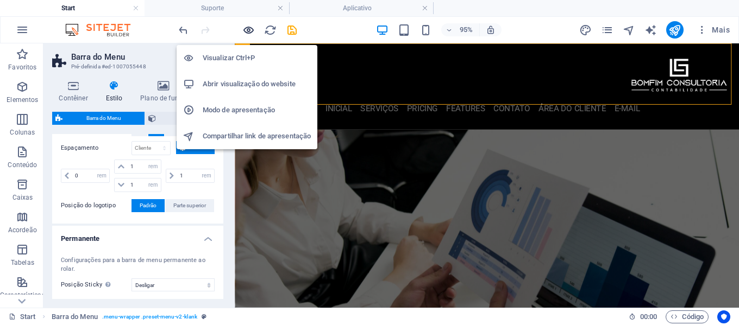
click at [246, 28] on icon "button" at bounding box center [248, 30] width 12 height 12
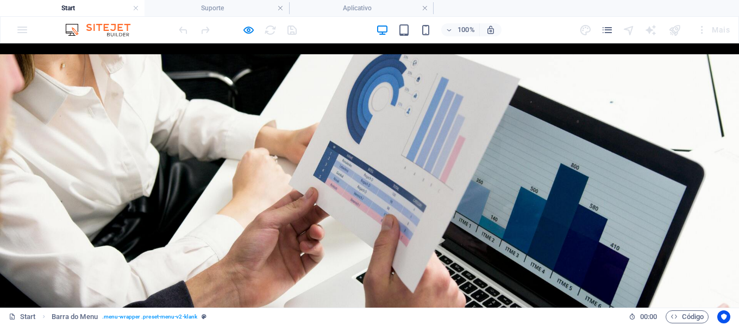
scroll to position [0, 0]
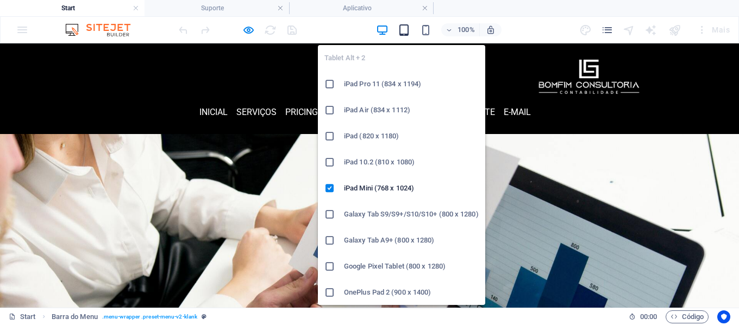
click at [405, 31] on icon "button" at bounding box center [404, 30] width 12 height 12
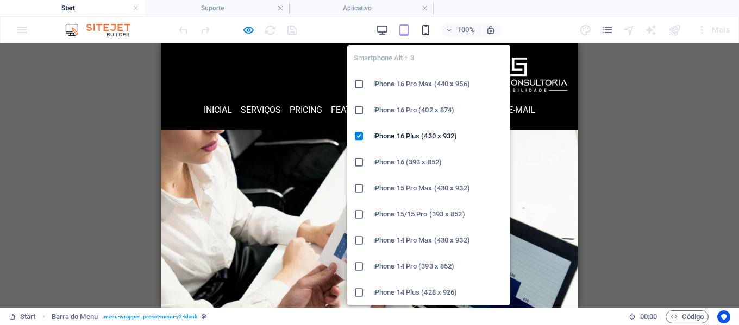
click at [424, 28] on icon "button" at bounding box center [425, 30] width 12 height 12
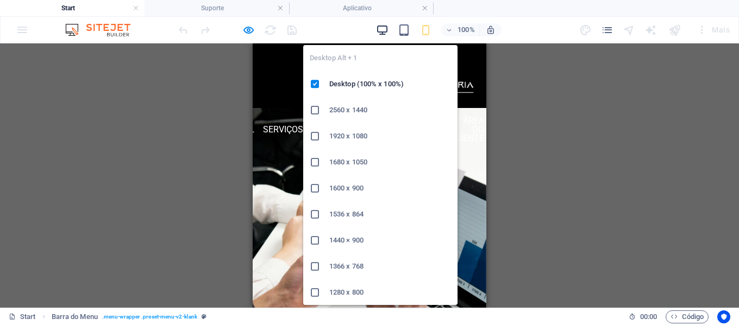
click at [380, 33] on icon "button" at bounding box center [382, 30] width 12 height 12
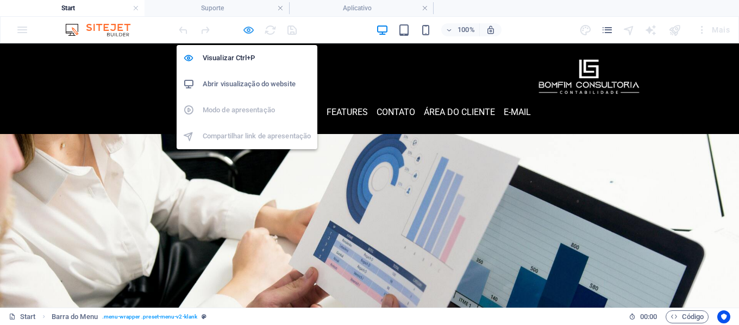
drag, startPoint x: 244, startPoint y: 29, endPoint x: 162, endPoint y: 5, distance: 85.0
click at [244, 29] on icon "button" at bounding box center [248, 30] width 12 height 12
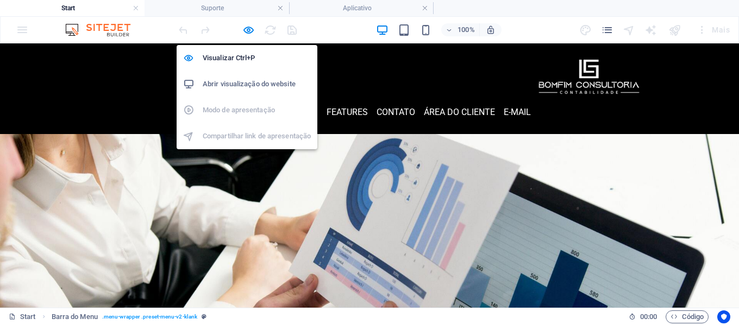
select select "rem"
select select "hover_border_bottom"
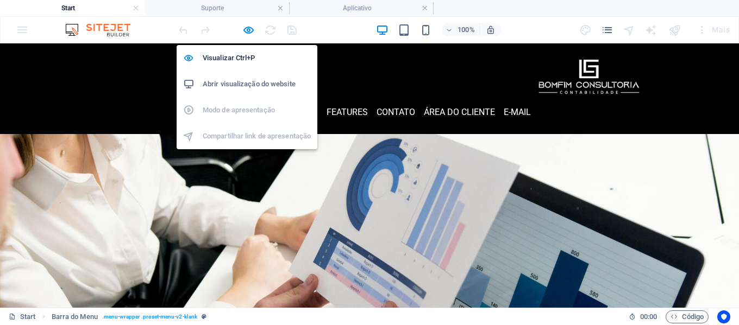
select select "px"
select select "rem"
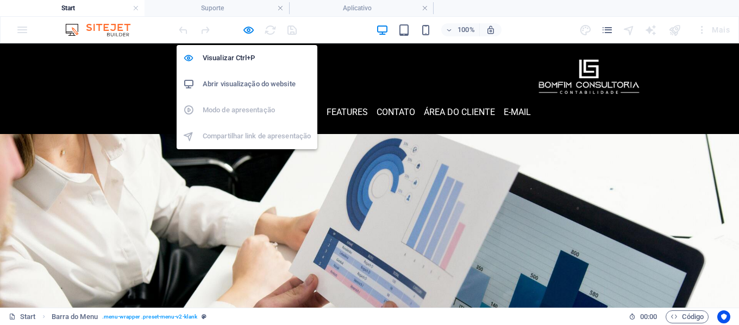
select select "400"
select select "px"
select select "rem"
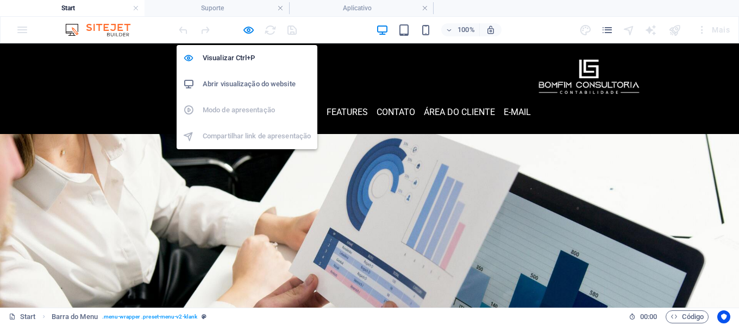
select select "rem"
select select "px"
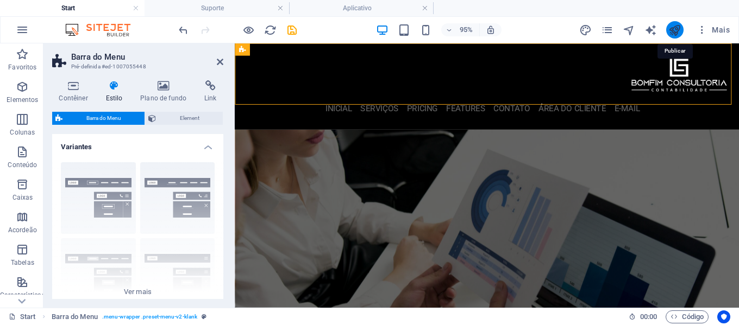
click at [670, 28] on icon "publish" at bounding box center [674, 30] width 12 height 12
select select "rem"
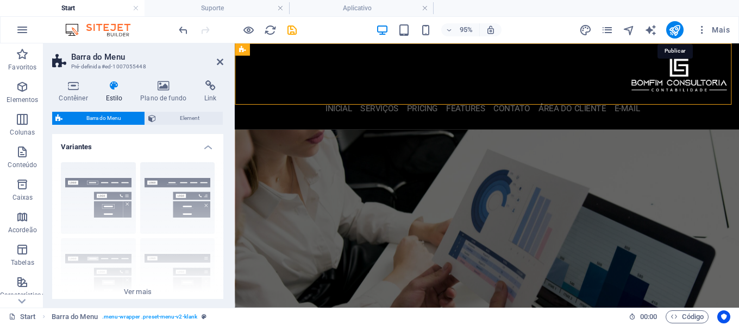
select select "hover_border_bottom"
select select "px"
select select "rem"
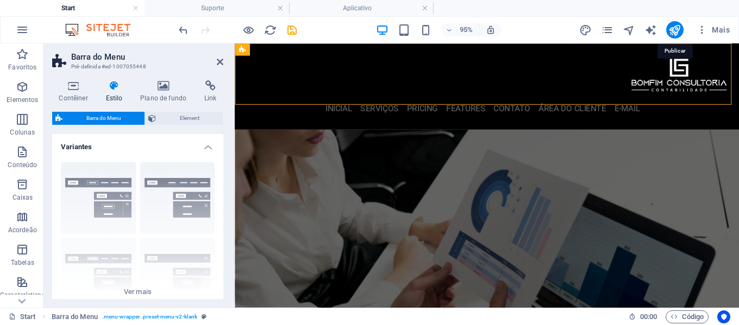
select select "rem"
select select "400"
select select "px"
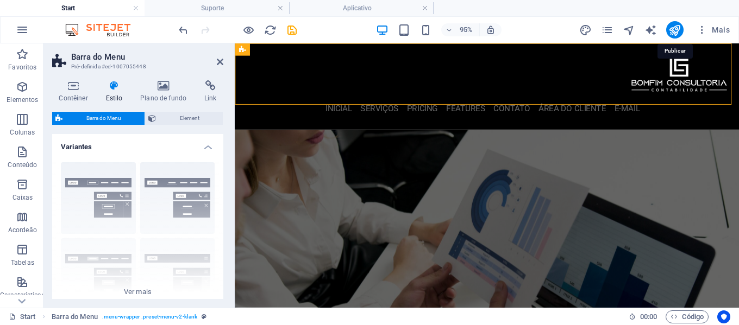
select select "rem"
select select "px"
